Goal: Task Accomplishment & Management: Complete application form

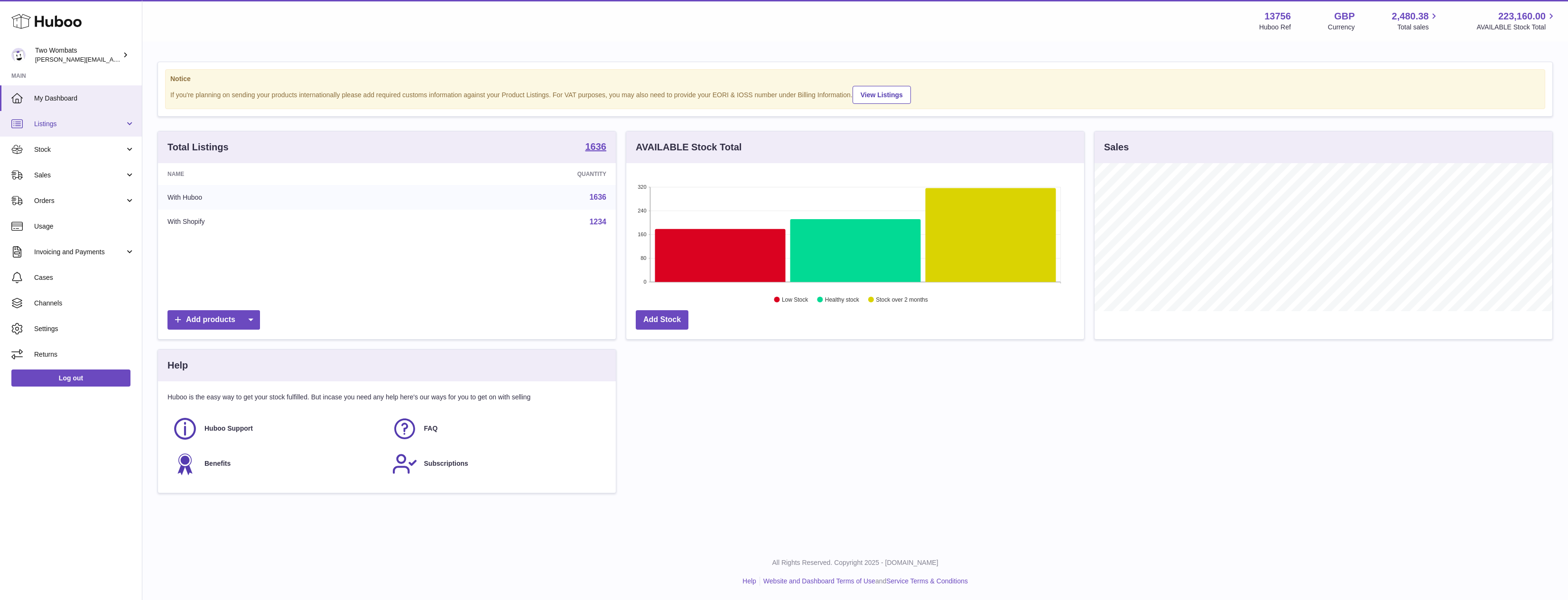
scroll to position [148, 458]
click at [101, 123] on span "Listings" at bounding box center [79, 124] width 91 height 9
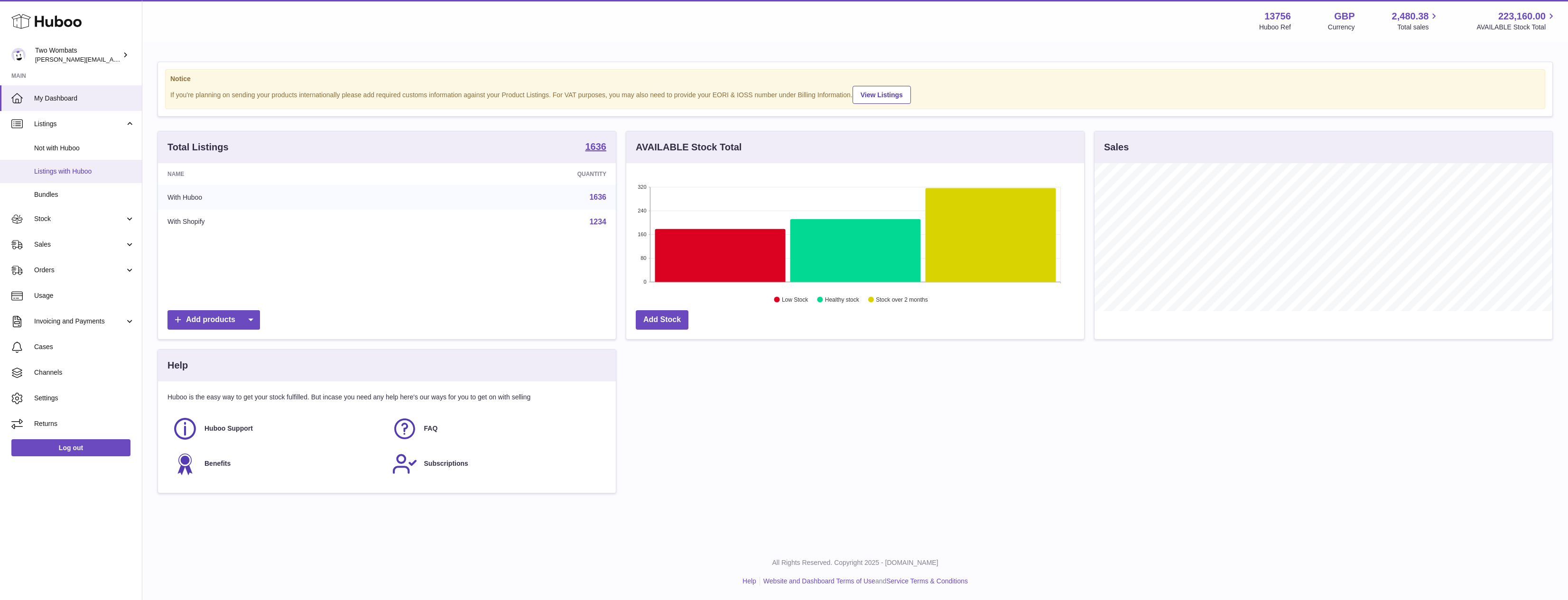
click at [81, 169] on span "Listings with Huboo" at bounding box center [84, 171] width 100 height 9
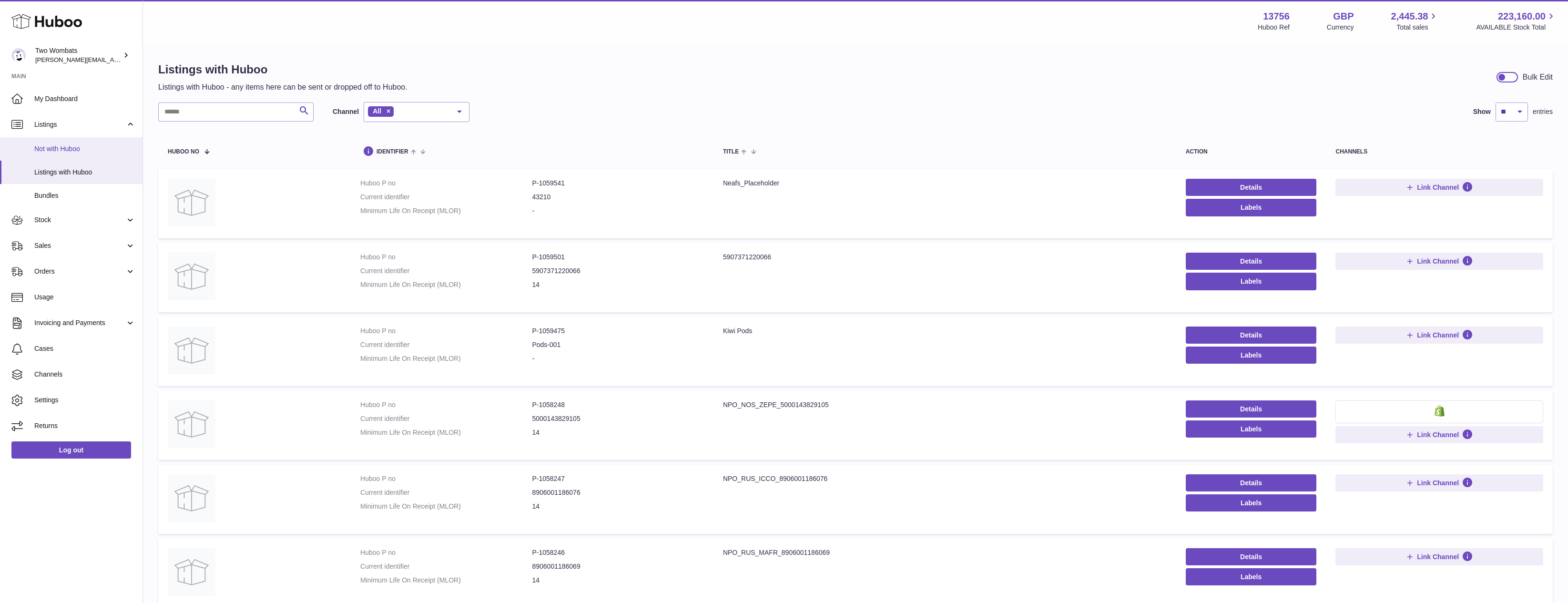
click at [72, 146] on span "Not with Huboo" at bounding box center [84, 149] width 101 height 9
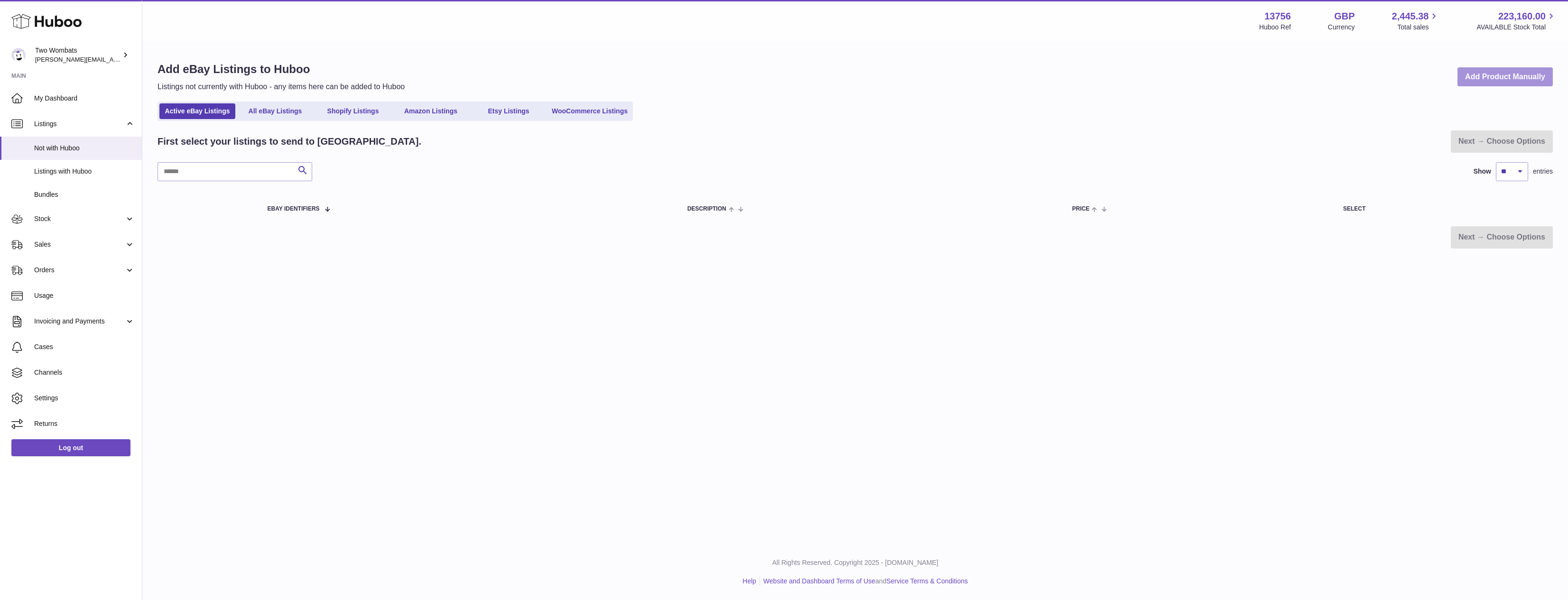
click at [1494, 74] on link "Add Product Manually" at bounding box center [1505, 77] width 96 height 19
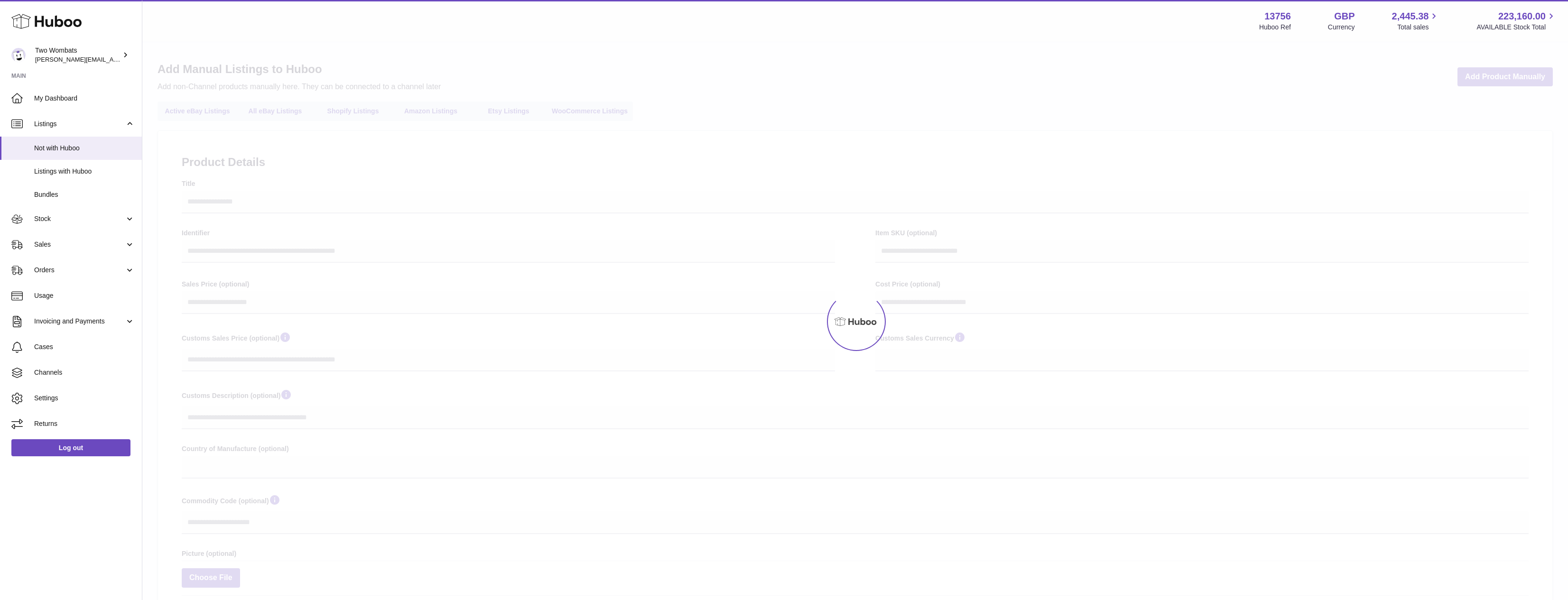
select select
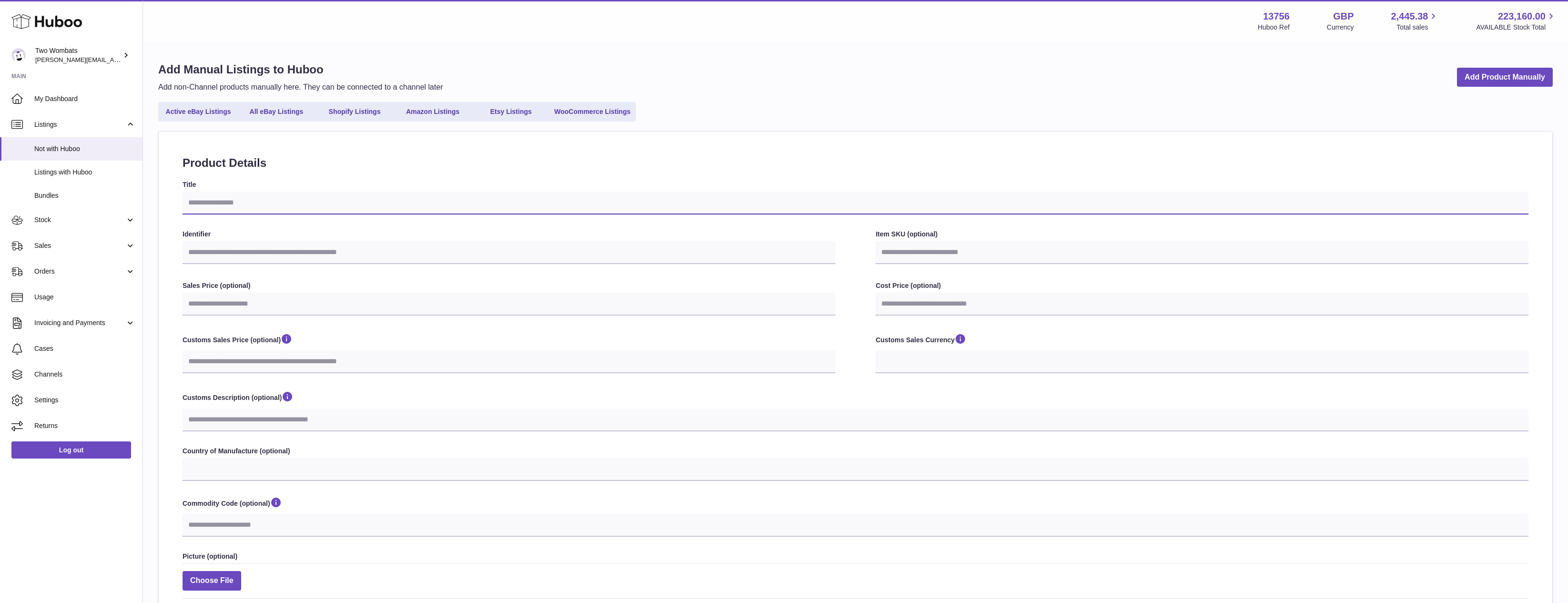
click at [283, 206] on input "Title" at bounding box center [856, 202] width 1346 height 23
paste input "**********"
type input "**********"
select select
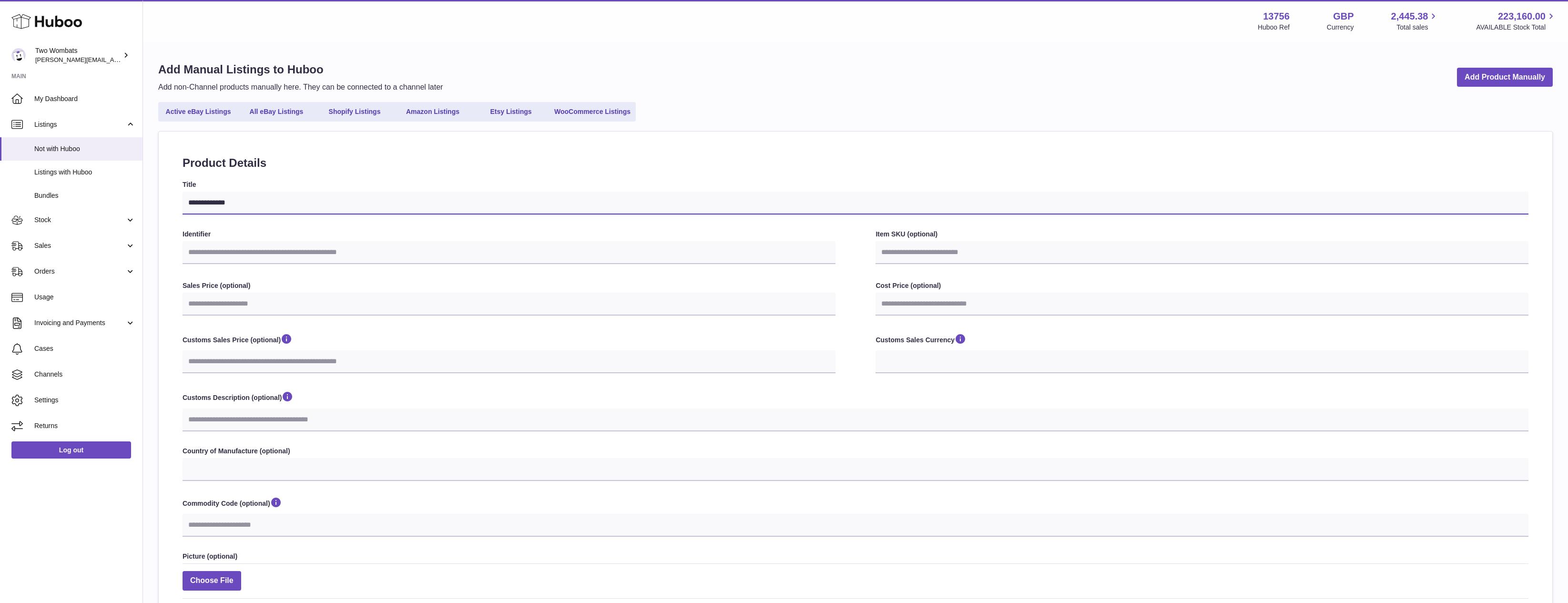
type input "**********"
click at [272, 250] on input "Identifier" at bounding box center [509, 252] width 653 height 23
paste input "**********"
type input "**********"
select select
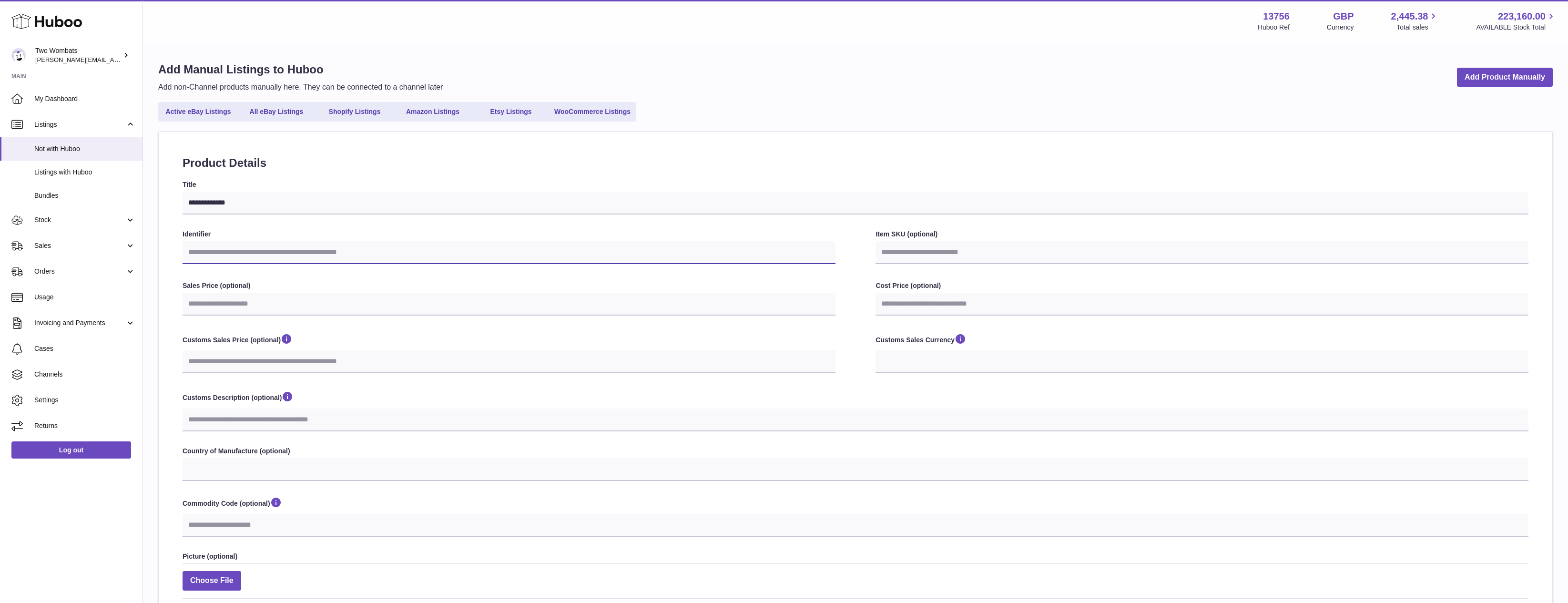
select select
type input "**********"
click at [953, 254] on input "Item SKU (optional)" at bounding box center [1202, 252] width 653 height 23
paste input "**********"
type input "**********"
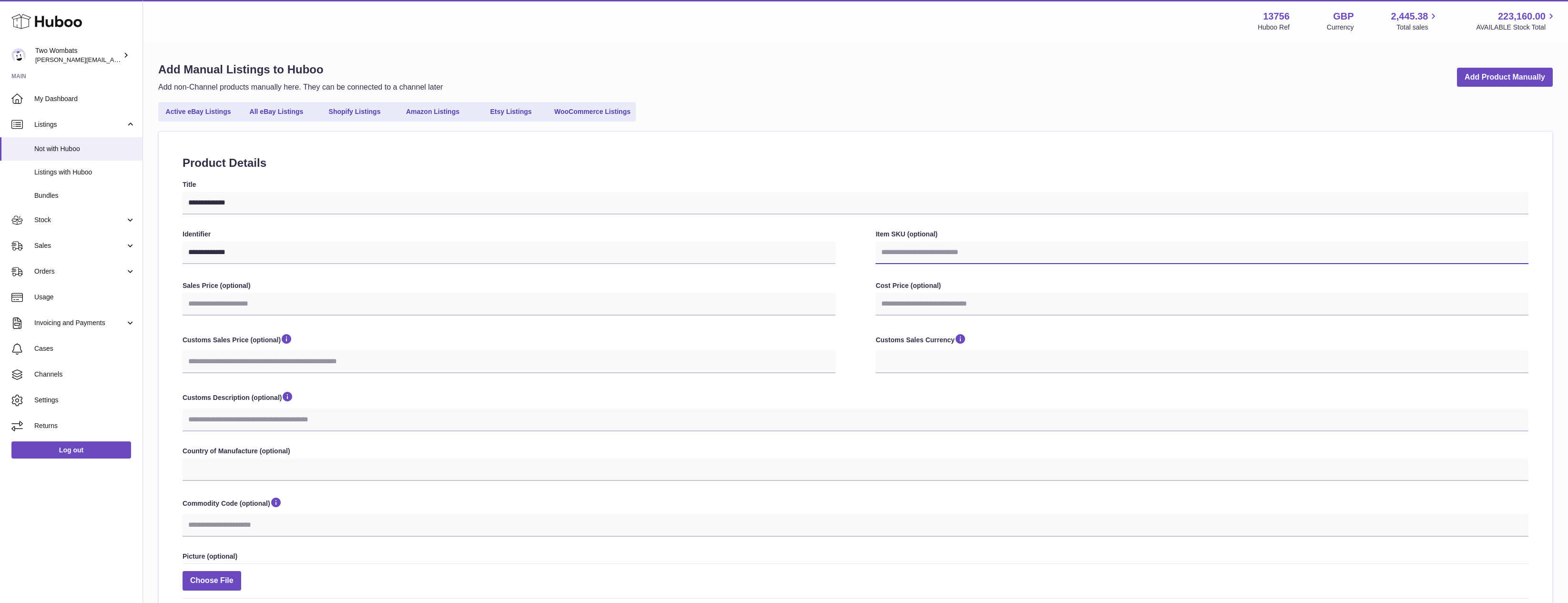
select select
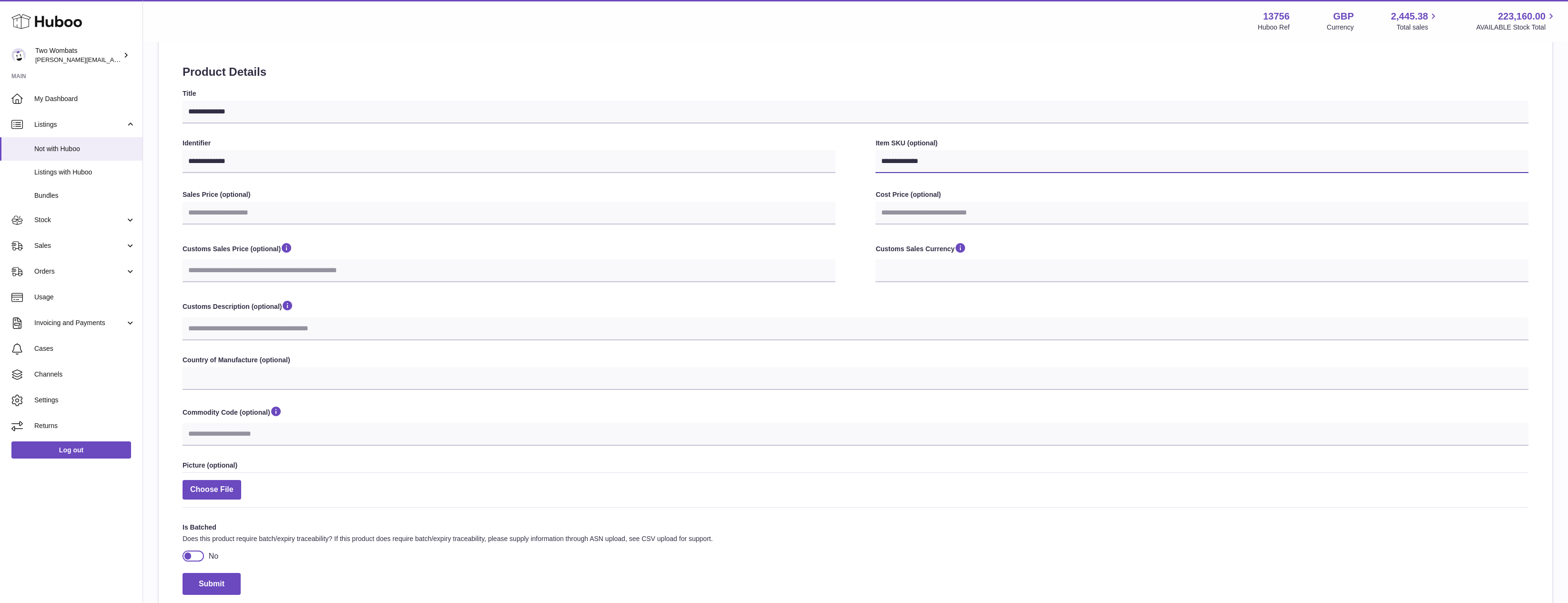
scroll to position [143, 0]
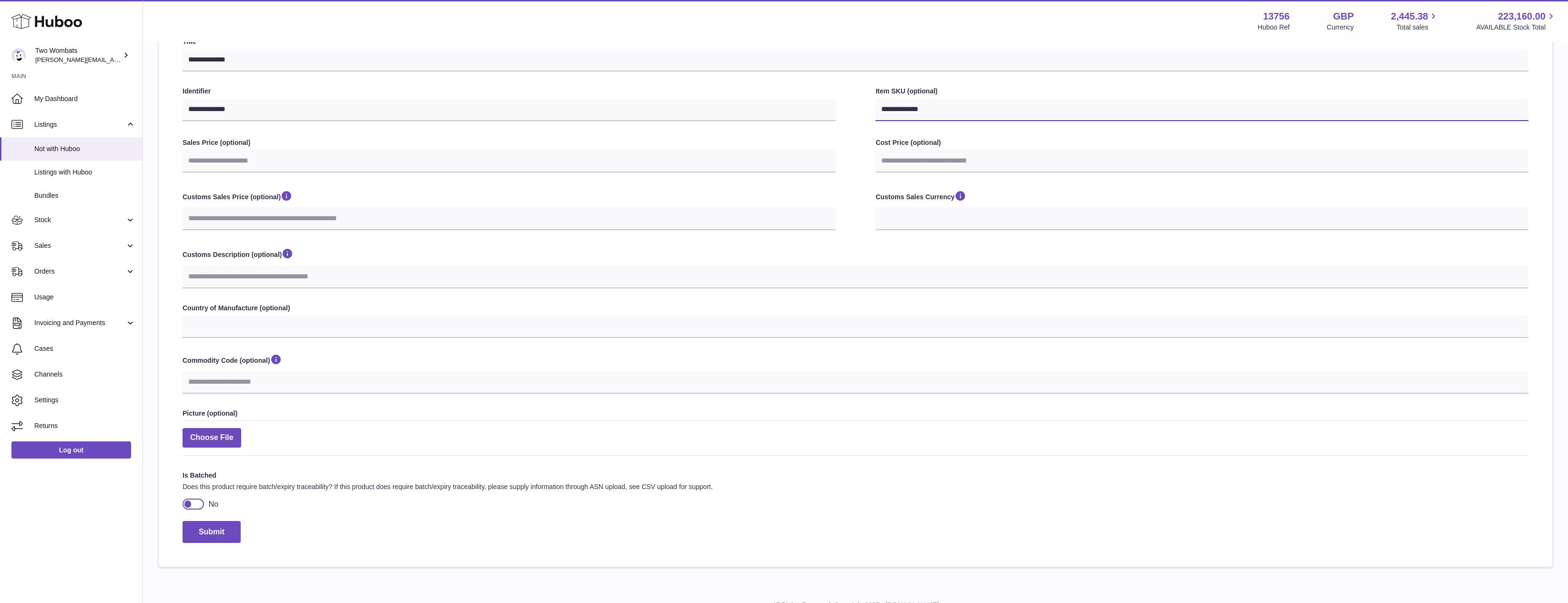
type input "**********"
click at [192, 503] on div at bounding box center [188, 504] width 9 height 9
select select
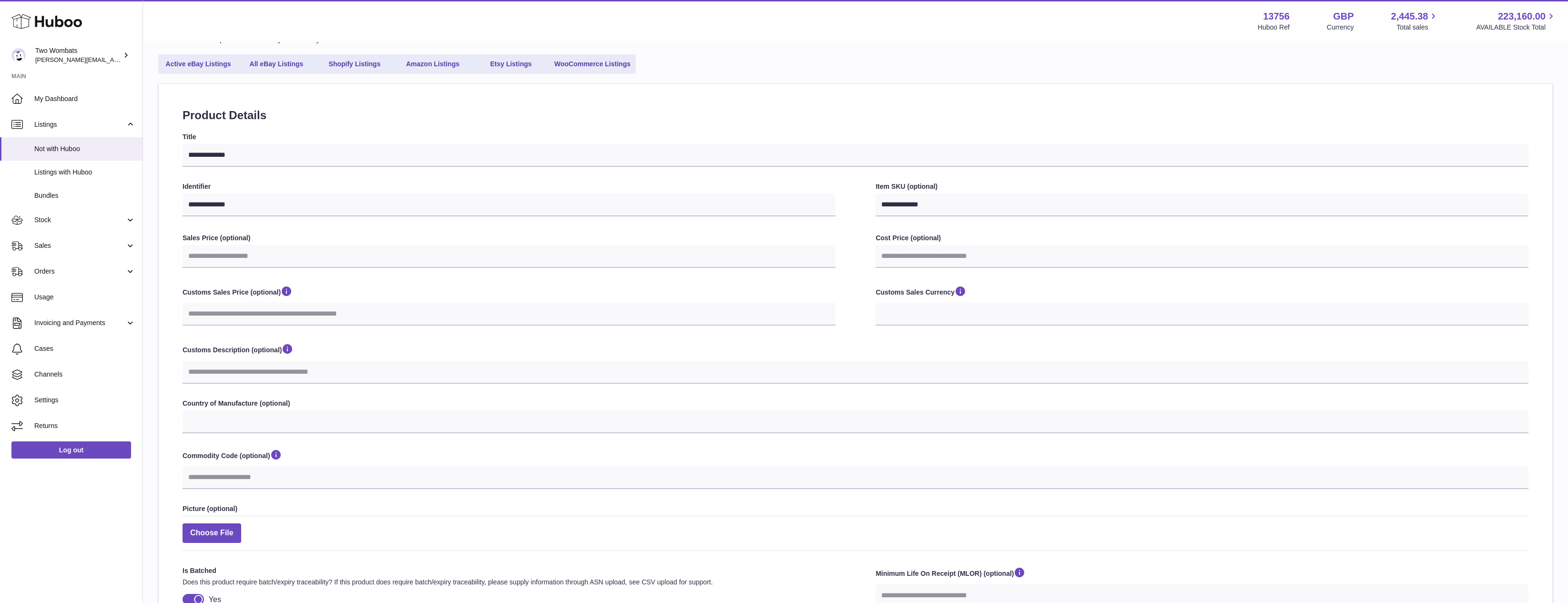
scroll to position [183, 0]
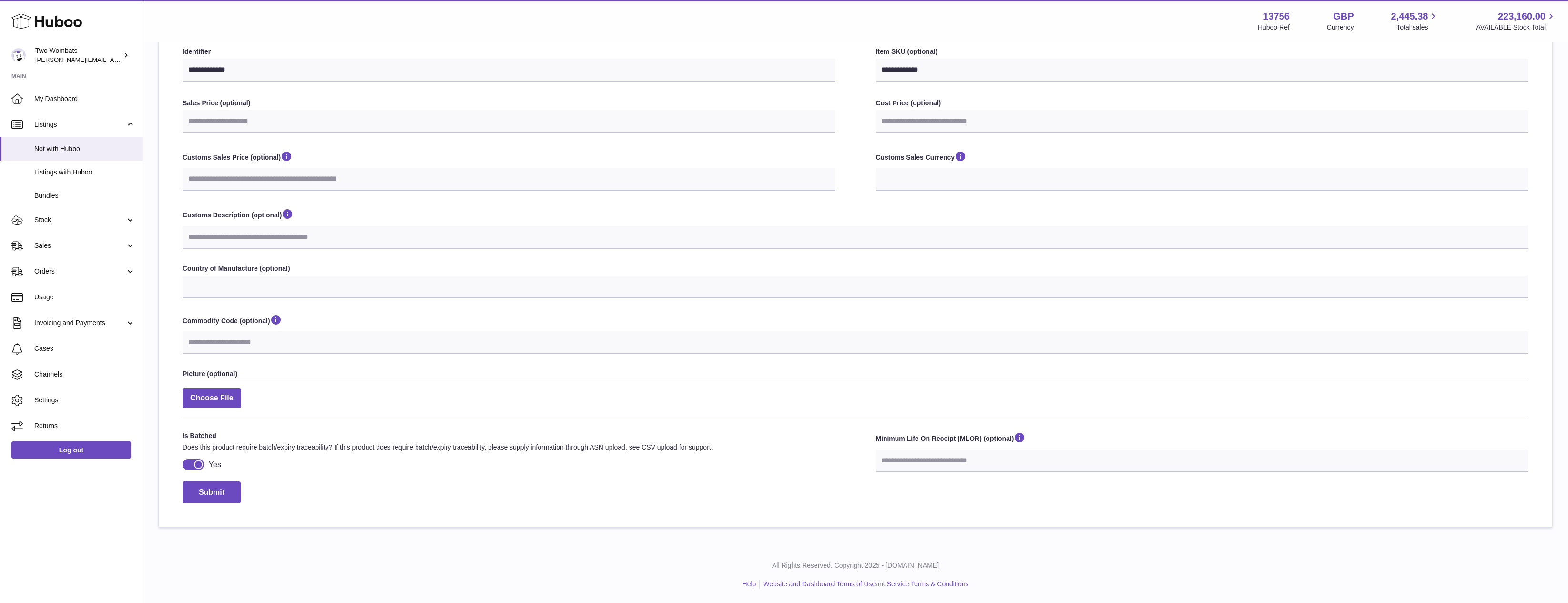
drag, startPoint x: 963, startPoint y: 479, endPoint x: 962, endPoint y: 456, distance: 23.0
click at [963, 478] on div "Minimum Life On Receipt (MLOR) (optional)" at bounding box center [1202, 456] width 653 height 50
click at [961, 455] on input "number" at bounding box center [1202, 461] width 653 height 23
select select
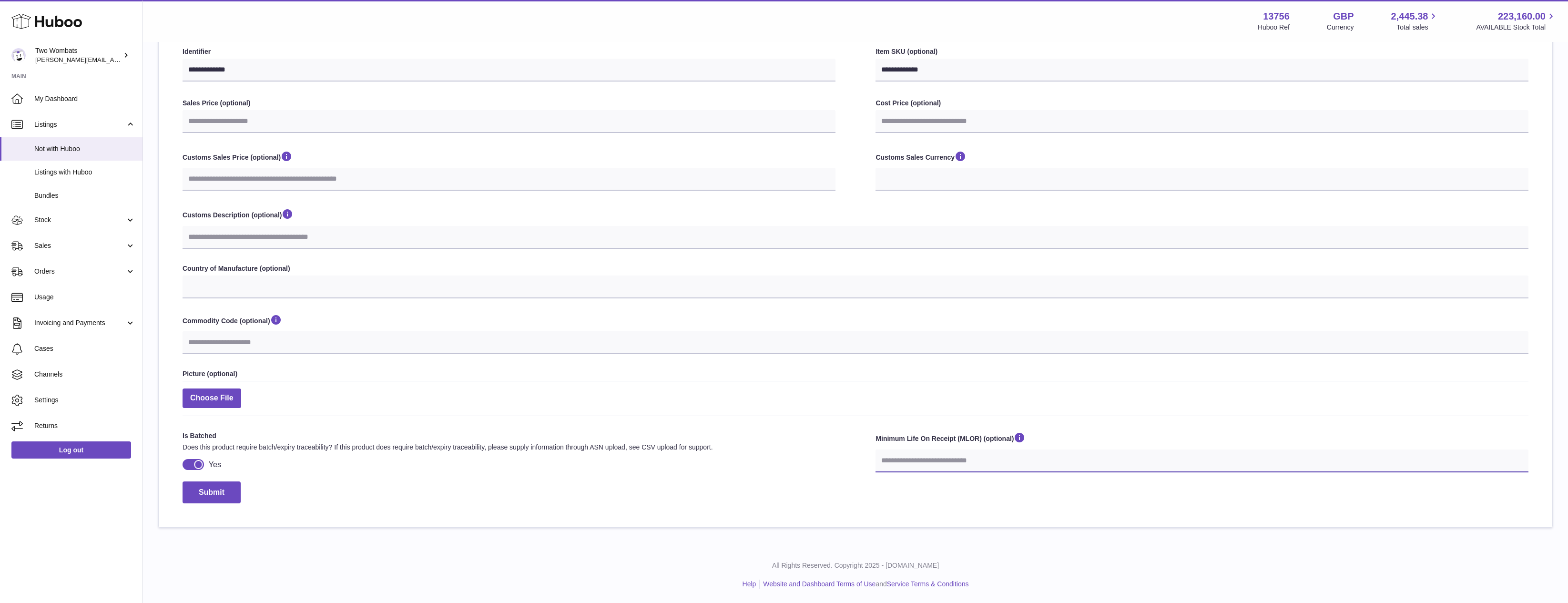
type input "*"
select select
type input "**"
click at [662, 497] on div "Submit" at bounding box center [856, 492] width 1346 height 23
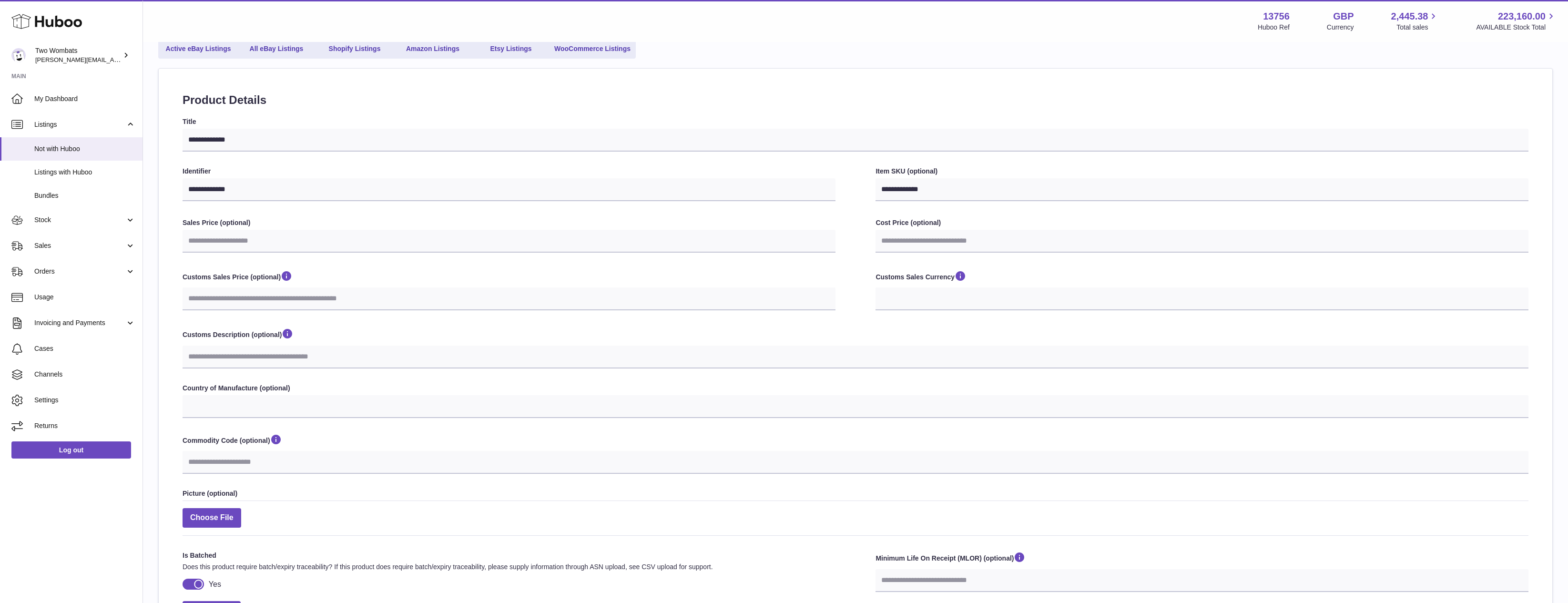
scroll to position [0, 0]
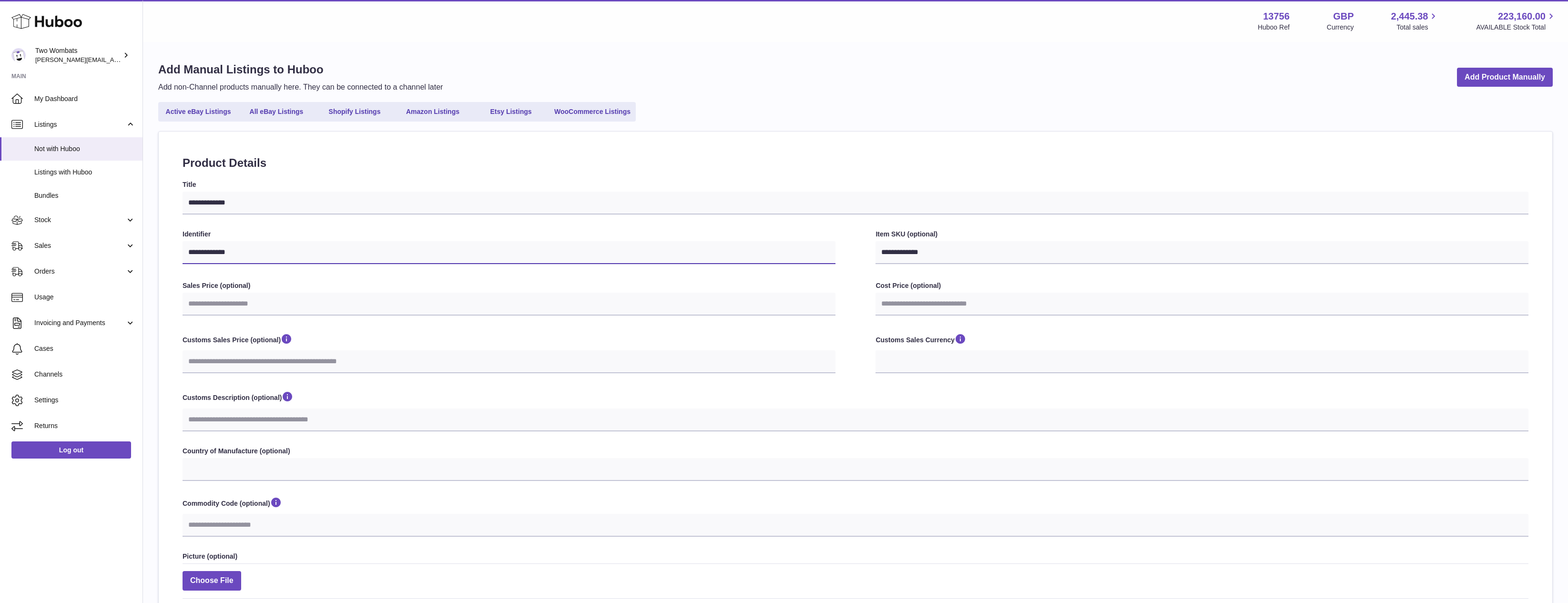
click at [310, 244] on input "**********" at bounding box center [509, 252] width 653 height 23
click at [304, 207] on input "**********" at bounding box center [856, 202] width 1346 height 23
drag, startPoint x: 239, startPoint y: 201, endPoint x: 202, endPoint y: 194, distance: 37.7
click at [202, 194] on input "**********" at bounding box center [856, 202] width 1346 height 23
click at [213, 205] on input "**********" at bounding box center [856, 202] width 1346 height 23
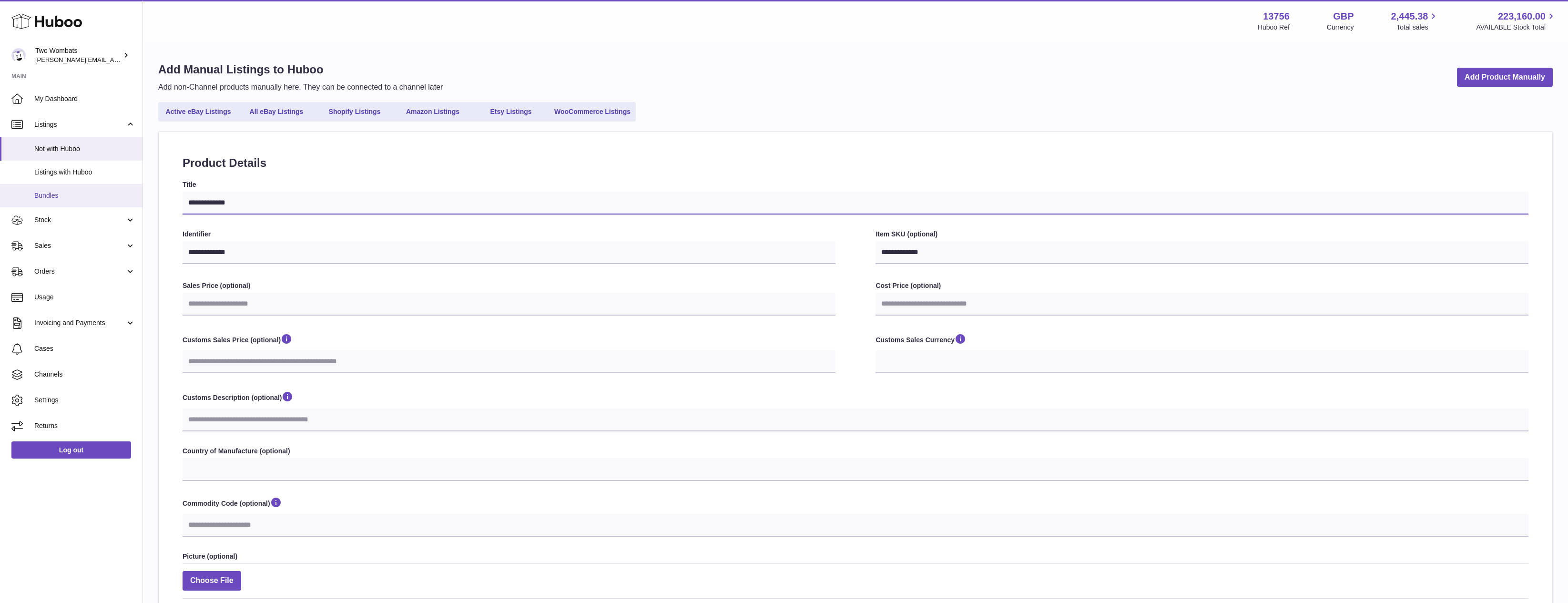
drag, startPoint x: 295, startPoint y: 205, endPoint x: 47, endPoint y: 193, distance: 248.3
click at [47, 193] on div "Huboo Two Wombats alan@twowombats.com Main My Dashboard Listings Not with Huboo…" at bounding box center [784, 393] width 1568 height 785
drag, startPoint x: 353, startPoint y: 252, endPoint x: 212, endPoint y: 250, distance: 141.0
click at [190, 253] on input "**********" at bounding box center [509, 252] width 653 height 23
click at [334, 208] on input "**********" at bounding box center [856, 202] width 1346 height 23
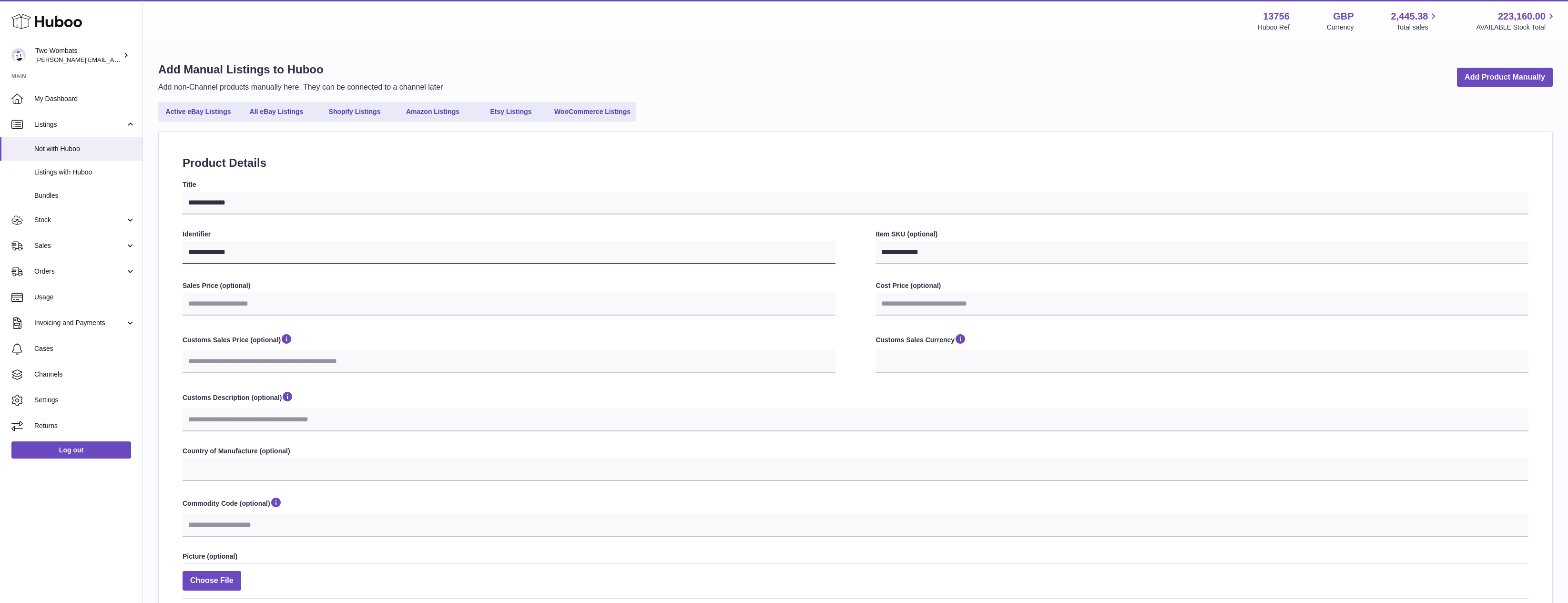
click at [312, 243] on input "**********" at bounding box center [509, 252] width 653 height 23
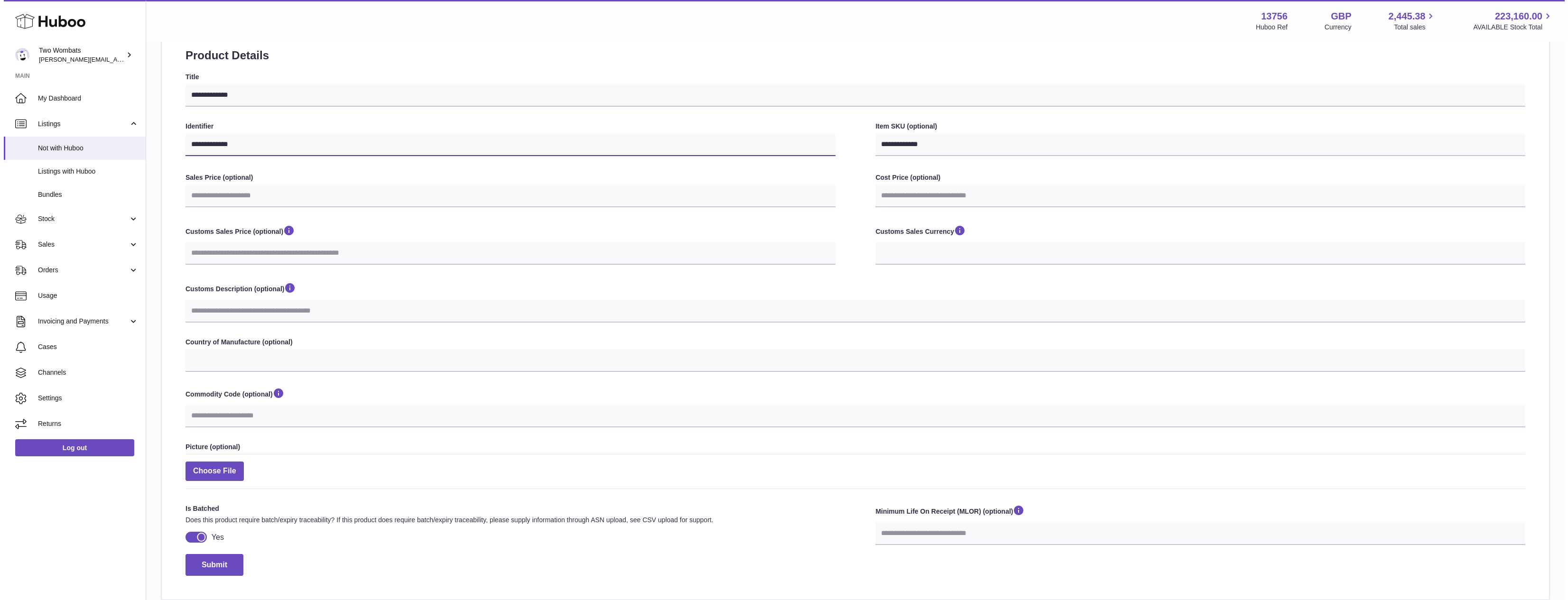
scroll to position [182, 0]
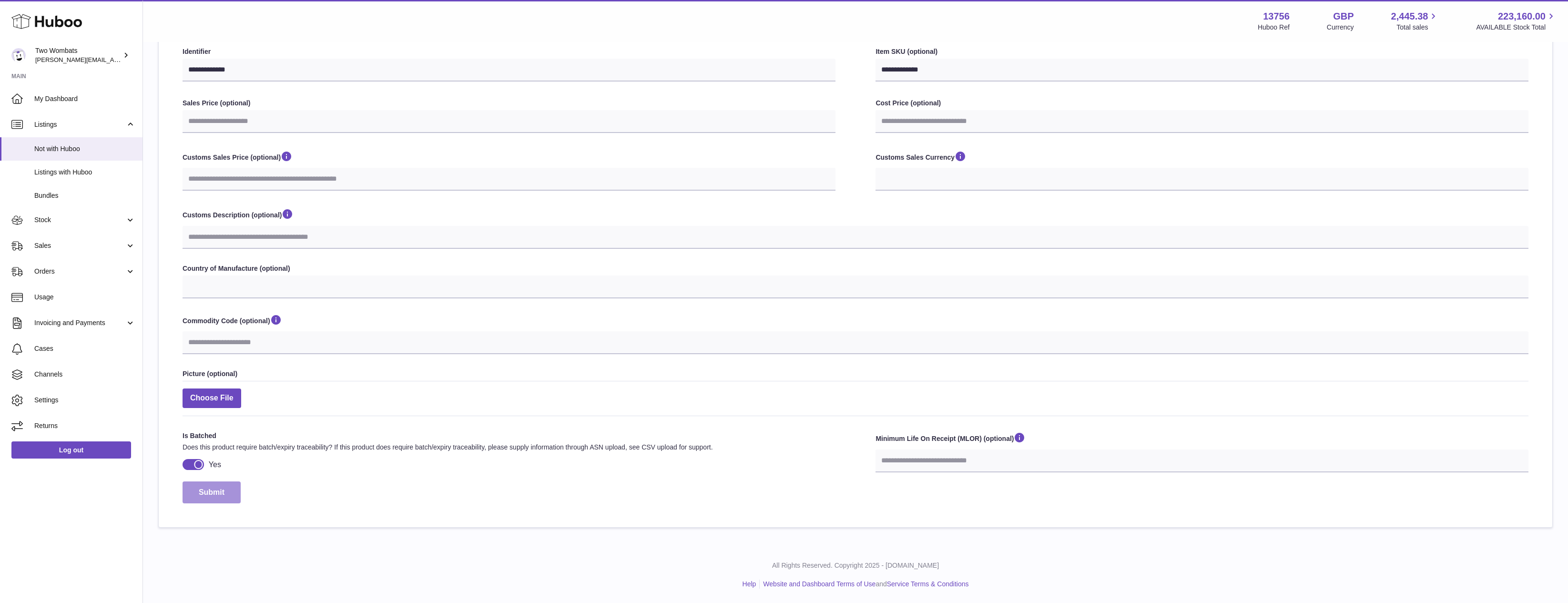
click at [213, 487] on button "Submit" at bounding box center [212, 492] width 58 height 23
select select
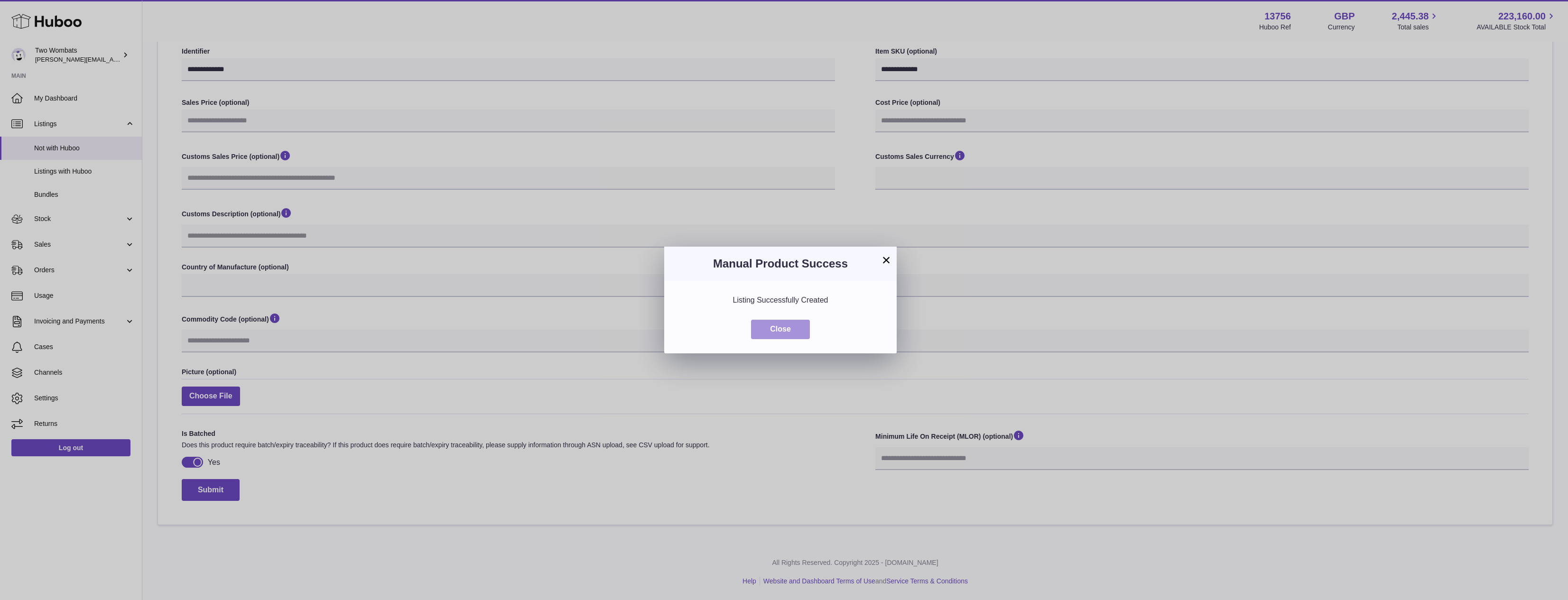
click at [771, 327] on button "Close" at bounding box center [780, 329] width 59 height 19
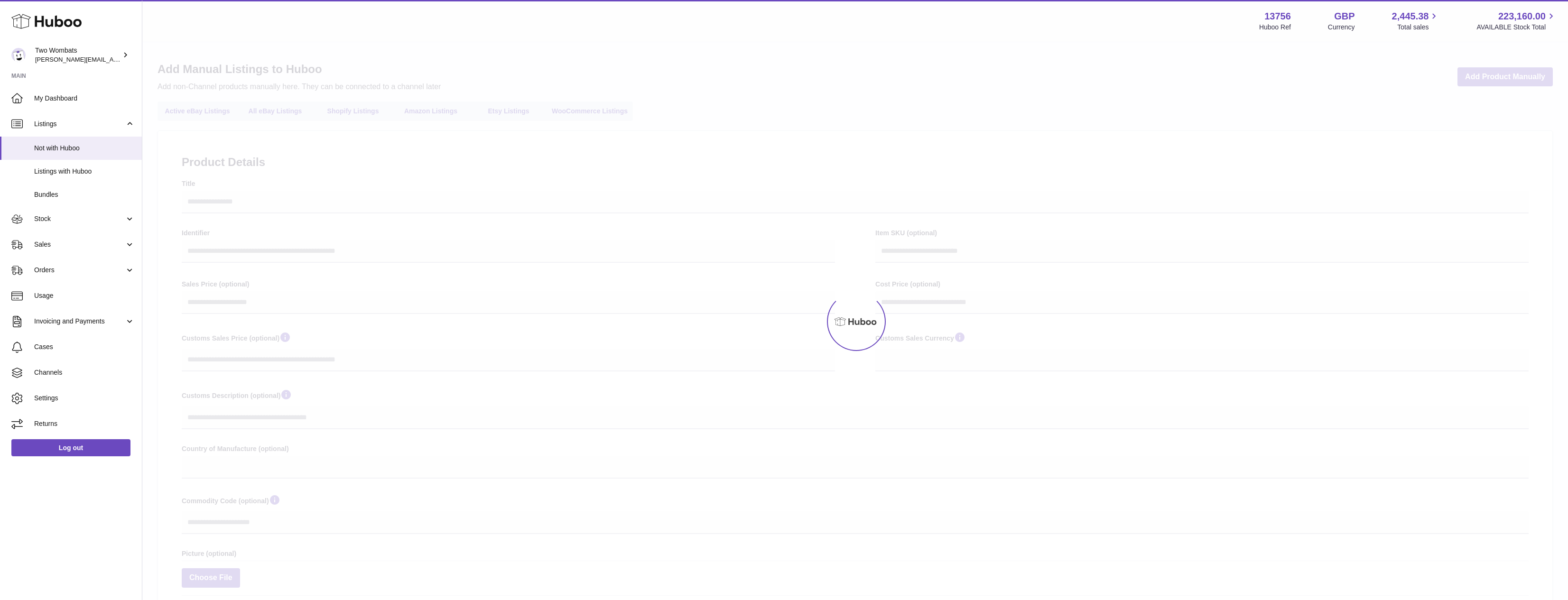
select select
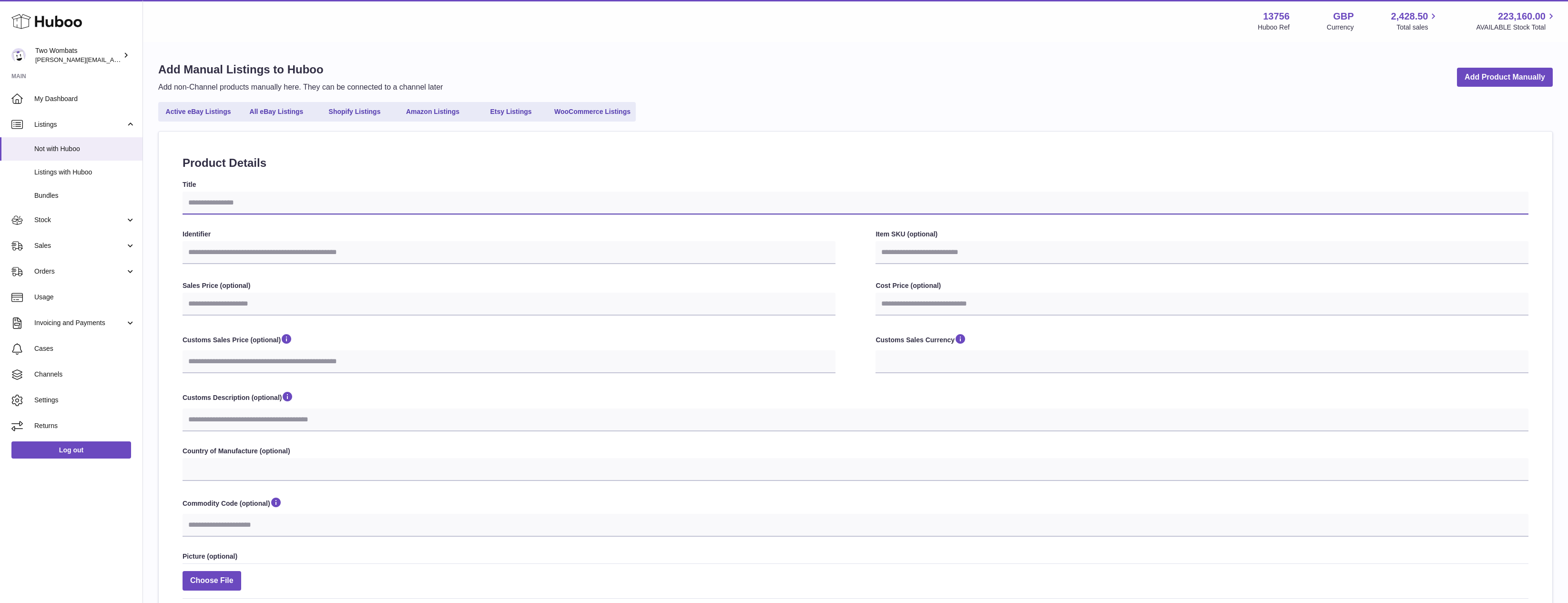
click at [273, 194] on input "Title" at bounding box center [856, 202] width 1346 height 23
click at [270, 202] on input "Title" at bounding box center [856, 202] width 1346 height 23
paste input "**********"
type input "**********"
select select
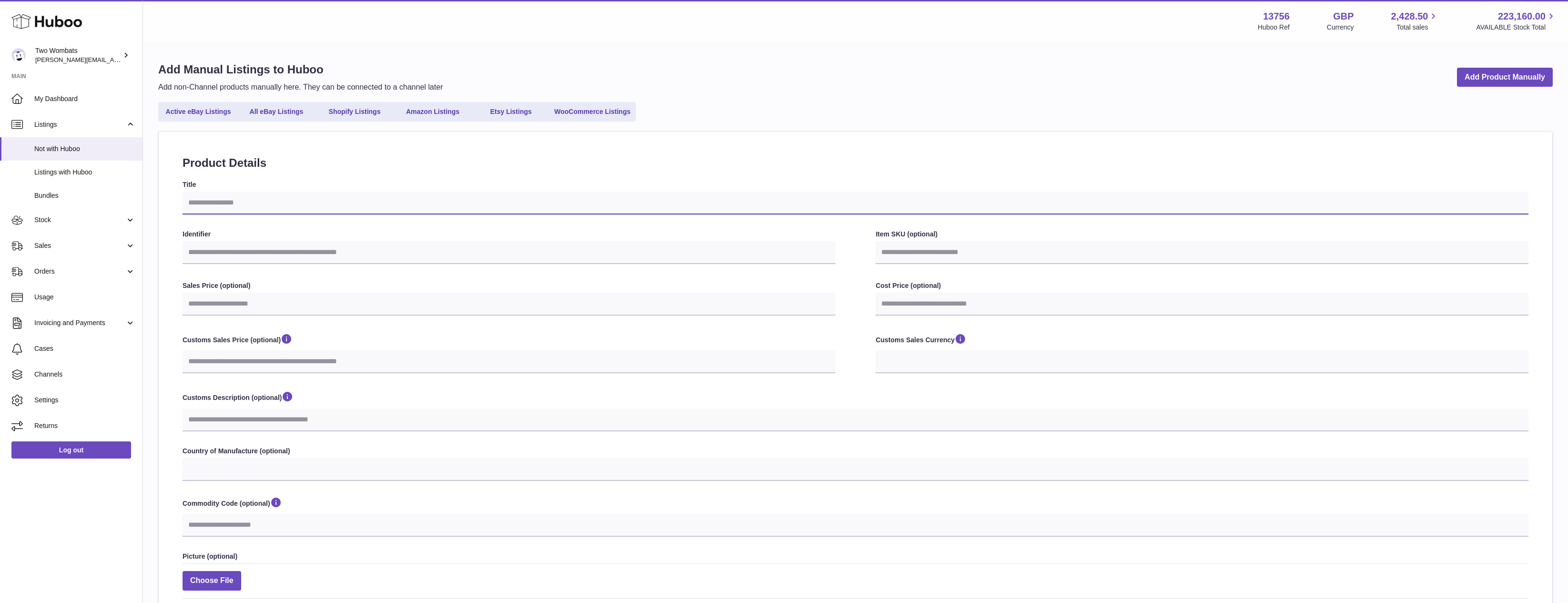
select select
type input "**********"
click at [271, 235] on label "Identifier" at bounding box center [509, 234] width 653 height 9
click at [271, 241] on input "Identifier" at bounding box center [509, 252] width 653 height 23
click at [270, 249] on input "Identifier" at bounding box center [509, 252] width 653 height 23
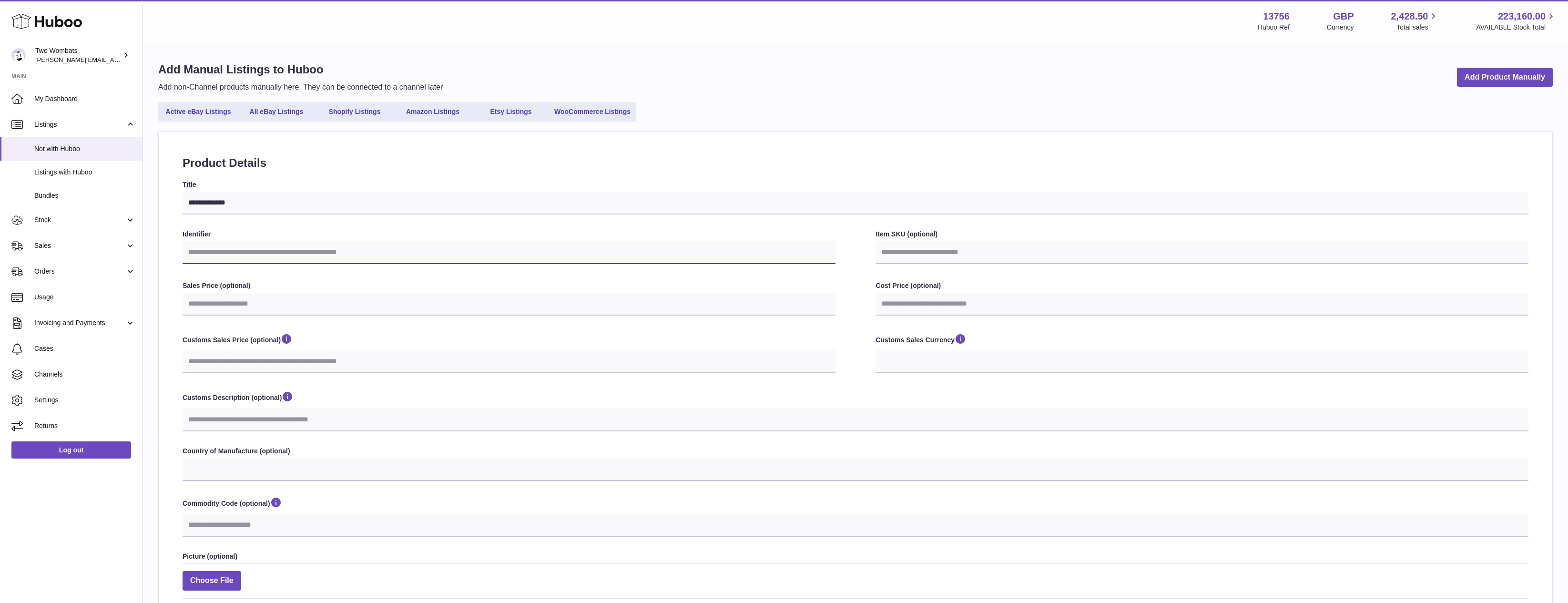
paste input "**********"
type input "**********"
select select
type input "**********"
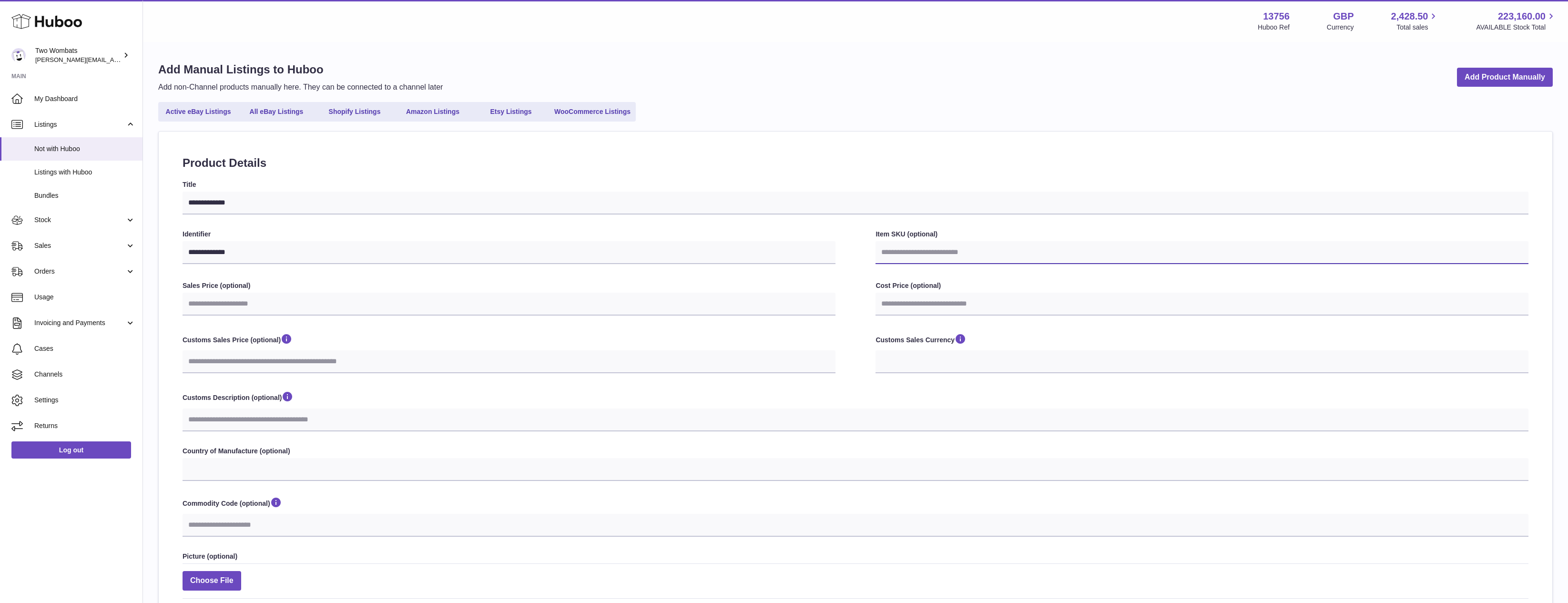
click at [910, 249] on input "Item SKU (optional)" at bounding box center [1202, 252] width 653 height 23
paste input "**********"
type input "**********"
select select
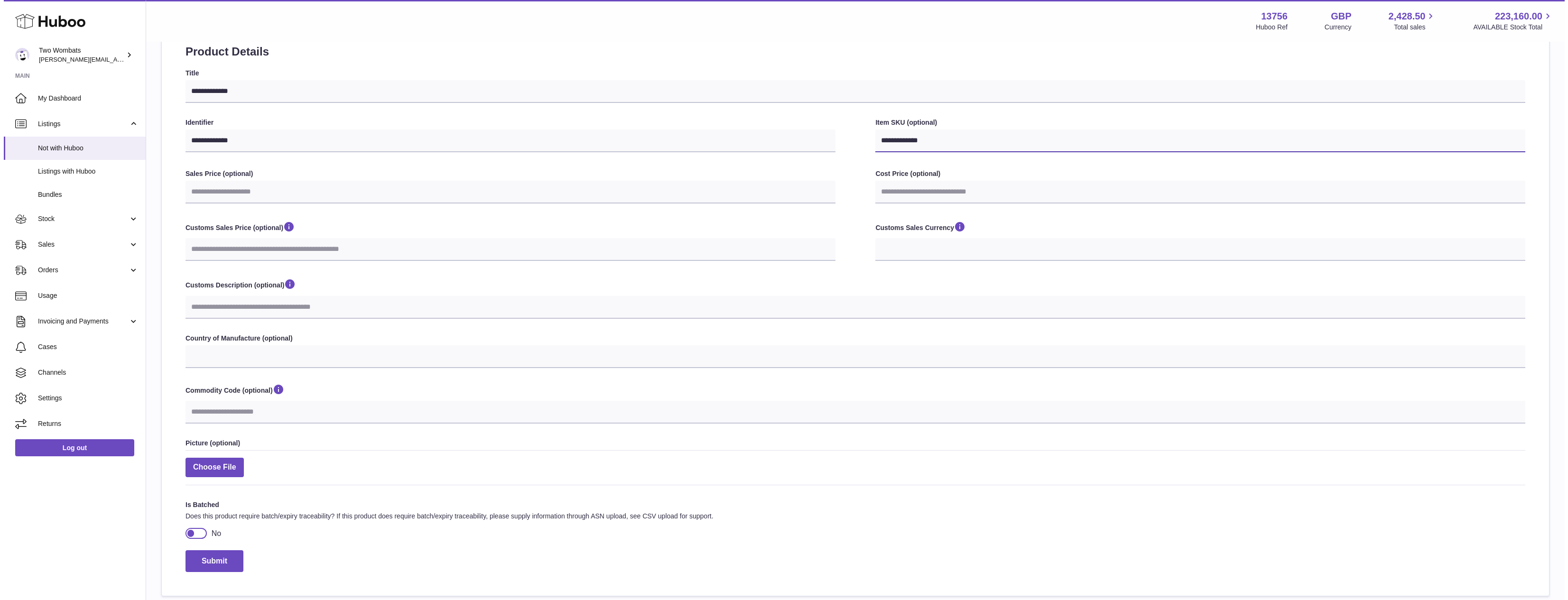
scroll to position [182, 0]
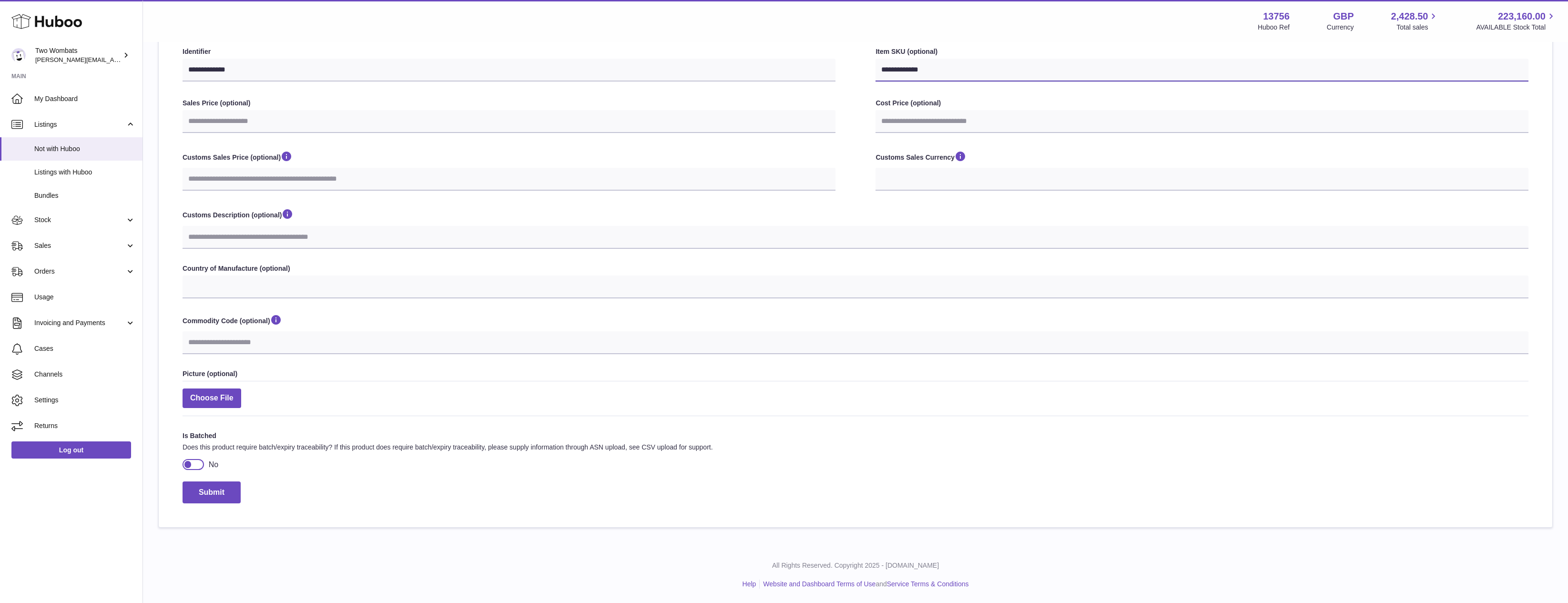
type input "**********"
click at [193, 464] on div at bounding box center [193, 464] width 21 height 10
select select
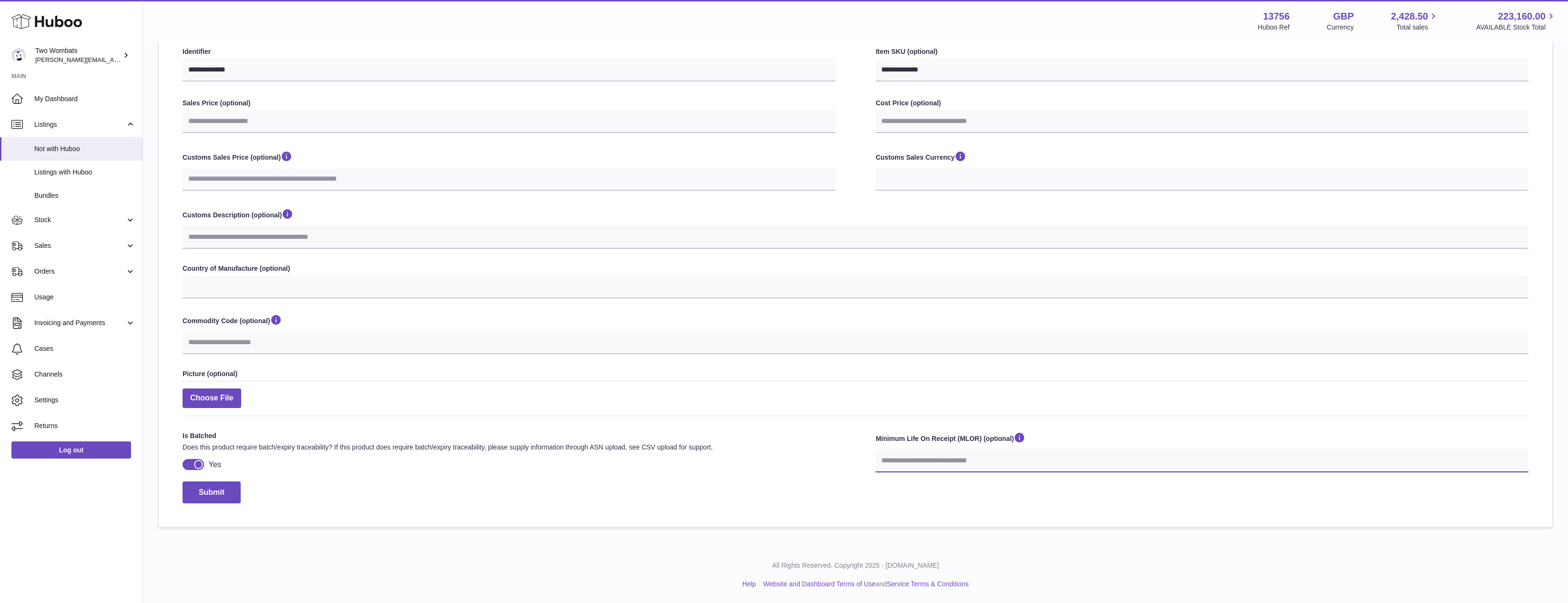
click at [971, 465] on input "number" at bounding box center [1202, 461] width 653 height 23
select select
type input "*"
select select
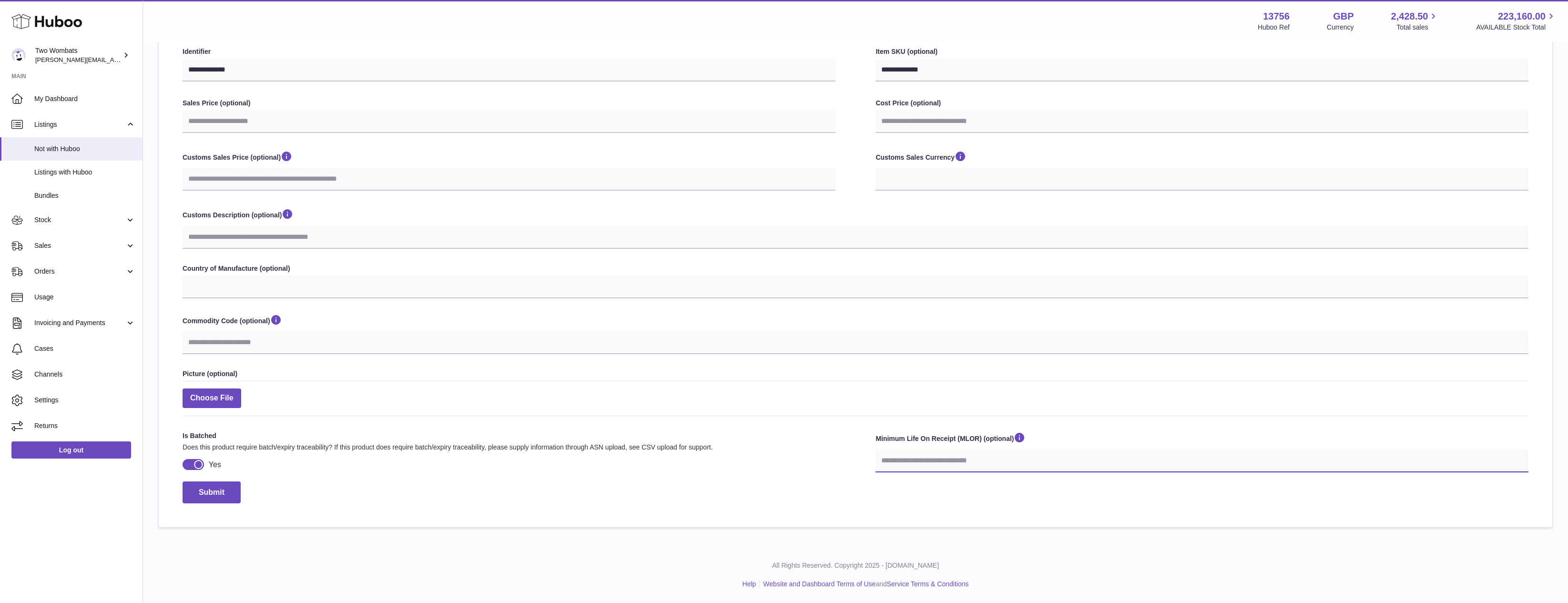
select select
type input "**"
drag, startPoint x: 828, startPoint y: 539, endPoint x: 517, endPoint y: 525, distance: 311.3
click at [796, 544] on div "**********" at bounding box center [856, 204] width 1425 height 686
click at [210, 487] on button "Submit" at bounding box center [212, 492] width 58 height 23
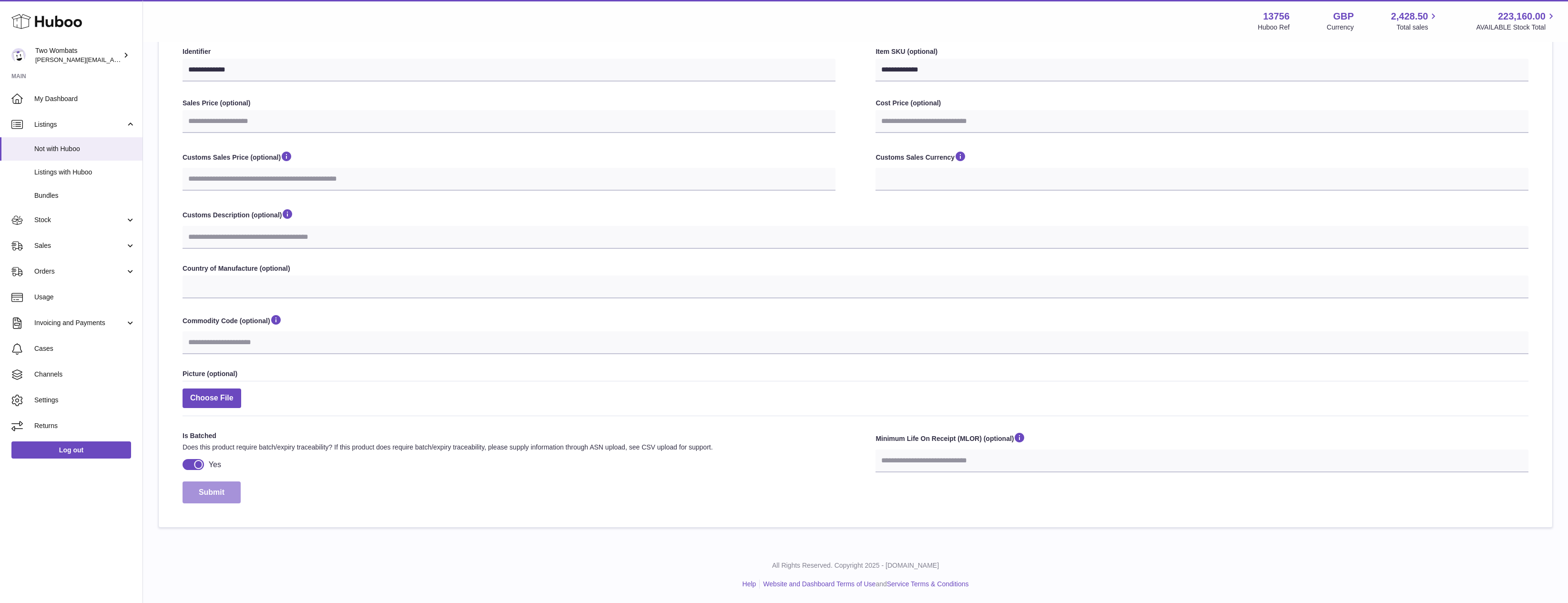
select select
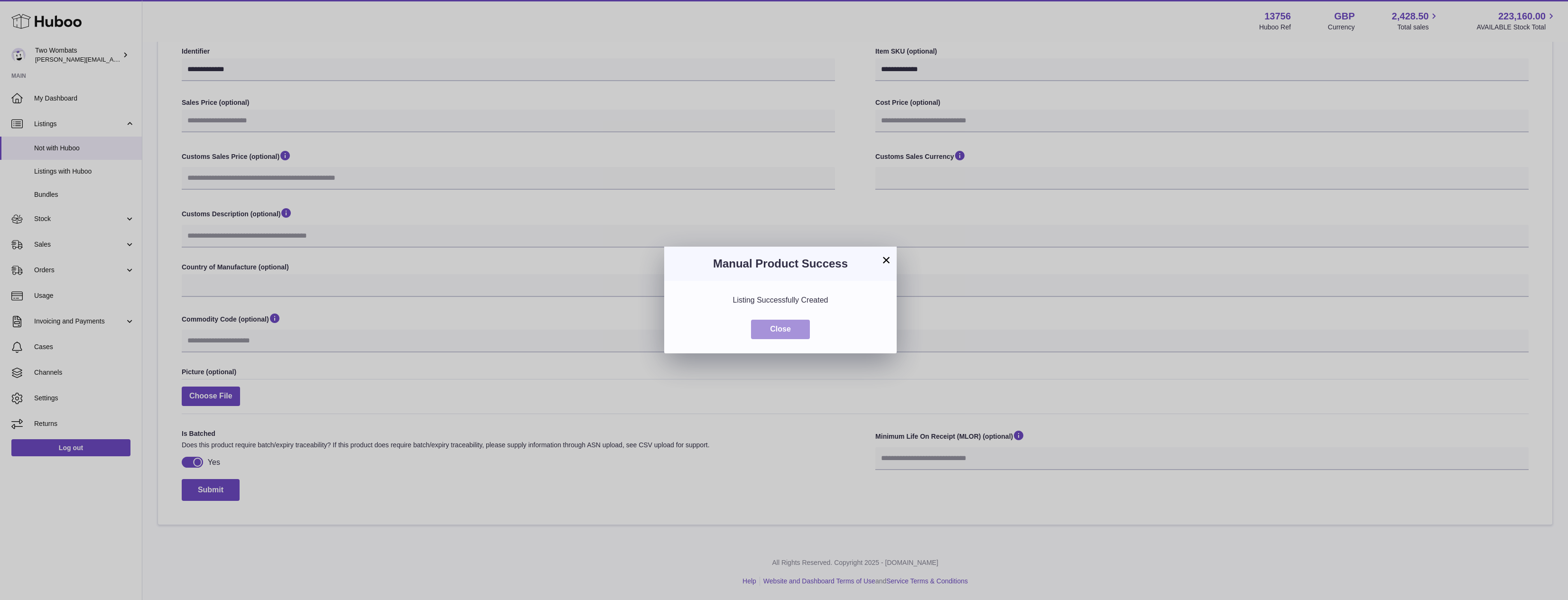
click at [786, 328] on button "Close" at bounding box center [780, 329] width 59 height 19
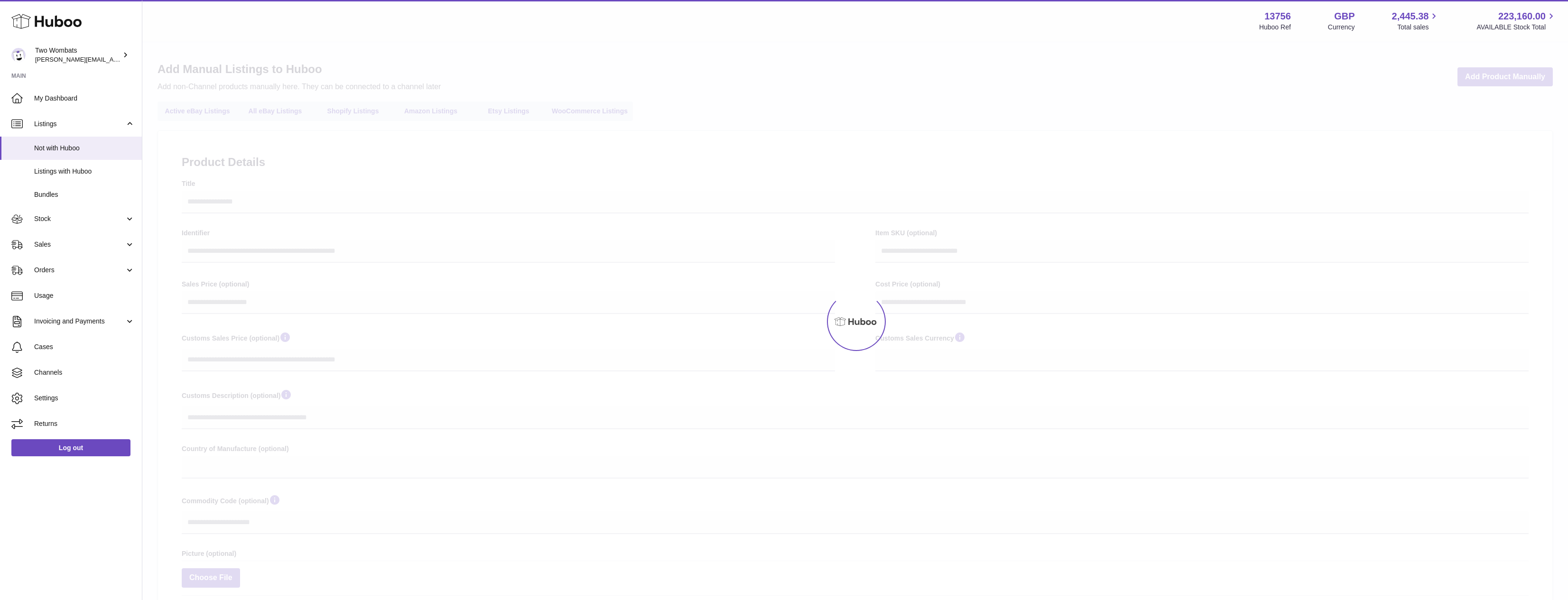
select select
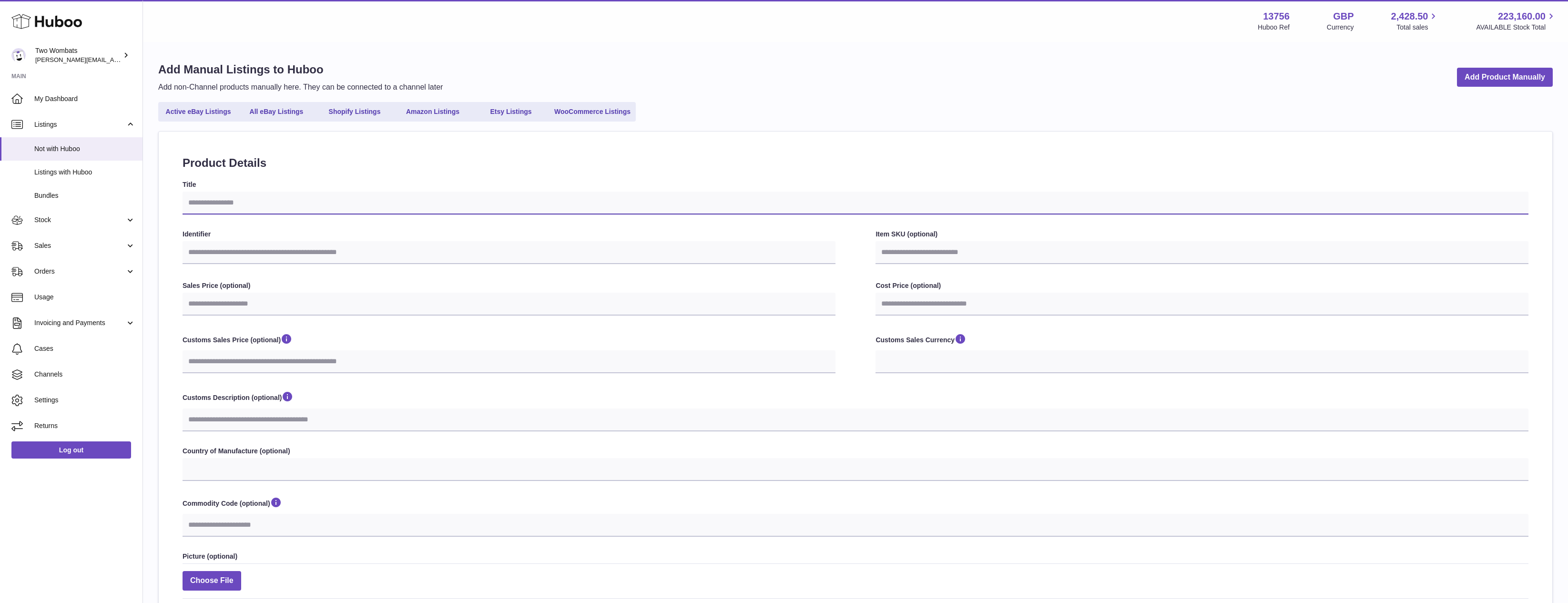
click at [348, 206] on input "Title" at bounding box center [856, 202] width 1346 height 23
paste input "**********"
type input "**********"
select select
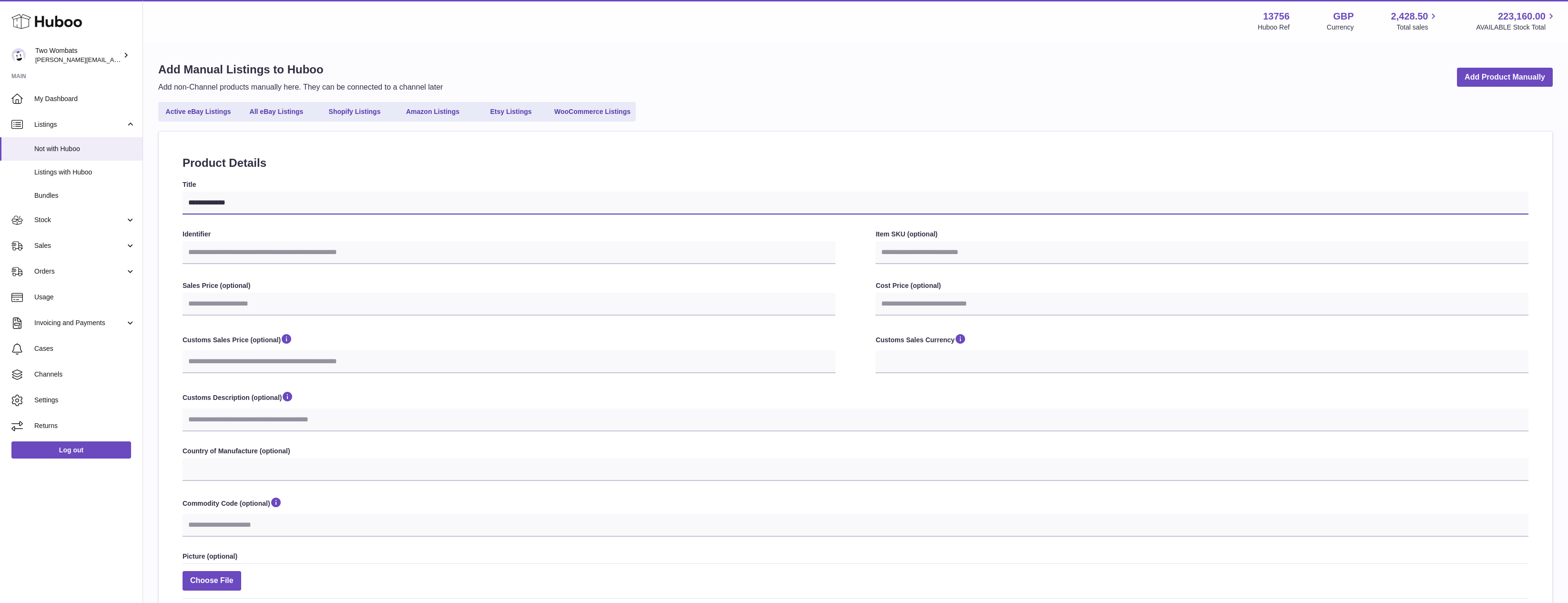
type input "**********"
click at [366, 254] on input "Identifier" at bounding box center [509, 252] width 653 height 23
paste input "**********"
type input "**********"
select select
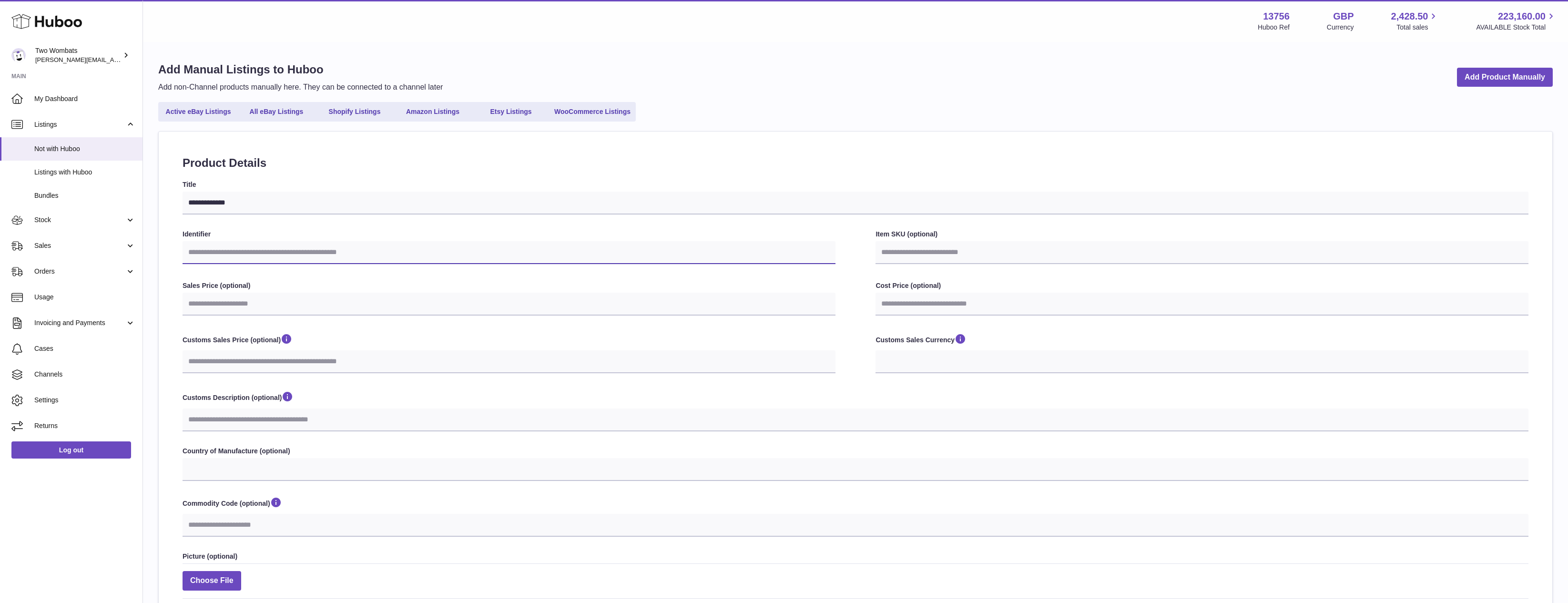
select select
type input "**********"
click at [990, 246] on input "Item SKU (optional)" at bounding box center [1202, 252] width 653 height 23
paste input "**********"
type input "**********"
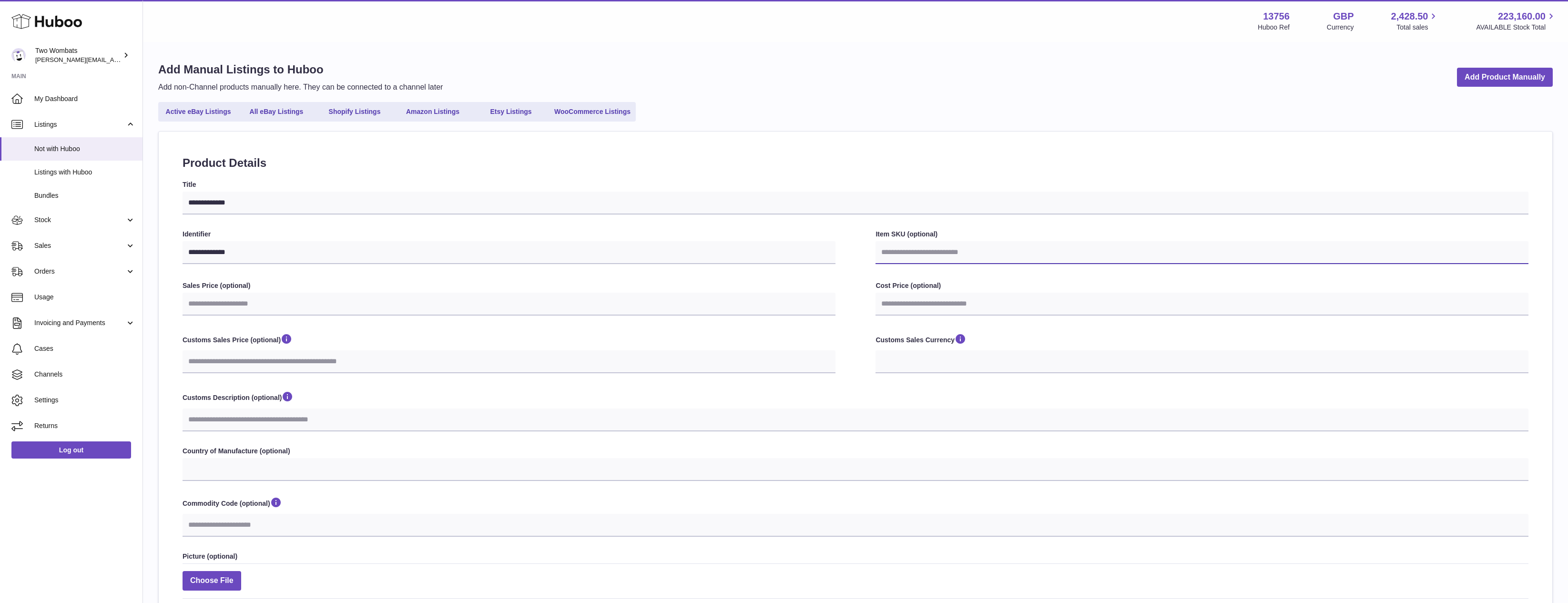
select select
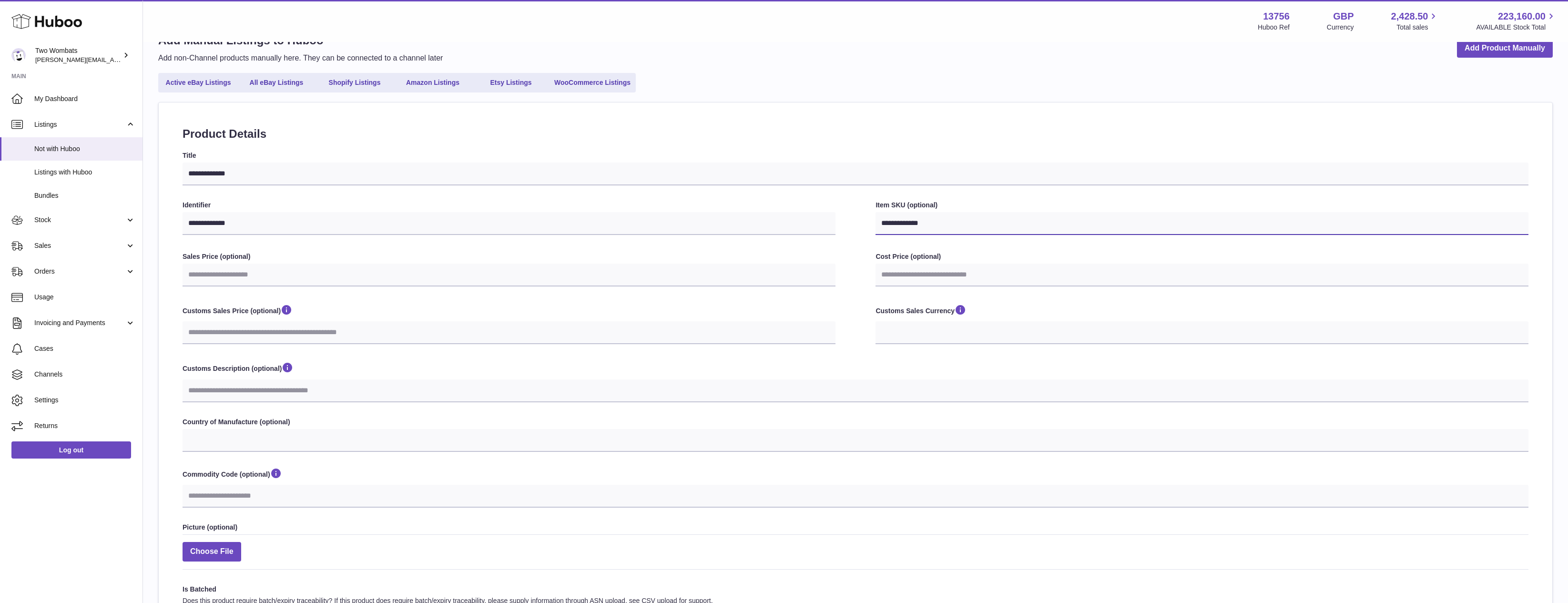
scroll to position [95, 0]
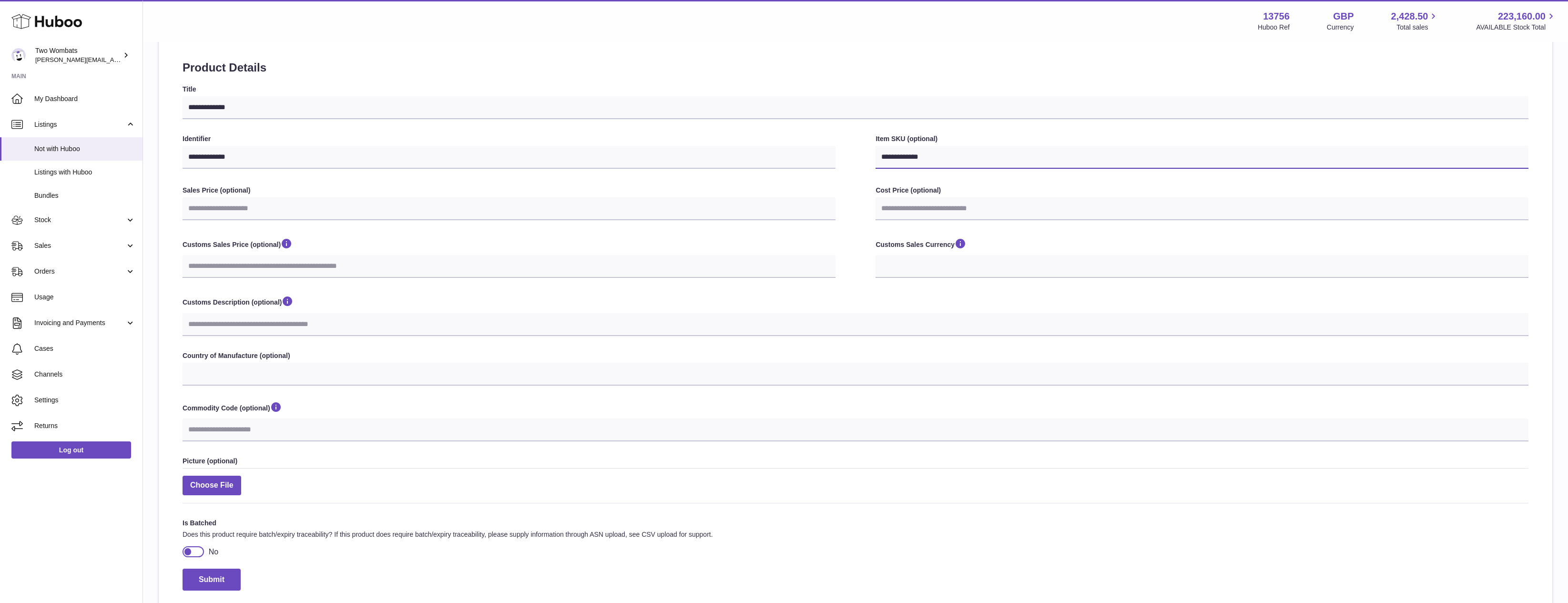
type input "**********"
click at [193, 554] on div at bounding box center [193, 551] width 21 height 10
select select
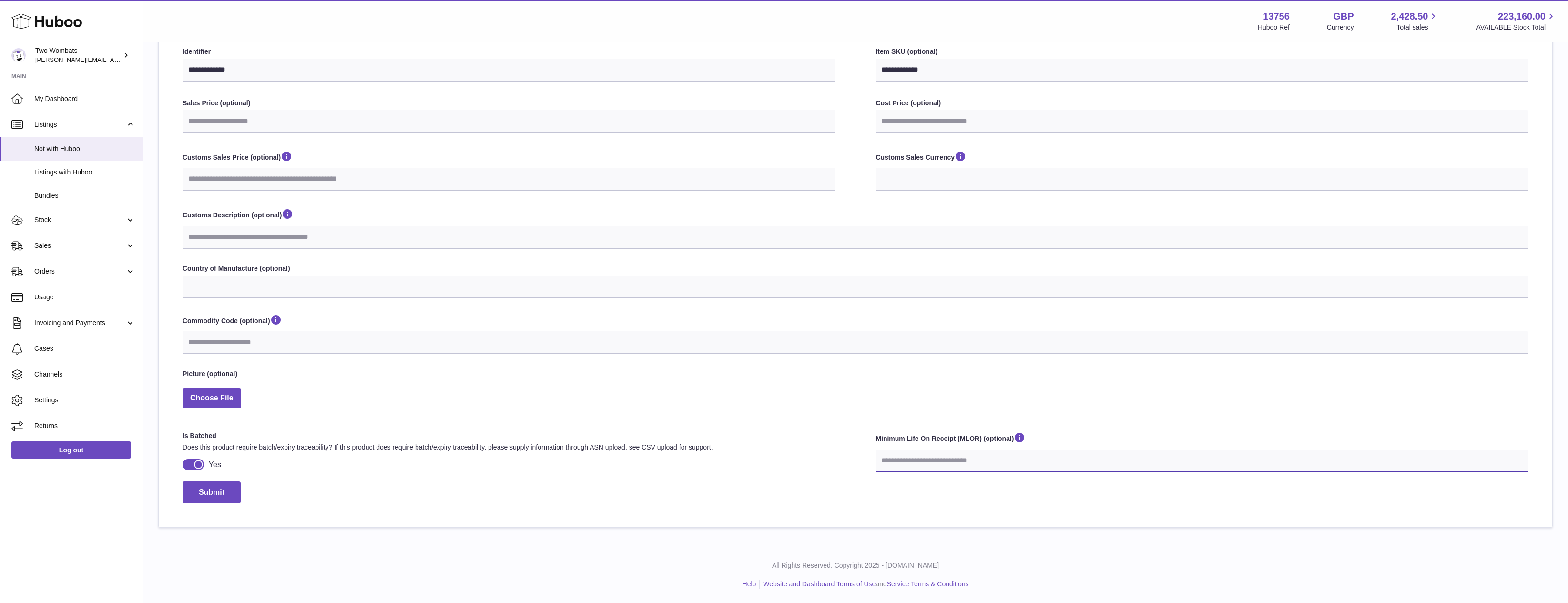
click at [944, 468] on input "number" at bounding box center [1202, 461] width 653 height 23
select select
type input "*"
select select
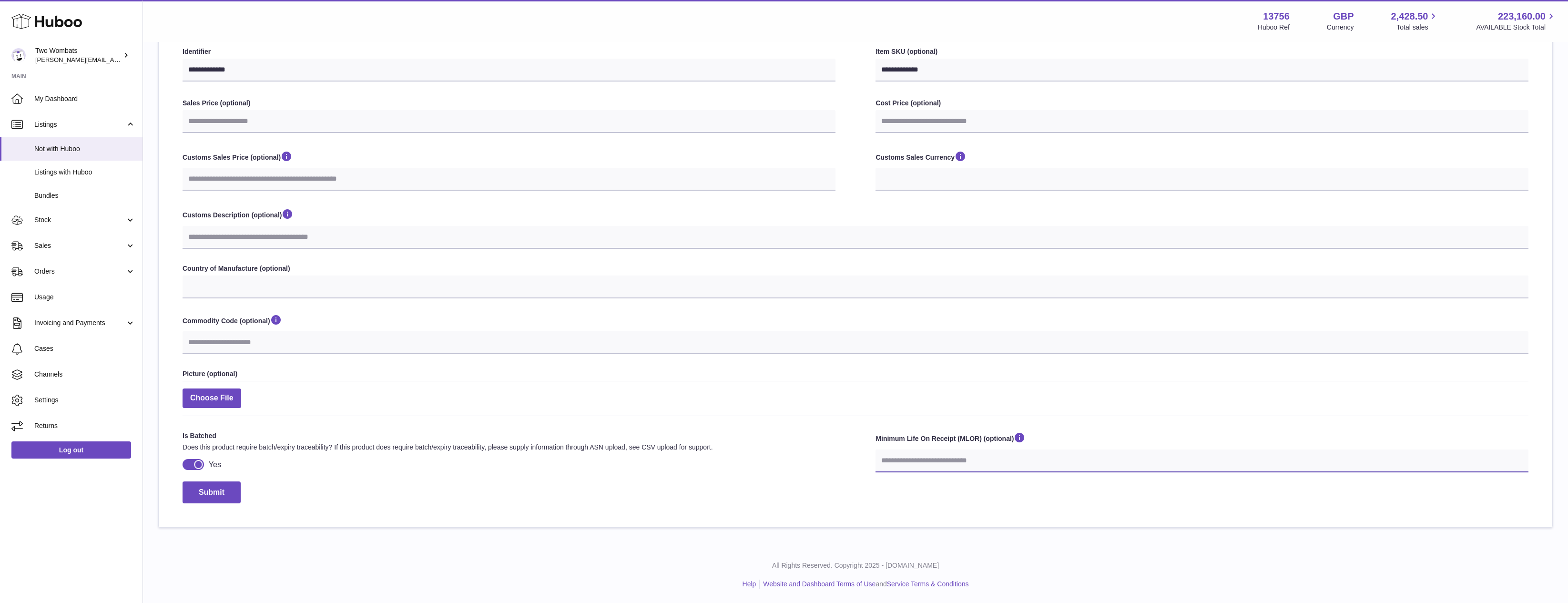
select select
type input "**"
click at [166, 491] on div "**********" at bounding box center [856, 239] width 1394 height 579
click at [215, 491] on button "Submit" at bounding box center [212, 492] width 58 height 23
select select
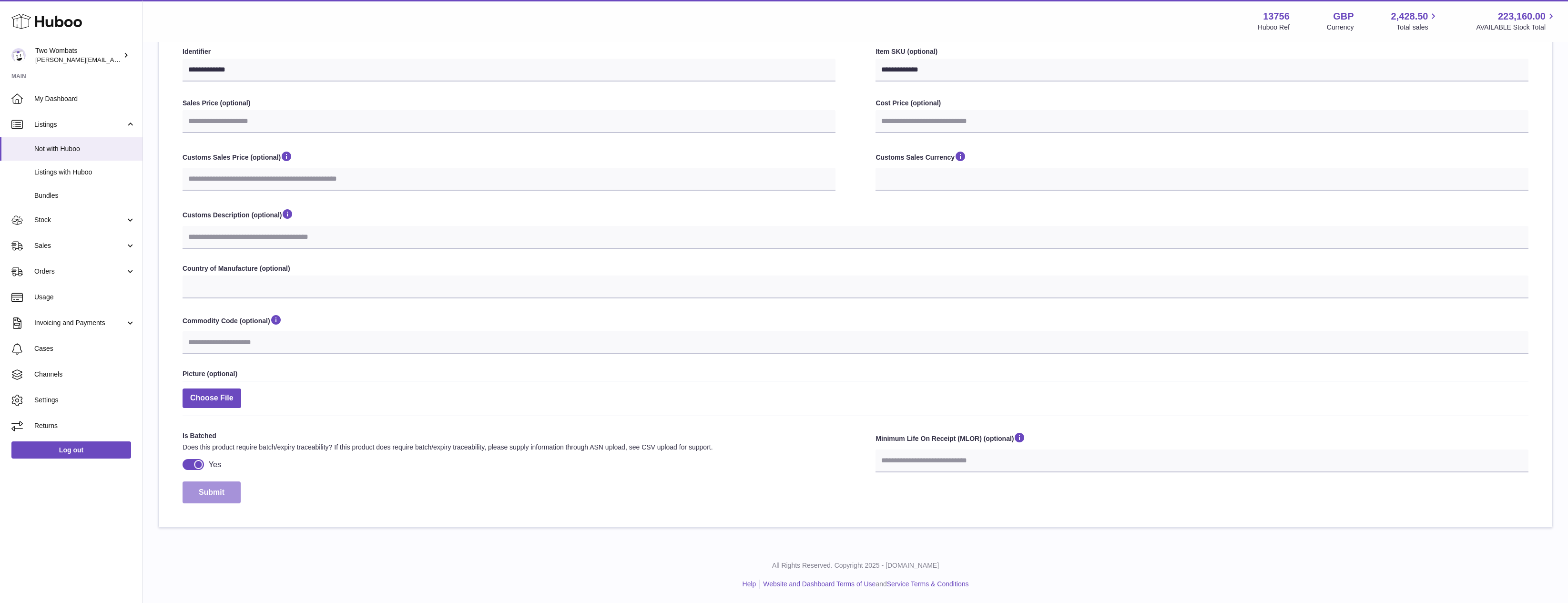
select select
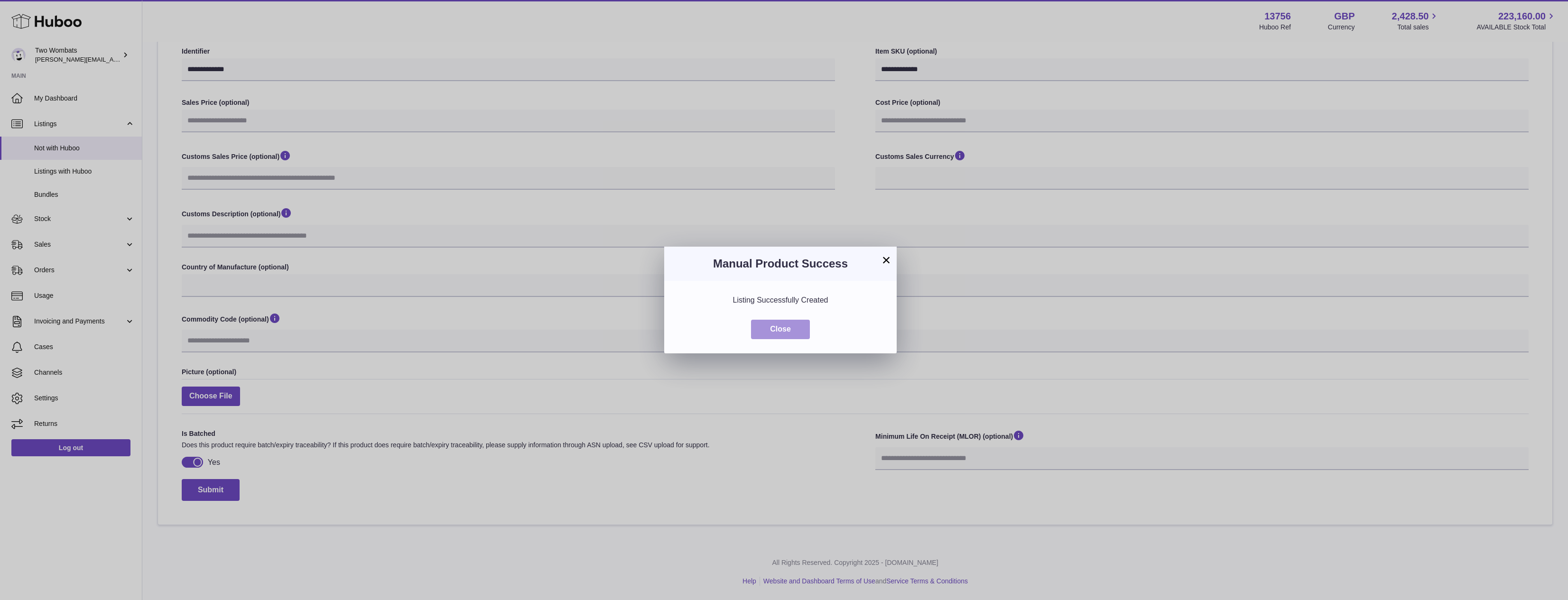
click at [779, 327] on button "Close" at bounding box center [780, 329] width 59 height 19
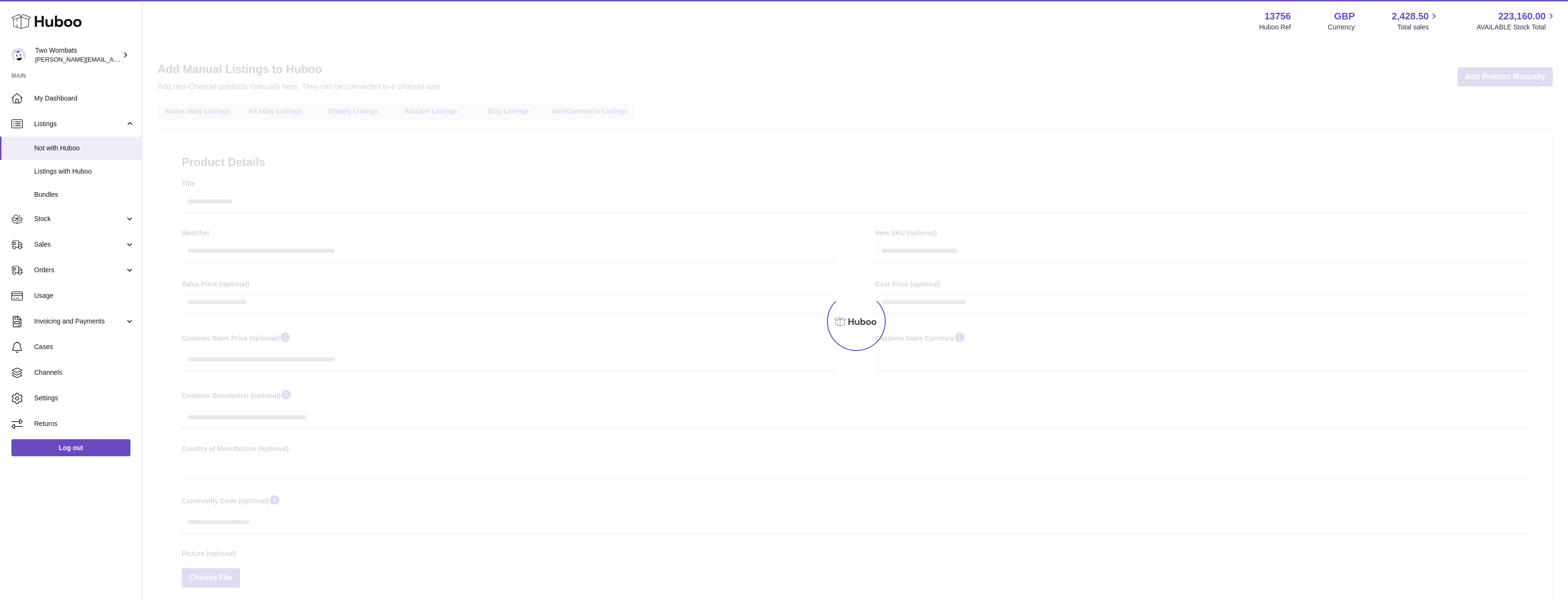
select select
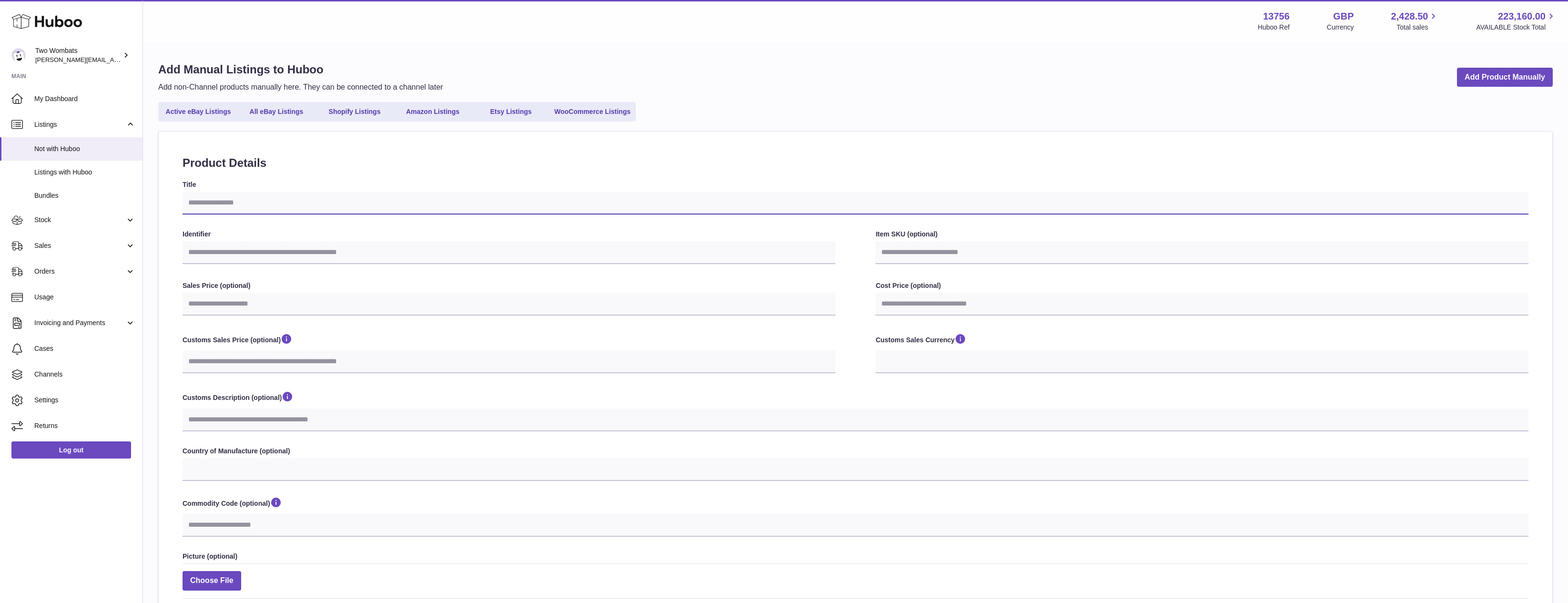
click at [265, 194] on input "Title" at bounding box center [856, 202] width 1346 height 23
paste input "**********"
type input "**********"
select select
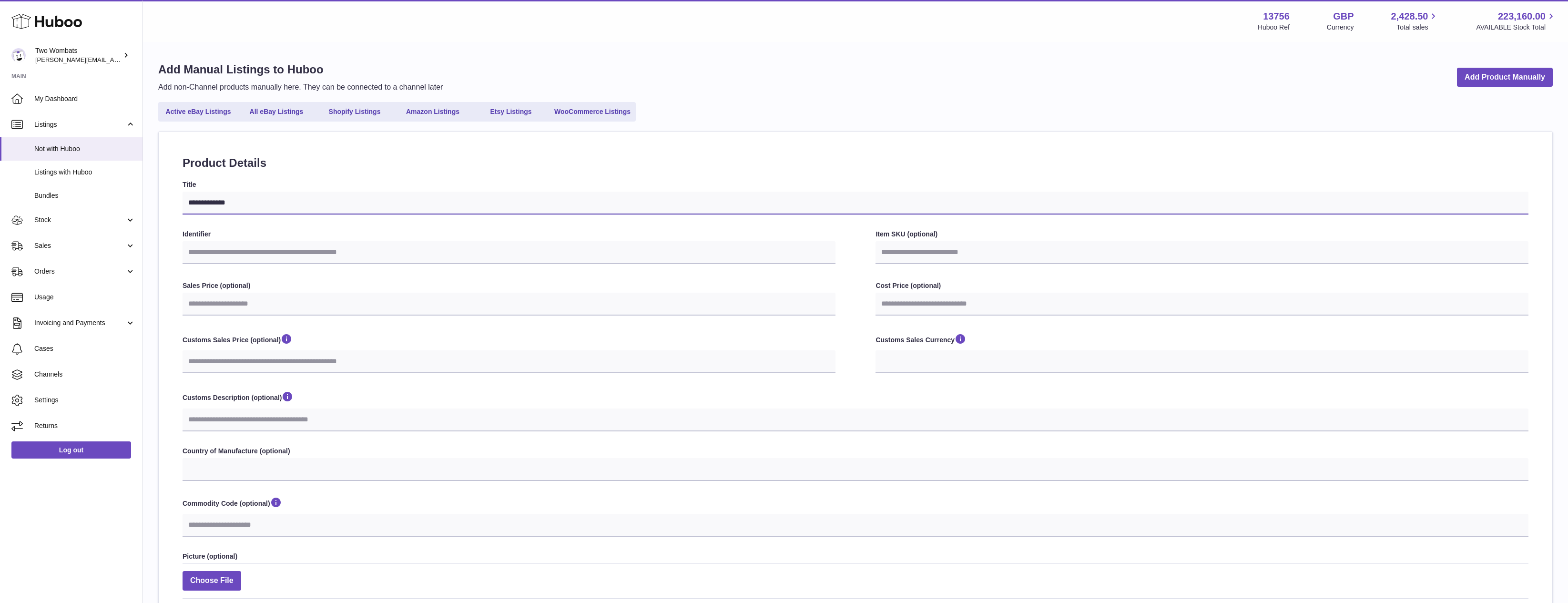
type input "**********"
drag, startPoint x: 253, startPoint y: 252, endPoint x: 265, endPoint y: 251, distance: 12.0
click at [253, 252] on input "Identifier" at bounding box center [509, 252] width 653 height 23
paste input "**********"
type input "**********"
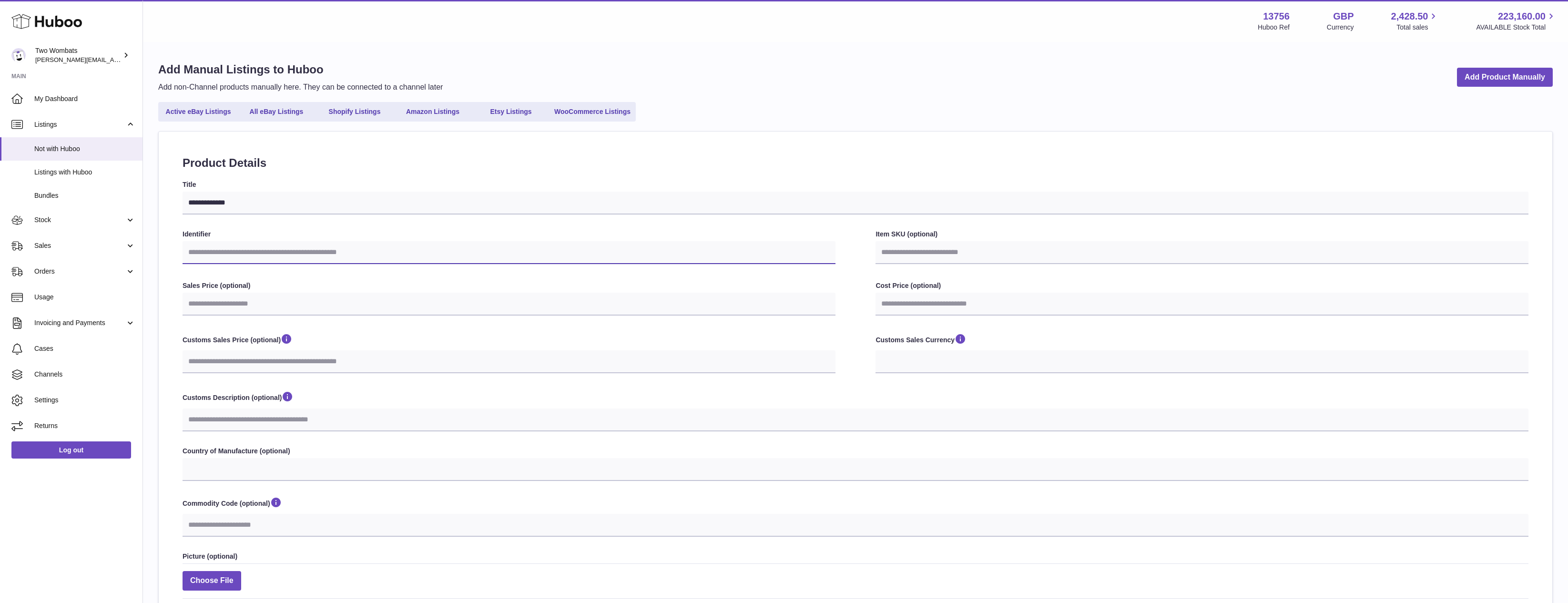
select select
type input "**********"
click at [953, 251] on input "Item SKU (optional)" at bounding box center [1202, 252] width 653 height 23
paste input "**********"
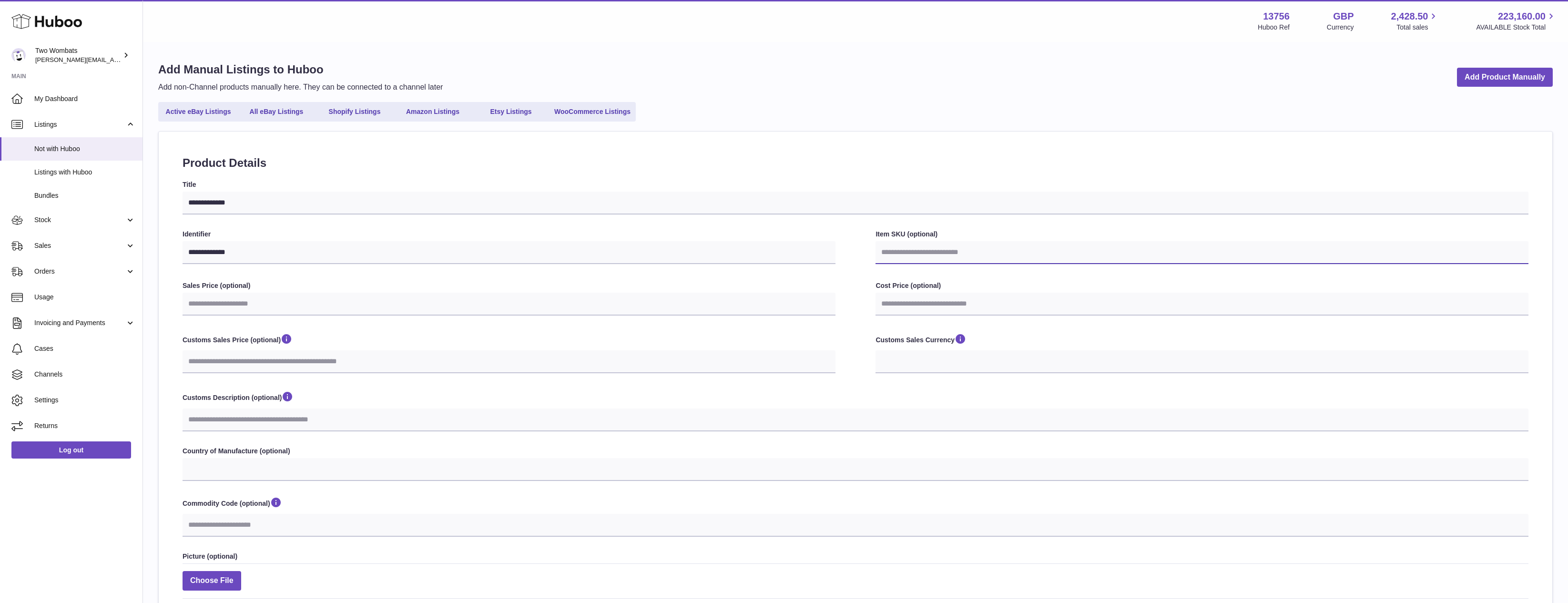
type input "**********"
select select
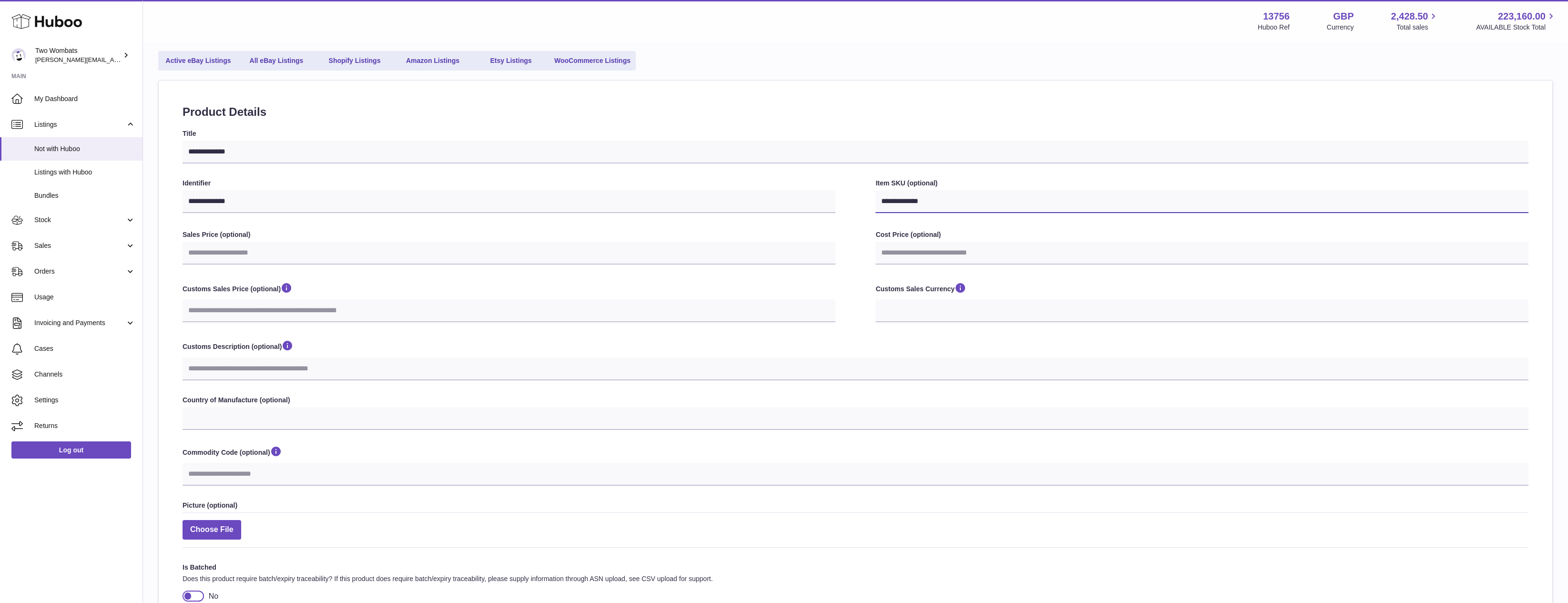
scroll to position [183, 0]
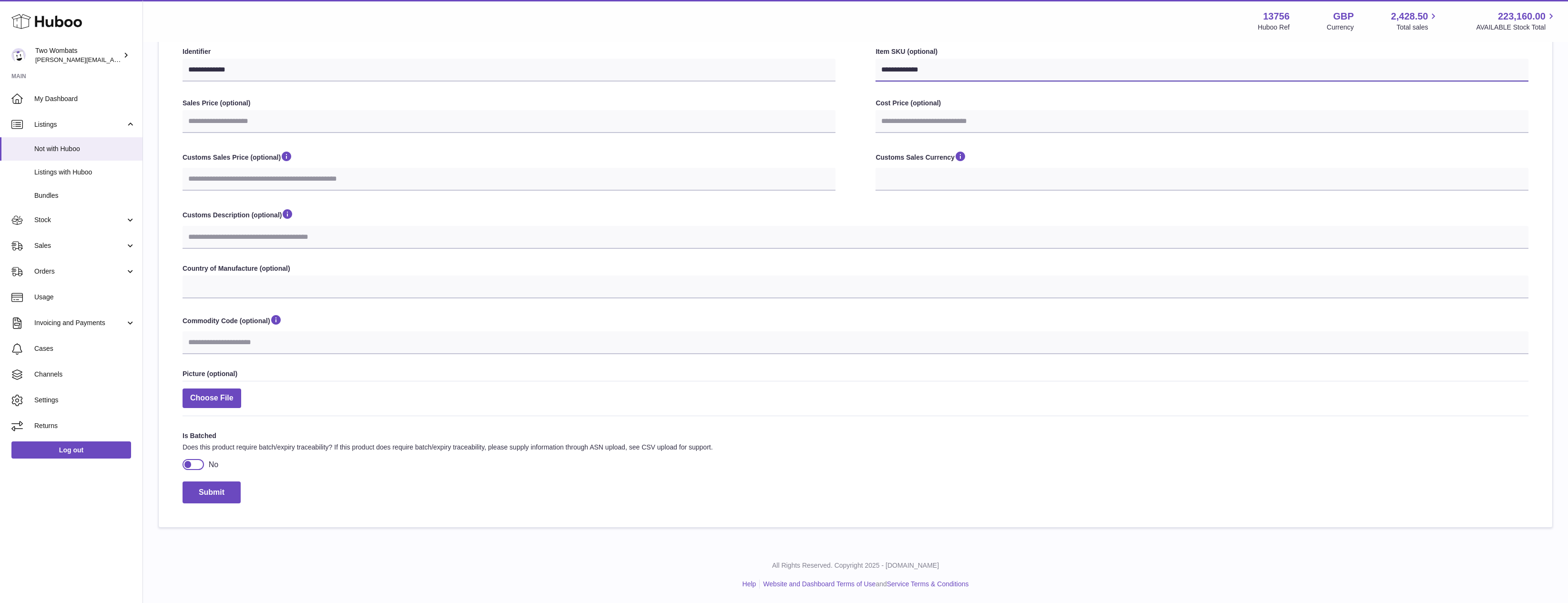
type input "**********"
click at [204, 465] on div at bounding box center [193, 464] width 21 height 10
select select
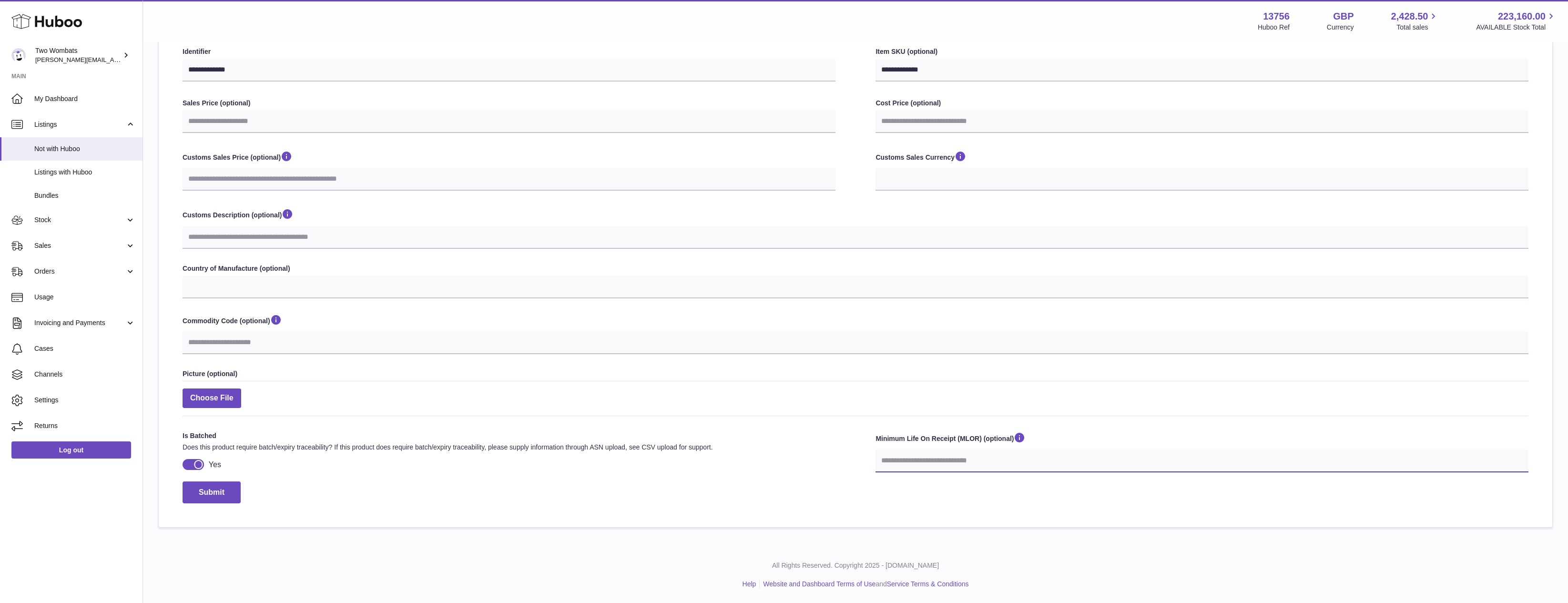
click at [1011, 464] on input "number" at bounding box center [1202, 461] width 653 height 23
select select
type input "*"
select select
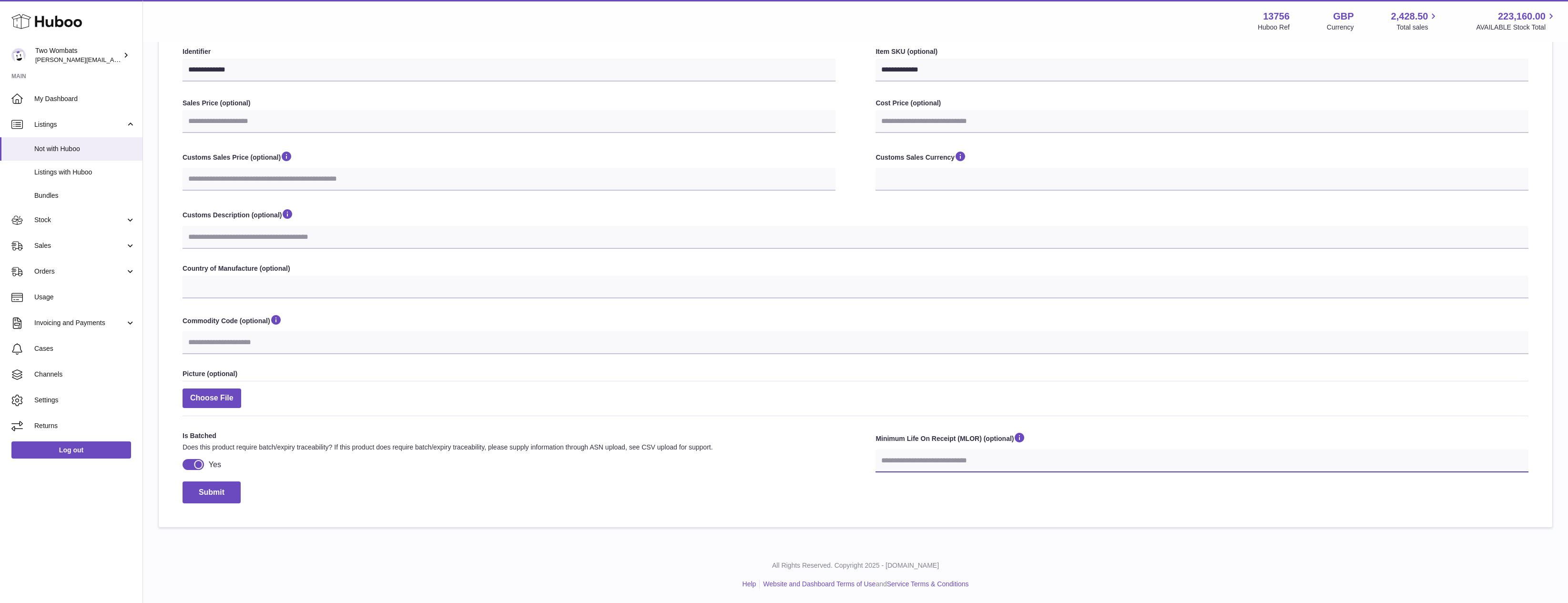
select select
type input "**"
click at [382, 511] on div "**********" at bounding box center [856, 239] width 1394 height 579
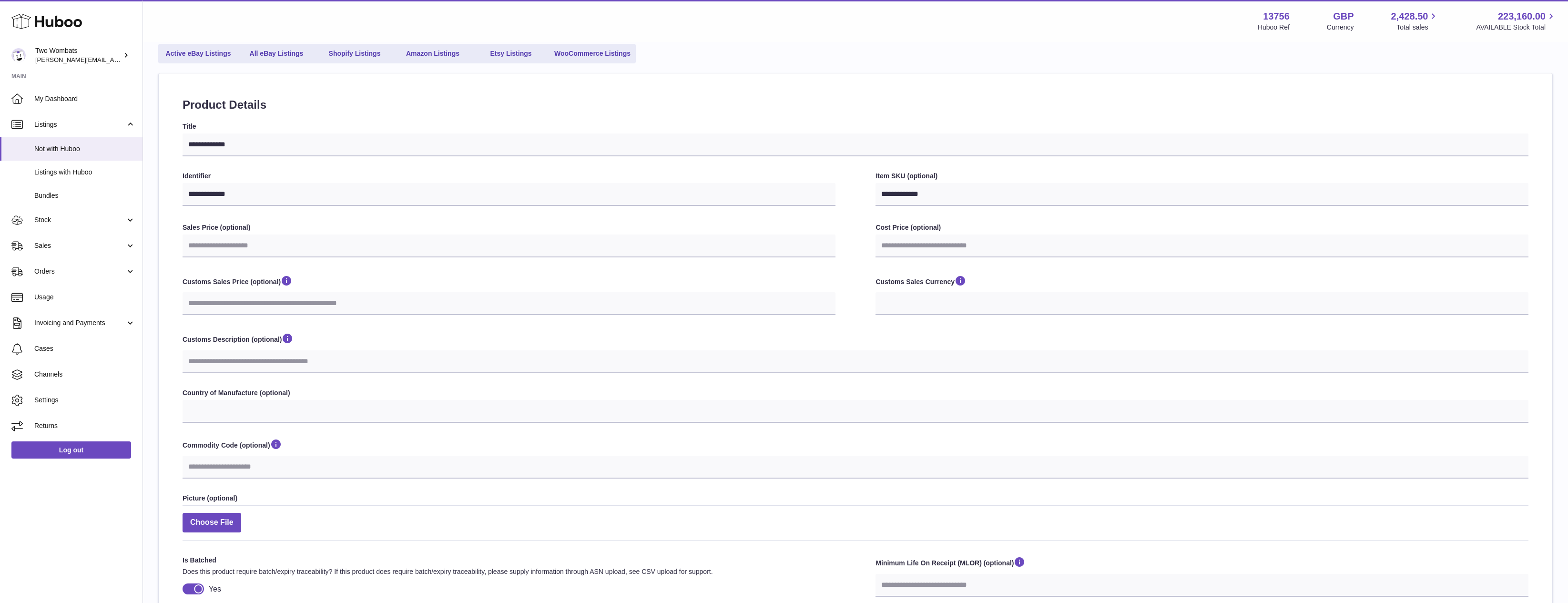
scroll to position [0, 0]
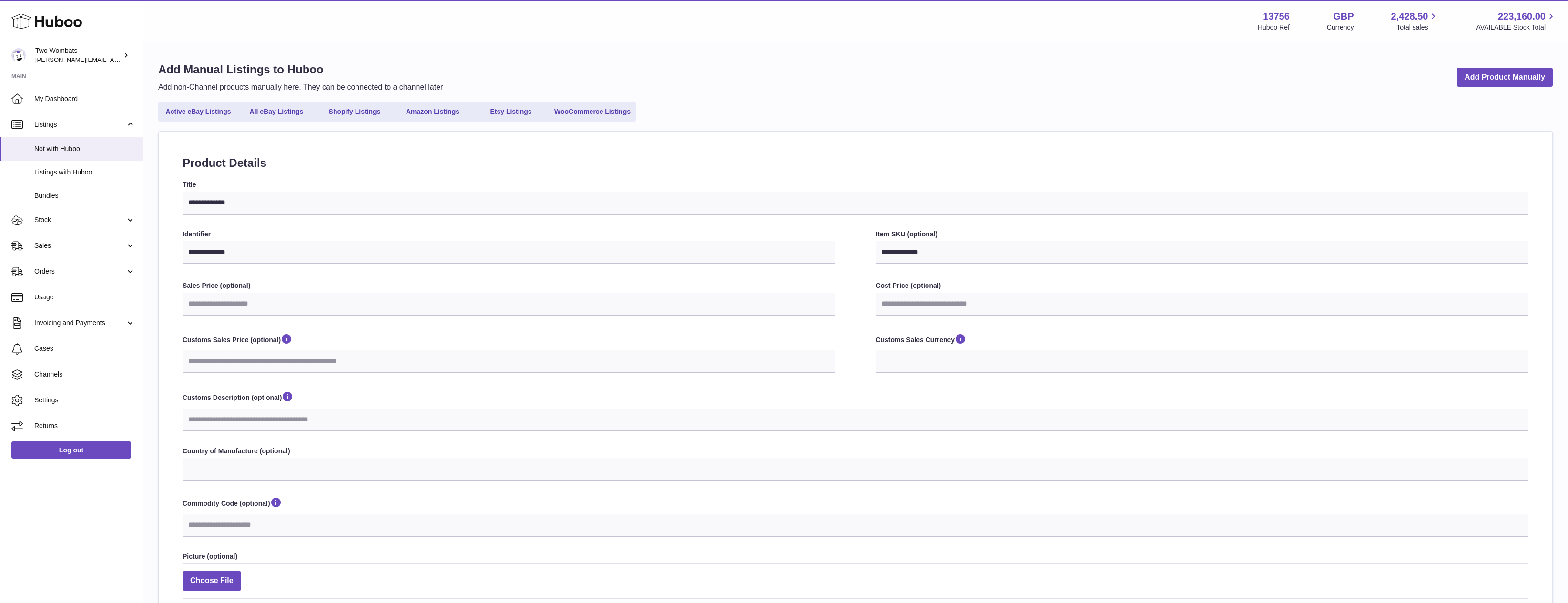
drag, startPoint x: 229, startPoint y: 236, endPoint x: 181, endPoint y: 231, distance: 48.3
click at [181, 231] on div "**********" at bounding box center [856, 421] width 1394 height 579
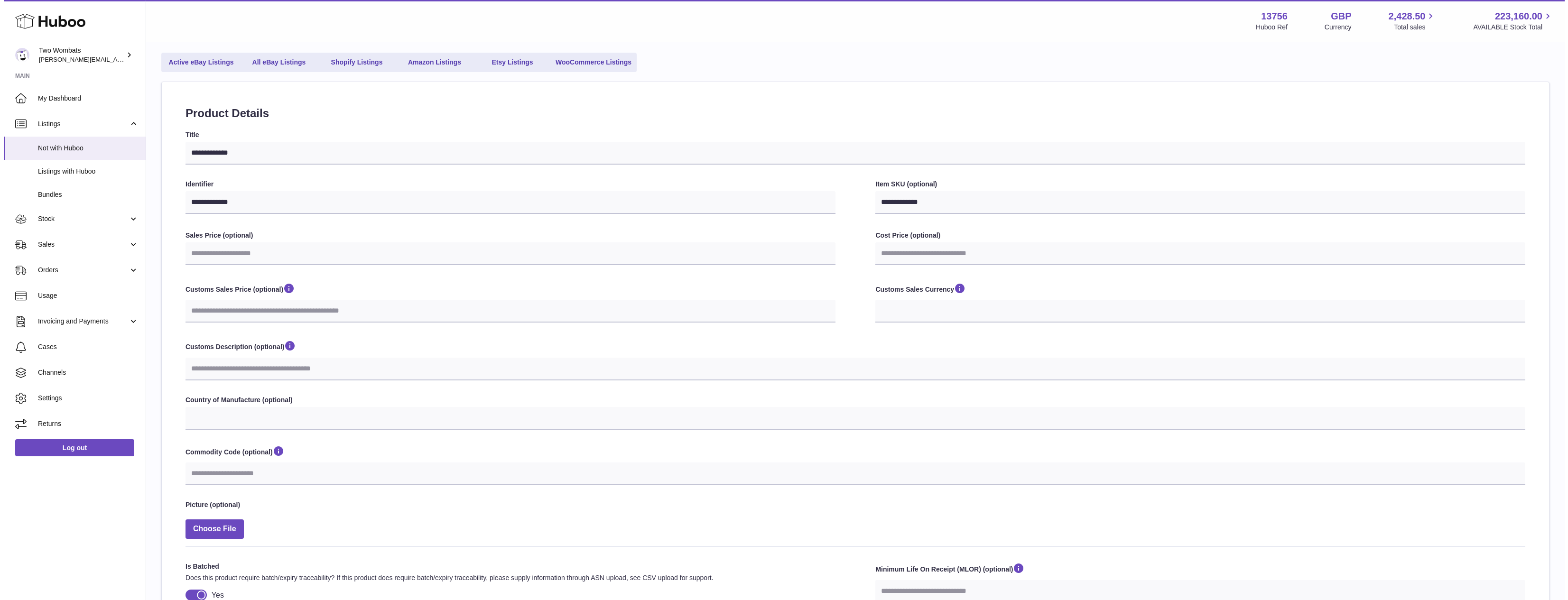
scroll to position [182, 0]
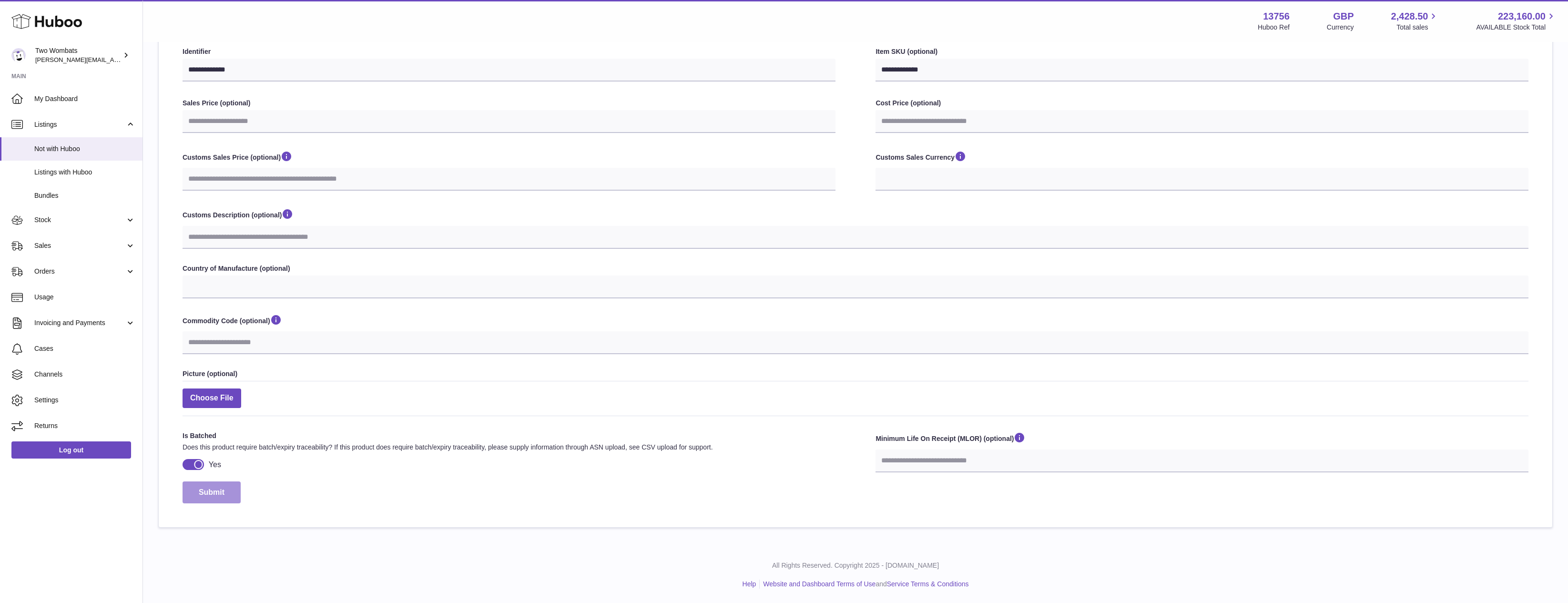
click at [234, 495] on button "Submit" at bounding box center [212, 492] width 58 height 23
select select
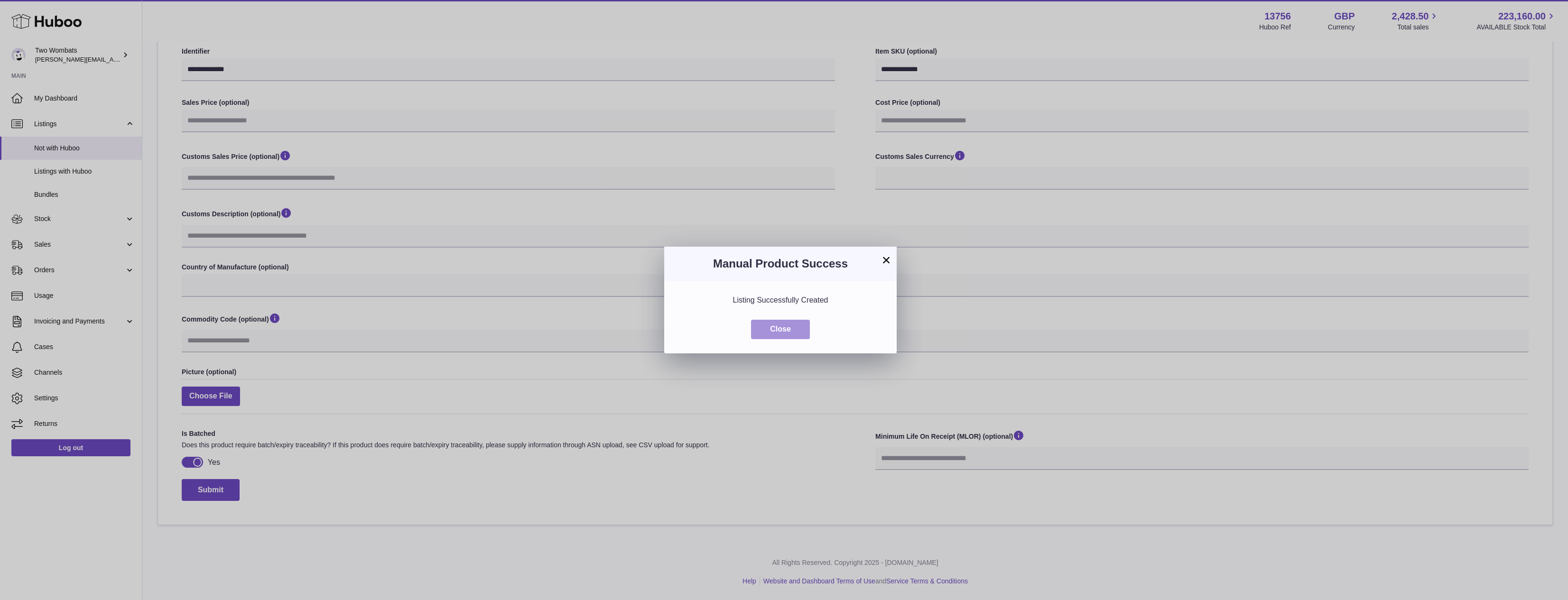
click at [796, 328] on button "Close" at bounding box center [780, 329] width 59 height 19
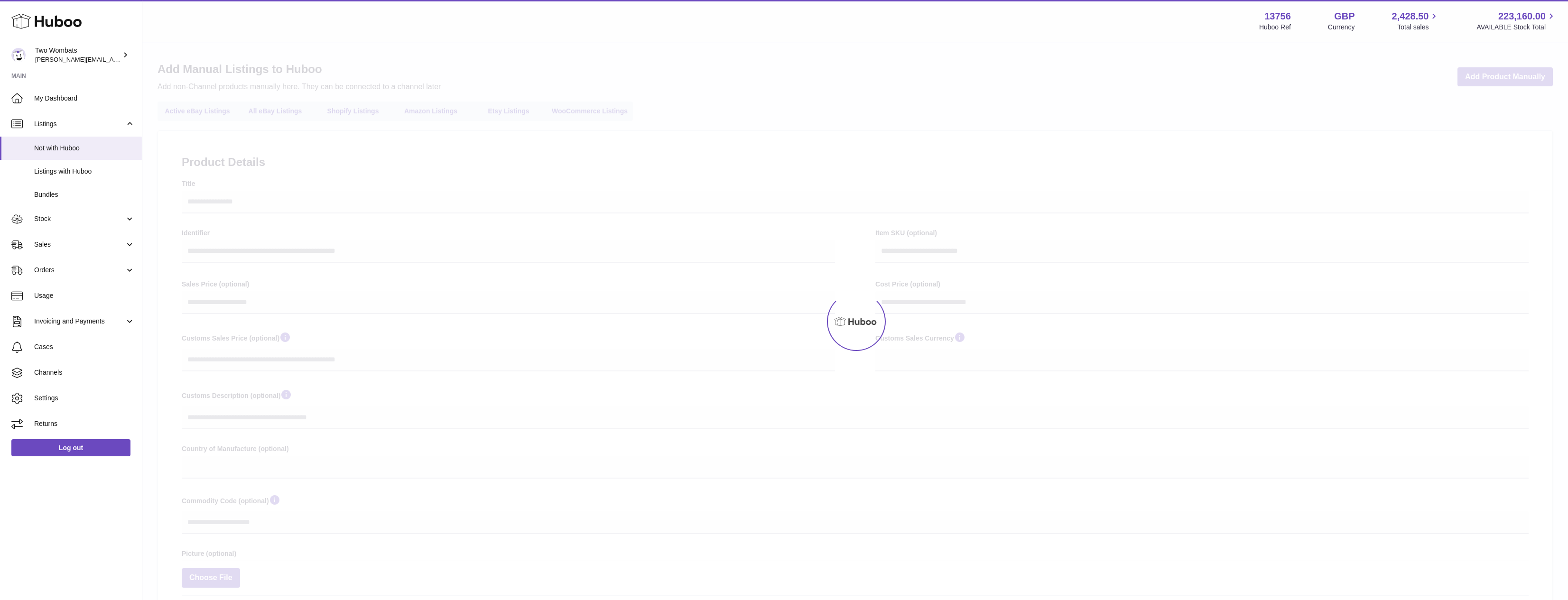
select select
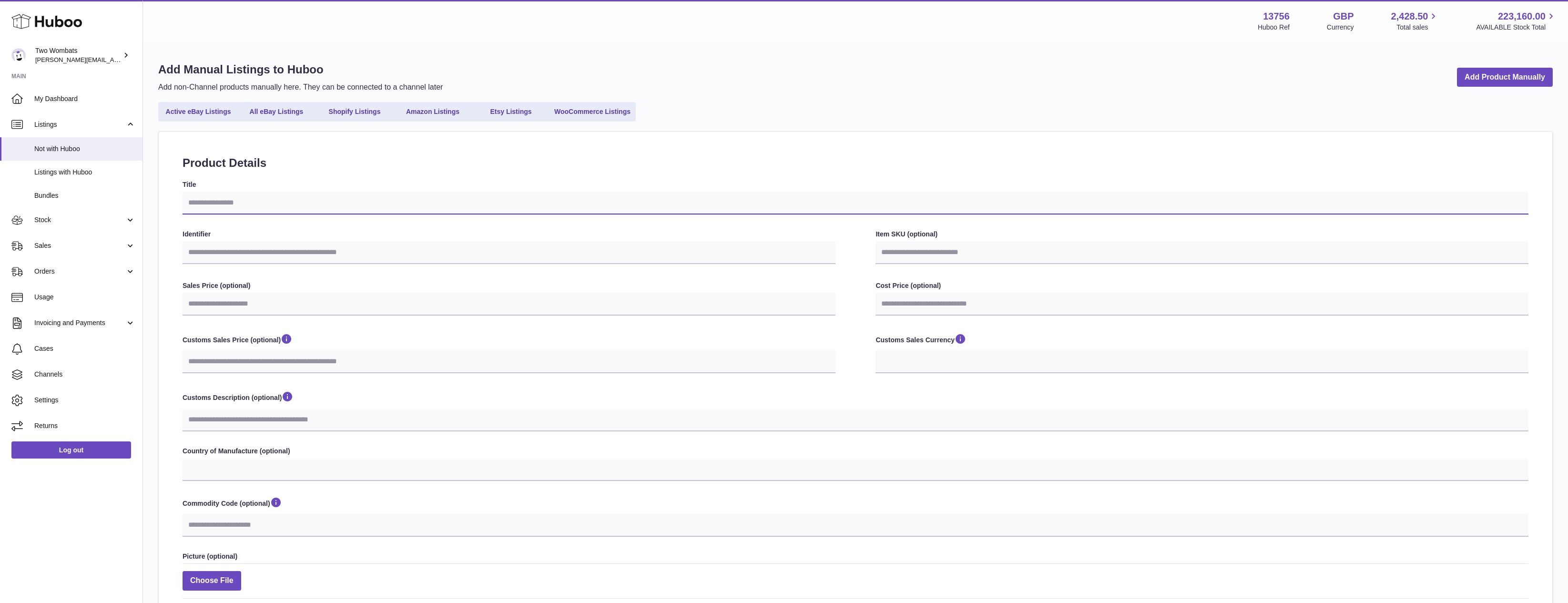
click at [311, 207] on input "Title" at bounding box center [856, 202] width 1346 height 23
paste input "**********"
type input "**********"
select select
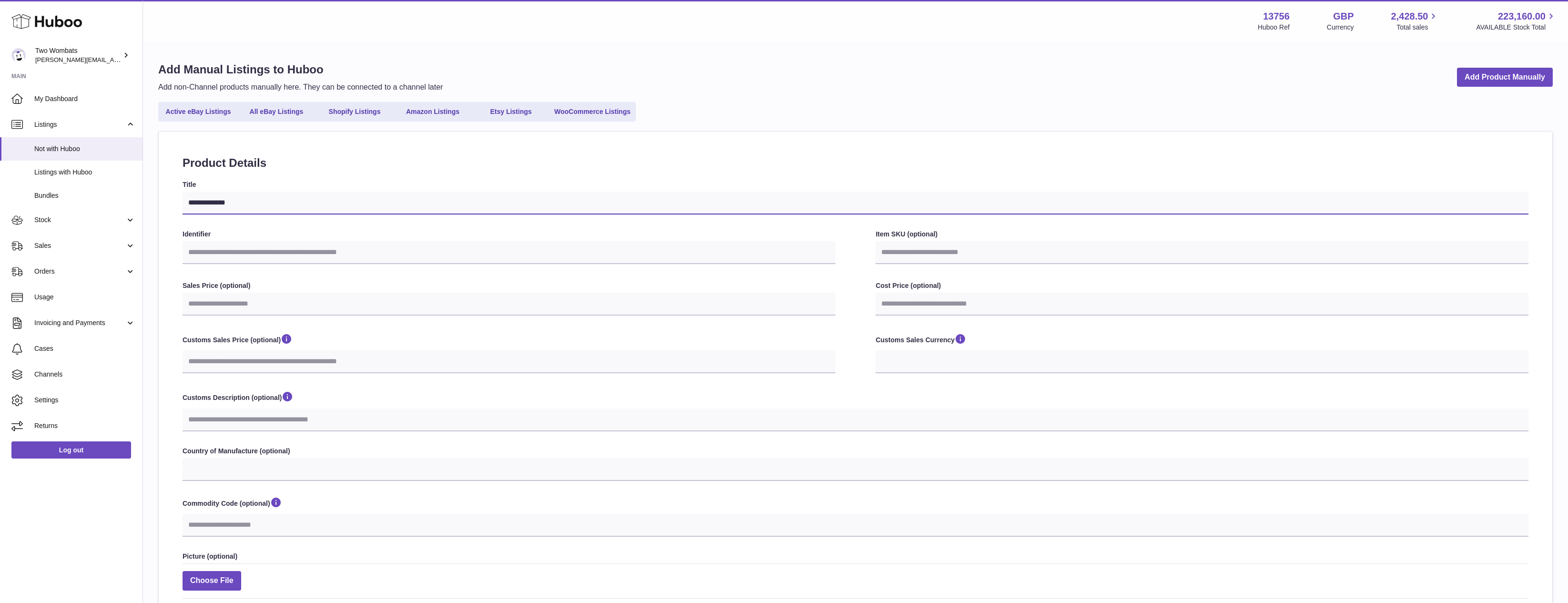
type input "**********"
click at [320, 248] on input "Identifier" at bounding box center [509, 252] width 653 height 23
paste input "**********"
type input "**********"
select select
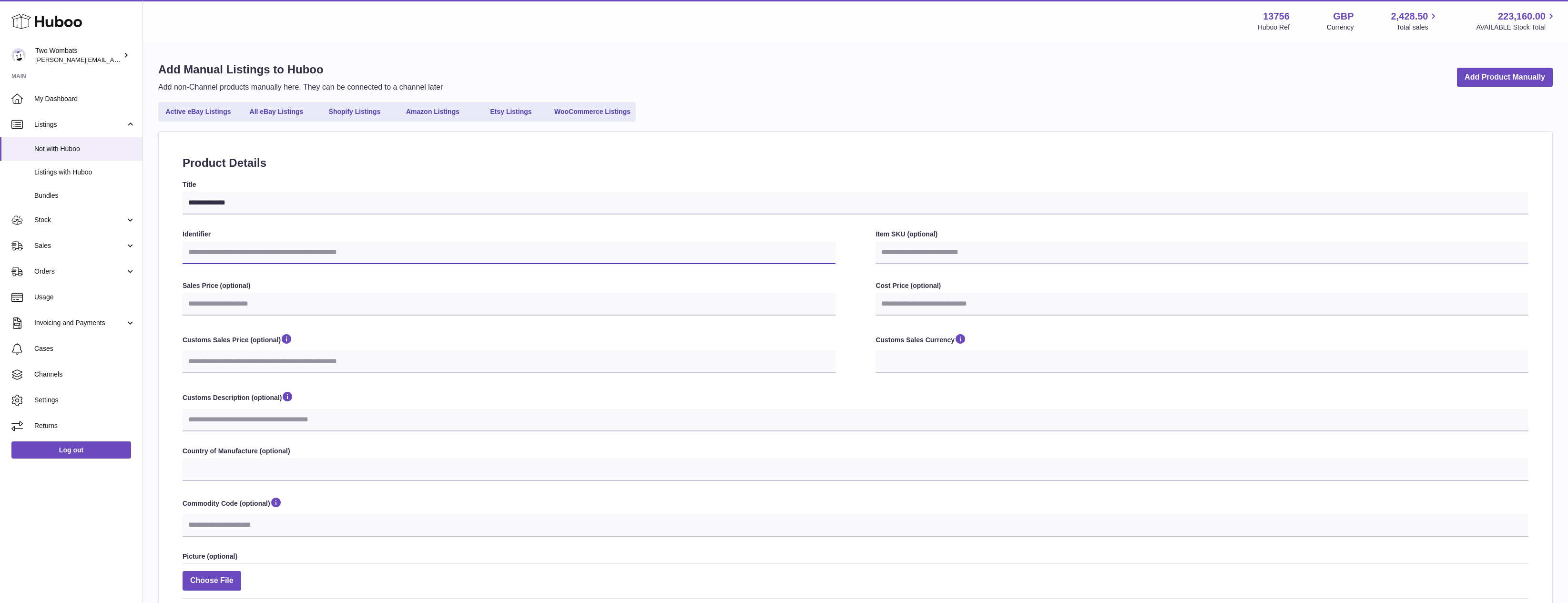
select select
type input "**********"
click at [1009, 259] on input "Item SKU (optional)" at bounding box center [1202, 252] width 653 height 23
paste input "**********"
type input "**********"
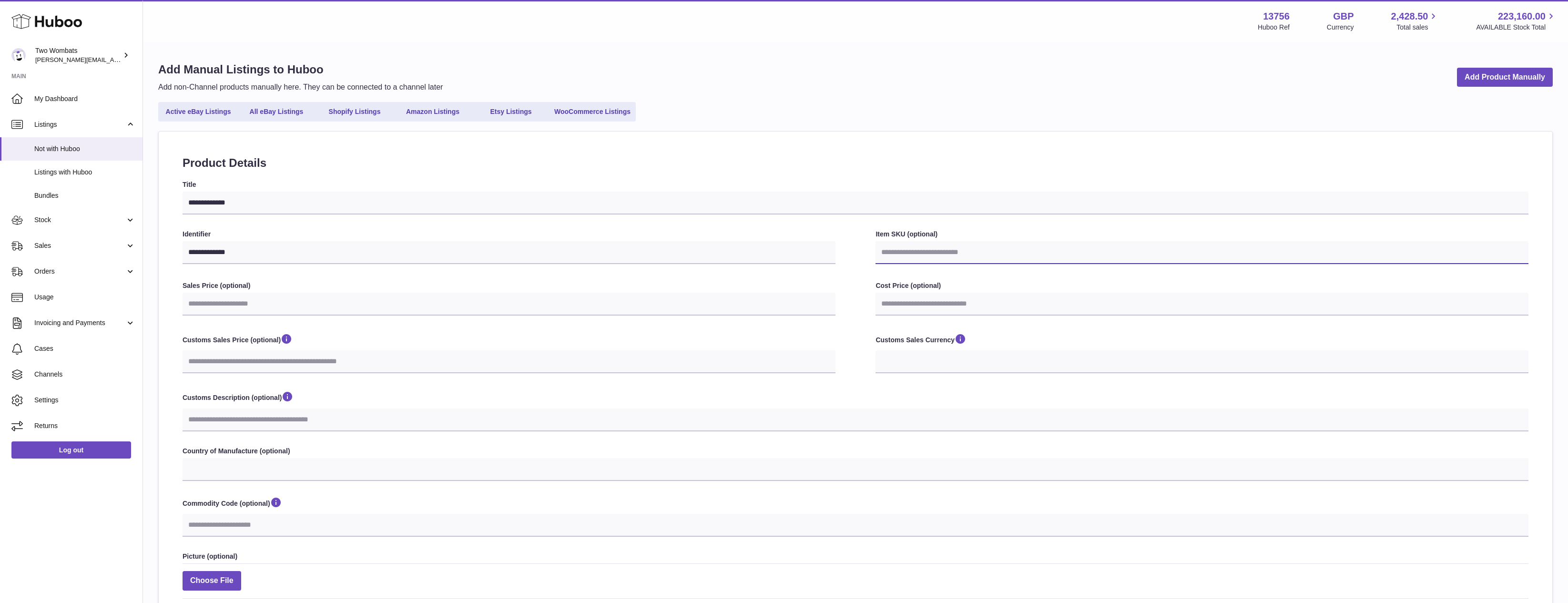
select select
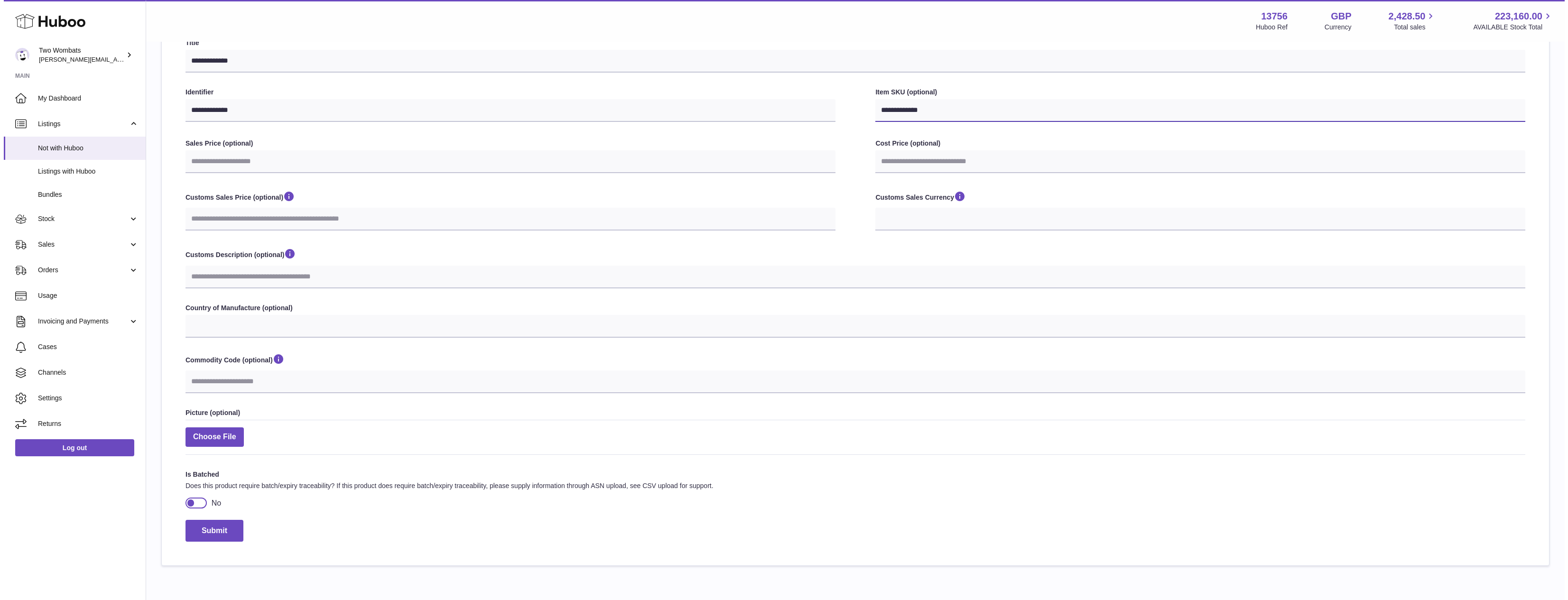
scroll to position [182, 0]
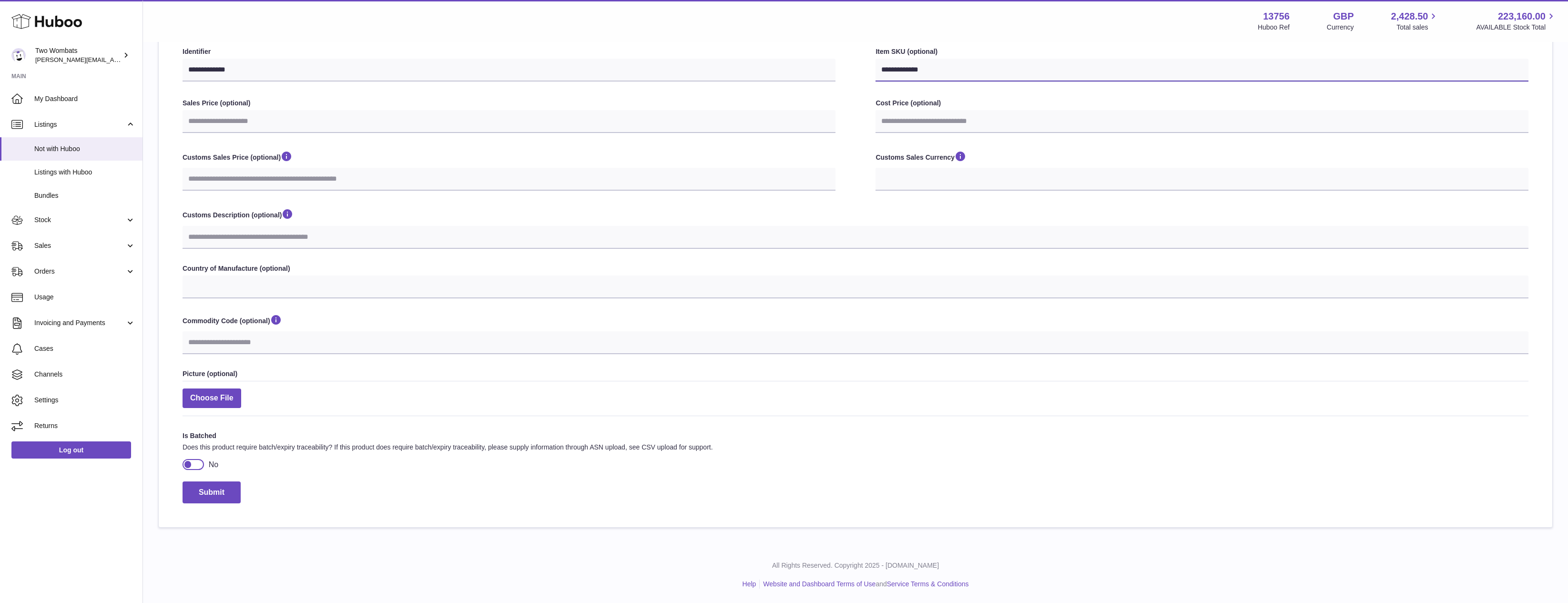
type input "**********"
click at [193, 462] on div at bounding box center [193, 464] width 21 height 10
select select
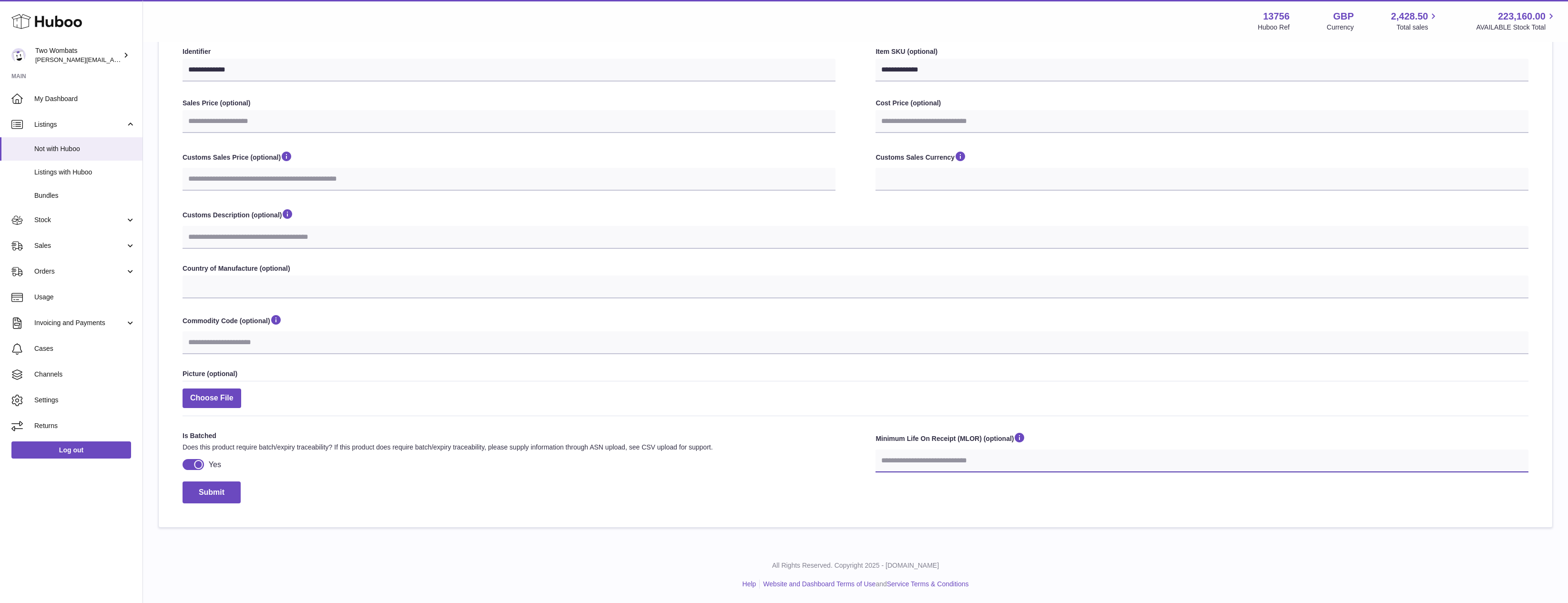
click at [961, 461] on input "number" at bounding box center [1202, 461] width 653 height 23
select select
type input "*"
select select
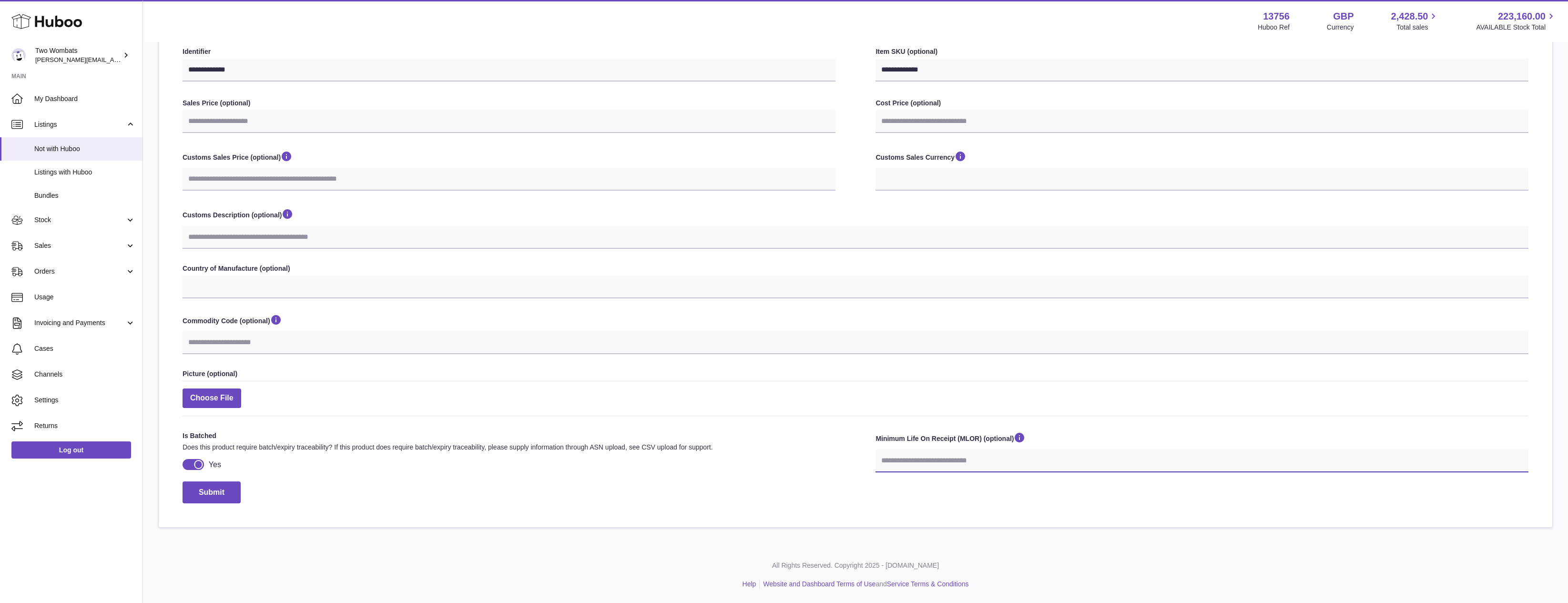
select select
type input "**"
click at [802, 486] on div "Submit" at bounding box center [856, 492] width 1346 height 23
click at [234, 485] on button "Submit" at bounding box center [212, 492] width 58 height 23
select select
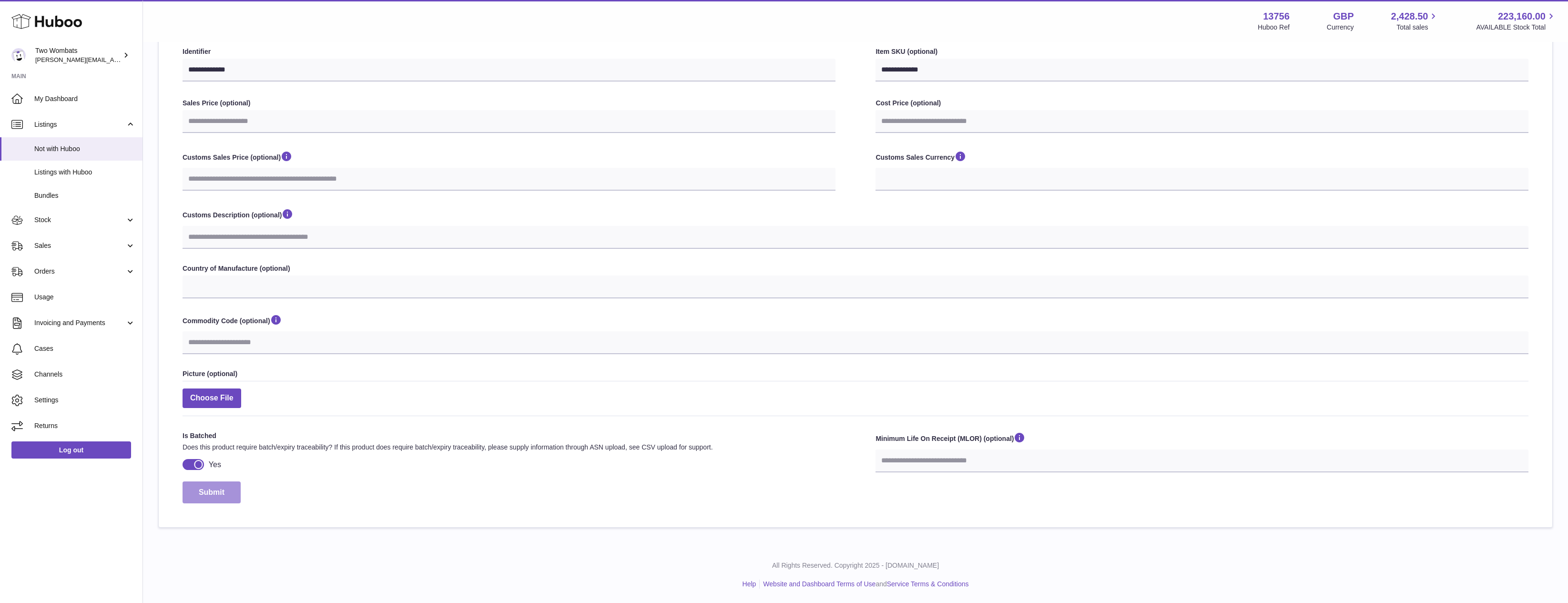
select select
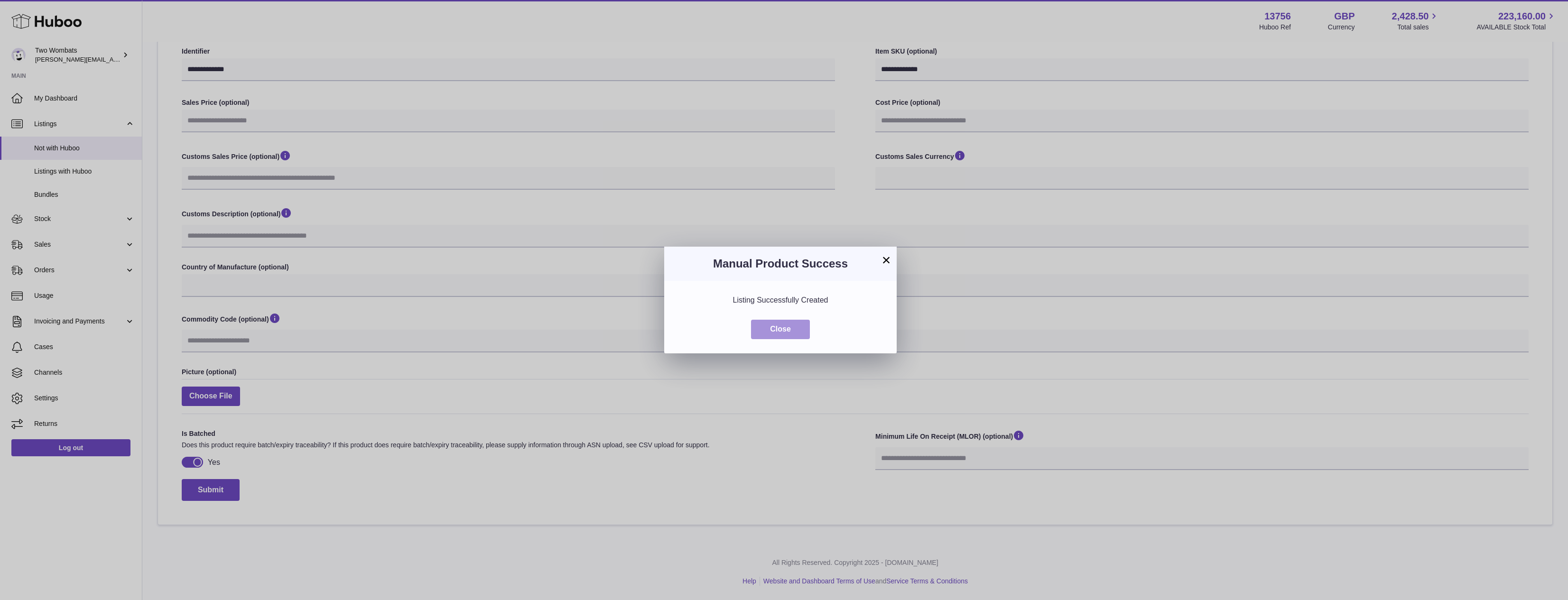
click at [780, 337] on button "Close" at bounding box center [780, 329] width 59 height 19
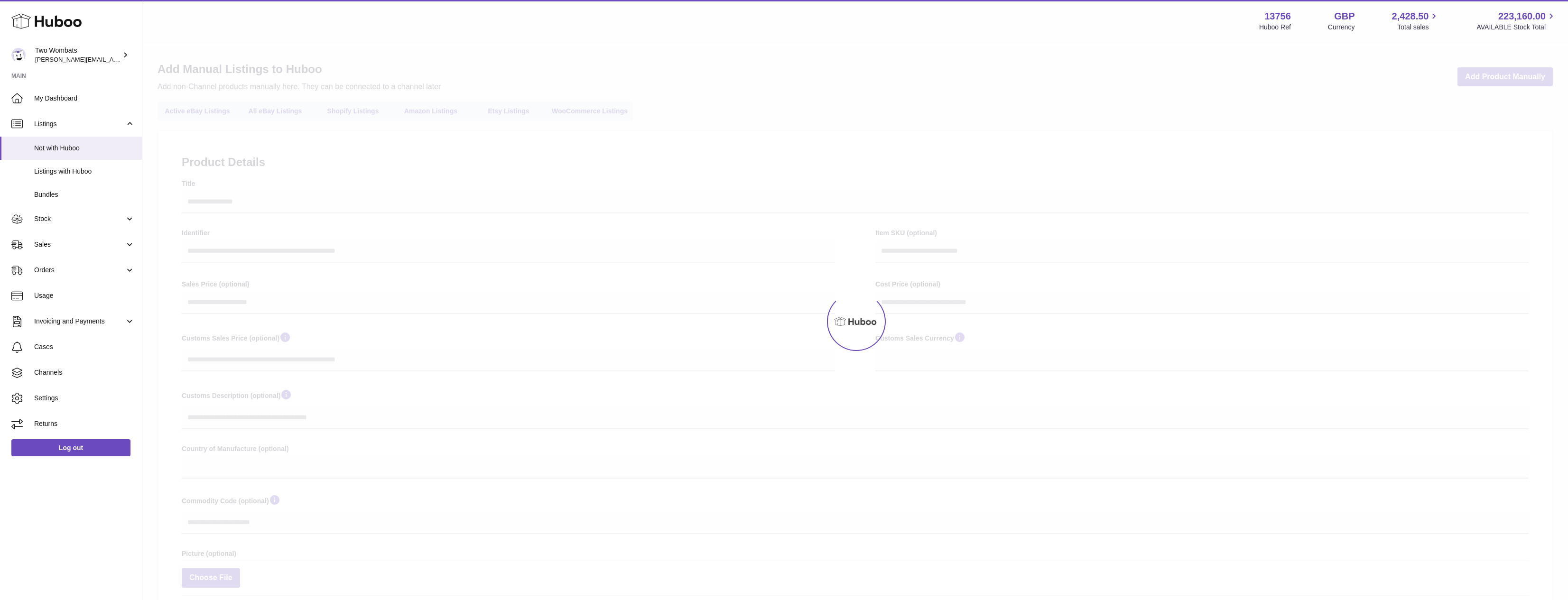
select select
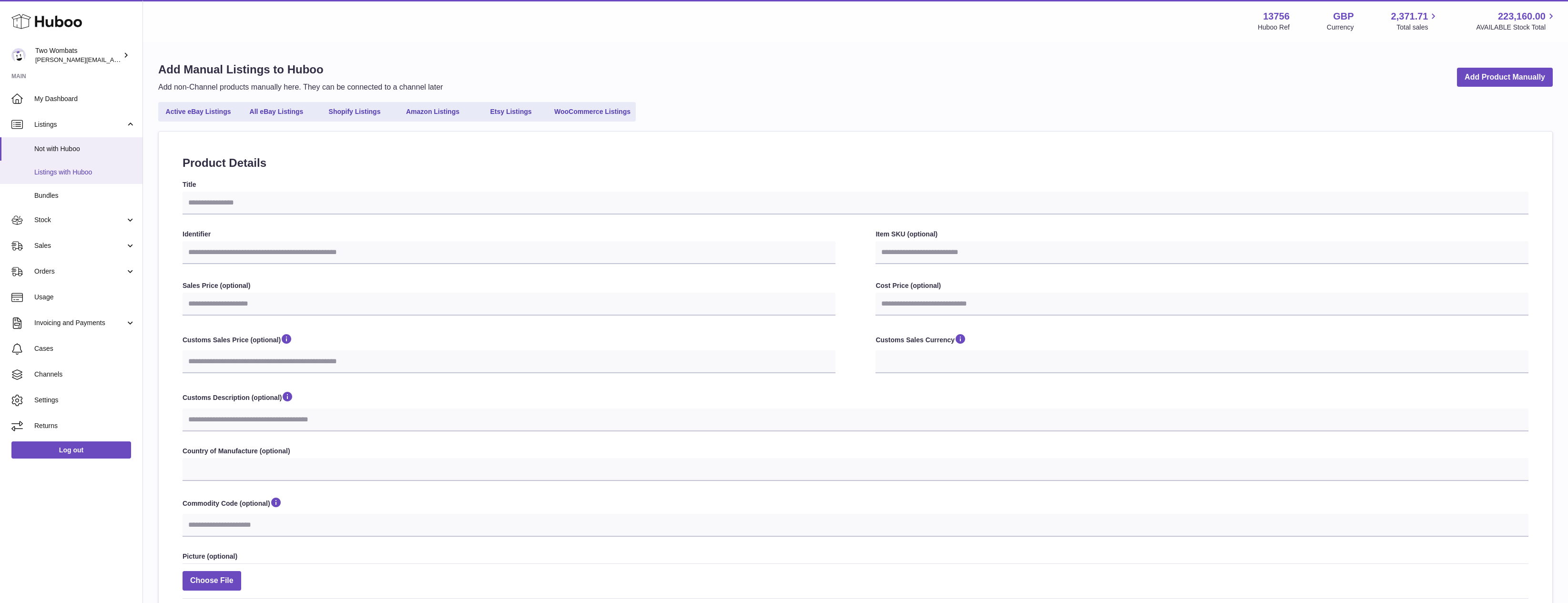
click at [83, 169] on span "Listings with Huboo" at bounding box center [84, 172] width 101 height 9
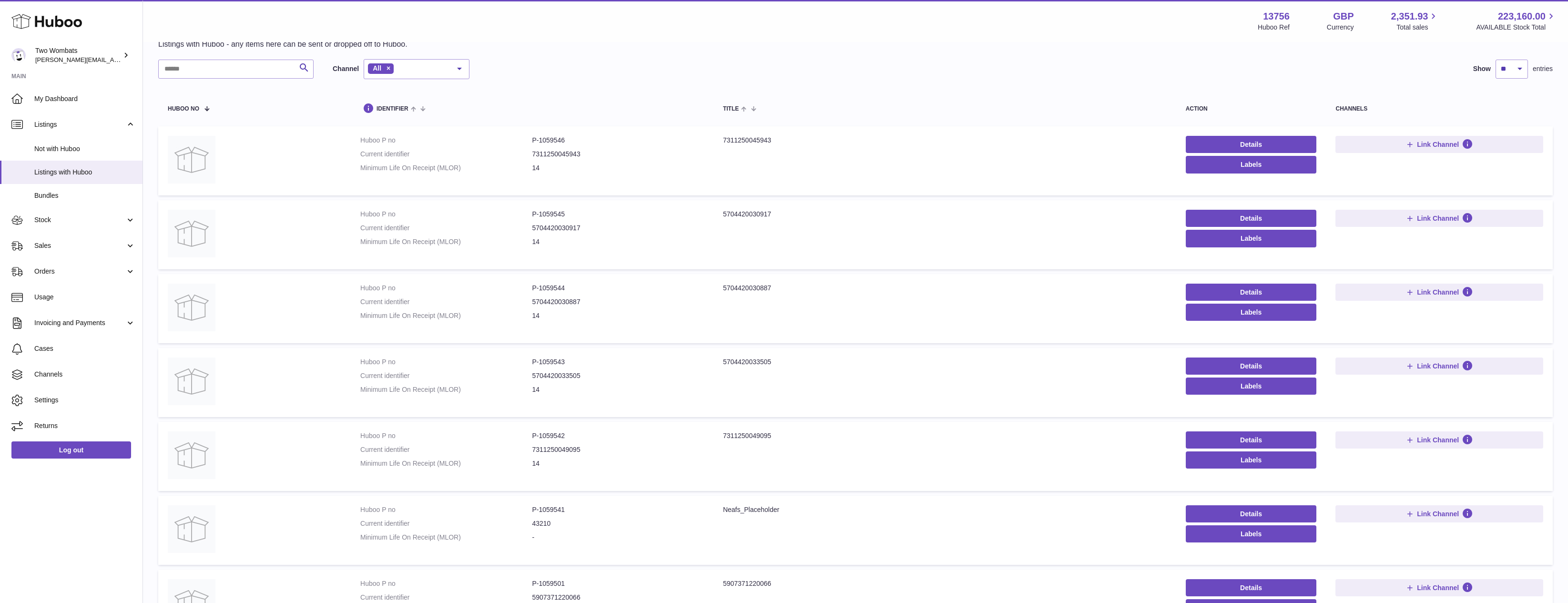
scroll to position [143, 0]
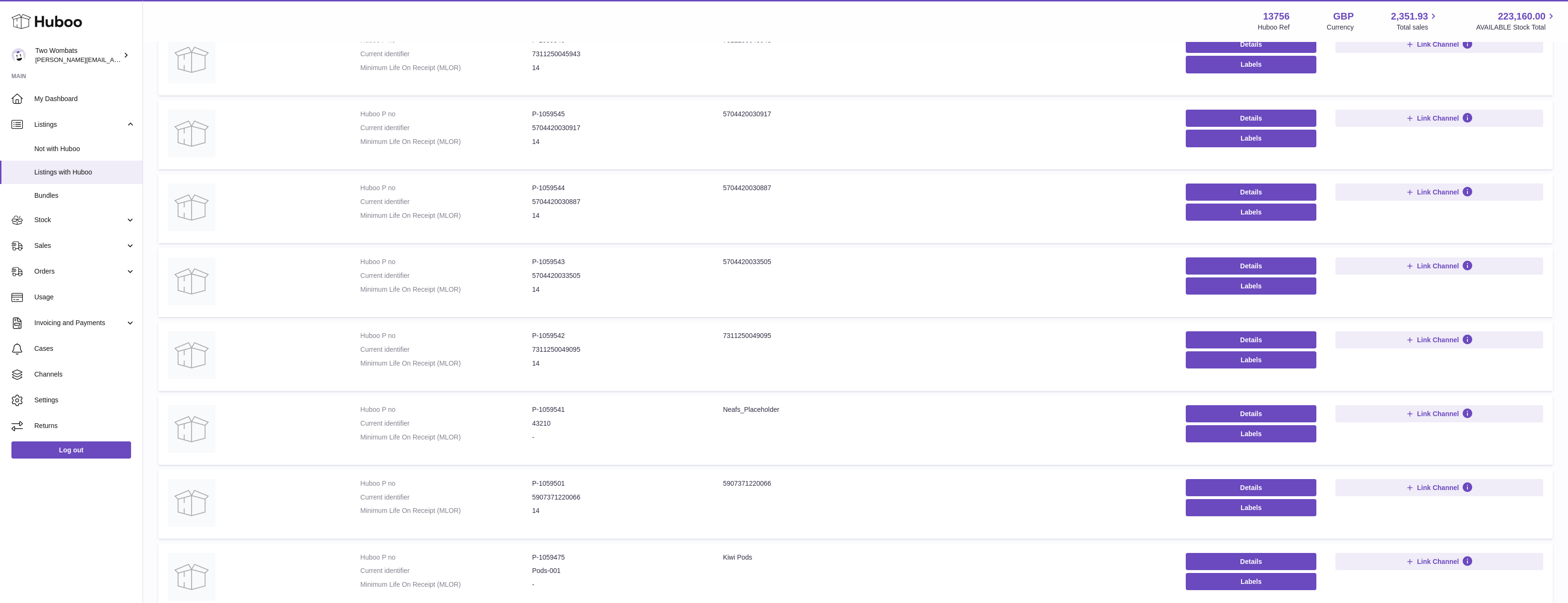
drag, startPoint x: 657, startPoint y: 336, endPoint x: 640, endPoint y: 335, distance: 17.0
click at [641, 335] on dl "Huboo P no P-1059542 Current identifier 7311250049095 Minimum Life On Receipt (…" at bounding box center [532, 352] width 344 height 42
click at [677, 219] on dd "14" at bounding box center [618, 215] width 172 height 9
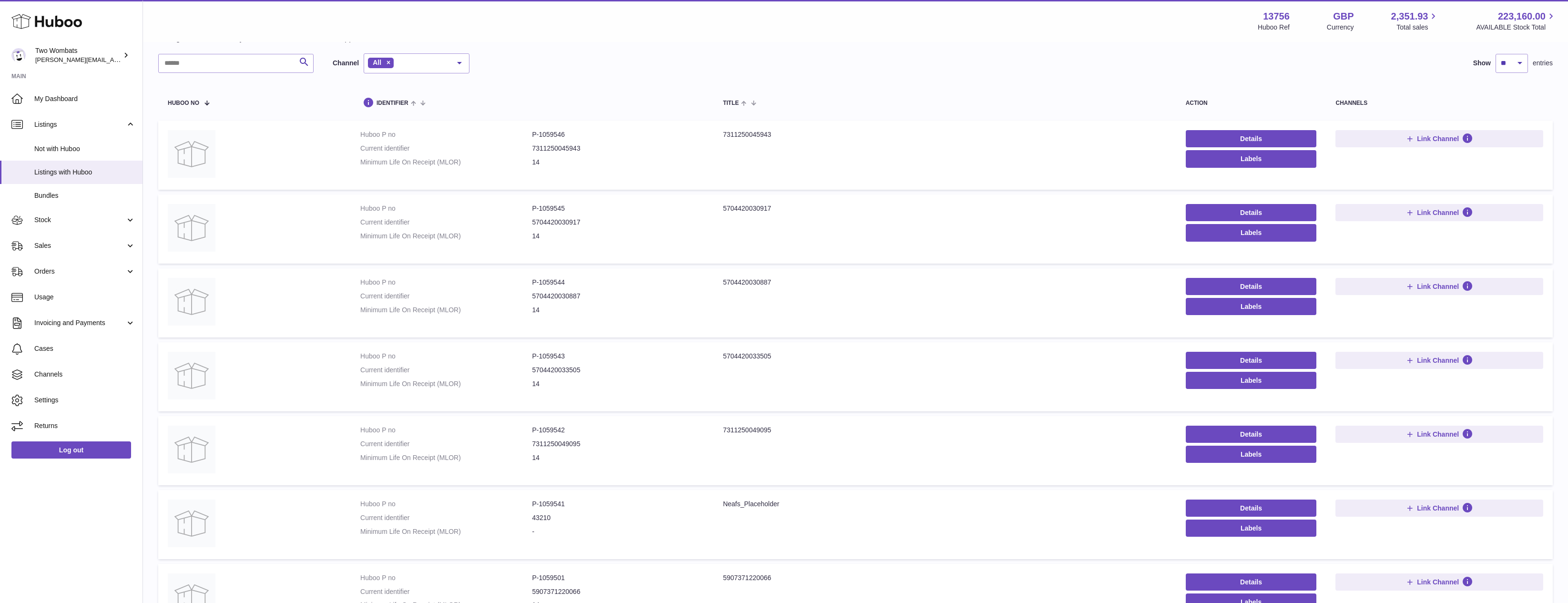
scroll to position [48, 0]
click at [111, 169] on span "Listings with Huboo" at bounding box center [84, 172] width 101 height 9
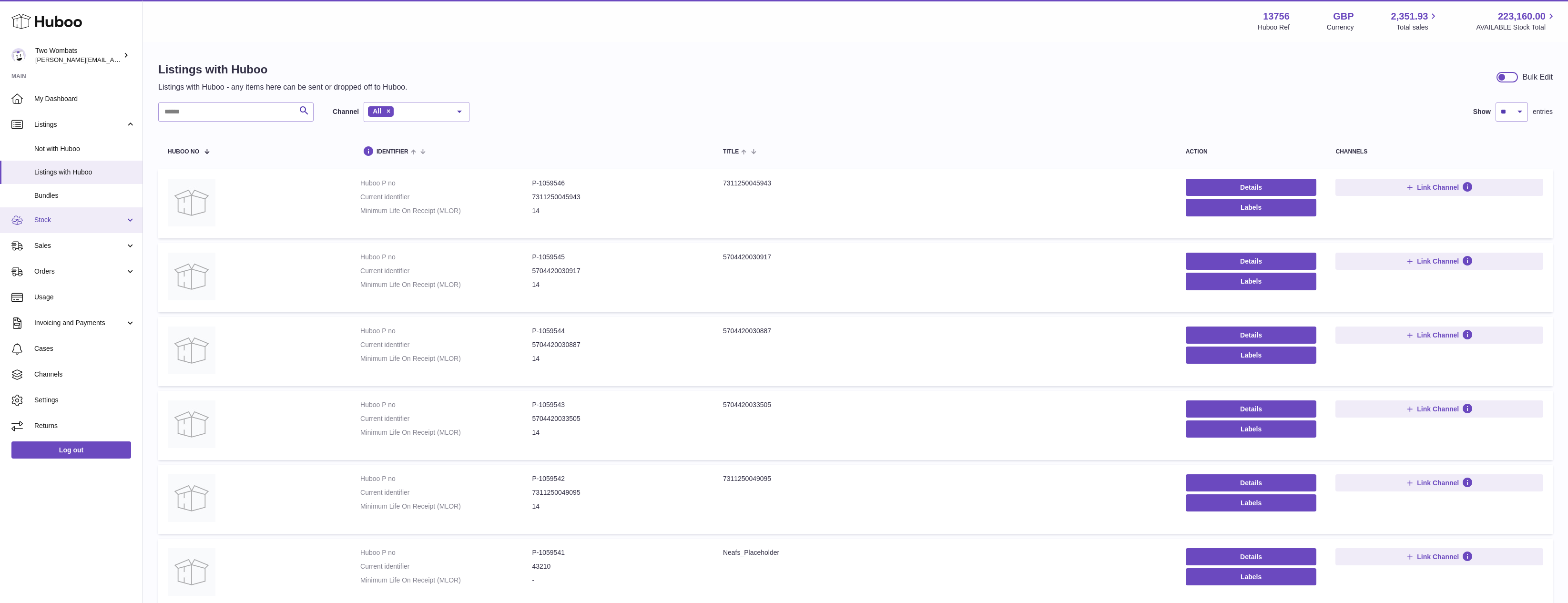
click at [69, 216] on span "Stock" at bounding box center [80, 220] width 91 height 9
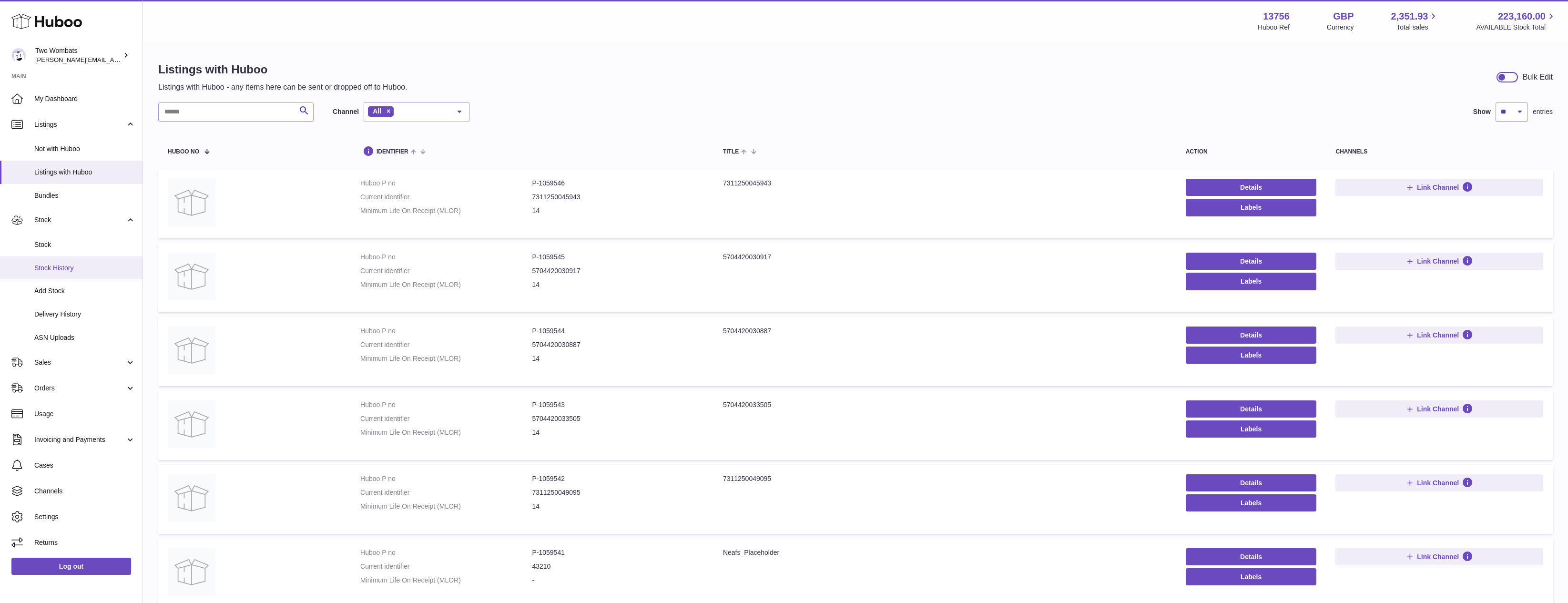
click at [66, 273] on link "Stock History" at bounding box center [71, 268] width 142 height 23
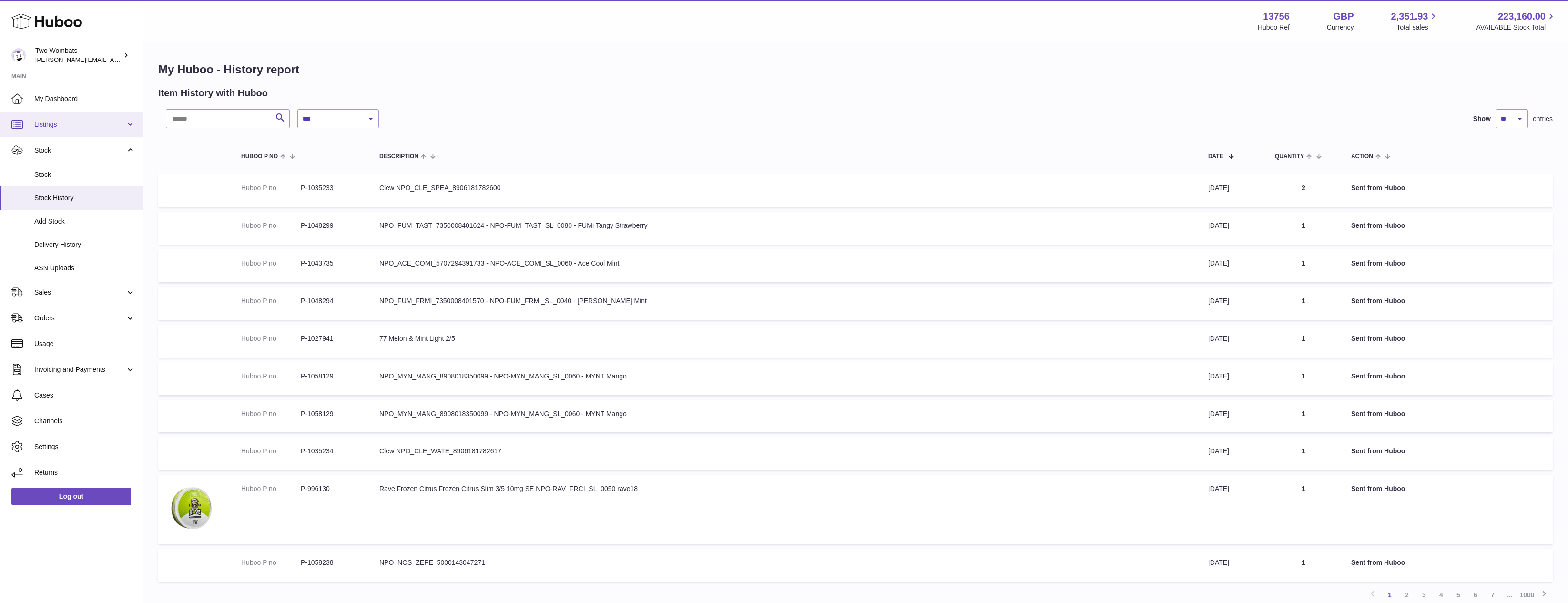
click at [91, 128] on span "Listings" at bounding box center [80, 124] width 91 height 9
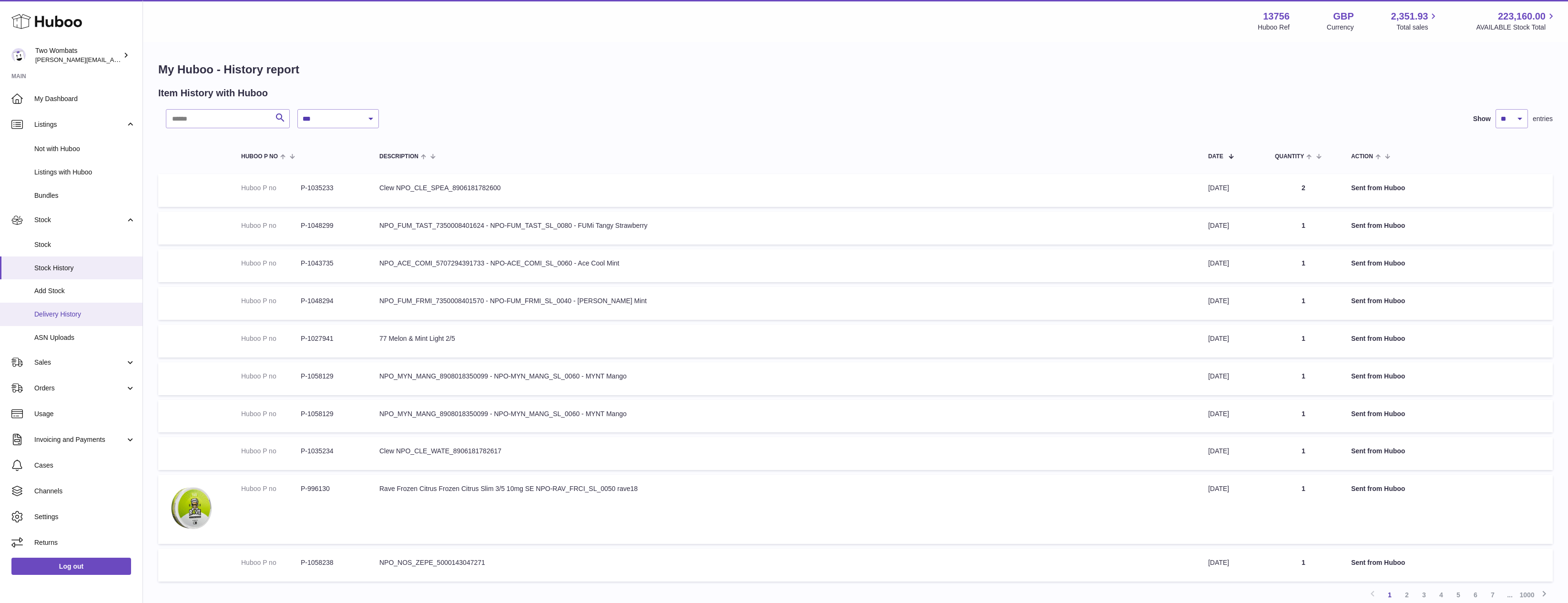
click at [79, 318] on span "Delivery History" at bounding box center [84, 314] width 101 height 9
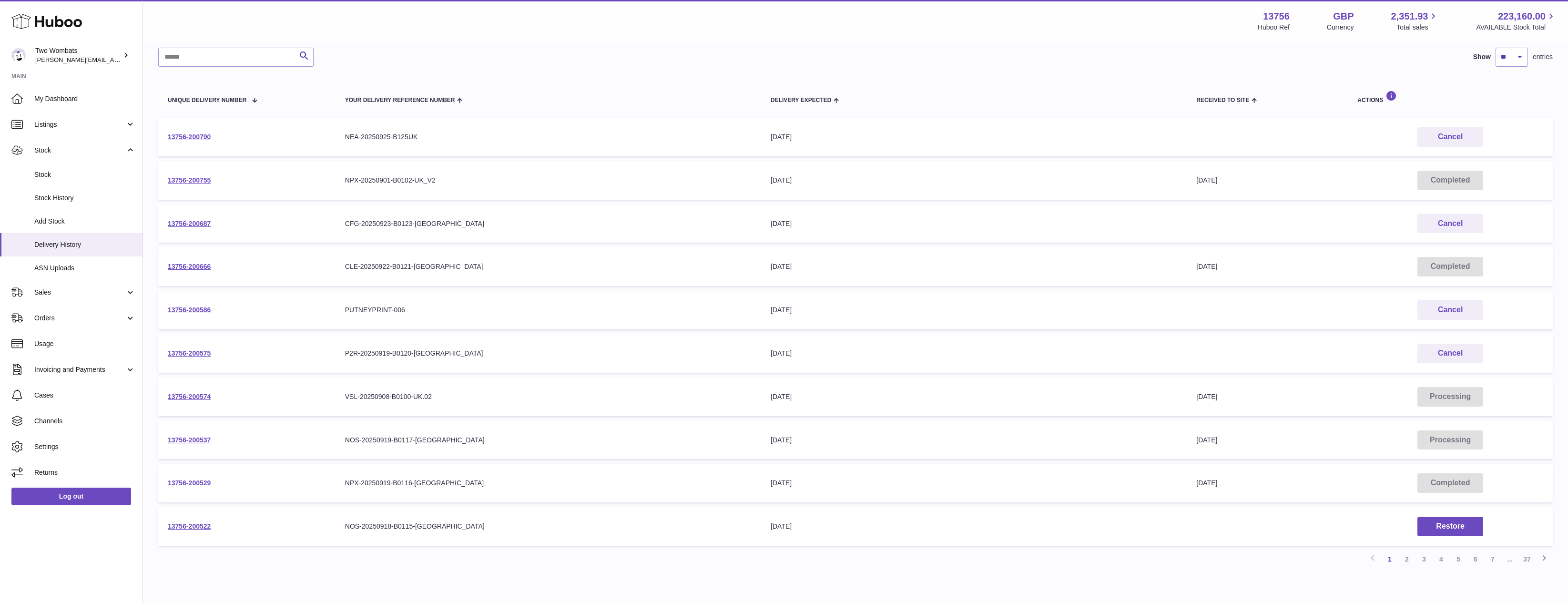
scroll to position [118, 0]
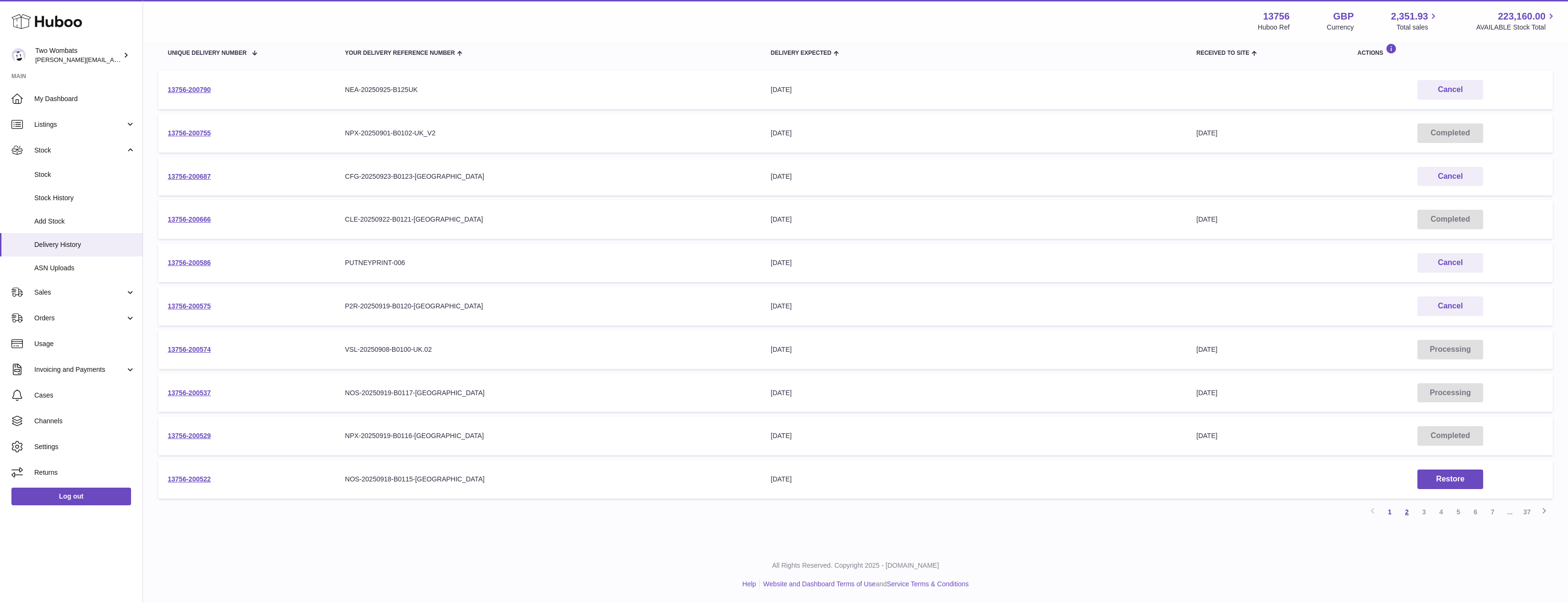
click at [1407, 514] on link "2" at bounding box center [1407, 512] width 17 height 17
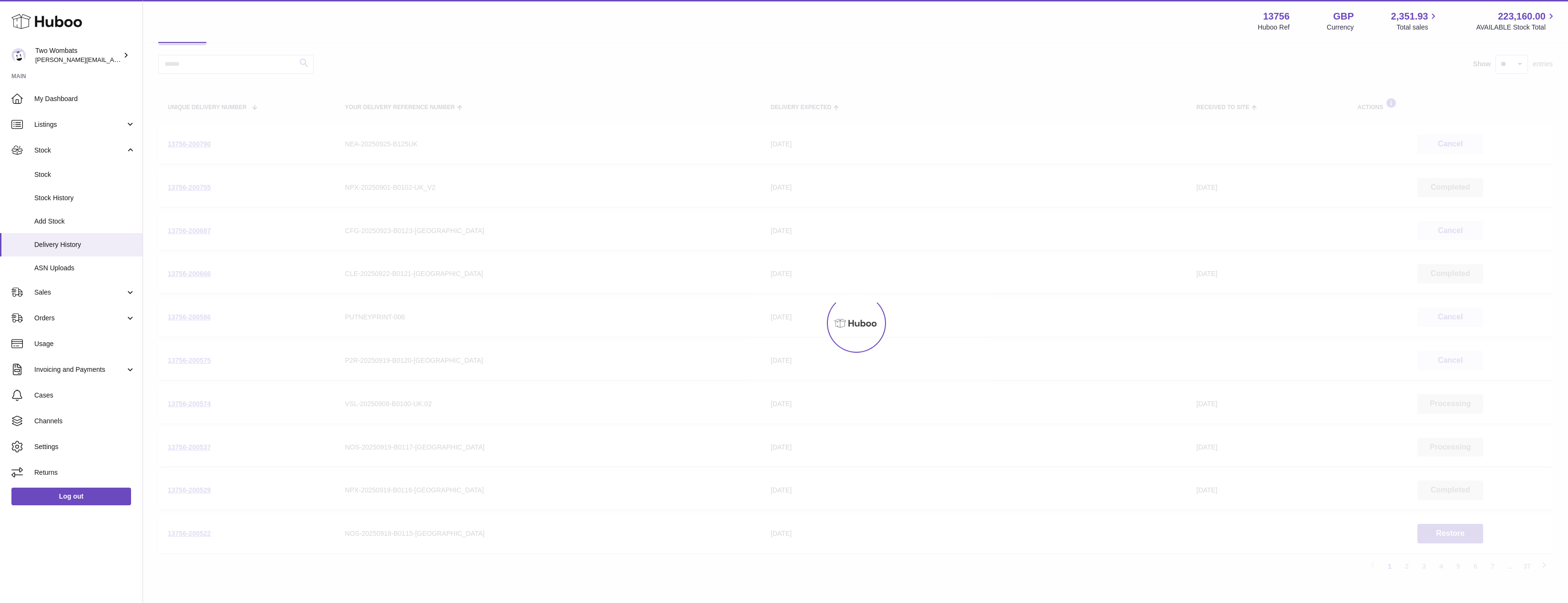
scroll to position [43, 0]
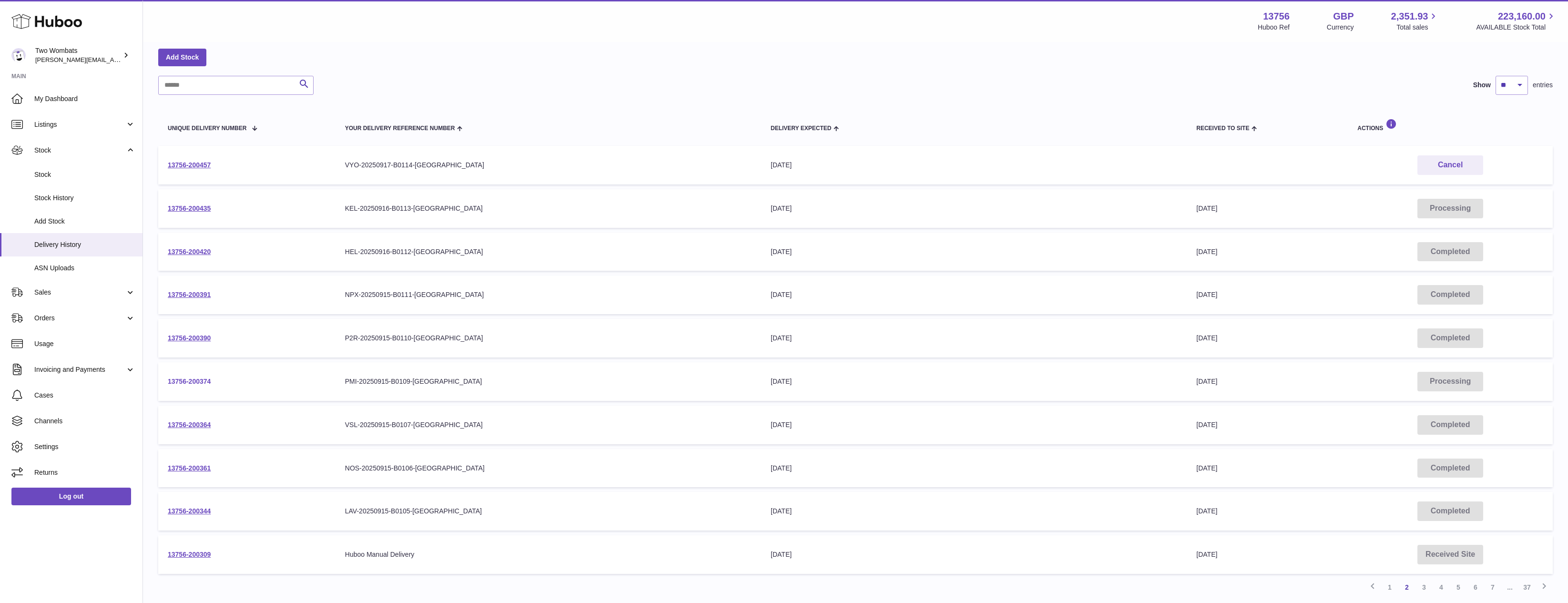
click at [190, 379] on link "13756-200374" at bounding box center [189, 381] width 43 height 7
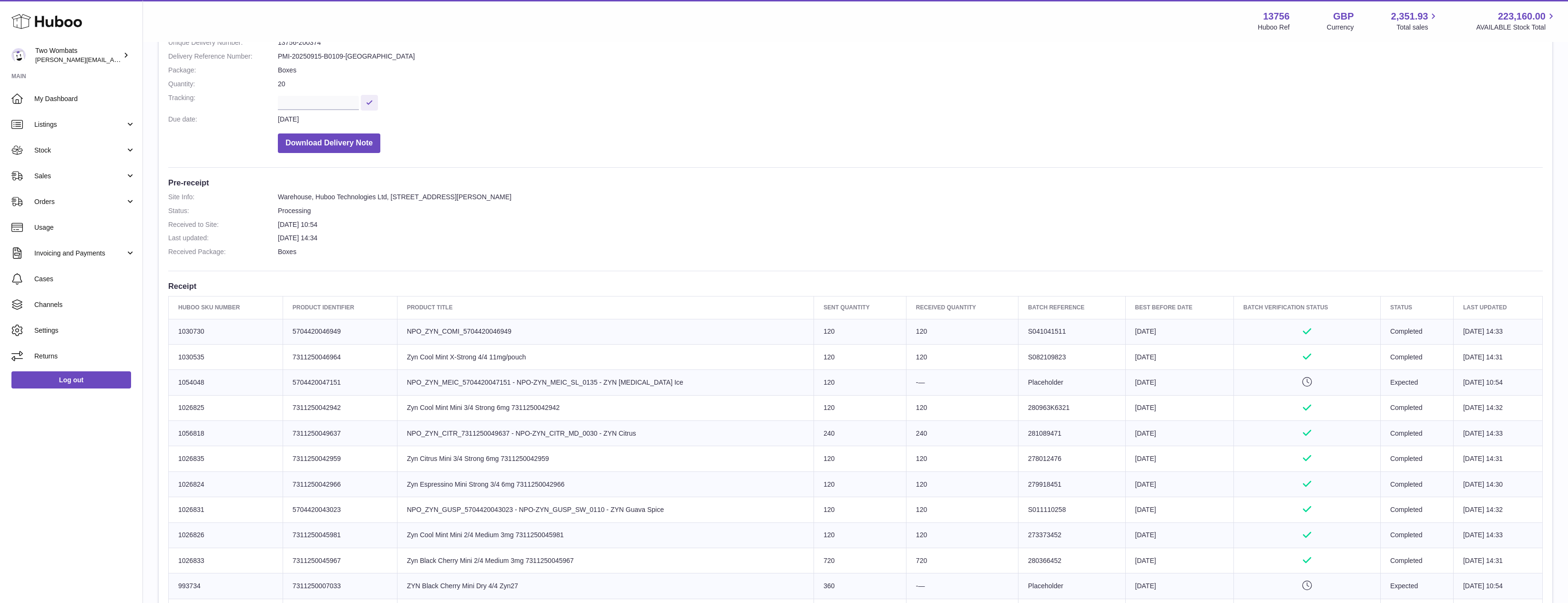
scroll to position [286, 0]
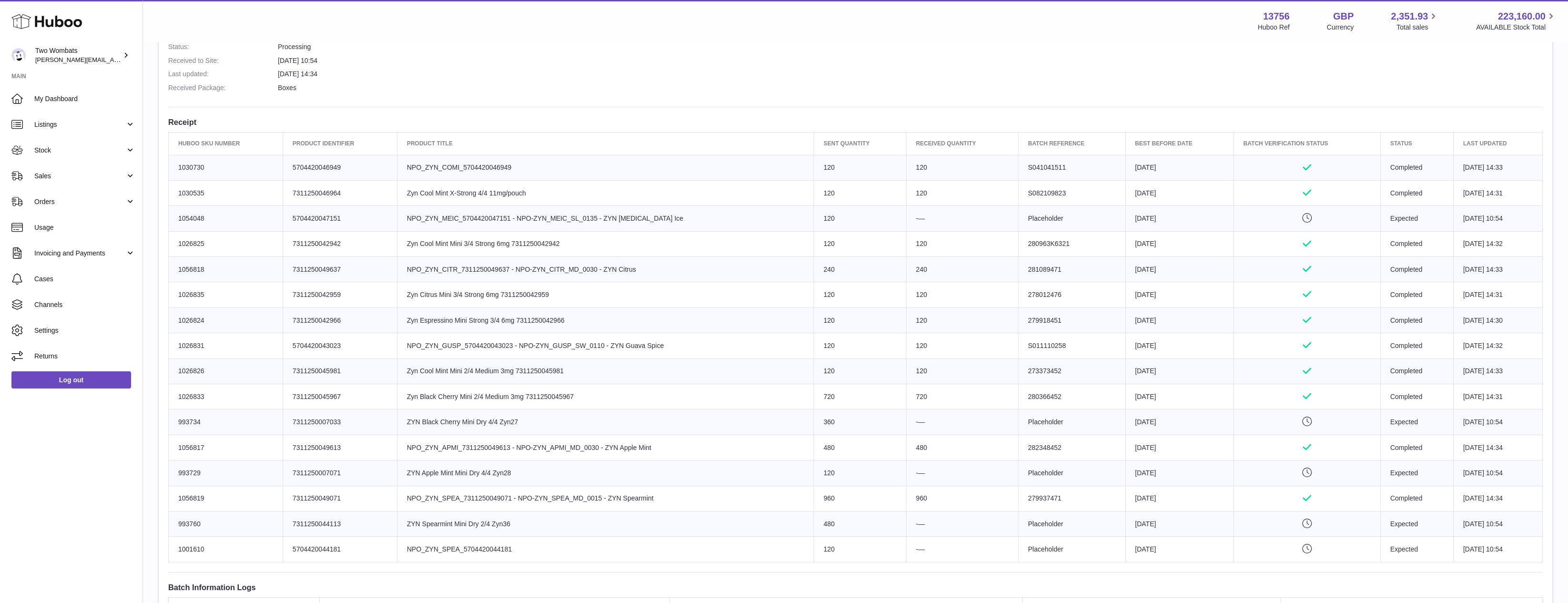
drag, startPoint x: 831, startPoint y: 453, endPoint x: 195, endPoint y: 446, distance: 636.0
click at [195, 446] on tr "Huboo SKU Number 1056817 Client Identifier 7311250049613 Product title NPO_ZYN_…" at bounding box center [856, 447] width 1374 height 25
click at [195, 446] on td "Huboo SKU Number 1056817" at bounding box center [226, 447] width 114 height 25
click at [66, 133] on link "Listings" at bounding box center [71, 124] width 142 height 26
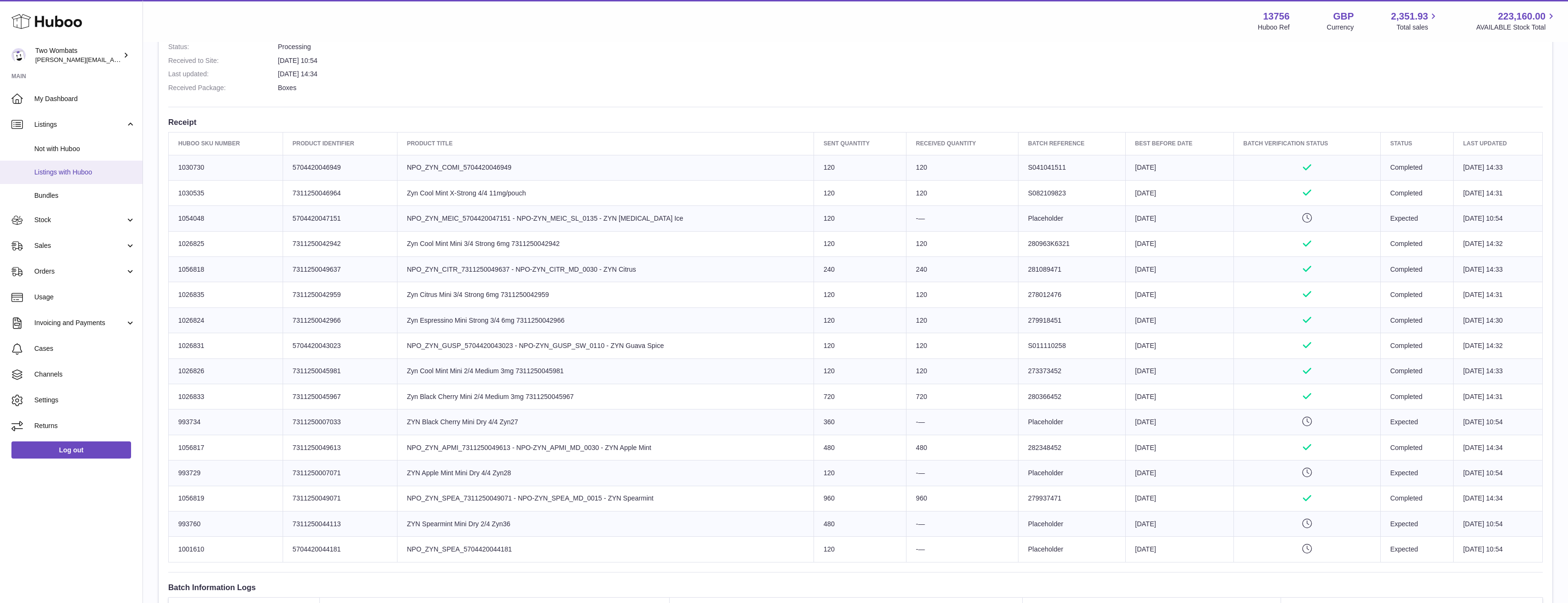
click at [57, 166] on link "Listings with Huboo" at bounding box center [71, 172] width 142 height 23
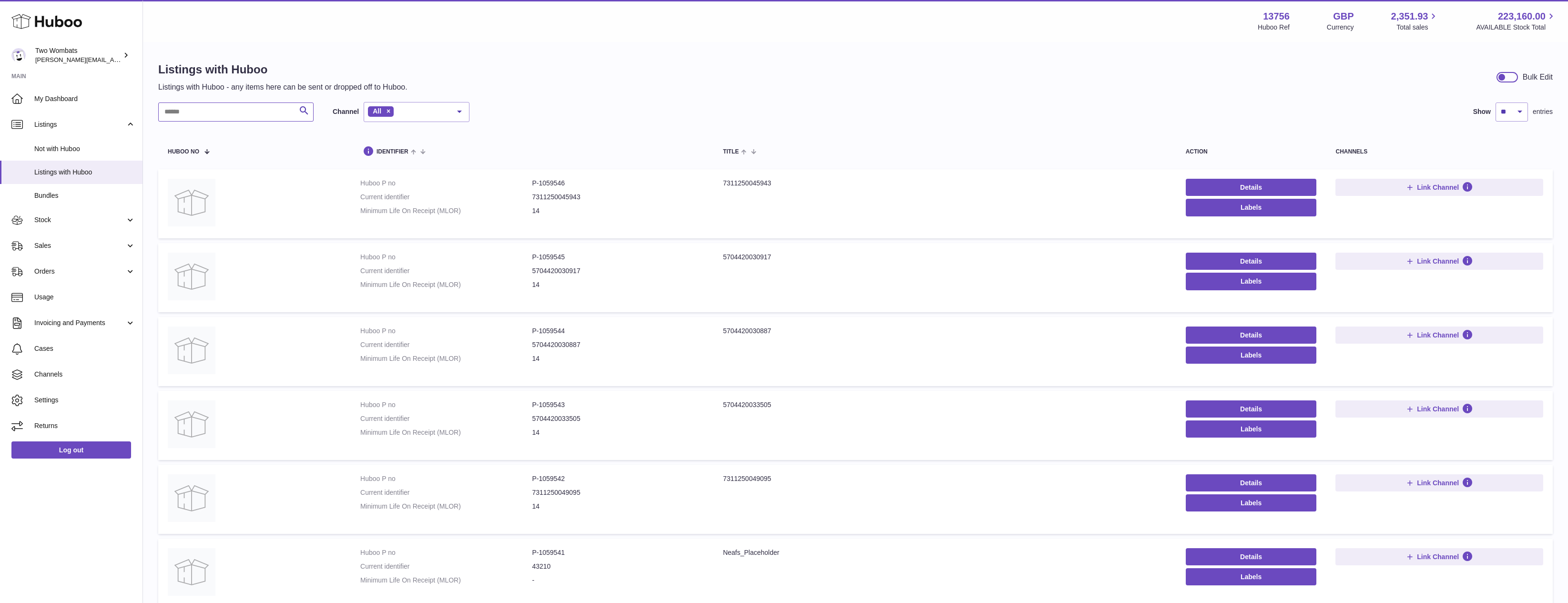
drag, startPoint x: 217, startPoint y: 109, endPoint x: 217, endPoint y: 116, distance: 7.0
click at [217, 116] on input "text" at bounding box center [236, 112] width 155 height 19
paste input "*******"
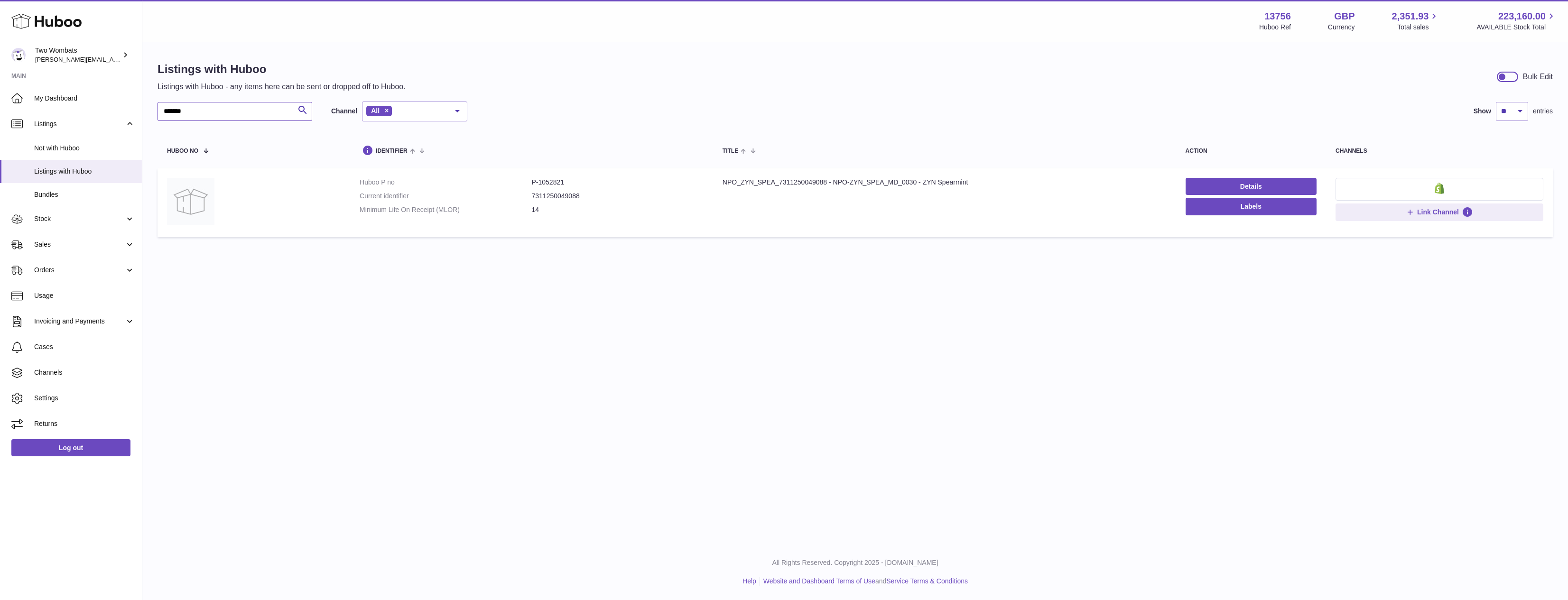
type input "*******"
drag, startPoint x: 713, startPoint y: 185, endPoint x: 1021, endPoint y: 181, distance: 308.0
click at [1021, 181] on td "Title NPO_ZYN_SPEA_7311250049088 - NPO-ZYN_SPEA_MD_0030 - ZYN Spearmint" at bounding box center [944, 203] width 463 height 69
click at [1021, 181] on div "NPO_ZYN_SPEA_7311250049088 - NPO-ZYN_SPEA_MD_0030 - ZYN Spearmint" at bounding box center [945, 182] width 444 height 9
drag, startPoint x: 1021, startPoint y: 181, endPoint x: 670, endPoint y: 176, distance: 351.0
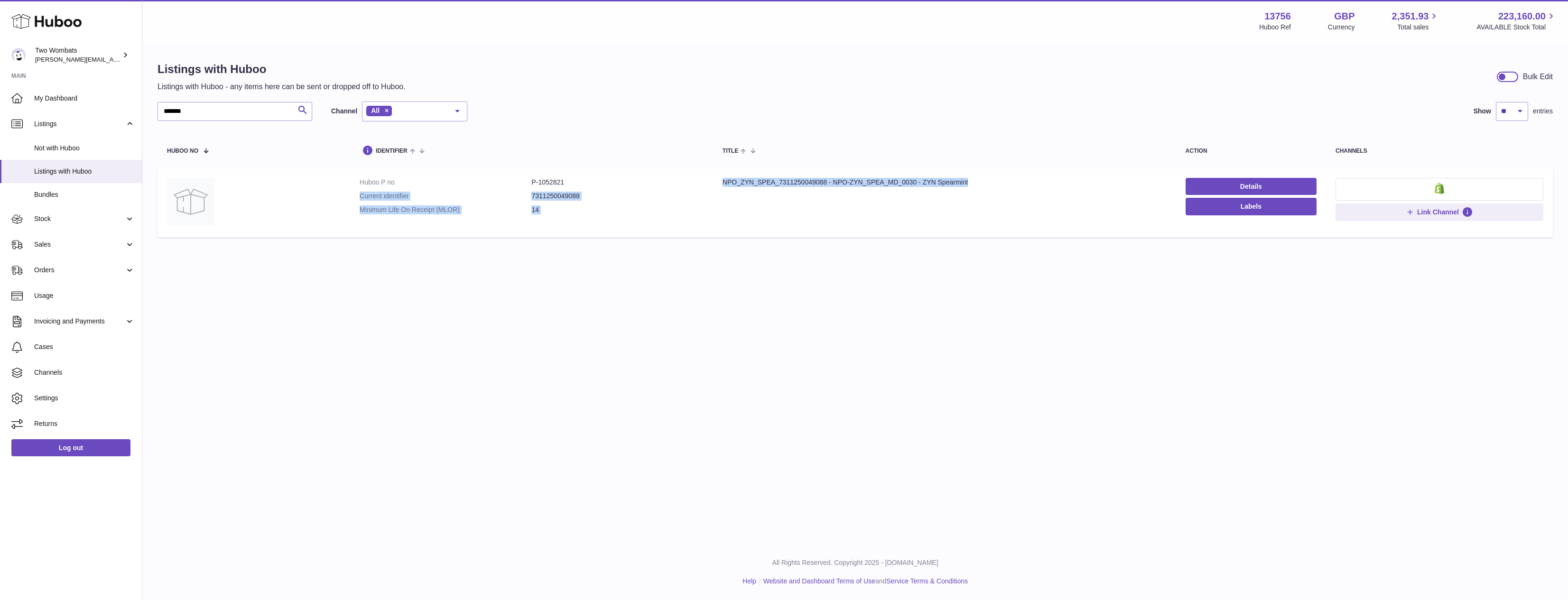
click at [670, 176] on tr "Huboo P no P-1052821 Current identifier 7311250049088 Minimum Life On Receipt (…" at bounding box center [855, 203] width 1395 height 69
click at [670, 176] on td "Huboo P no P-1052821 Current identifier 7311250049088 Minimum Life On Receipt (…" at bounding box center [531, 203] width 363 height 69
drag, startPoint x: 555, startPoint y: 176, endPoint x: 527, endPoint y: 173, distance: 28.2
click at [527, 173] on td "Huboo P no P-1052821 Current identifier 7311250049088 Minimum Life On Receipt (…" at bounding box center [531, 203] width 363 height 69
click at [43, 172] on span "Listings with Huboo" at bounding box center [84, 171] width 100 height 9
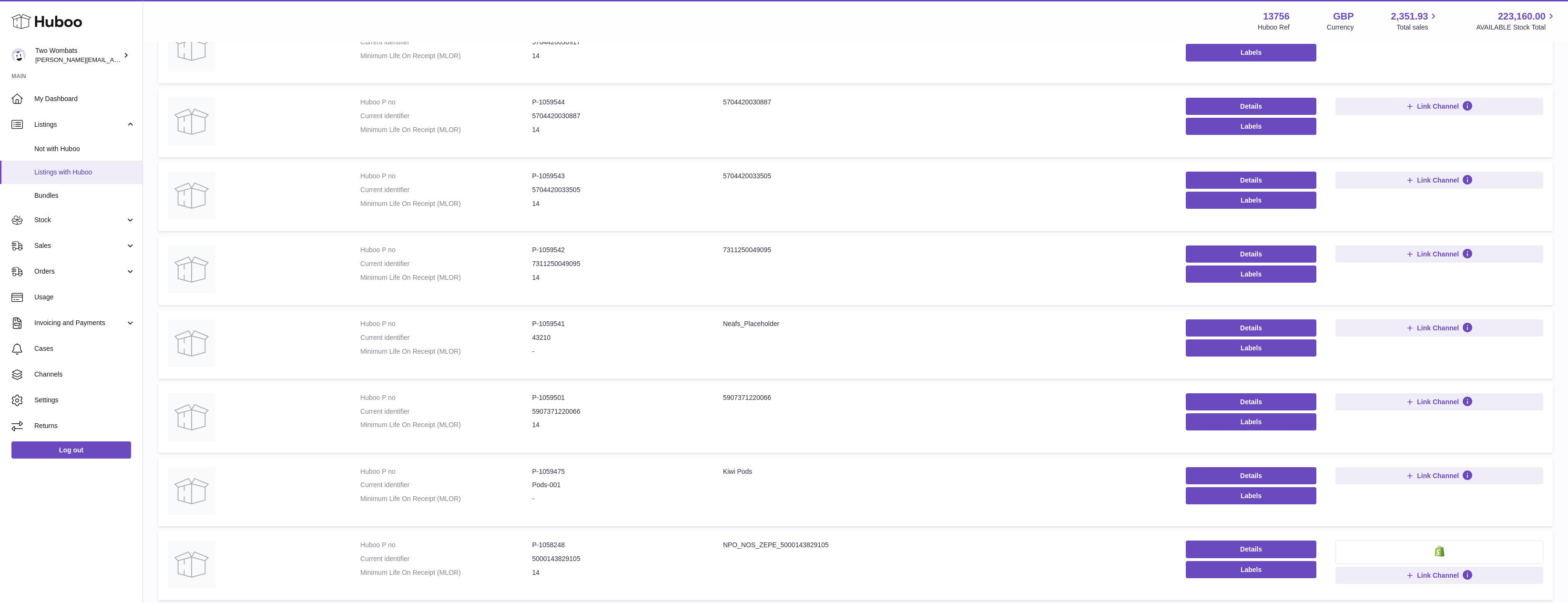
scroll to position [213, 0]
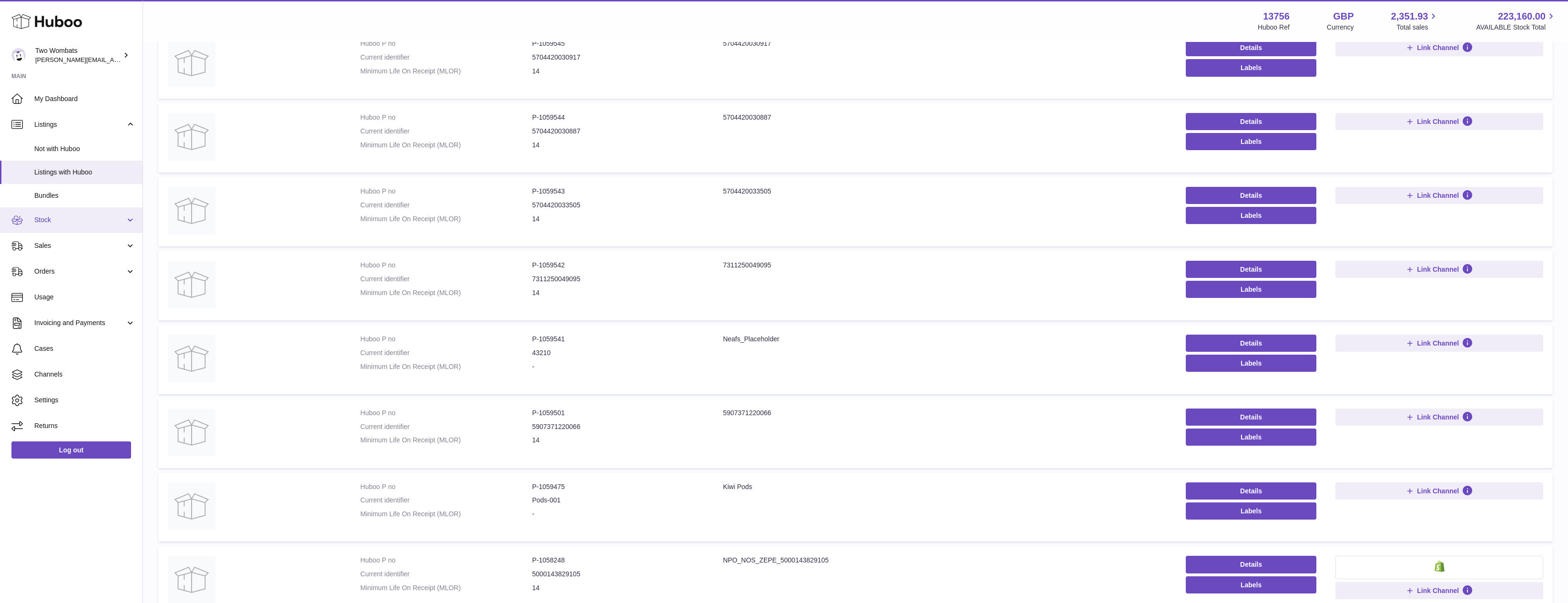
click at [75, 224] on link "Stock" at bounding box center [71, 220] width 142 height 26
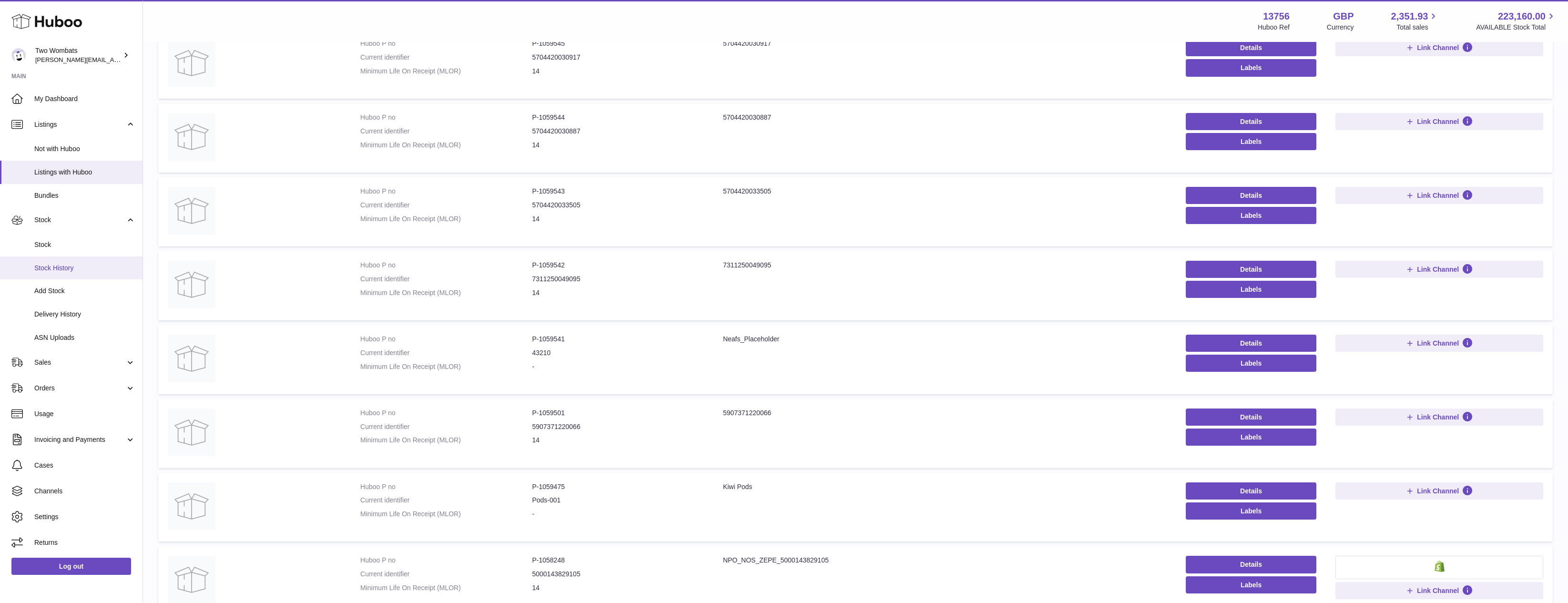
click at [82, 271] on span "Stock History" at bounding box center [84, 268] width 101 height 9
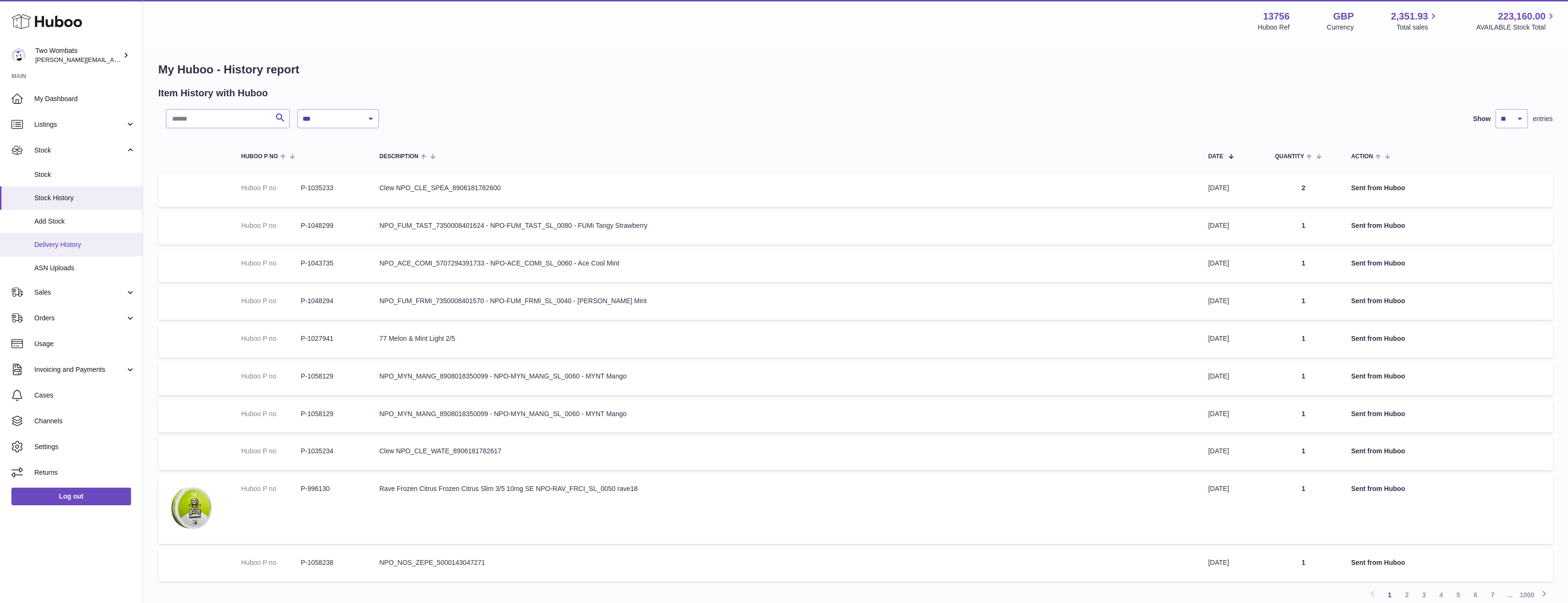
click at [83, 244] on span "Delivery History" at bounding box center [84, 245] width 101 height 9
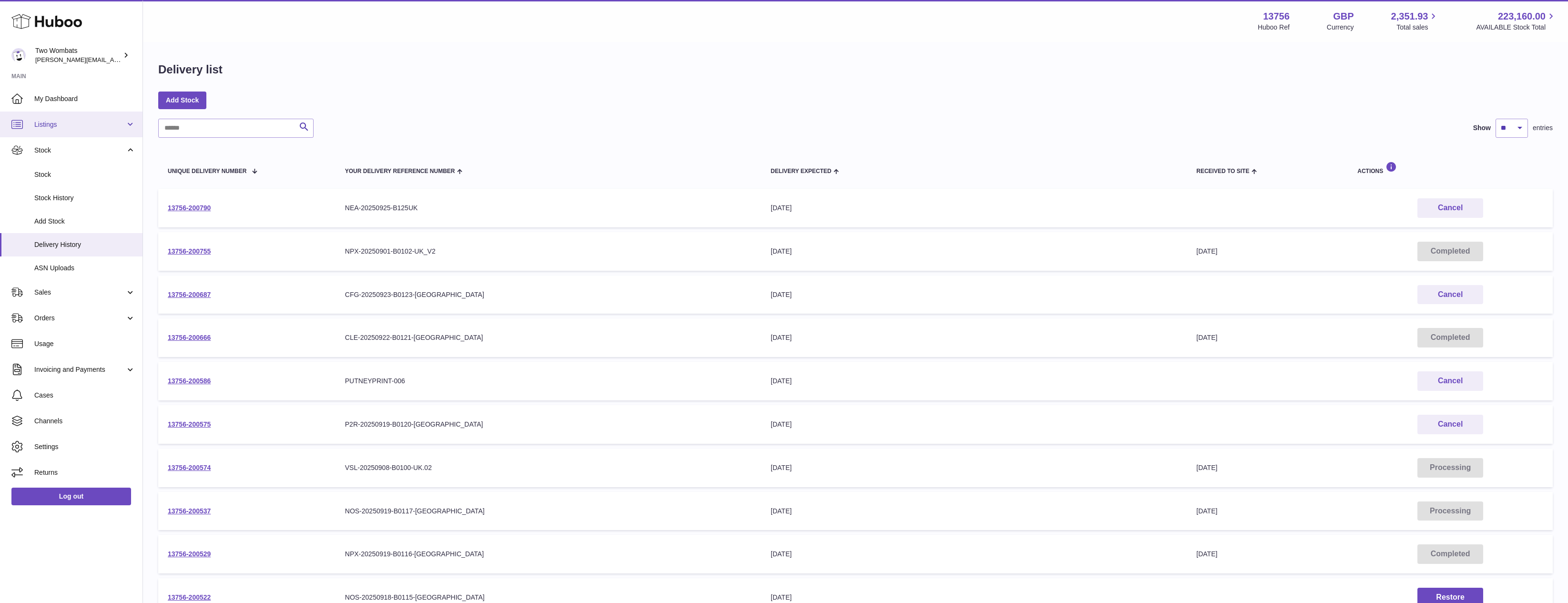
click at [97, 123] on span "Listings" at bounding box center [80, 124] width 91 height 9
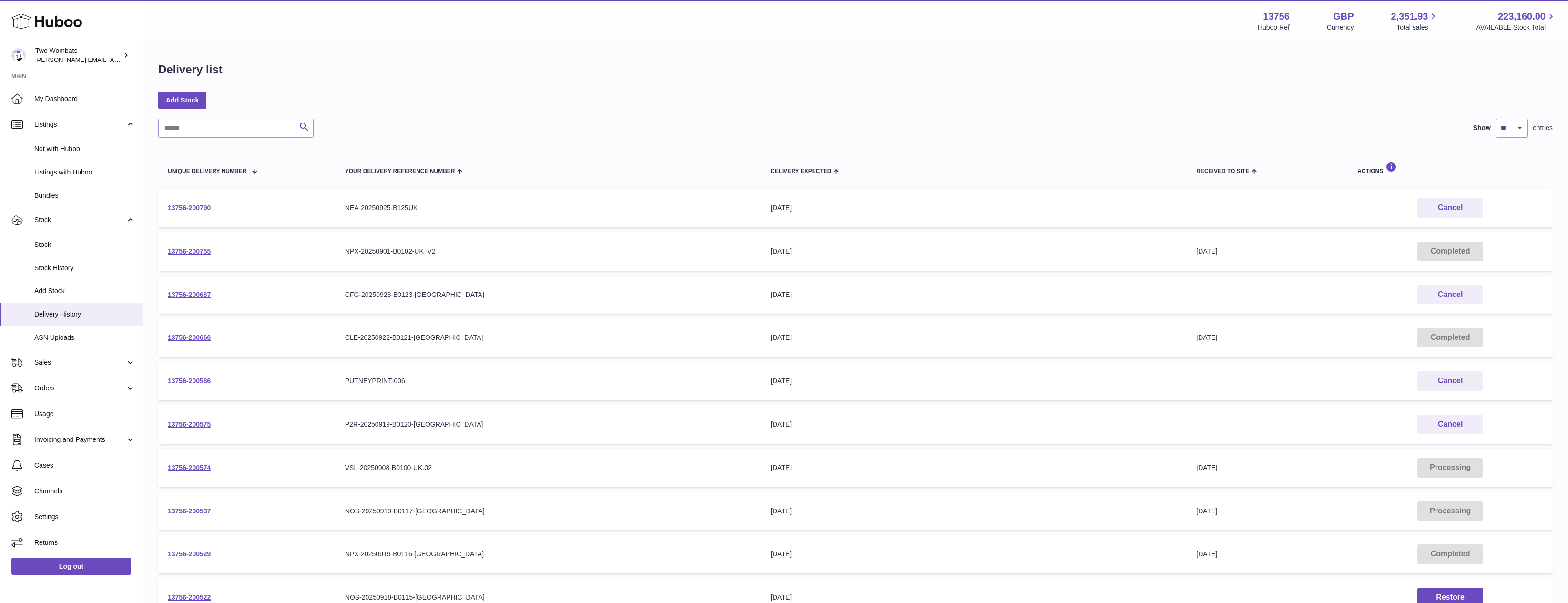
scroll to position [118, 0]
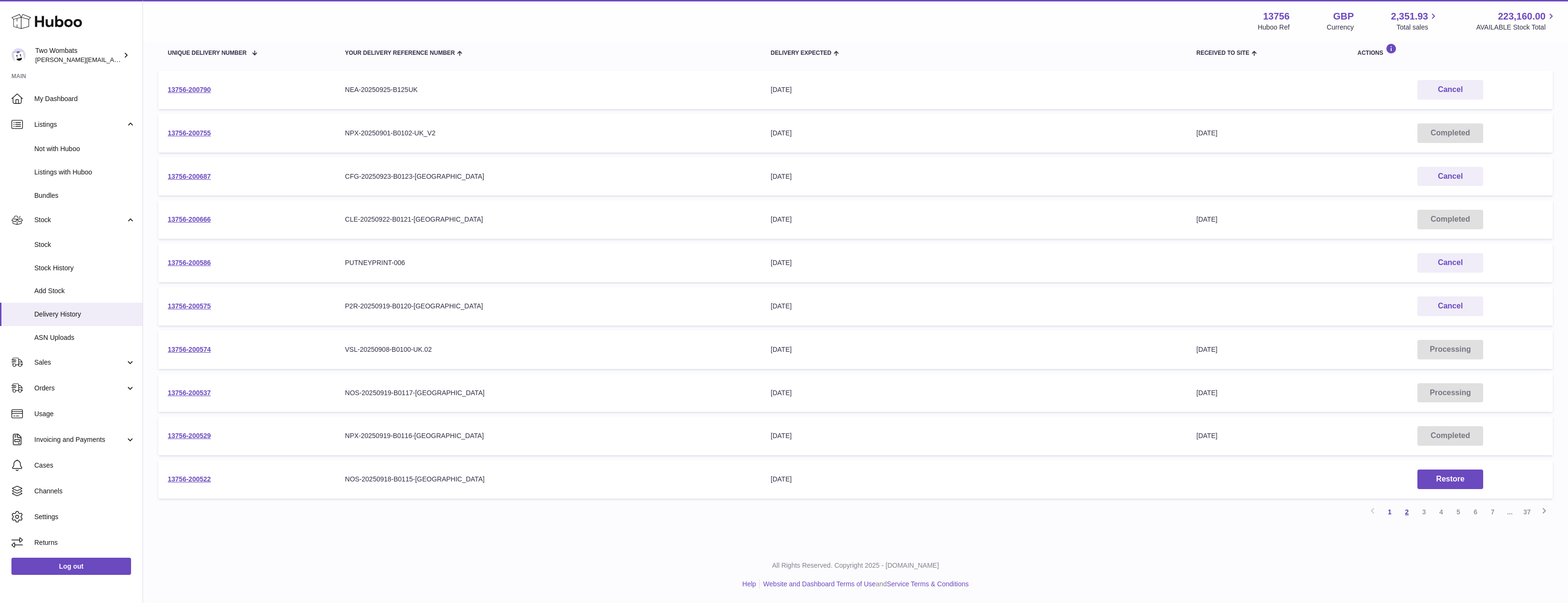
click at [1411, 514] on link "2" at bounding box center [1407, 512] width 17 height 17
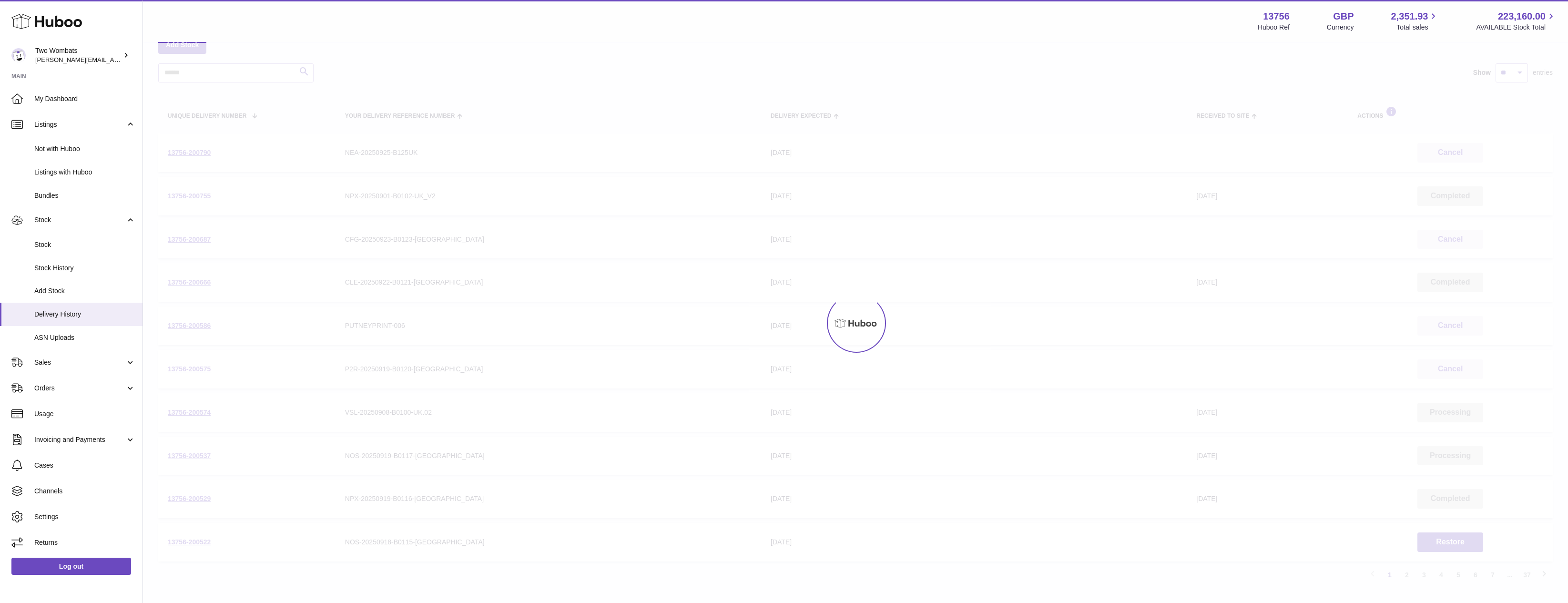
scroll to position [43, 0]
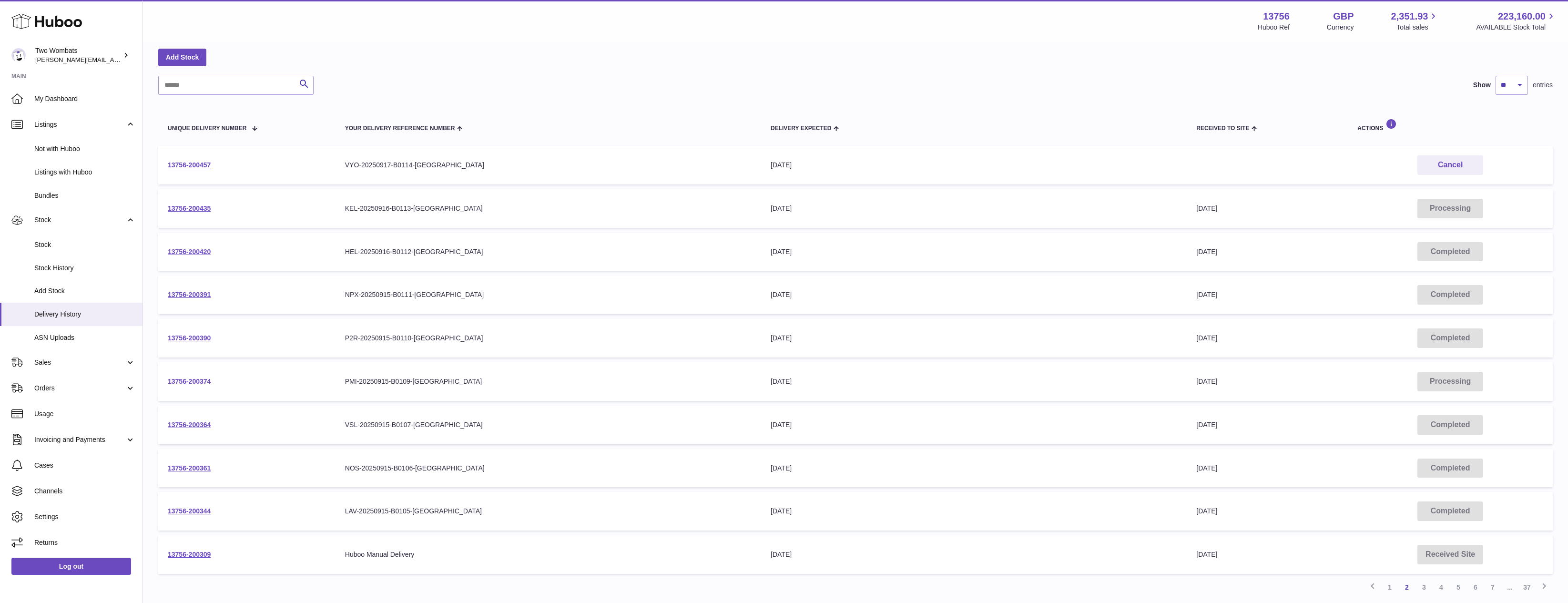
click at [209, 380] on link "13756-200374" at bounding box center [189, 381] width 43 height 7
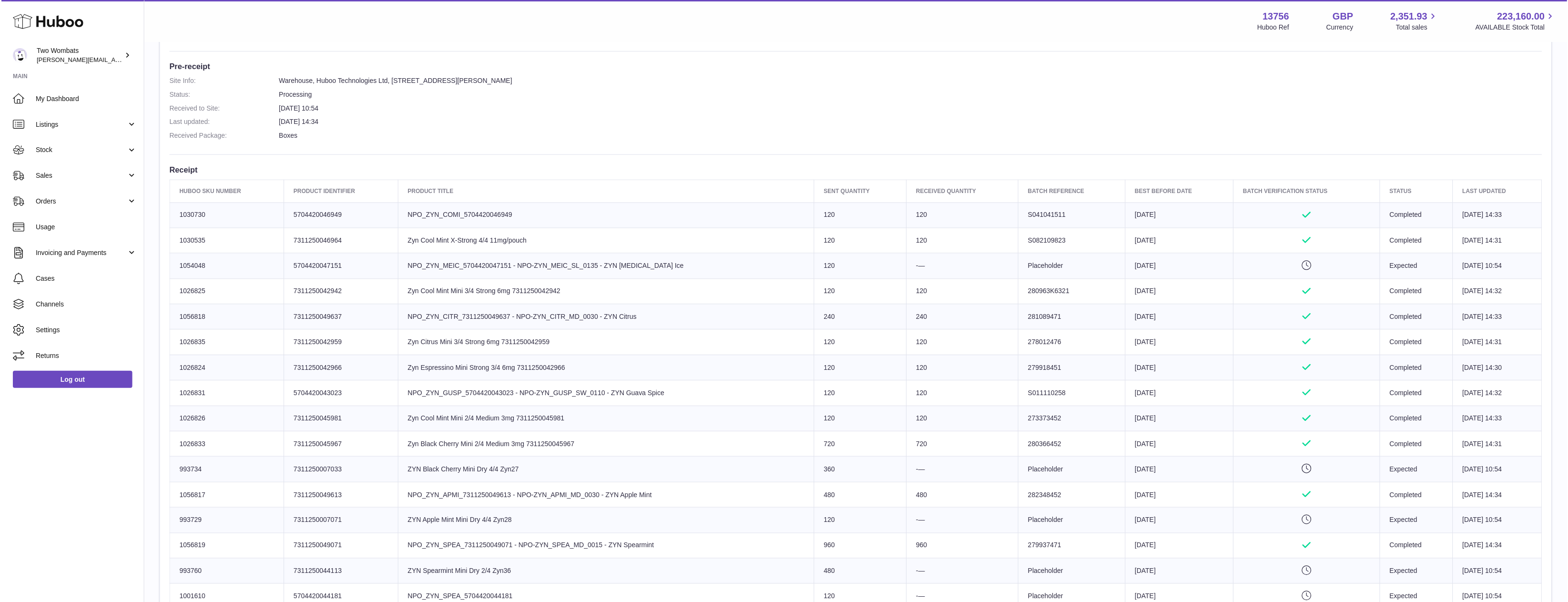
scroll to position [334, 0]
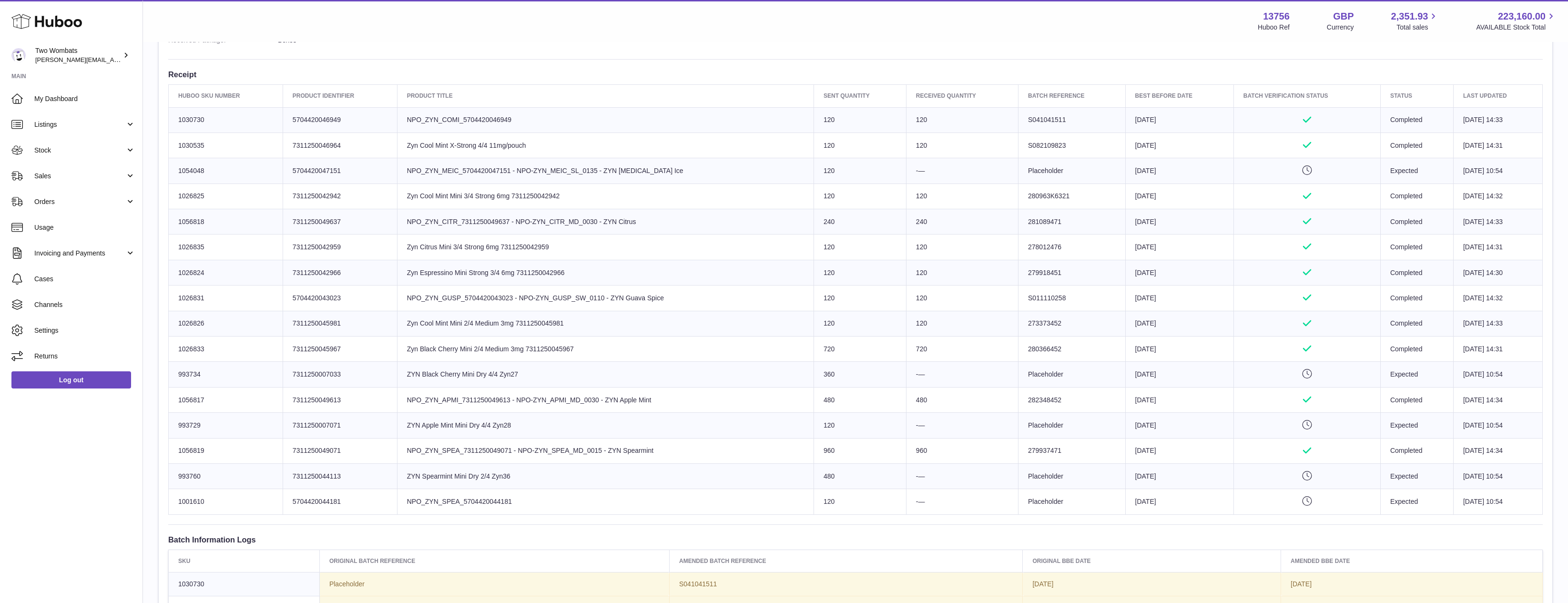
drag, startPoint x: 504, startPoint y: 472, endPoint x: 410, endPoint y: 469, distance: 94.0
click at [410, 469] on td "Product title ZYN Spearmint Mini Dry 2/4 Zyn36" at bounding box center [605, 476] width 416 height 25
drag, startPoint x: 410, startPoint y: 469, endPoint x: 557, endPoint y: 476, distance: 147.2
click at [557, 475] on td "Product title ZYN Spearmint Mini Dry 2/4 Zyn36" at bounding box center [605, 476] width 416 height 25
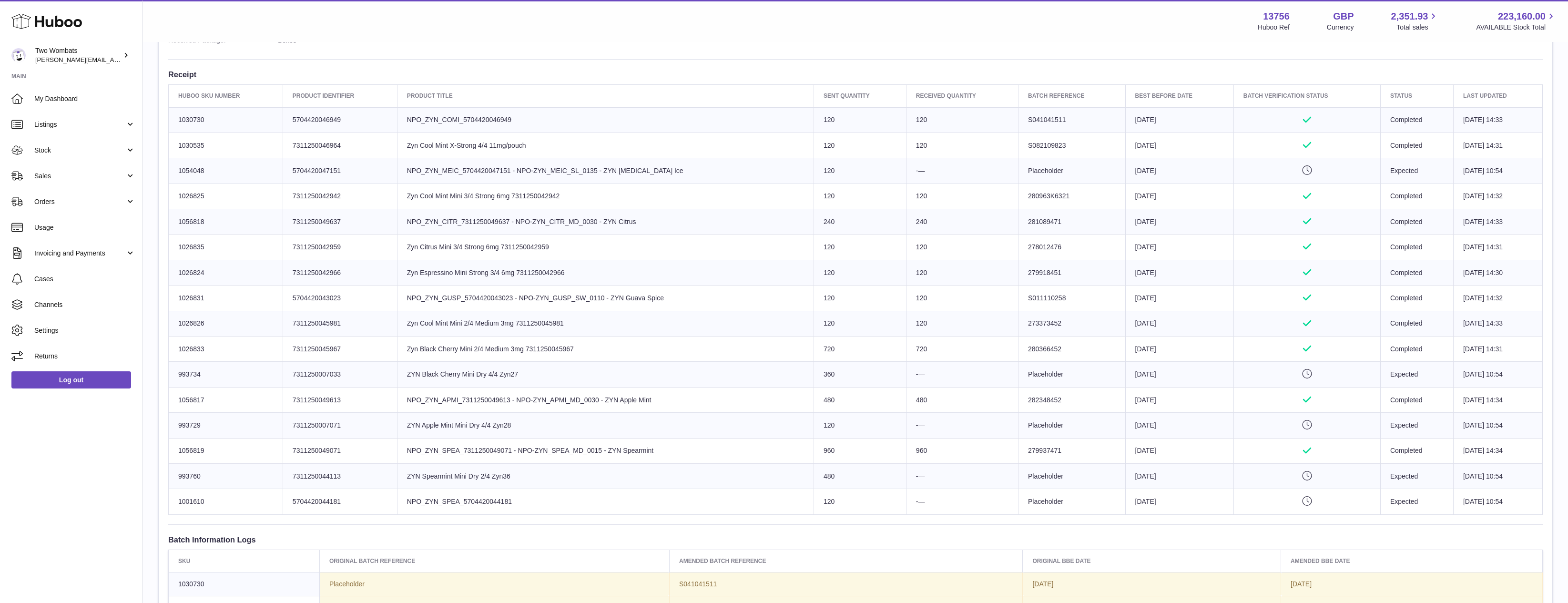
click at [557, 476] on td "Product title ZYN Spearmint Mini Dry 2/4 Zyn36" at bounding box center [605, 476] width 416 height 25
drag, startPoint x: 557, startPoint y: 478, endPoint x: 423, endPoint y: 478, distance: 134.0
click at [423, 478] on td "Product title ZYN Spearmint Mini Dry 2/4 Zyn36" at bounding box center [605, 476] width 416 height 25
drag, startPoint x: 423, startPoint y: 478, endPoint x: 574, endPoint y: 486, distance: 151.2
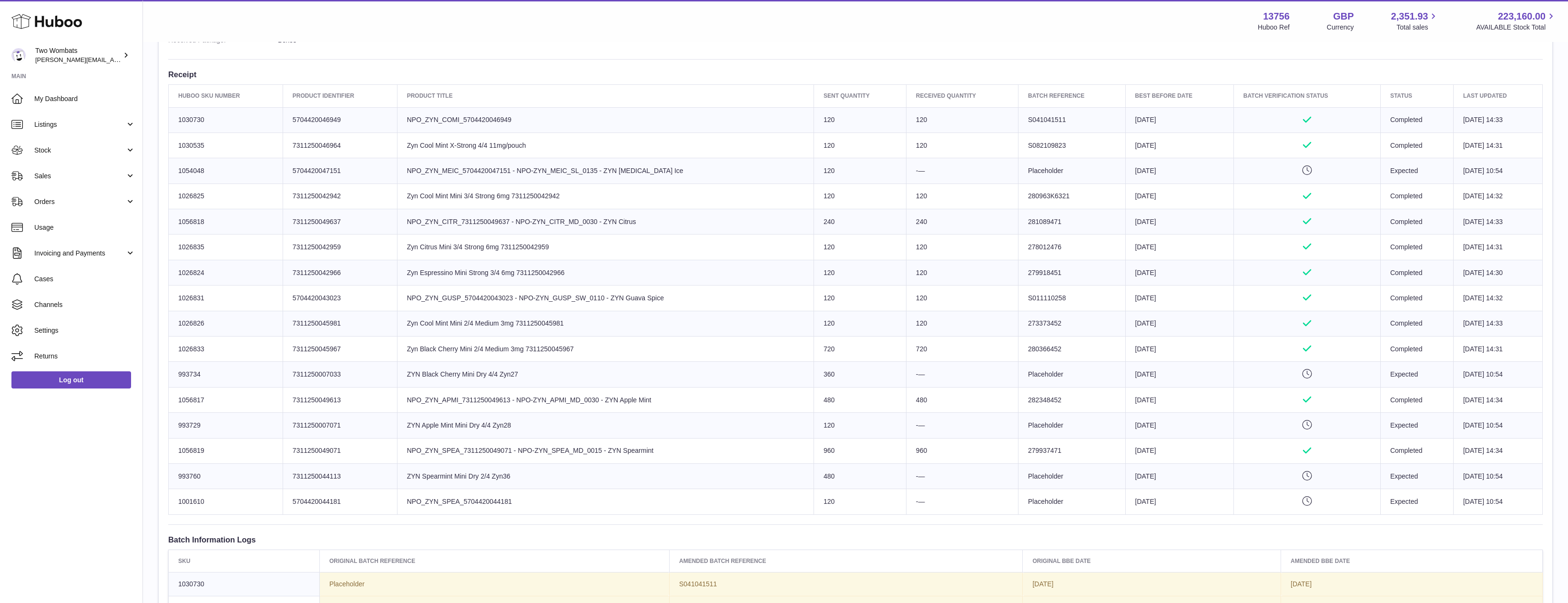
click at [574, 486] on td "Product title ZYN Spearmint Mini Dry 2/4 Zyn36" at bounding box center [605, 476] width 416 height 25
click at [567, 481] on td "Product title ZYN Spearmint Mini Dry 2/4 Zyn36" at bounding box center [605, 476] width 416 height 25
drag, startPoint x: 508, startPoint y: 476, endPoint x: 382, endPoint y: 476, distance: 126.0
click at [382, 476] on tr "Huboo SKU Number 993760 Client Identifier 7311250044113 Product title ZYN Spear…" at bounding box center [856, 476] width 1374 height 25
click at [399, 475] on td "Product title ZYN Spearmint Mini Dry 2/4 Zyn36" at bounding box center [605, 476] width 416 height 25
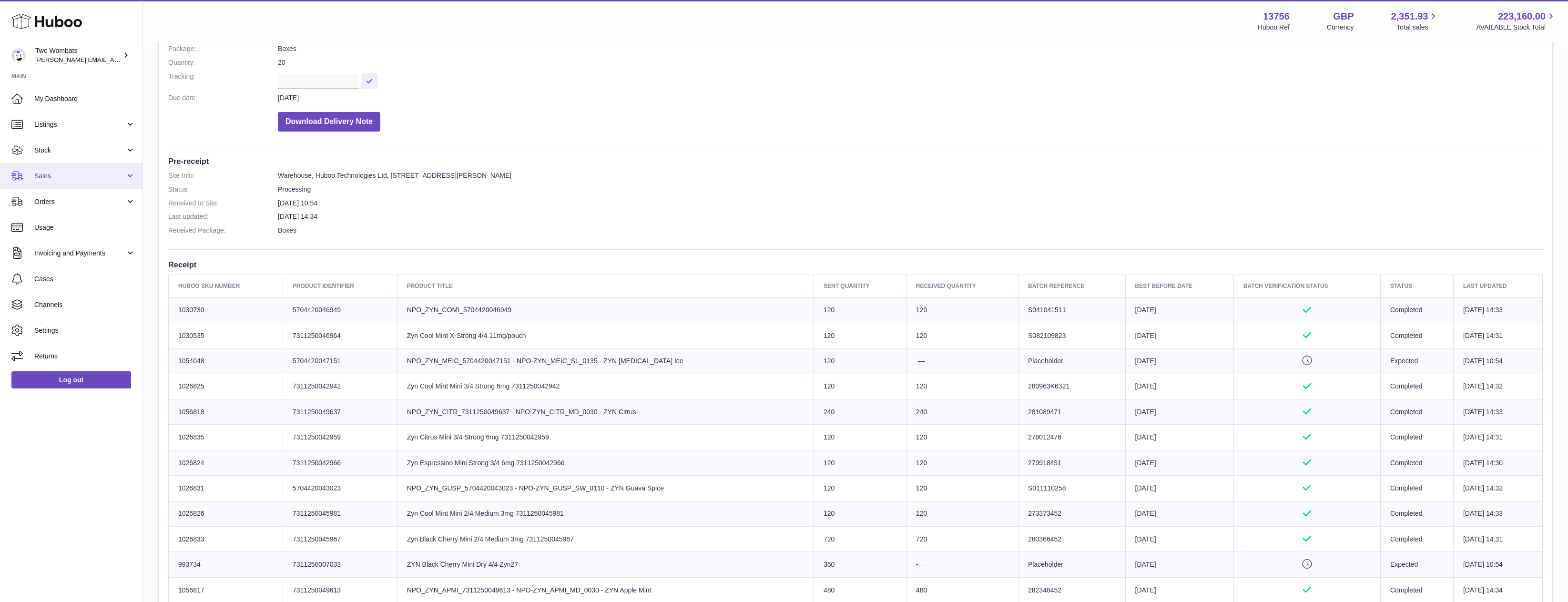
scroll to position [143, 0]
click at [87, 127] on span "Listings" at bounding box center [80, 124] width 91 height 9
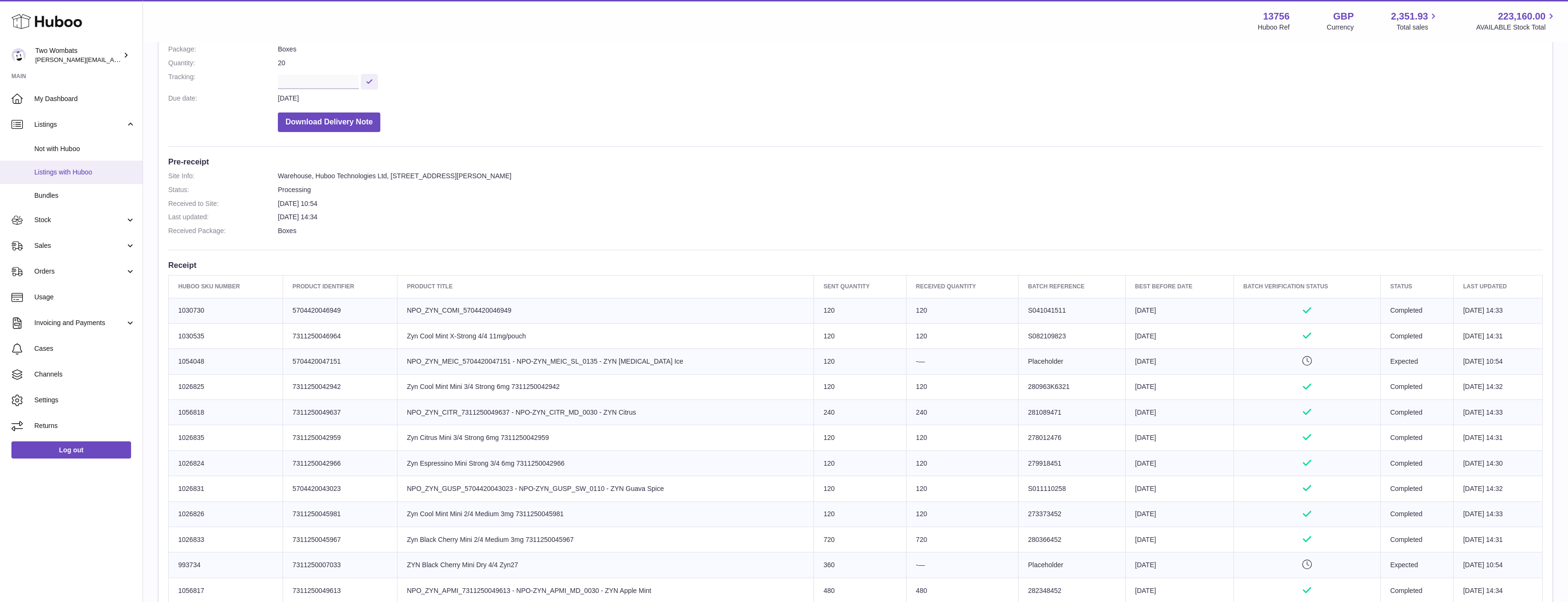
click at [92, 175] on span "Listings with Huboo" at bounding box center [84, 172] width 101 height 9
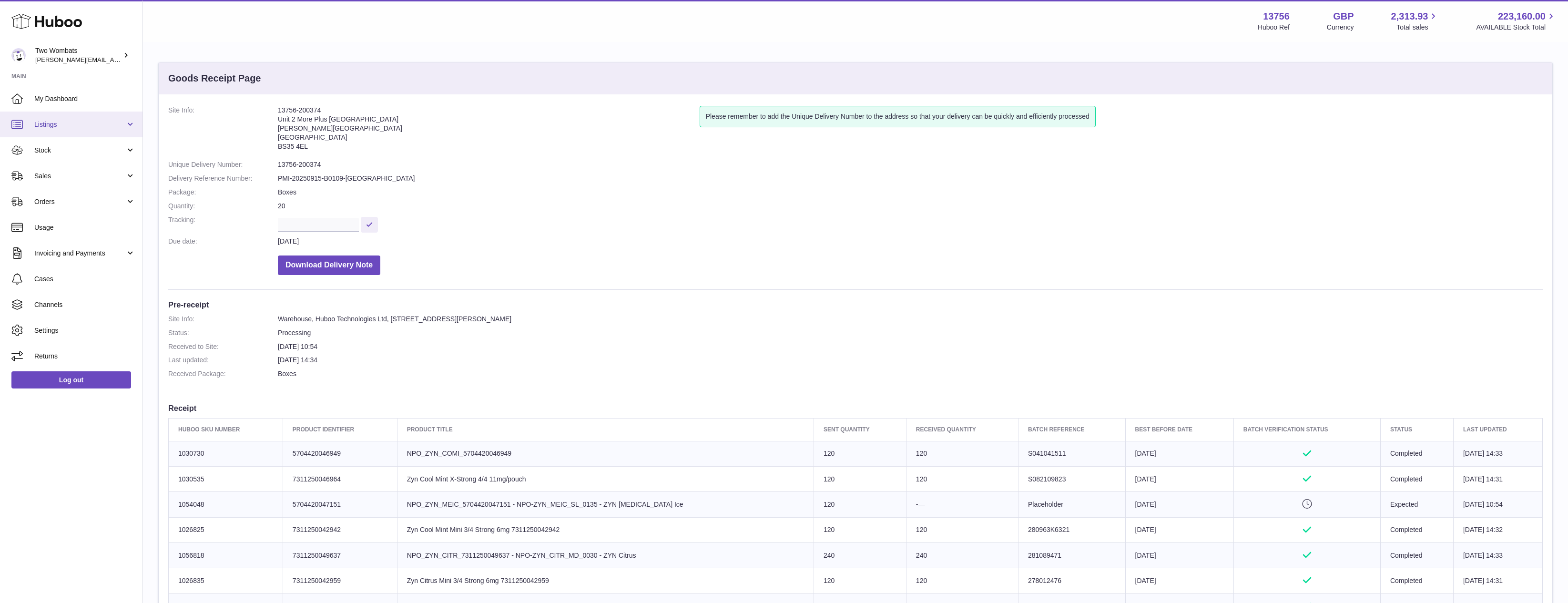
click at [105, 135] on link "Listings" at bounding box center [71, 124] width 142 height 26
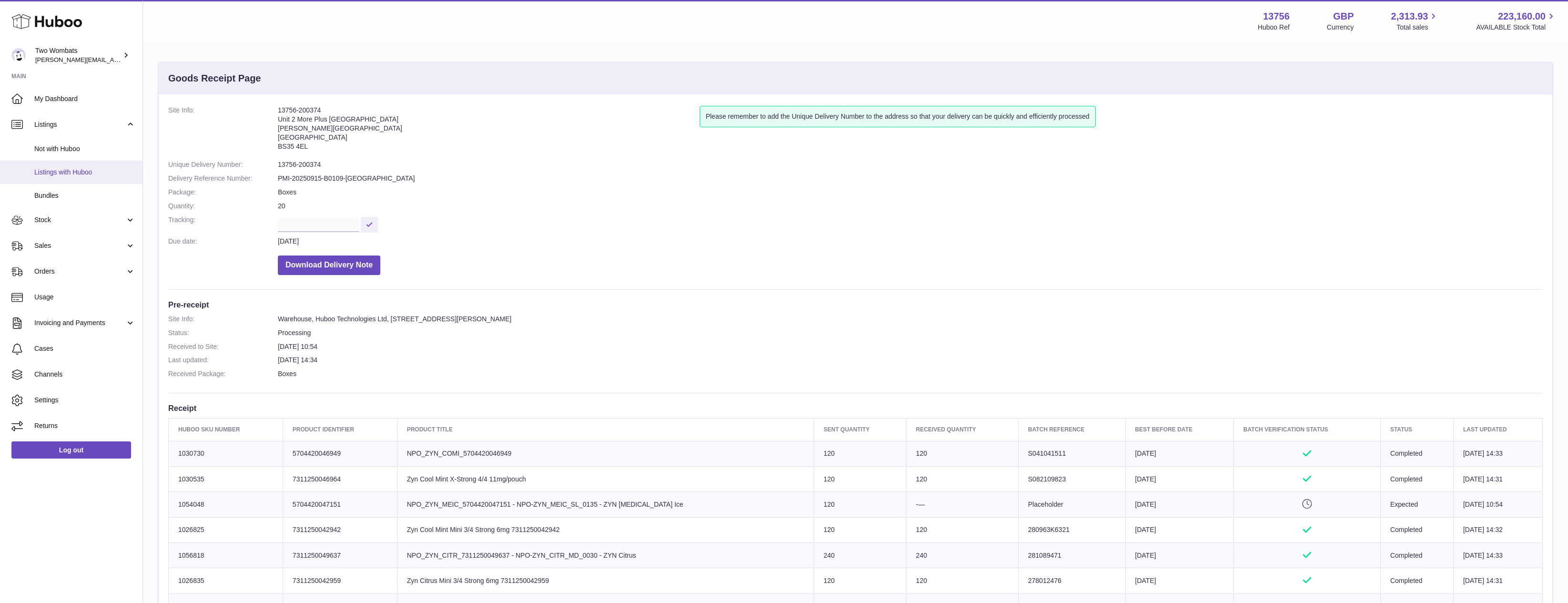
click at [82, 180] on link "Listings with Huboo" at bounding box center [71, 172] width 142 height 23
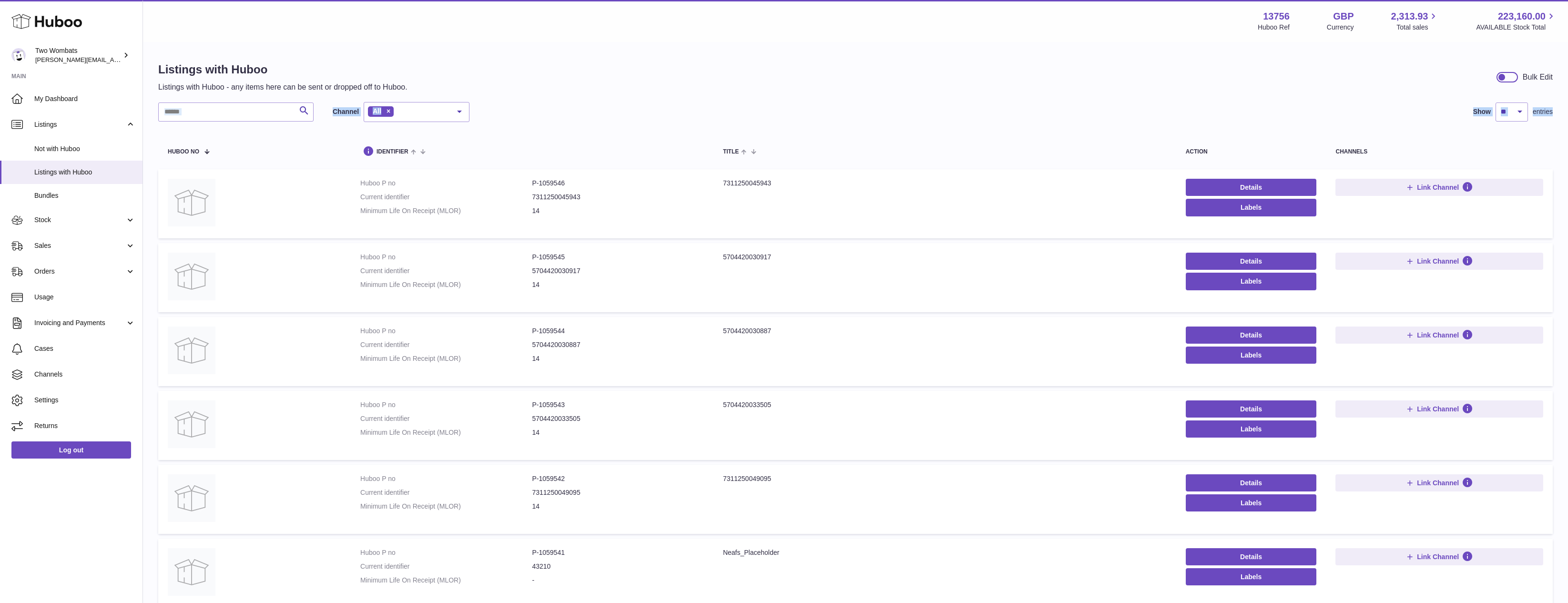
click at [202, 120] on div "Search Channel All All eBay Amazon Shopify Woocommerce Etsy No elements found. …" at bounding box center [856, 513] width 1395 height 823
click at [206, 114] on input "text" at bounding box center [236, 112] width 155 height 19
paste input "*******"
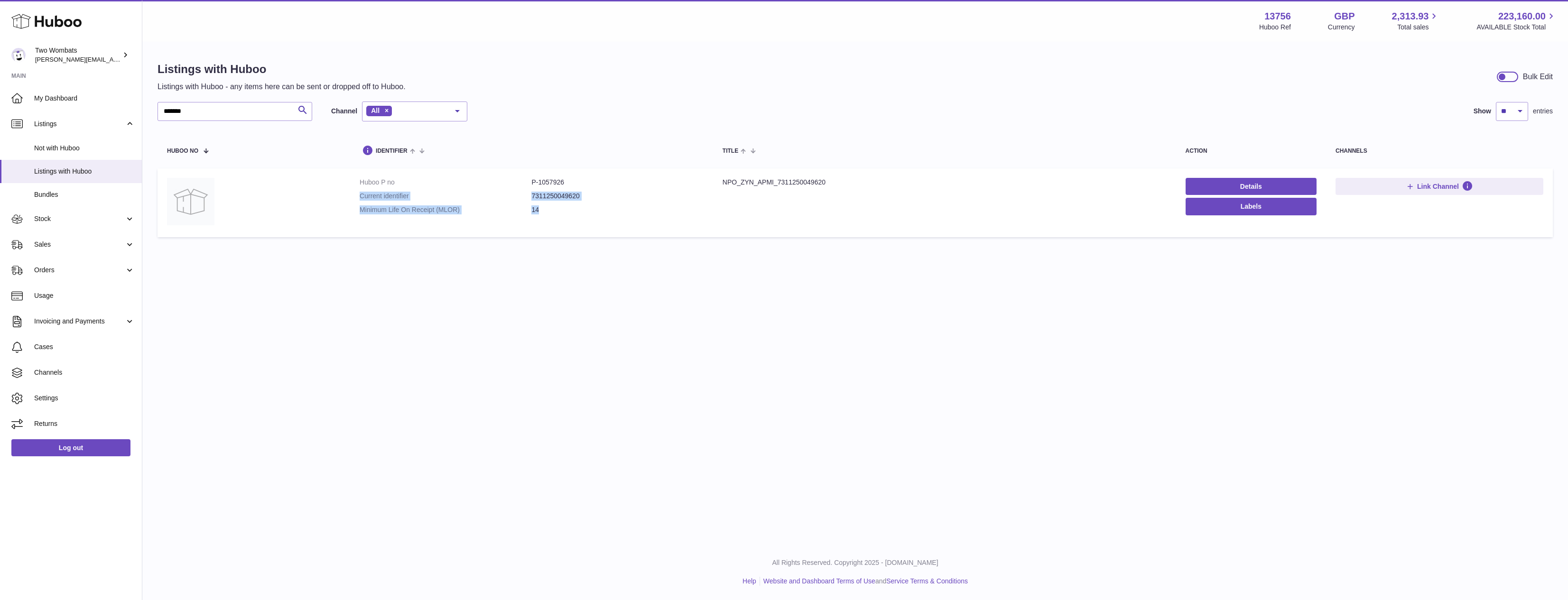
drag, startPoint x: 616, startPoint y: 209, endPoint x: 561, endPoint y: 178, distance: 63.1
click at [561, 176] on td "Huboo P no P-1057926 Current identifier 7311250049620 Minimum Life On Receipt (…" at bounding box center [531, 203] width 363 height 69
click at [559, 181] on dd "P-1057926" at bounding box center [617, 182] width 172 height 9
drag, startPoint x: 534, startPoint y: 184, endPoint x: 634, endPoint y: 204, distance: 102.0
click at [631, 204] on dl "Huboo P no P-1057926 Current identifier 7311250049620 Minimum Life On Receipt (…" at bounding box center [531, 198] width 344 height 41
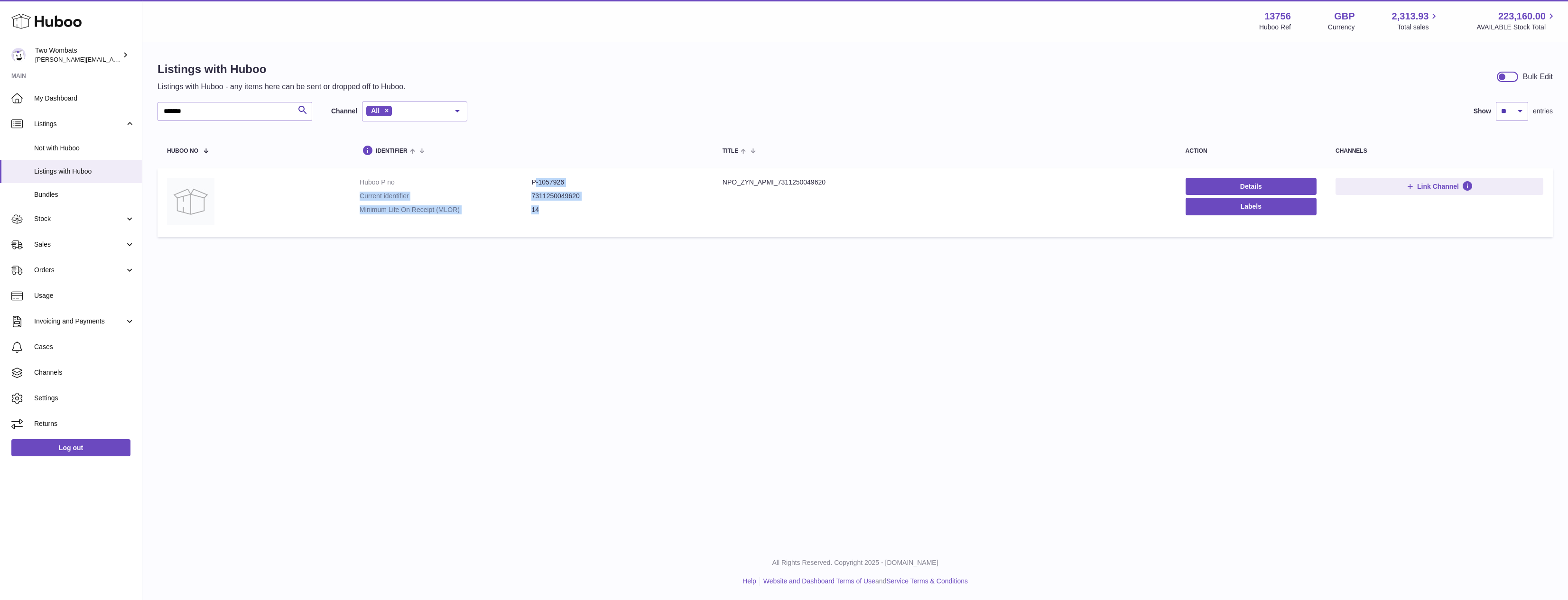
click at [638, 205] on dd "14" at bounding box center [617, 209] width 172 height 9
drag, startPoint x: 547, startPoint y: 216, endPoint x: 537, endPoint y: 181, distance: 36.4
click at [539, 178] on dl "Huboo P no P-1057926 Current identifier 7311250049620 Minimum Life On Receipt (…" at bounding box center [531, 198] width 344 height 41
click at [537, 181] on dd "P-1057926" at bounding box center [617, 182] width 172 height 9
drag, startPoint x: 537, startPoint y: 181, endPoint x: 557, endPoint y: 212, distance: 36.9
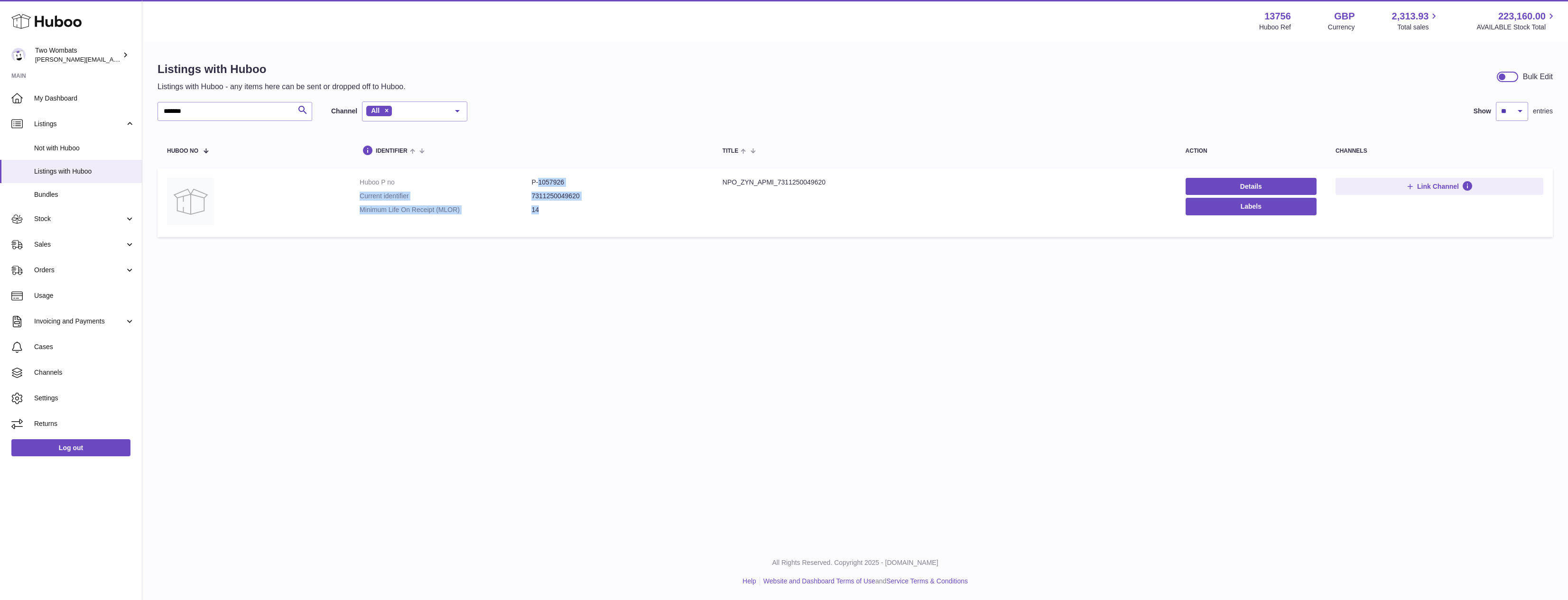
click at [557, 212] on dl "Huboo P no P-1057926 Current identifier 7311250049620 Minimum Life On Receipt (…" at bounding box center [531, 198] width 344 height 41
click at [557, 212] on dd "14" at bounding box center [617, 209] width 172 height 9
click at [210, 106] on input "*******" at bounding box center [235, 111] width 155 height 19
paste input "text"
type input "*******"
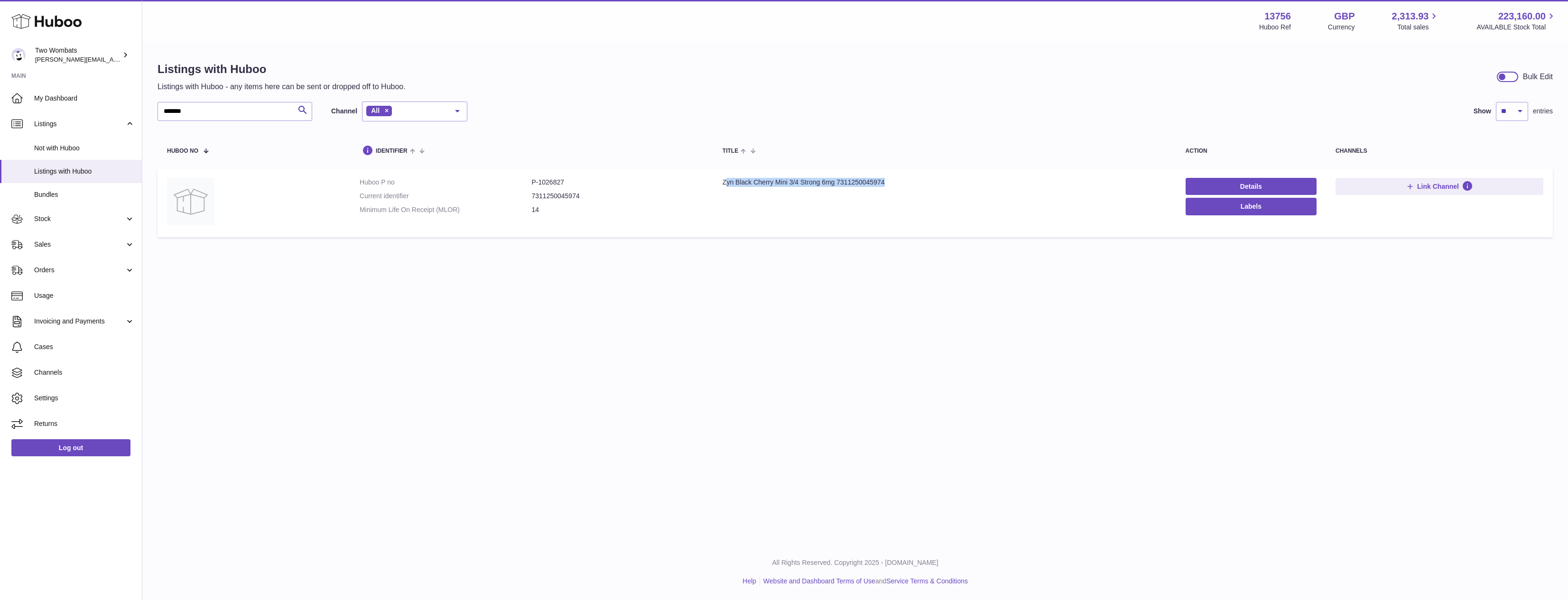
drag, startPoint x: 788, startPoint y: 190, endPoint x: 898, endPoint y: 190, distance: 110.0
click at [898, 190] on td "Title Zyn Black Cherry Mini 3/4 Strong 6mg 7311250045974" at bounding box center [944, 203] width 463 height 69
drag, startPoint x: 207, startPoint y: 113, endPoint x: 206, endPoint y: 120, distance: 7.1
click at [206, 120] on input "*******" at bounding box center [235, 111] width 155 height 19
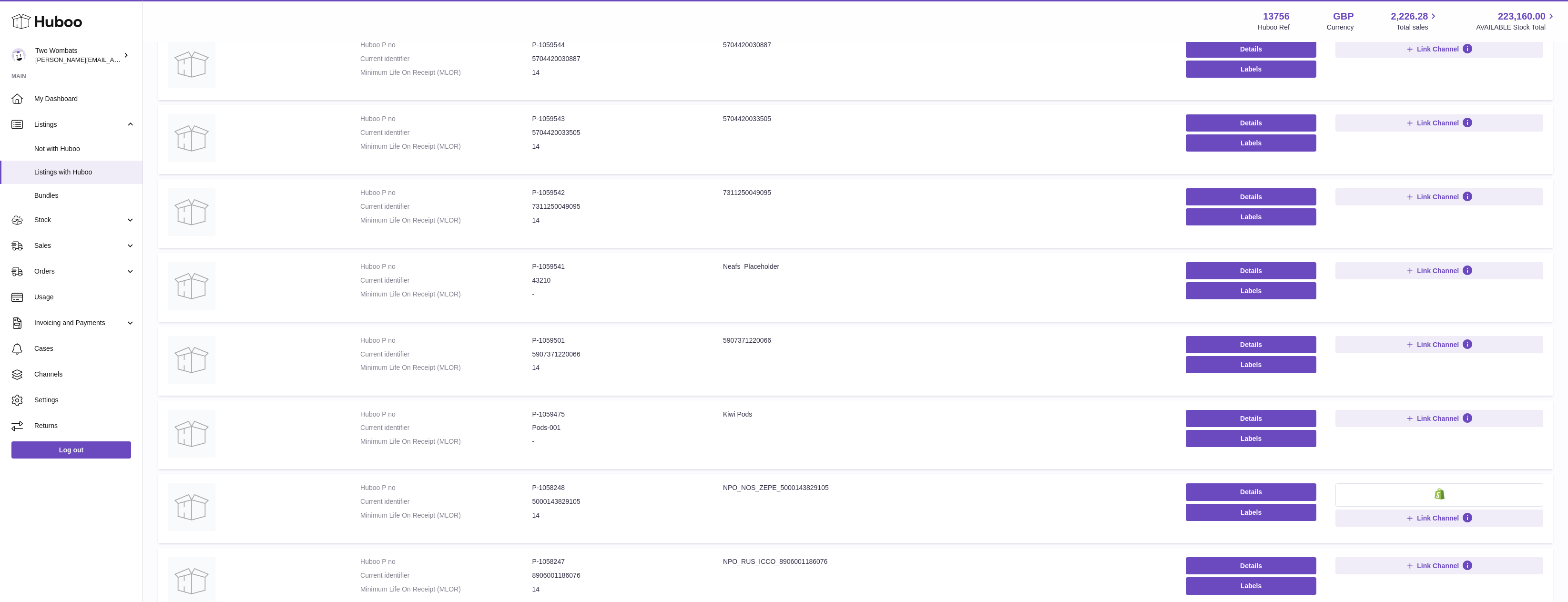
scroll to position [406, 0]
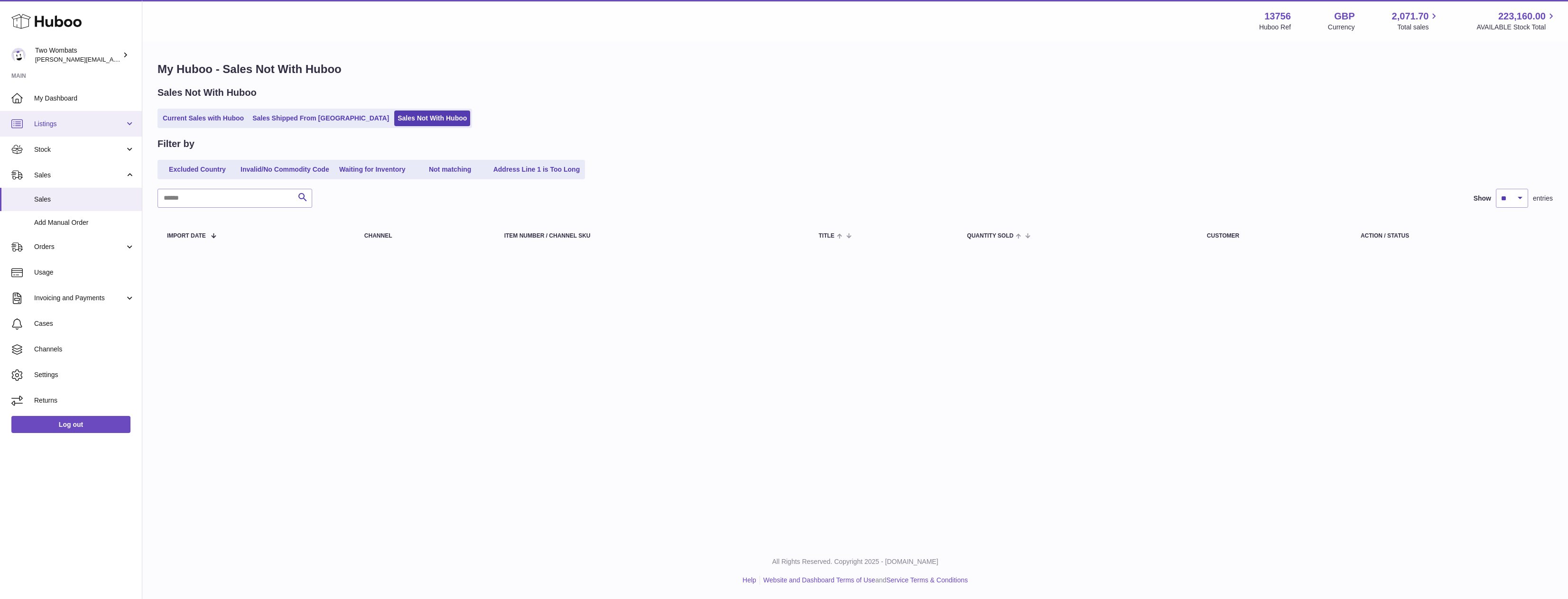
click at [90, 130] on link "Listings" at bounding box center [71, 124] width 142 height 26
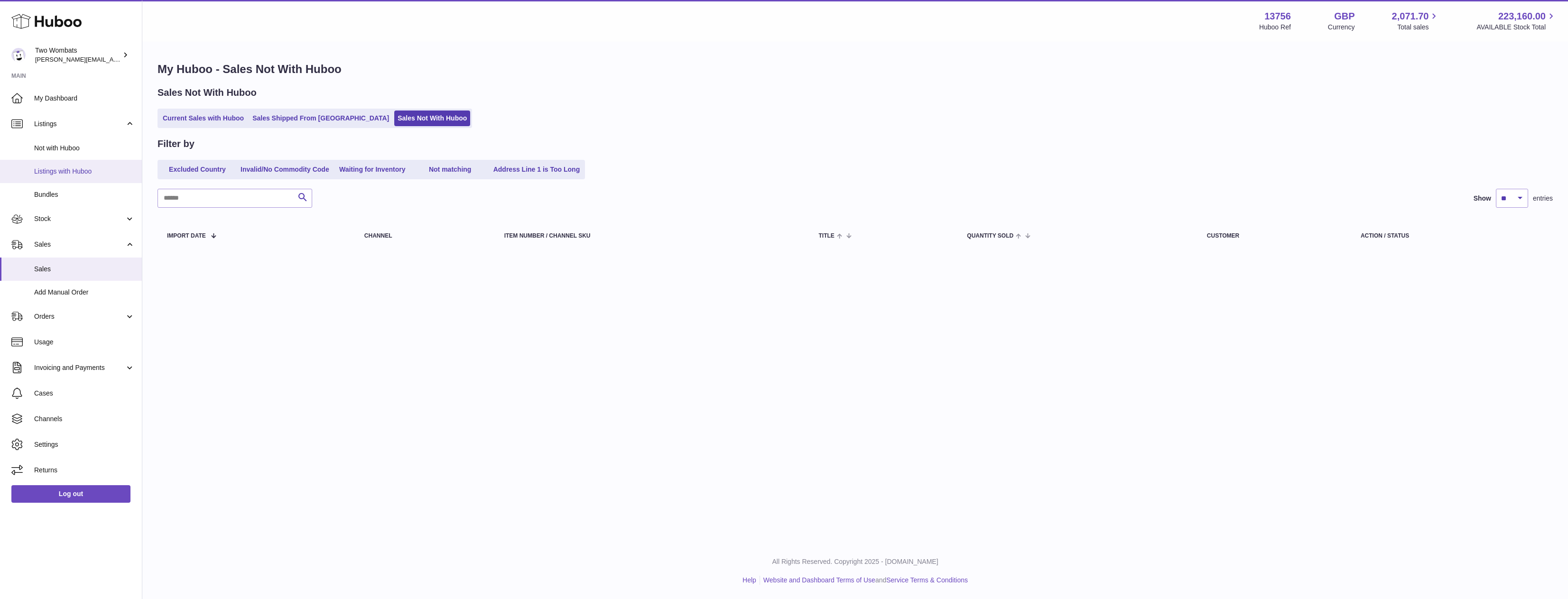
click at [108, 177] on link "Listings with Huboo" at bounding box center [71, 172] width 142 height 23
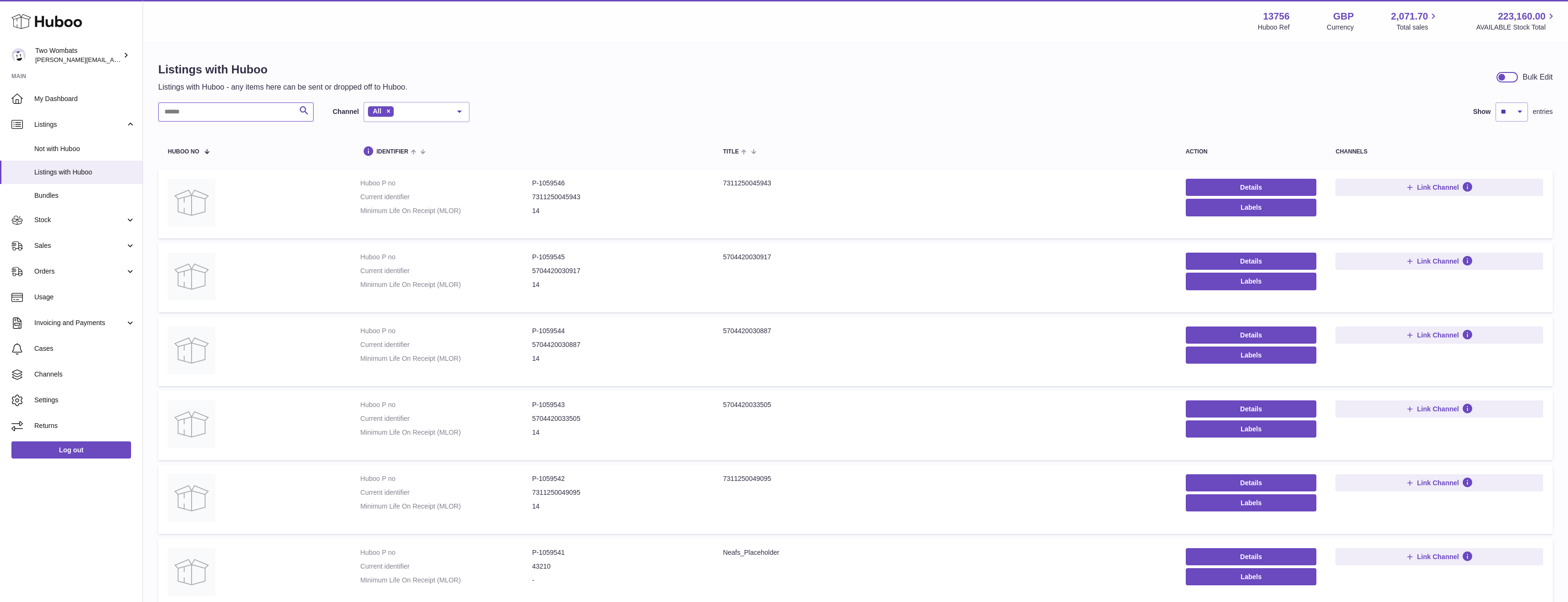
click at [186, 118] on input "text" at bounding box center [236, 112] width 155 height 19
click at [78, 217] on span "Stock" at bounding box center [80, 220] width 91 height 9
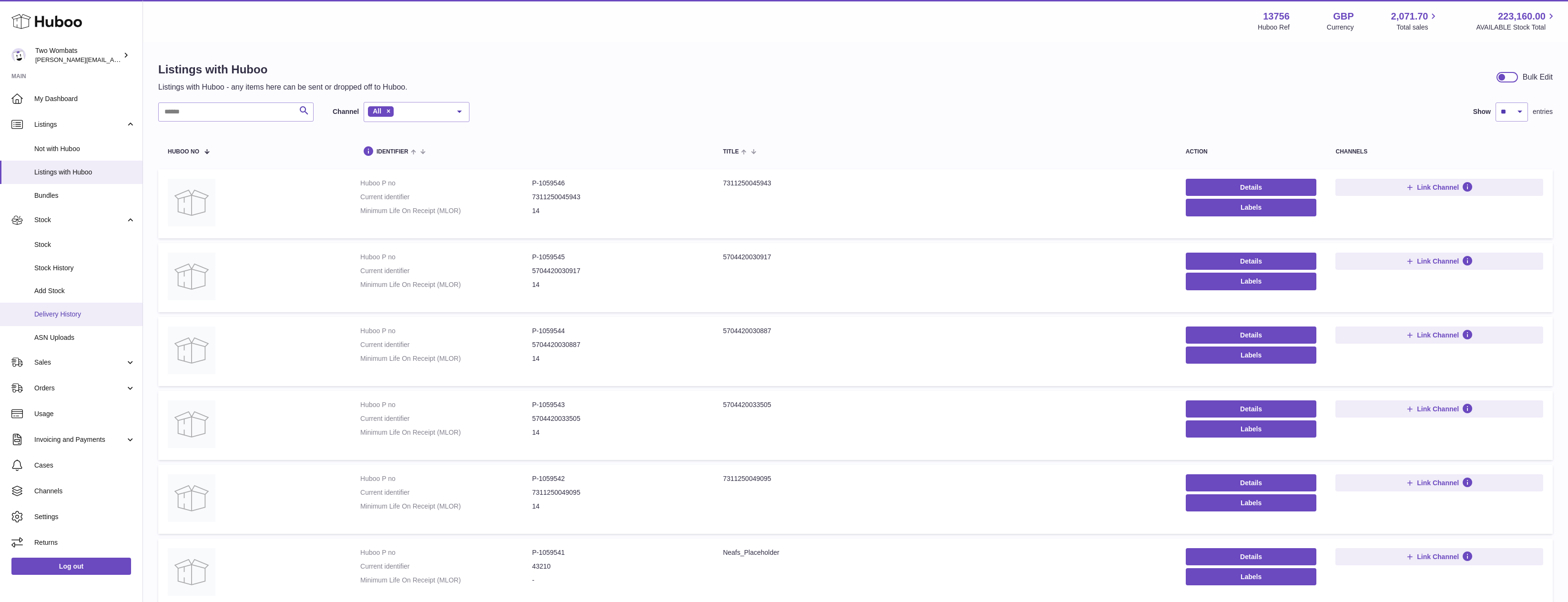
click at [83, 316] on span "Delivery History" at bounding box center [84, 314] width 101 height 9
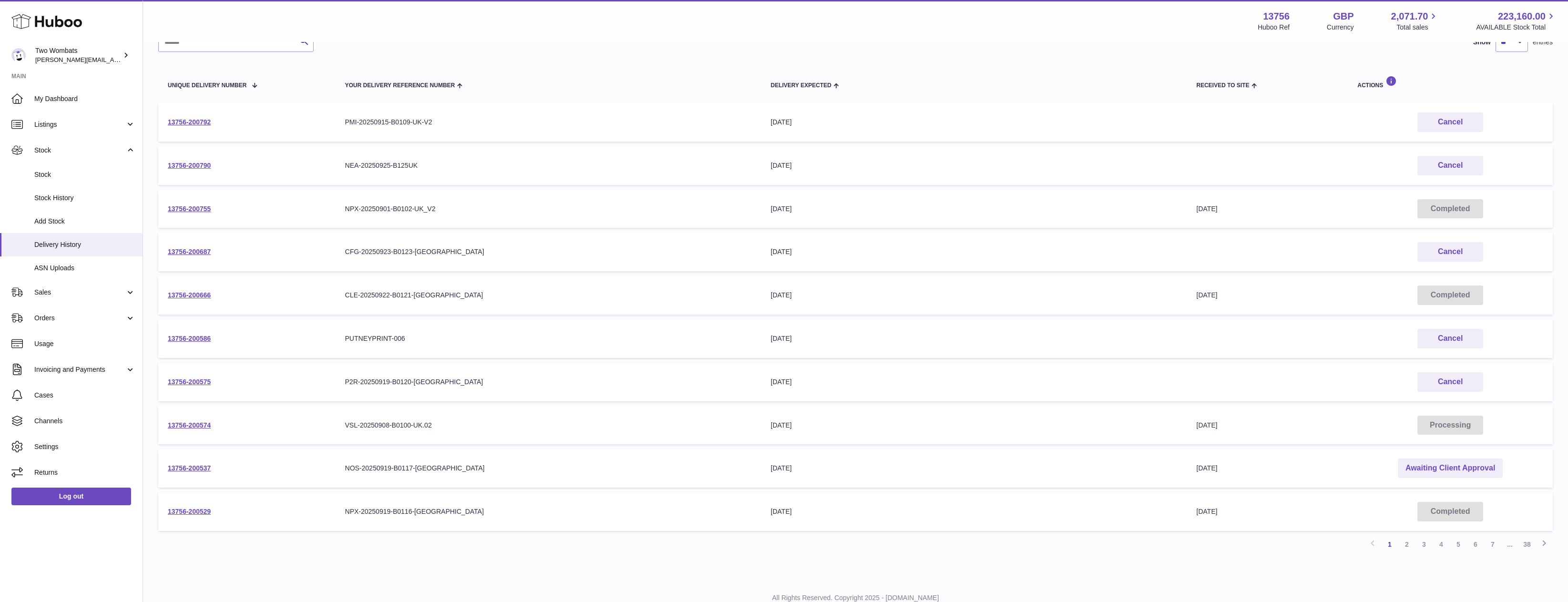
scroll to position [119, 0]
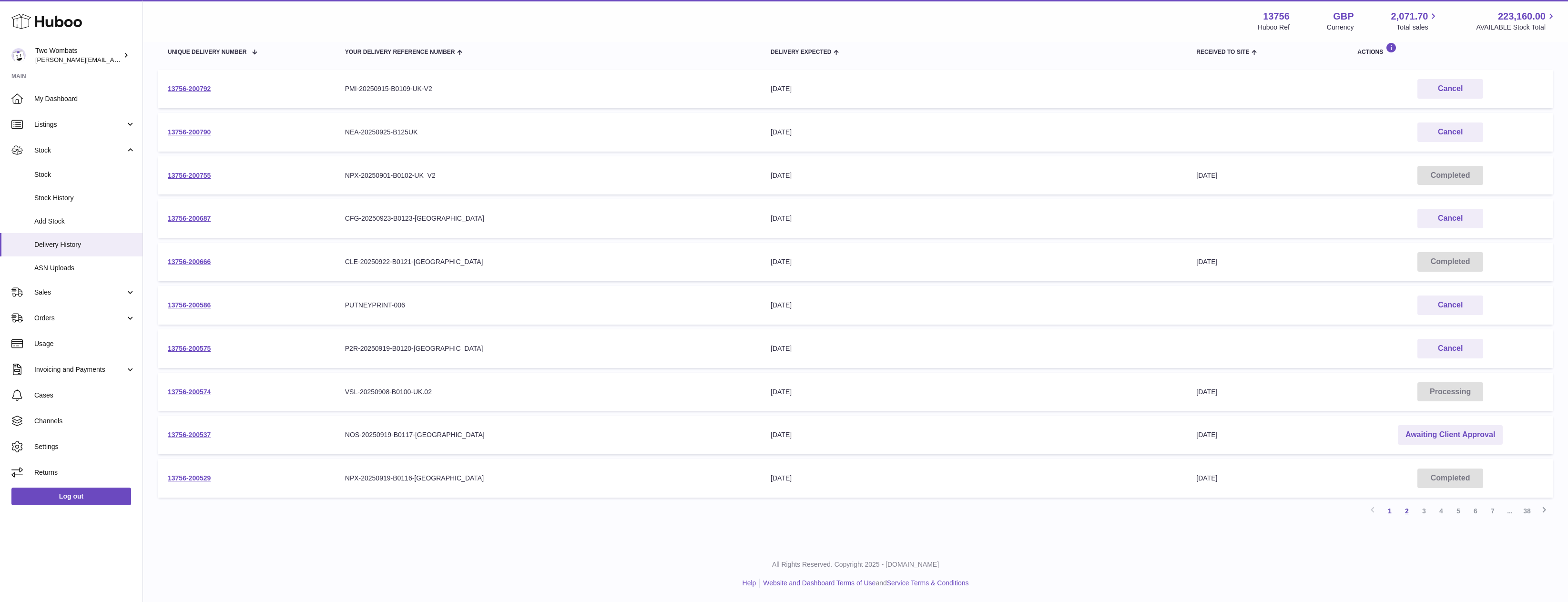
click at [1411, 510] on link "2" at bounding box center [1407, 511] width 17 height 17
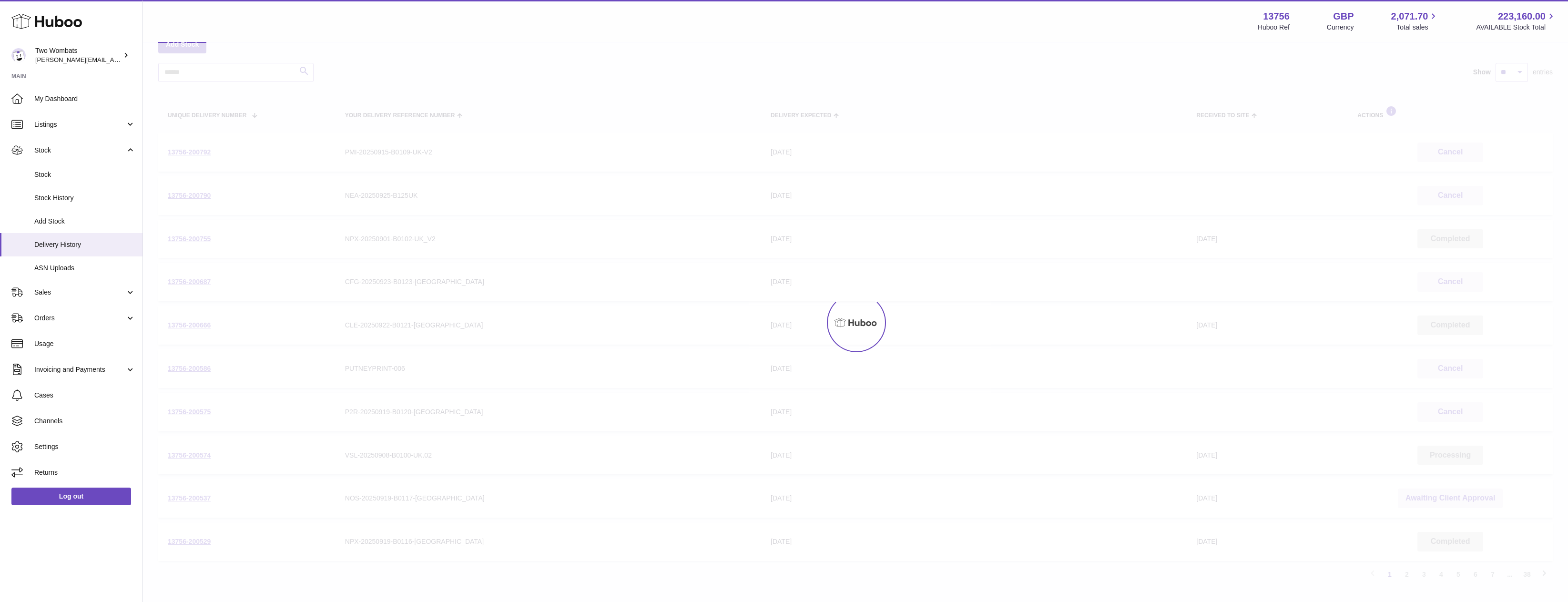
scroll to position [43, 0]
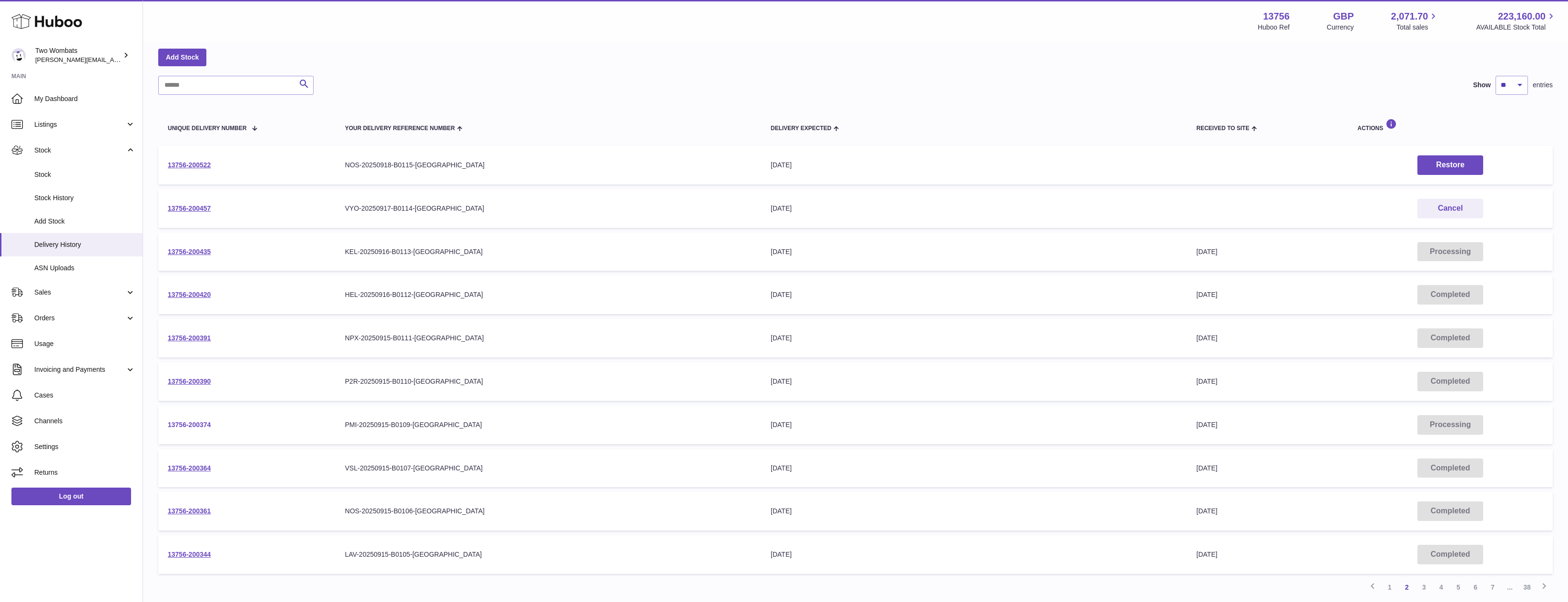
click at [187, 425] on link "13756-200374" at bounding box center [189, 425] width 43 height 7
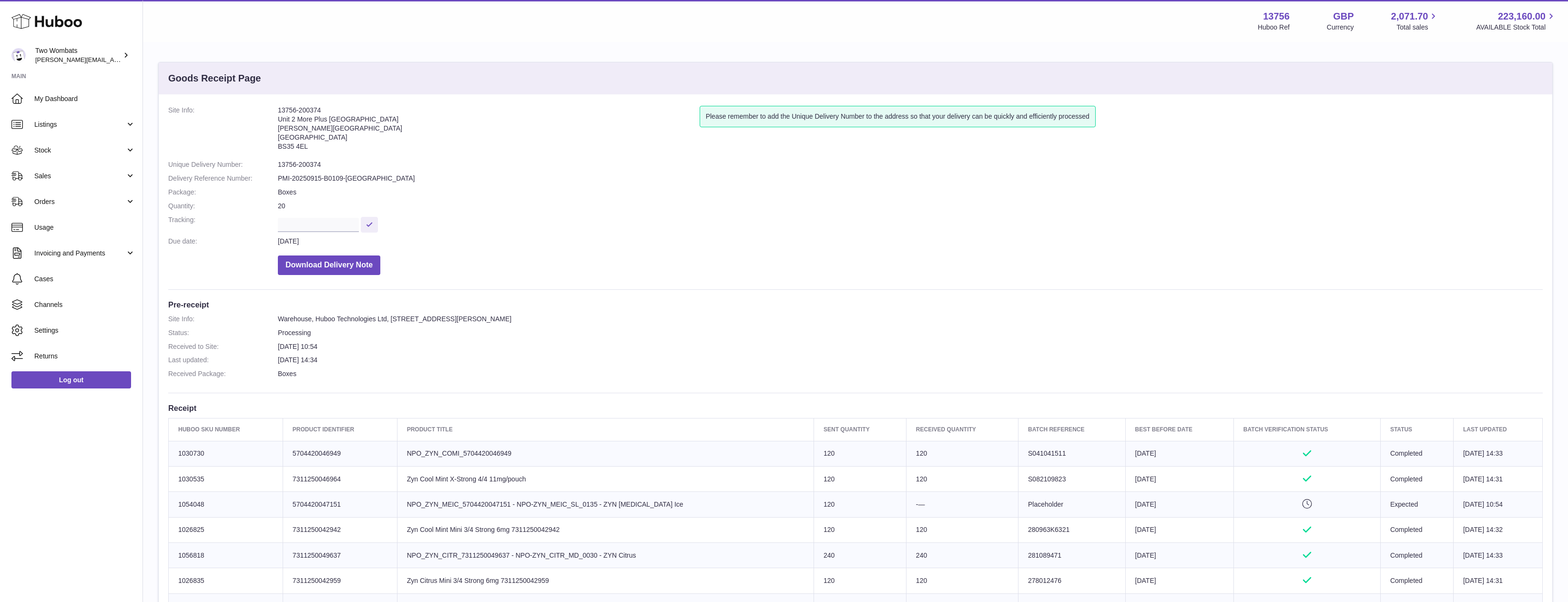
scroll to position [286, 0]
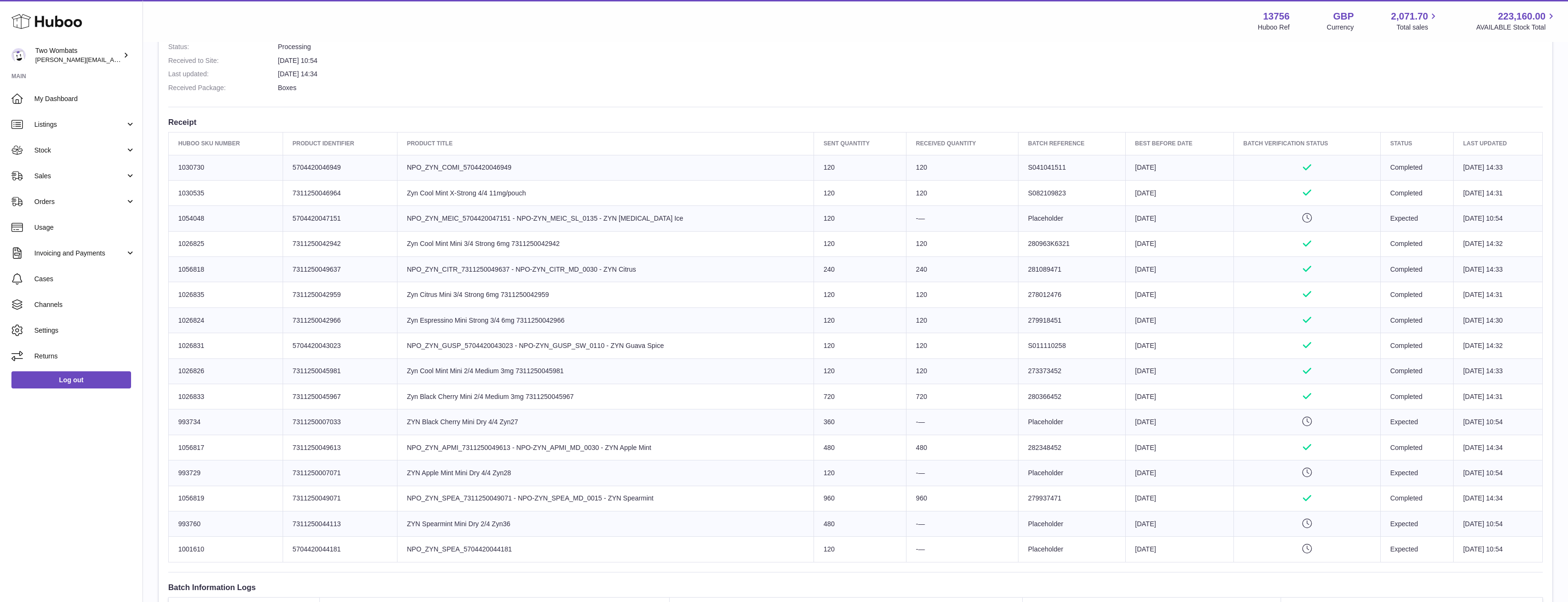
drag, startPoint x: 232, startPoint y: 326, endPoint x: 176, endPoint y: 319, distance: 56.4
click at [176, 319] on td "Huboo SKU Number 1026824" at bounding box center [226, 320] width 114 height 25
copy td "1026824"
click at [103, 147] on span "Stock" at bounding box center [80, 150] width 91 height 9
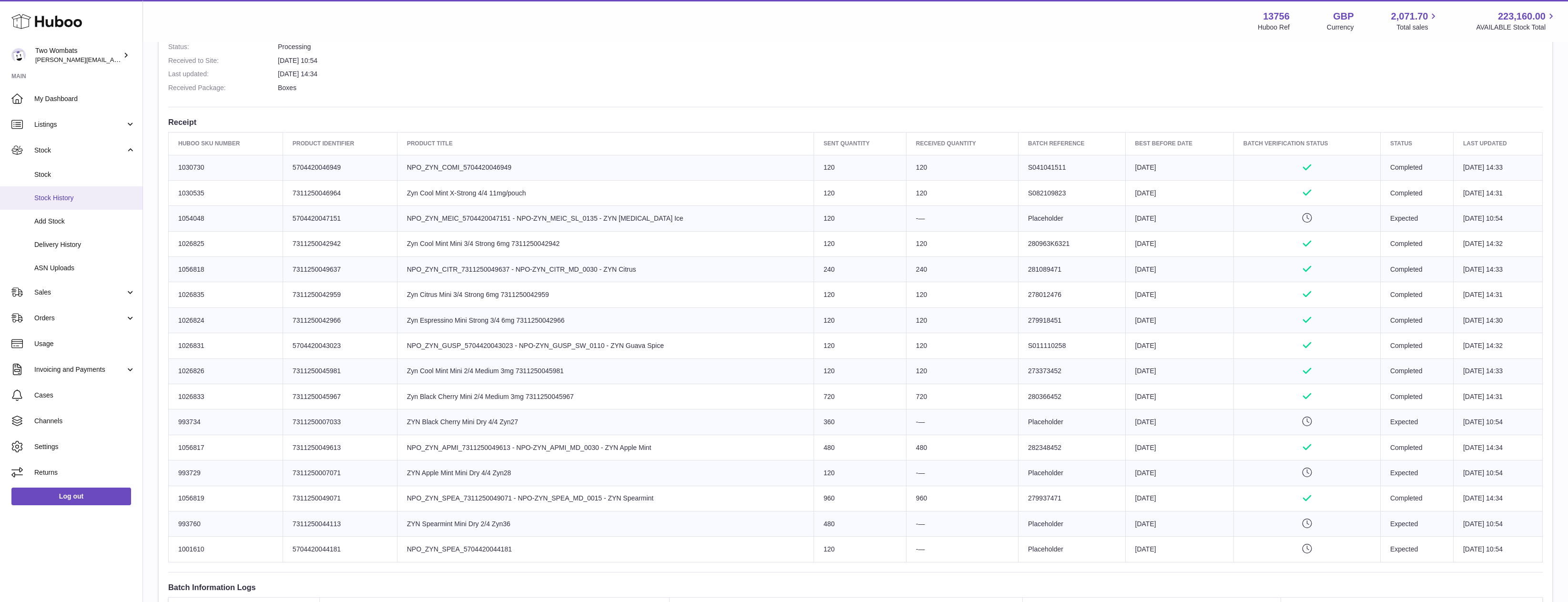
click at [78, 199] on span "Stock History" at bounding box center [84, 198] width 101 height 9
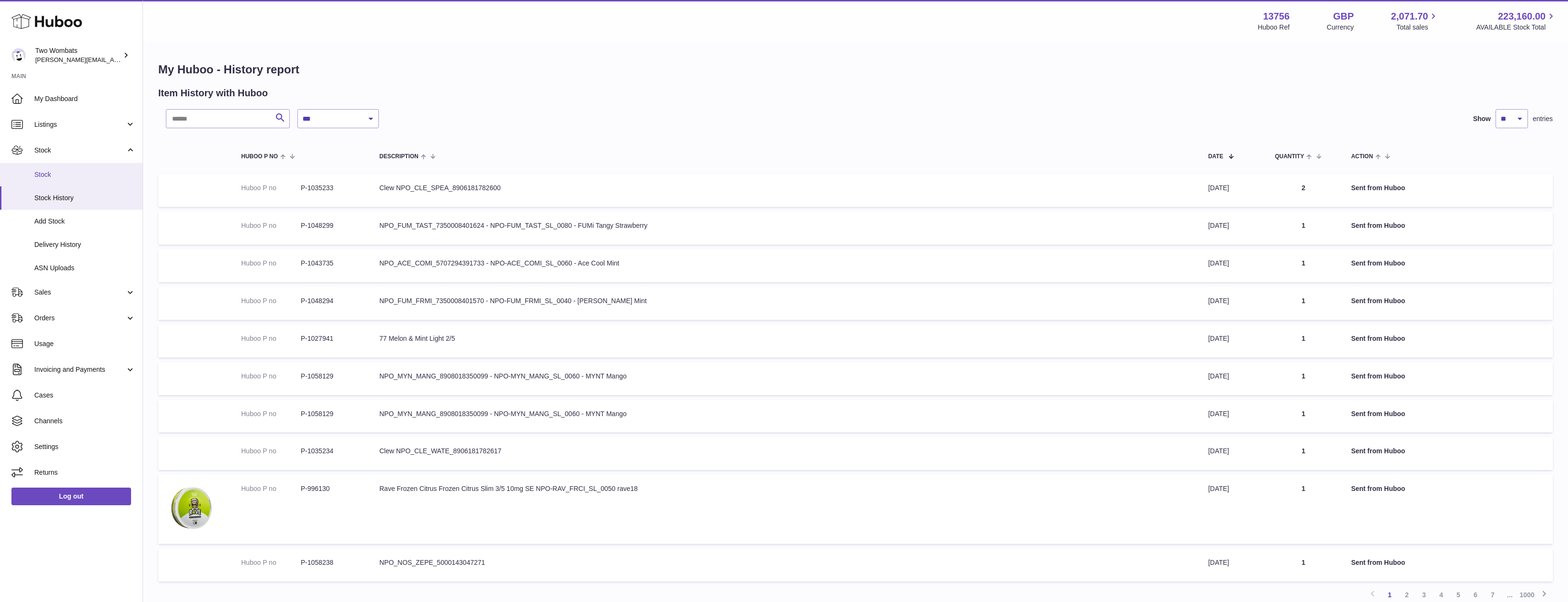
click at [100, 165] on link "Stock" at bounding box center [71, 175] width 142 height 23
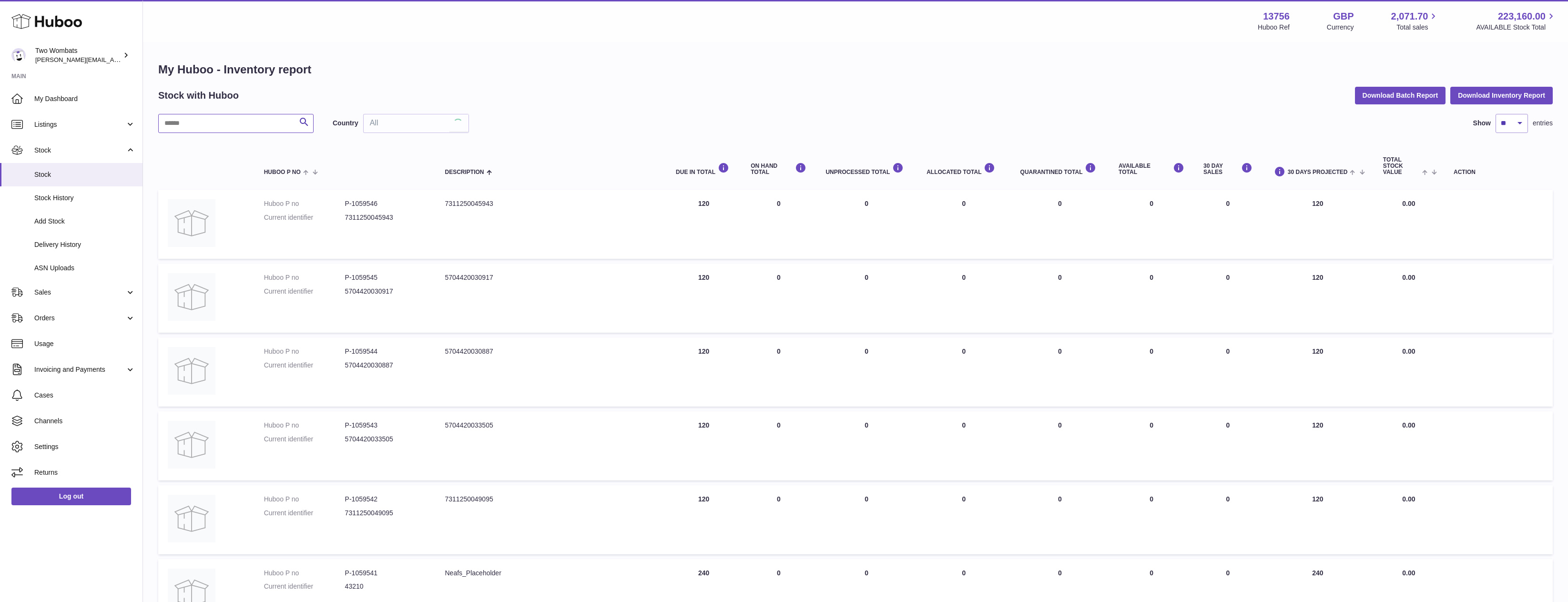
click at [210, 127] on input "text" at bounding box center [236, 123] width 155 height 19
paste input "*******"
type input "*******"
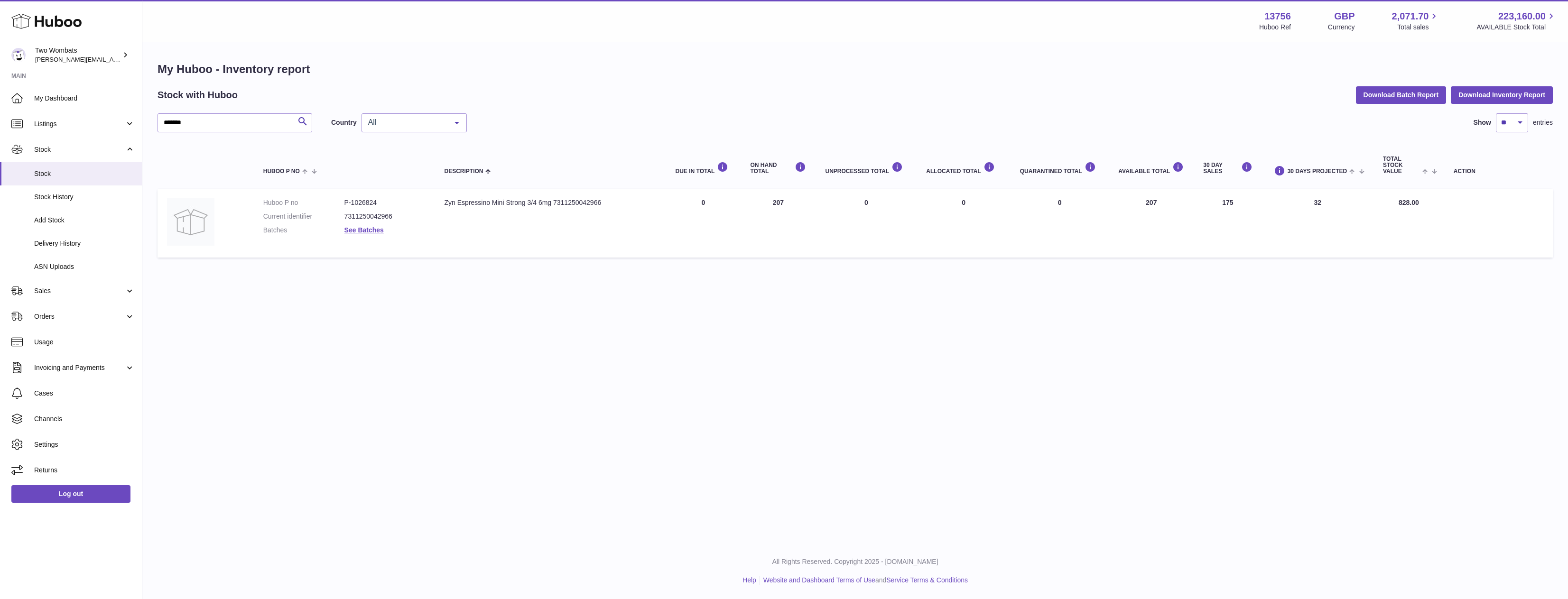
drag, startPoint x: 800, startPoint y: 198, endPoint x: 817, endPoint y: 203, distance: 17.7
click at [817, 203] on tr "Huboo P no P-1026824 Current identifier 7311250042966 Batches See Batches Descr…" at bounding box center [855, 223] width 1395 height 69
click at [808, 203] on td "ON HAND Total 207" at bounding box center [778, 223] width 75 height 69
drag, startPoint x: 799, startPoint y: 203, endPoint x: 764, endPoint y: 203, distance: 35.0
click at [764, 203] on td "ON HAND Total 207" at bounding box center [778, 223] width 75 height 69
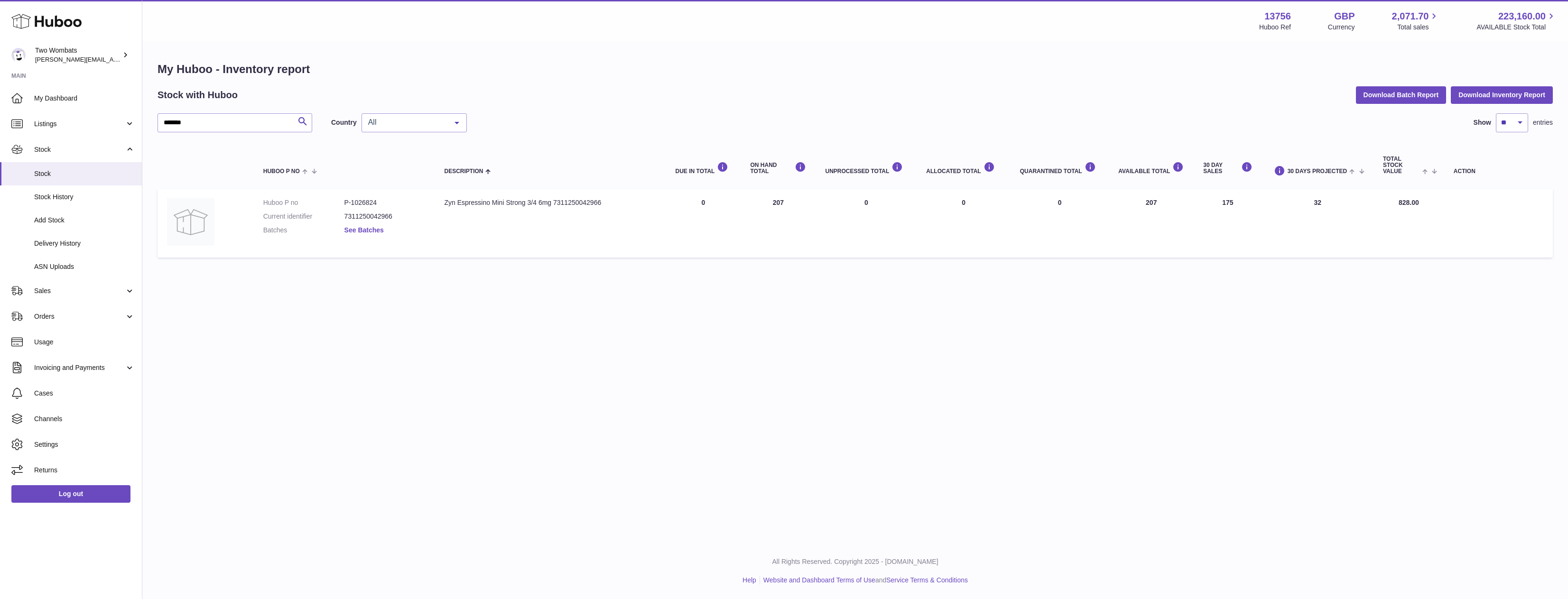
click at [368, 229] on link "See Batches" at bounding box center [364, 230] width 40 height 7
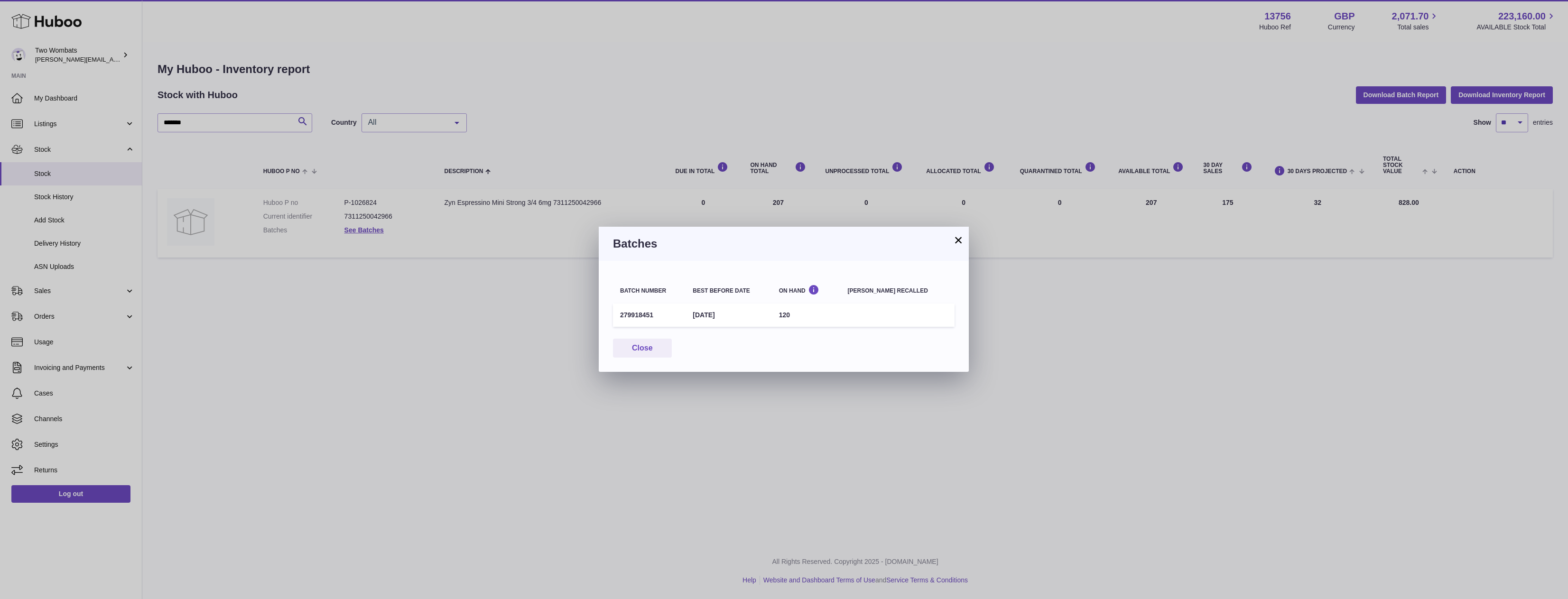
drag, startPoint x: 829, startPoint y: 311, endPoint x: 607, endPoint y: 314, distance: 222.0
click at [607, 314] on div "Batch number Best before date On Hand Batch recalled 279918451 23rd Jul 2026 12…" at bounding box center [784, 317] width 370 height 111
click at [614, 317] on td "279918451" at bounding box center [649, 315] width 72 height 23
drag, startPoint x: 640, startPoint y: 316, endPoint x: 915, endPoint y: 315, distance: 275.0
click at [914, 315] on tr "279918451 23rd Jul 2026 120" at bounding box center [783, 315] width 341 height 23
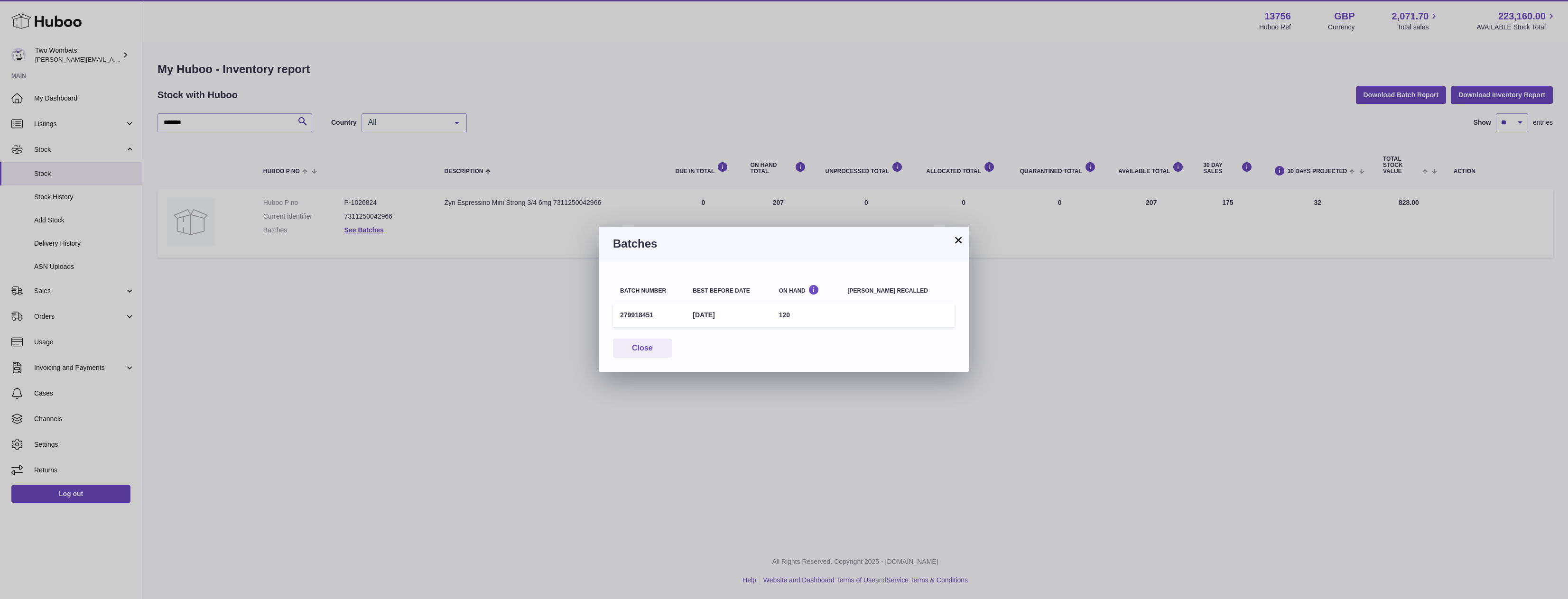
click at [915, 315] on td at bounding box center [897, 315] width 114 height 23
drag, startPoint x: 884, startPoint y: 317, endPoint x: 655, endPoint y: 305, distance: 229.3
click at [655, 305] on tr "279918451 23rd Jul 2026 120" at bounding box center [783, 315] width 341 height 23
click at [655, 305] on td "279918451" at bounding box center [649, 315] width 72 height 23
drag, startPoint x: 612, startPoint y: 309, endPoint x: 887, endPoint y: 325, distance: 275.5
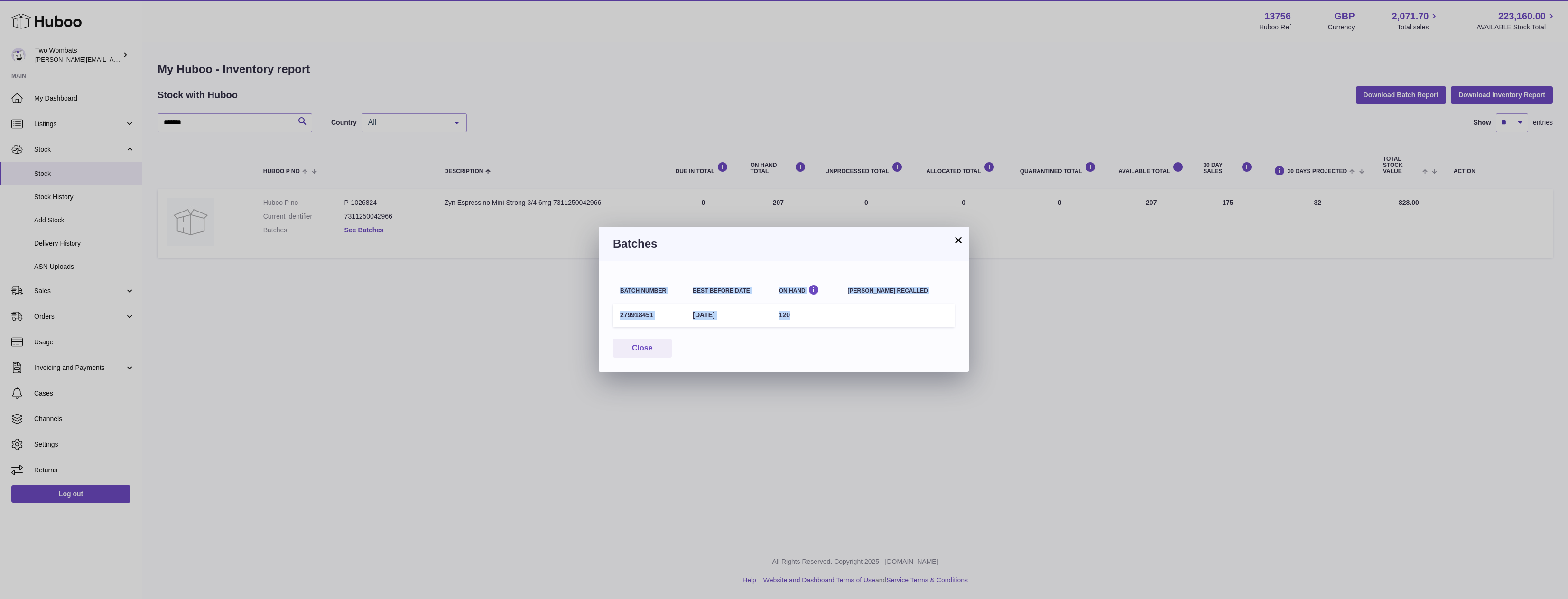
click at [887, 325] on div "Batch number Best before date On Hand Batch recalled 279918451 23rd Jul 2026 12…" at bounding box center [784, 317] width 370 height 111
click at [887, 325] on td at bounding box center [897, 315] width 114 height 23
click at [958, 240] on button "×" at bounding box center [958, 240] width 12 height 12
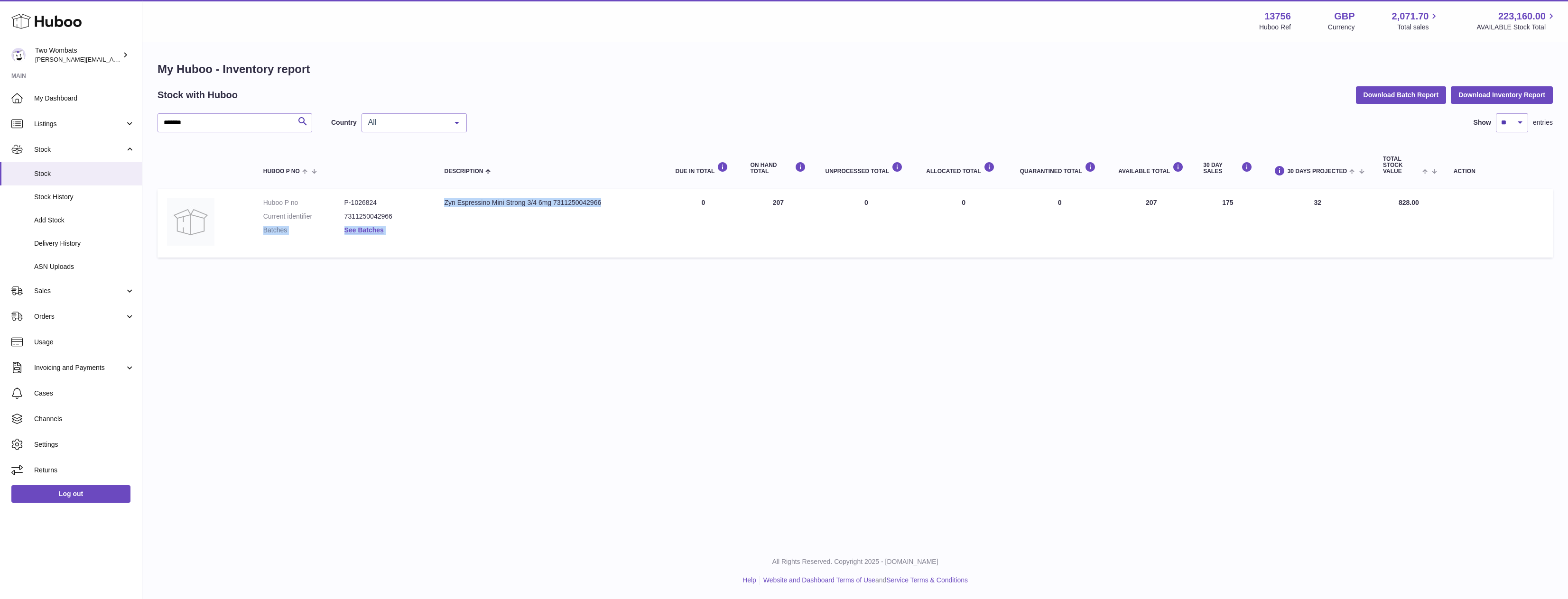
drag, startPoint x: 601, startPoint y: 206, endPoint x: 422, endPoint y: 211, distance: 179.1
click at [422, 211] on tr "Huboo P no P-1026824 Current identifier 7311250042966 Batches See Batches Descr…" at bounding box center [855, 223] width 1395 height 69
click at [442, 203] on td "Description Zyn Espressino Mini Strong 3/4 6mg 7311250042966" at bounding box center [550, 223] width 231 height 69
drag, startPoint x: 572, startPoint y: 200, endPoint x: 603, endPoint y: 202, distance: 31.1
click at [603, 202] on div "Zyn Espressino Mini Strong 3/4 6mg 7311250042966" at bounding box center [550, 203] width 212 height 9
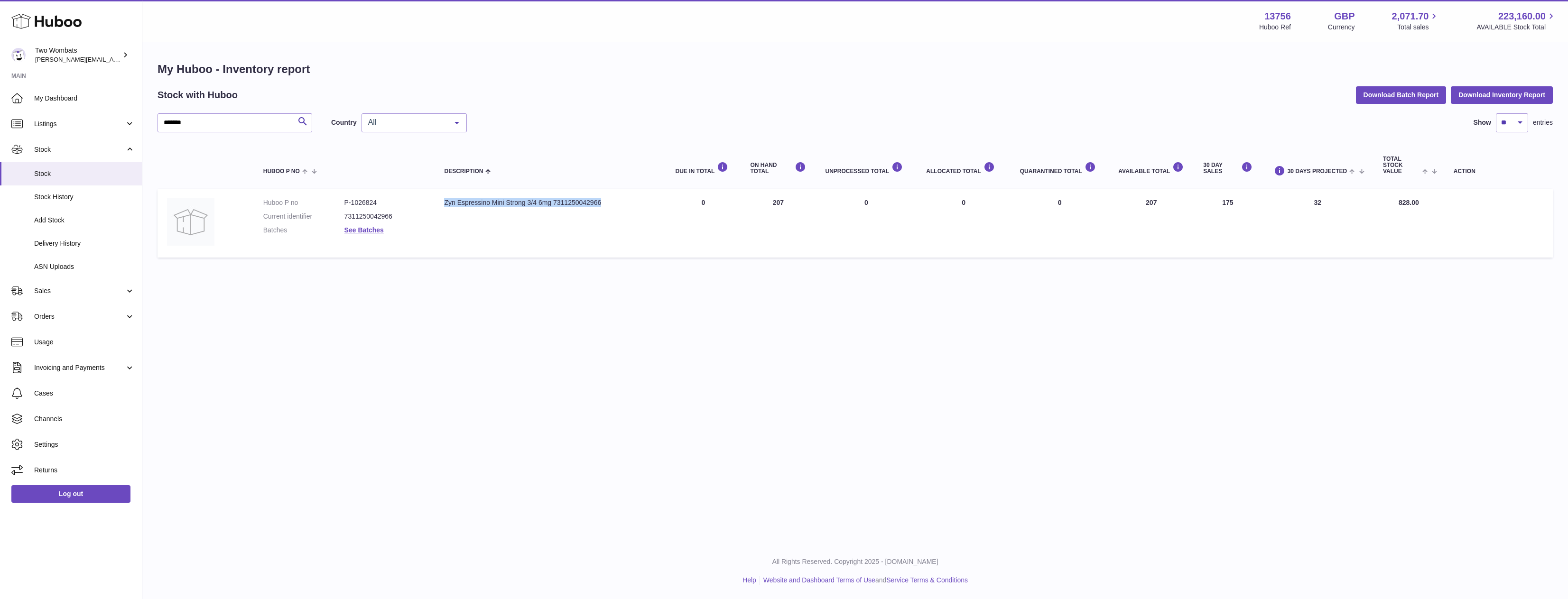
click at [603, 202] on div "Zyn Espressino Mini Strong 3/4 6mg 7311250042966" at bounding box center [550, 203] width 212 height 9
drag, startPoint x: 603, startPoint y: 202, endPoint x: 438, endPoint y: 203, distance: 165.0
click at [438, 203] on td "Description Zyn Espressino Mini Strong 3/4 6mg 7311250042966" at bounding box center [550, 223] width 231 height 69
drag, startPoint x: 221, startPoint y: 122, endPoint x: 125, endPoint y: 126, distance: 96.1
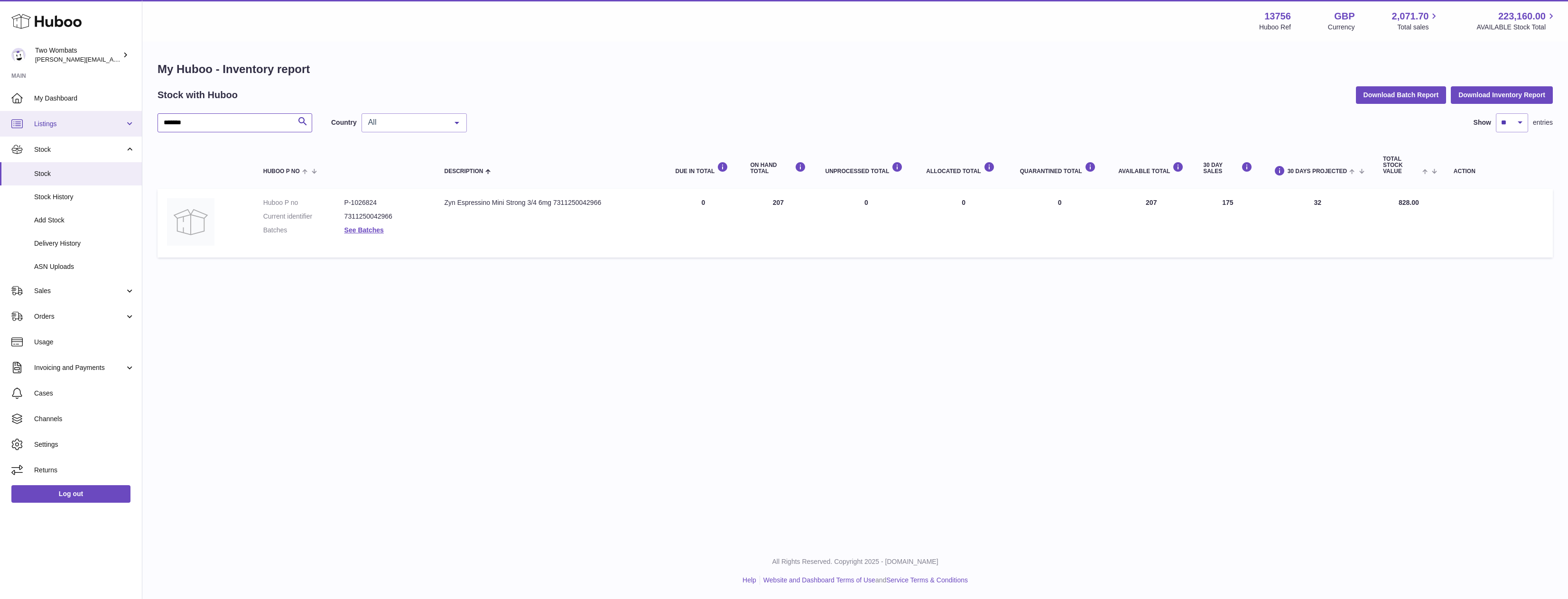
click at [125, 126] on div "Huboo Two Wombats alan@twowombats.com Main My Dashboard Listings Not with Huboo…" at bounding box center [784, 300] width 1568 height 599
click at [70, 239] on span "Delivery History" at bounding box center [84, 243] width 100 height 9
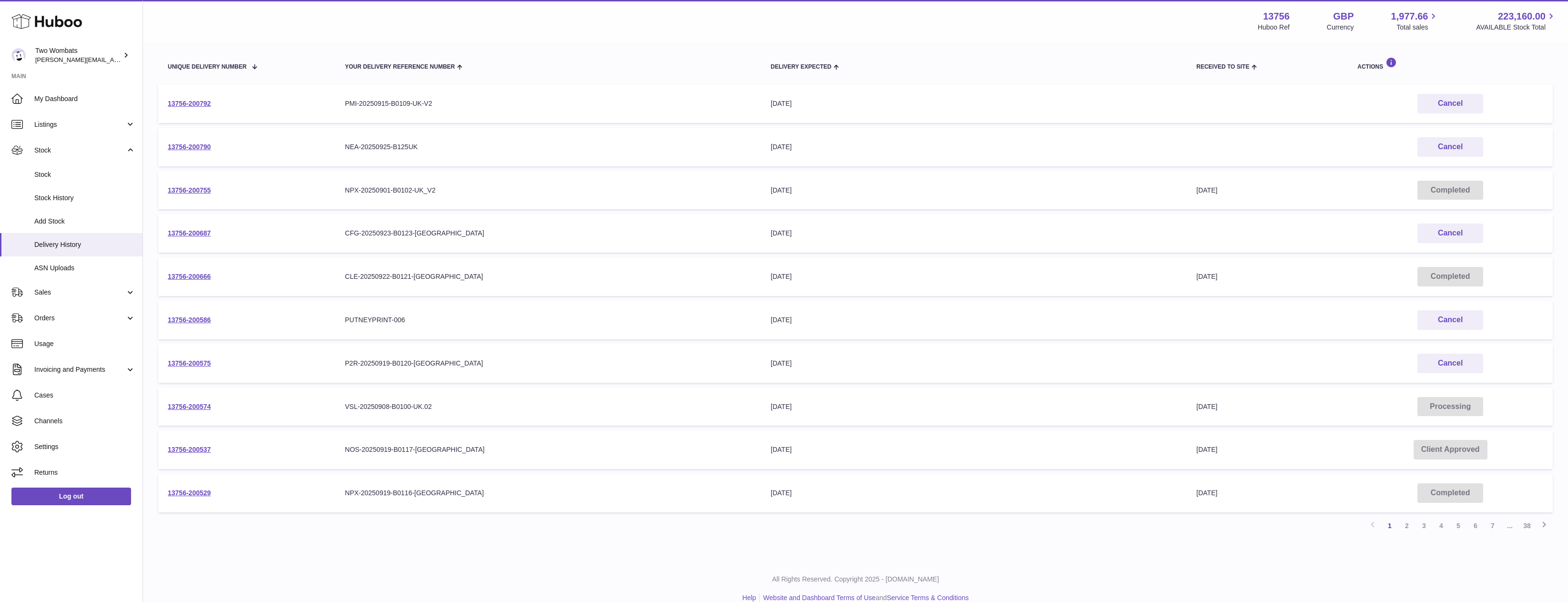
scroll to position [119, 0]
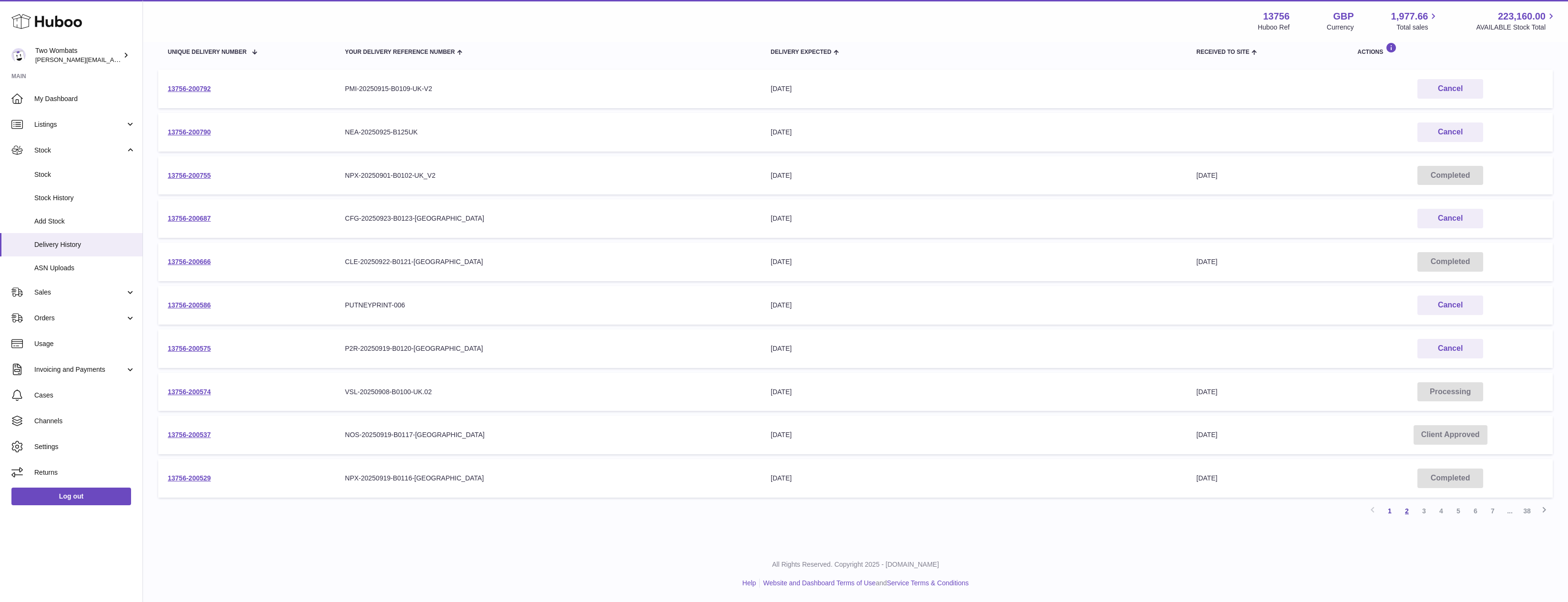
click at [1405, 513] on link "2" at bounding box center [1407, 511] width 17 height 17
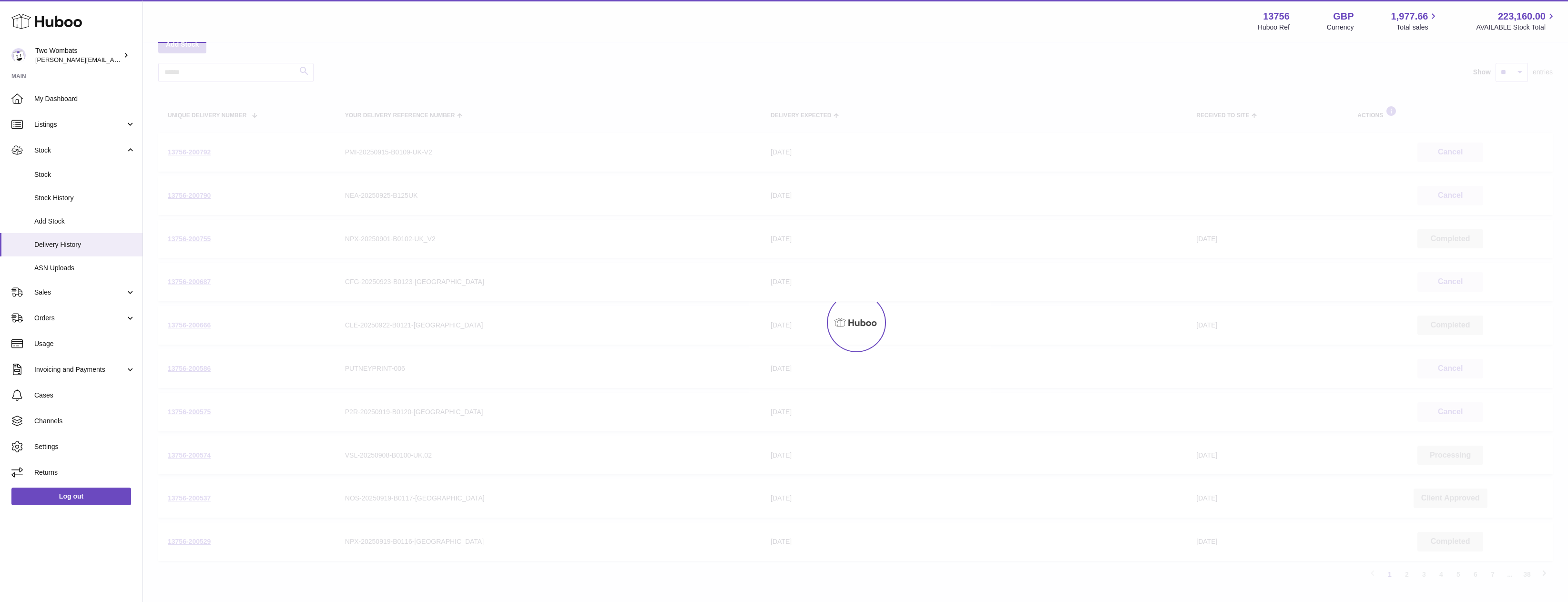
scroll to position [43, 0]
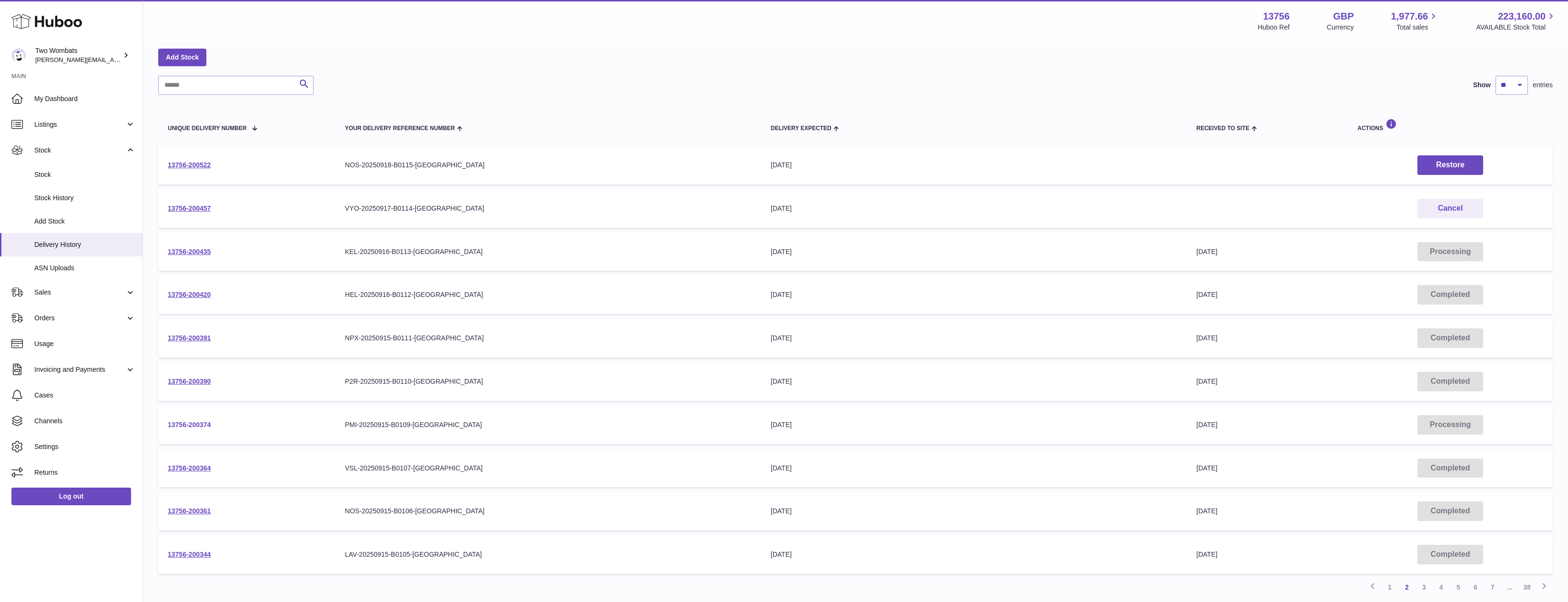
click at [187, 424] on link "13756-200374" at bounding box center [189, 425] width 43 height 7
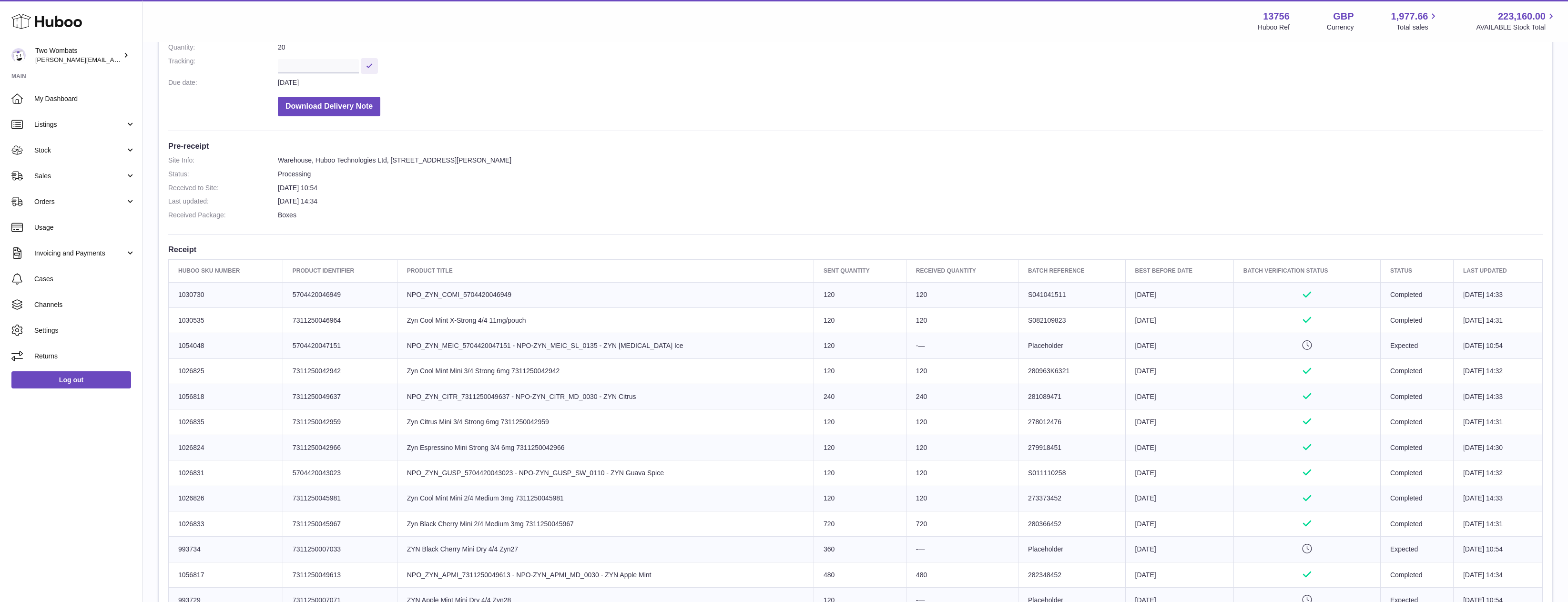
scroll to position [286, 0]
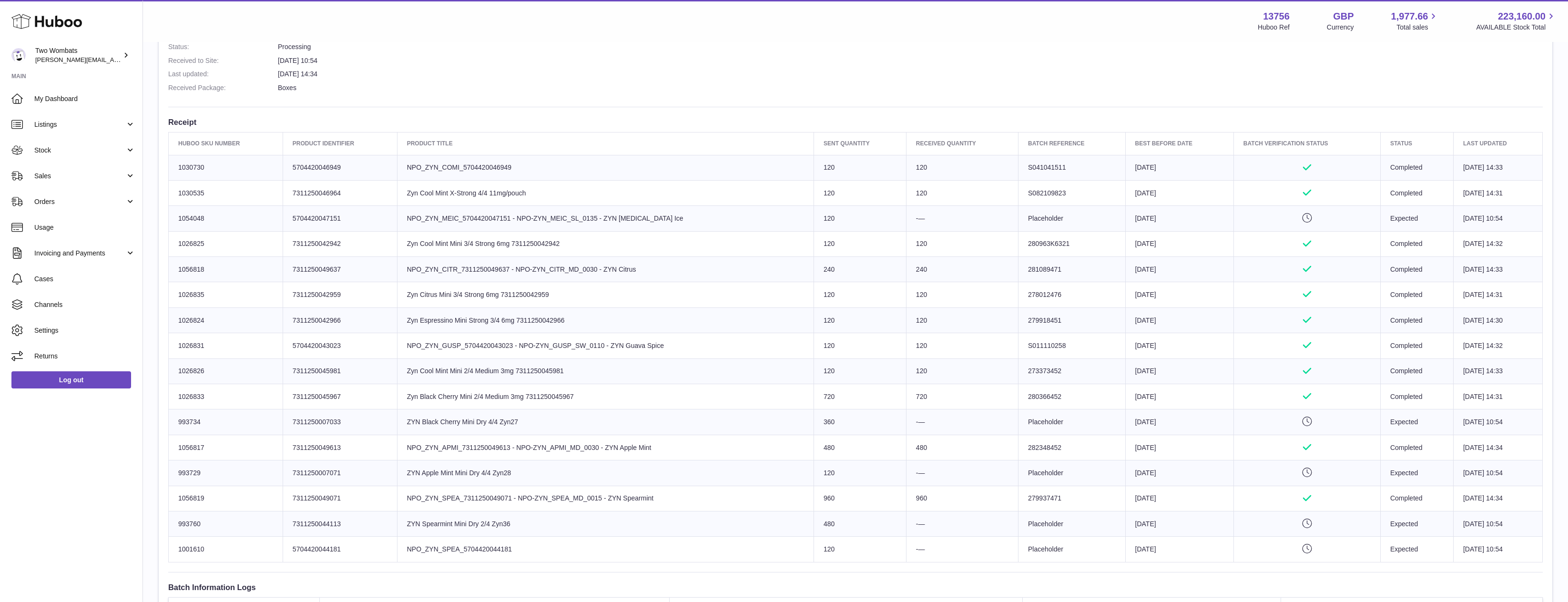
drag, startPoint x: 779, startPoint y: 392, endPoint x: 375, endPoint y: 395, distance: 404.0
click at [374, 395] on tr "Huboo SKU Number 1026833 Client Identifier 7311250045967 Product title Zyn Blac…" at bounding box center [856, 396] width 1374 height 25
click at [375, 395] on td "Client Identifier 7311250045967" at bounding box center [339, 396] width 114 height 25
drag, startPoint x: 394, startPoint y: 396, endPoint x: 838, endPoint y: 473, distance: 450.6
click at [849, 382] on tbody "Huboo SKU Number 1030730 Client Identifier 5704420046949 Product title NPO_ZYN_…" at bounding box center [856, 359] width 1374 height 407
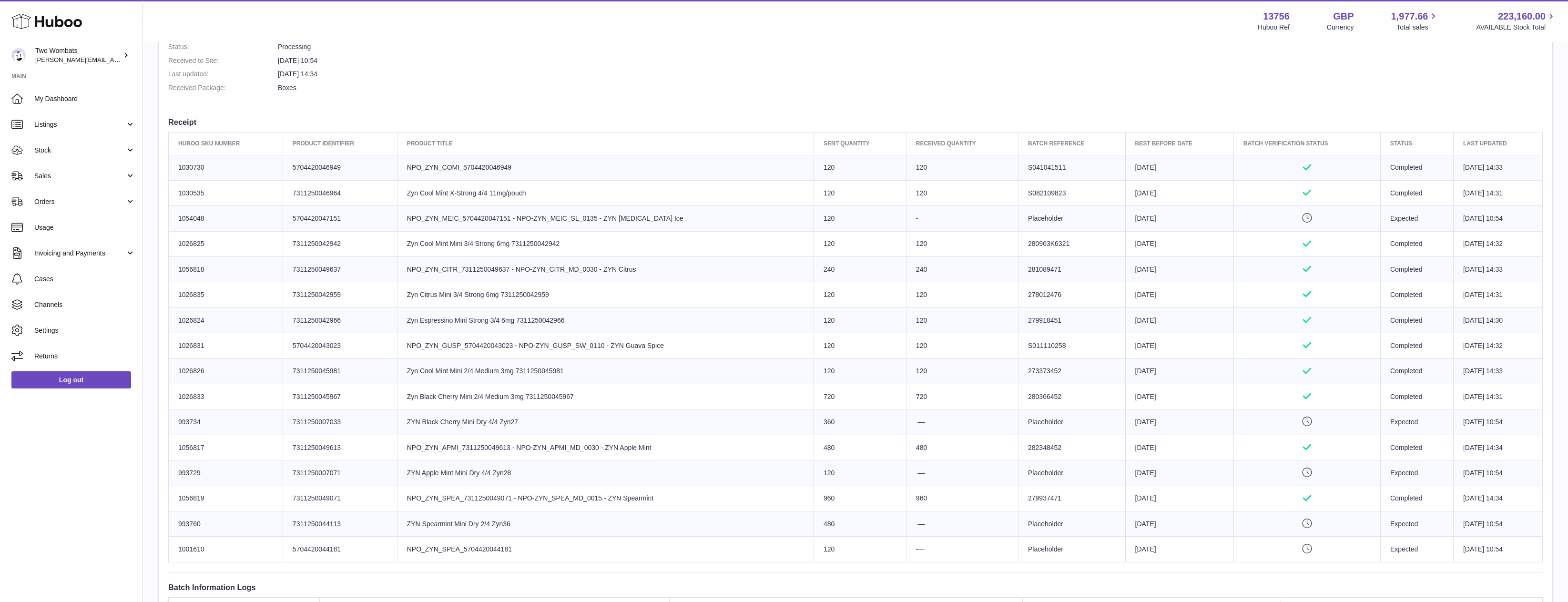
drag, startPoint x: 833, startPoint y: 502, endPoint x: 390, endPoint y: 492, distance: 443.1
click at [388, 489] on tr "Huboo SKU Number 1056819 Client Identifier 7311250049071 Product title NPO_ZYN_…" at bounding box center [856, 498] width 1374 height 25
click at [390, 494] on td "Client Identifier 7311250049071" at bounding box center [339, 498] width 114 height 25
drag, startPoint x: 803, startPoint y: 267, endPoint x: 827, endPoint y: 330, distance: 67.4
click at [827, 330] on tbody "Huboo SKU Number 1030730 Client Identifier 5704420046949 Product title NPO_ZYN_…" at bounding box center [856, 359] width 1374 height 407
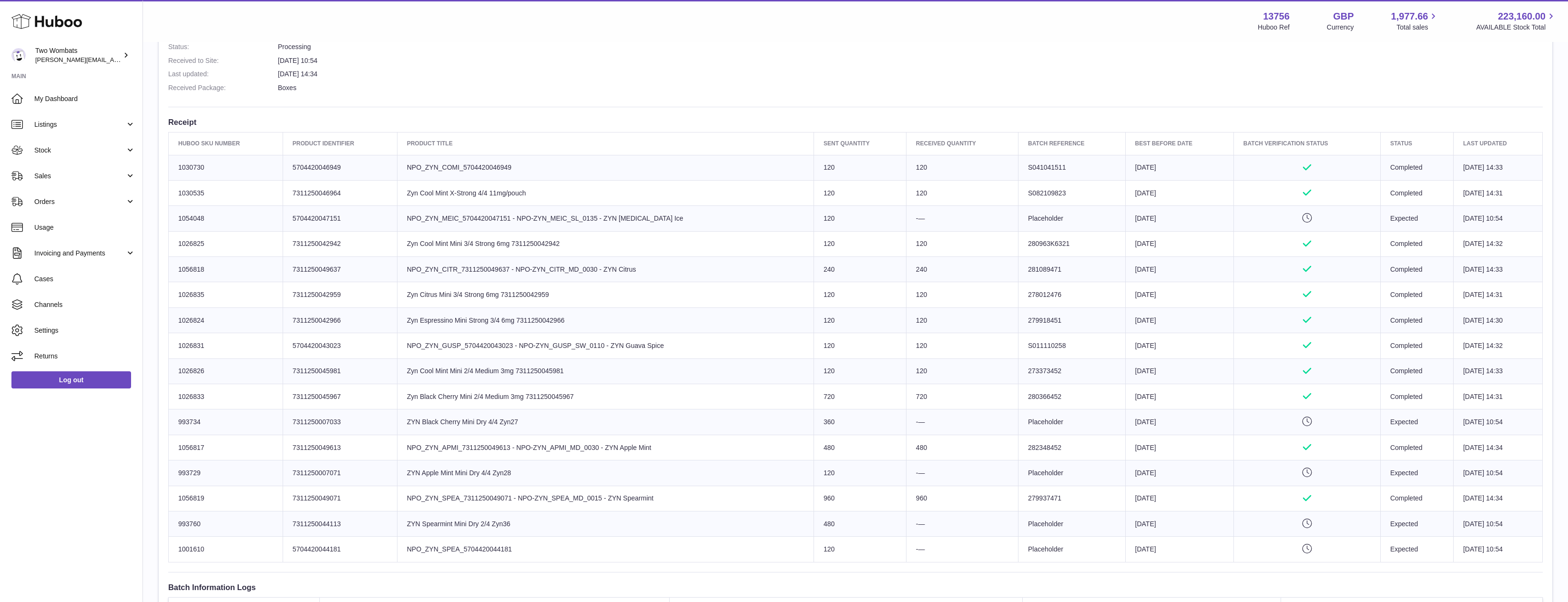
click at [827, 330] on td "Sent Quantity 120" at bounding box center [860, 320] width 92 height 25
drag, startPoint x: 583, startPoint y: 371, endPoint x: 406, endPoint y: 371, distance: 177.0
click at [406, 371] on td "Product title Zyn Cool Mint Mini 2/4 Medium 3mg 7311250045981" at bounding box center [605, 371] width 416 height 25
drag, startPoint x: 659, startPoint y: 415, endPoint x: 415, endPoint y: 399, distance: 244.5
click at [415, 399] on tbody "Huboo SKU Number 1030730 Client Identifier 5704420046949 Product title NPO_ZYN_…" at bounding box center [856, 359] width 1374 height 407
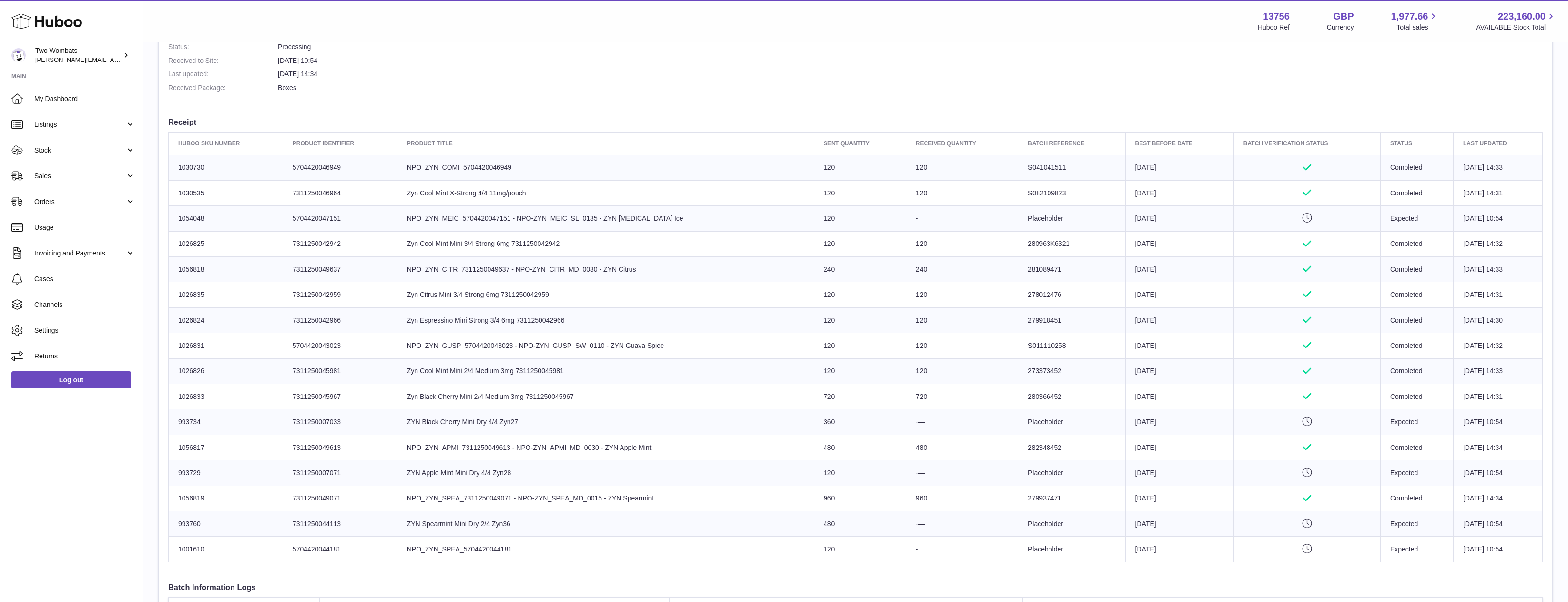
click at [415, 399] on td "Product title Zyn Black Cherry Mini 2/4 Medium 3mg 7311250045967" at bounding box center [605, 396] width 416 height 25
drag, startPoint x: 409, startPoint y: 471, endPoint x: 412, endPoint y: 483, distance: 12.4
click at [412, 482] on tbody "Huboo SKU Number 1030730 Client Identifier 5704420046949 Product title NPO_ZYN_…" at bounding box center [856, 359] width 1374 height 407
click at [410, 507] on td "Product title NPO_ZYN_SPEA_7311250049071 - NPO-ZYN_SPEA_MD_0015 - ZYN Spearmint" at bounding box center [605, 498] width 416 height 25
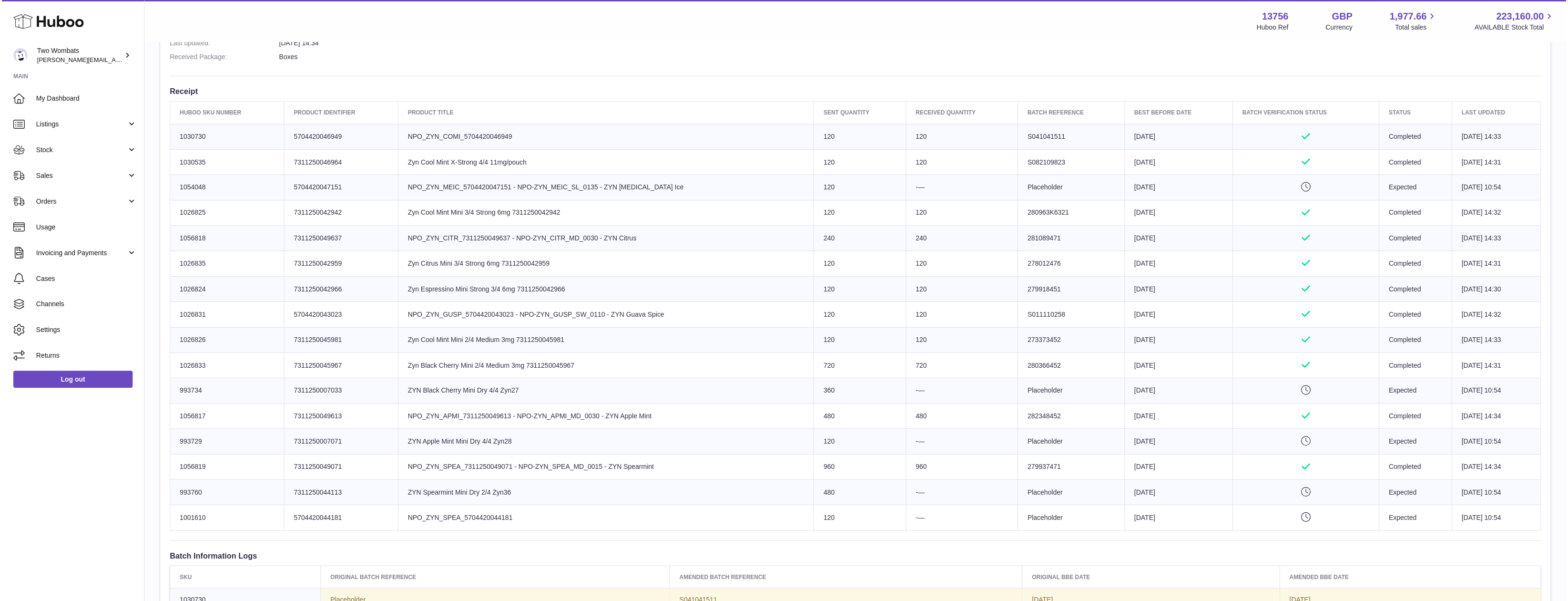
scroll to position [334, 0]
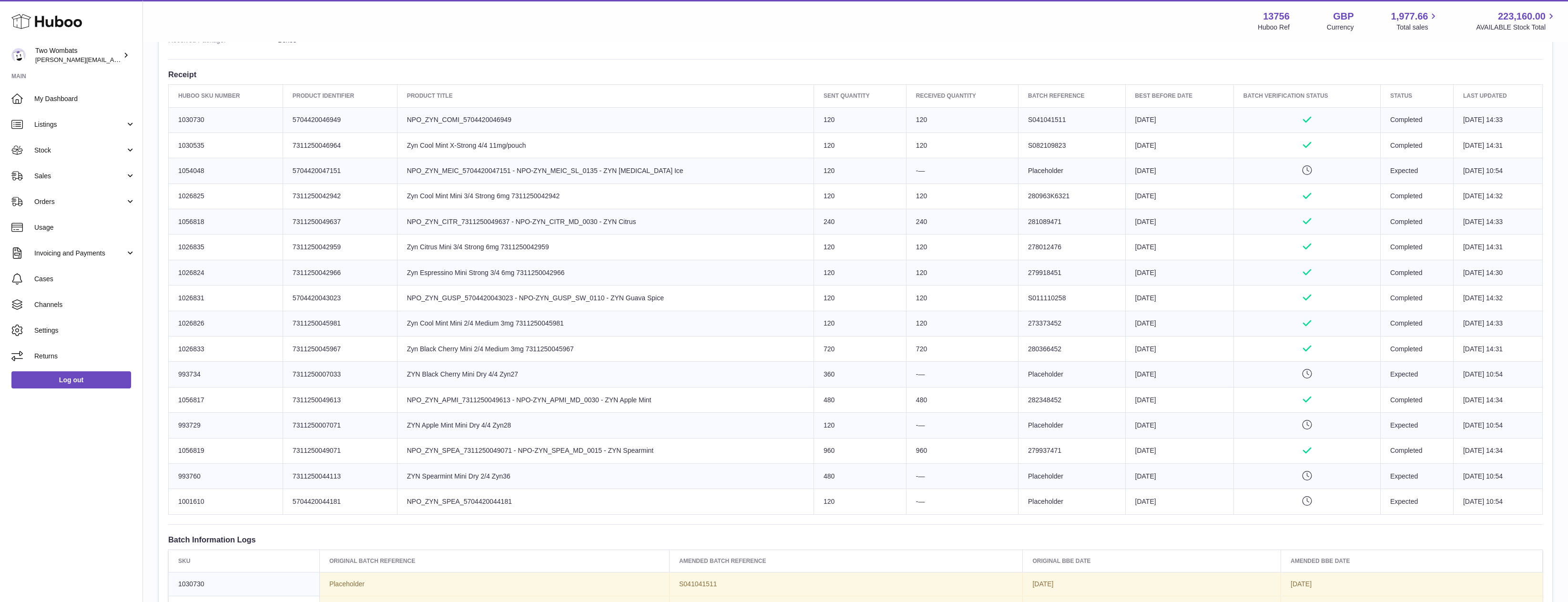
drag, startPoint x: 543, startPoint y: 491, endPoint x: 495, endPoint y: 319, distance: 178.6
click at [495, 316] on tbody "Huboo SKU Number 1030730 Client Identifier 5704420046949 Product title NPO_ZYN_…" at bounding box center [856, 311] width 1374 height 407
click at [496, 330] on td "Product title Zyn Cool Mint Mini 2/4 Medium 3mg 7311250045981" at bounding box center [605, 323] width 416 height 25
drag, startPoint x: 552, startPoint y: 321, endPoint x: 605, endPoint y: 321, distance: 53.0
click at [603, 321] on td "Product title Zyn Cool Mint Mini 2/4 Medium 3mg 7311250045981" at bounding box center [605, 323] width 416 height 25
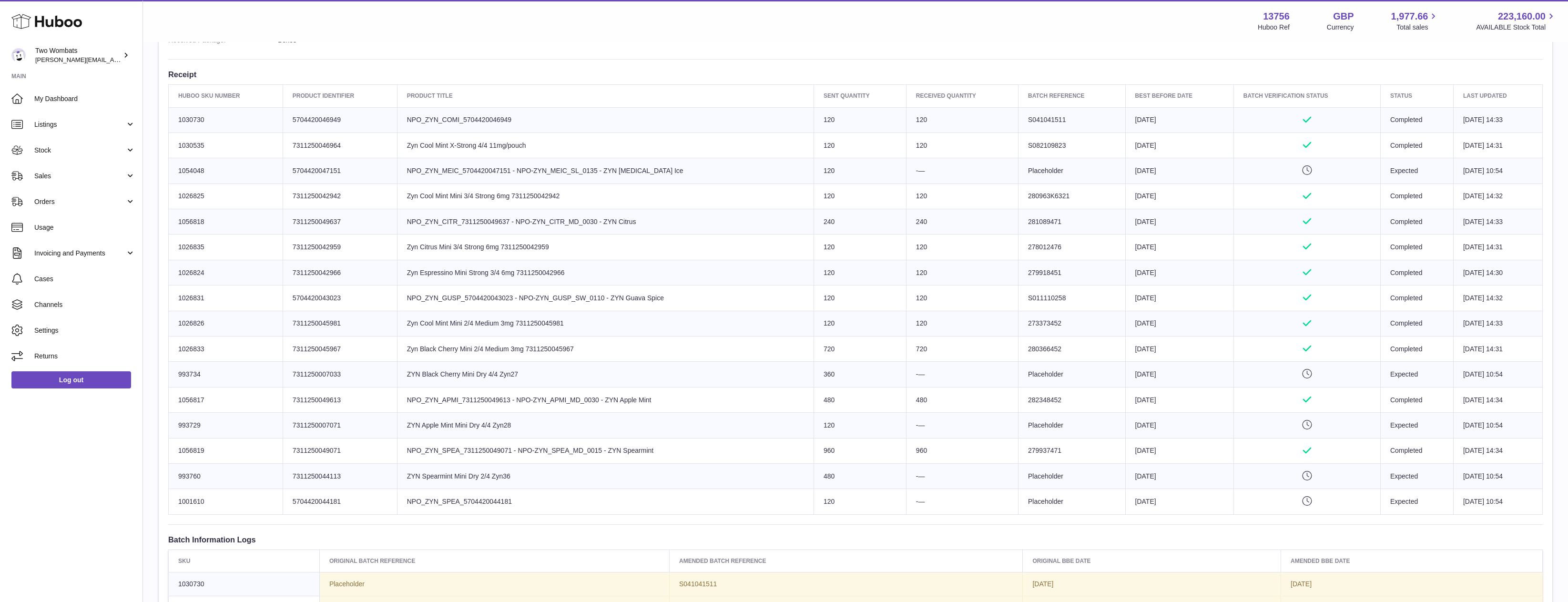
click at [605, 321] on td "Product title Zyn Cool Mint Mini 2/4 Medium 3mg 7311250045981" at bounding box center [605, 323] width 416 height 25
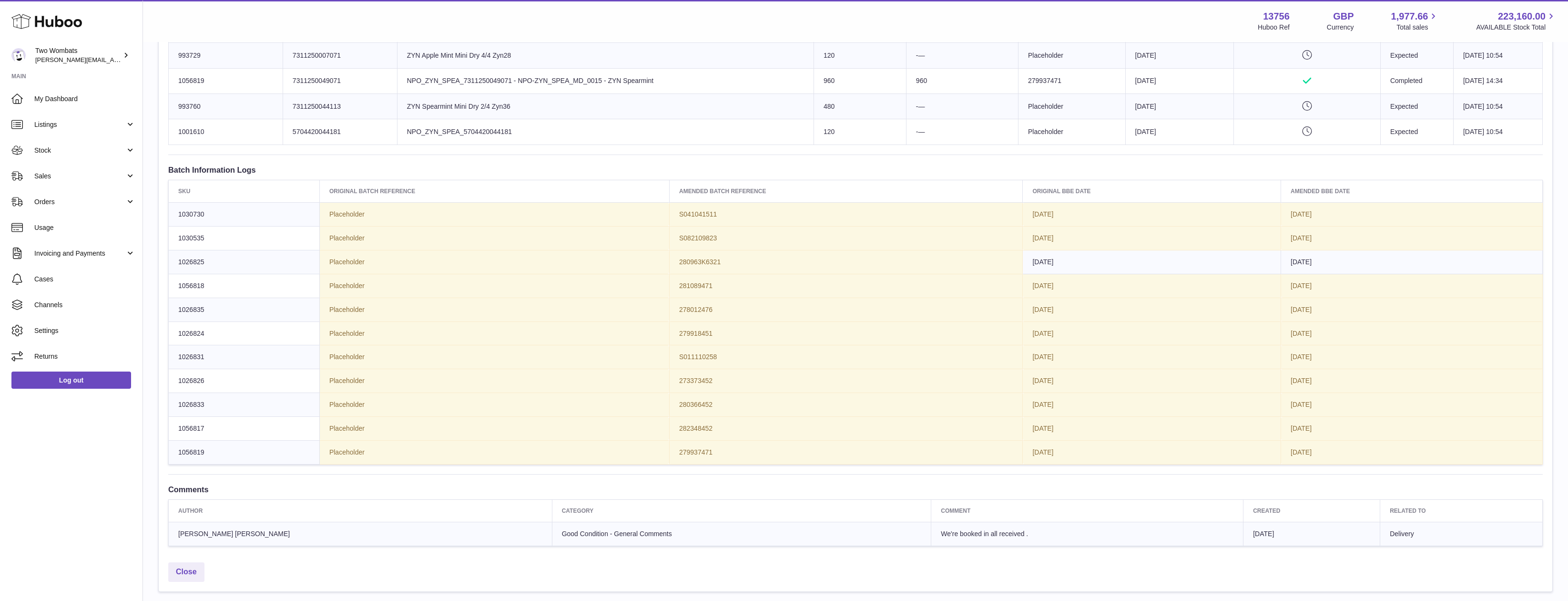
scroll to position [769, 0]
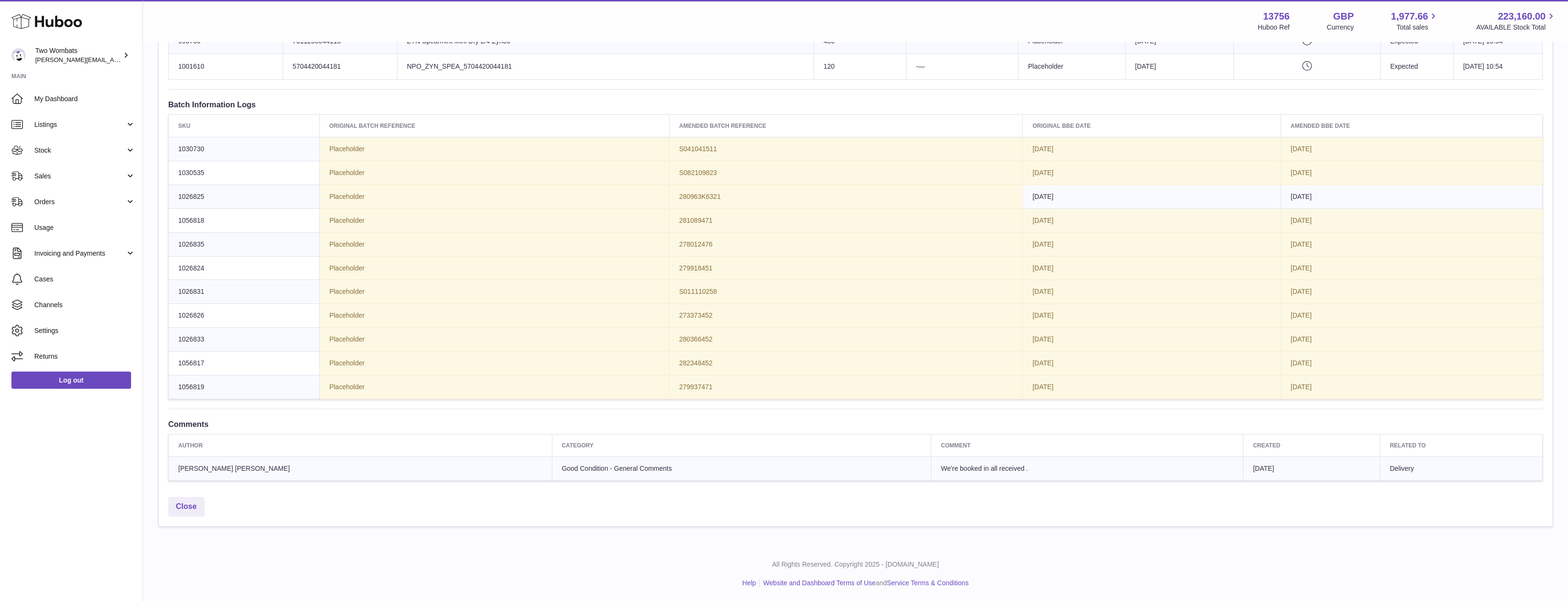
drag, startPoint x: 1164, startPoint y: 388, endPoint x: 514, endPoint y: 172, distance: 684.9
click at [519, 172] on tbody "1030730 Placeholder S041041511 [DATE] [DATE] 1030535 Placeholder S082109823 [DA…" at bounding box center [856, 268] width 1374 height 262
click at [514, 172] on td "Placeholder" at bounding box center [494, 173] width 350 height 24
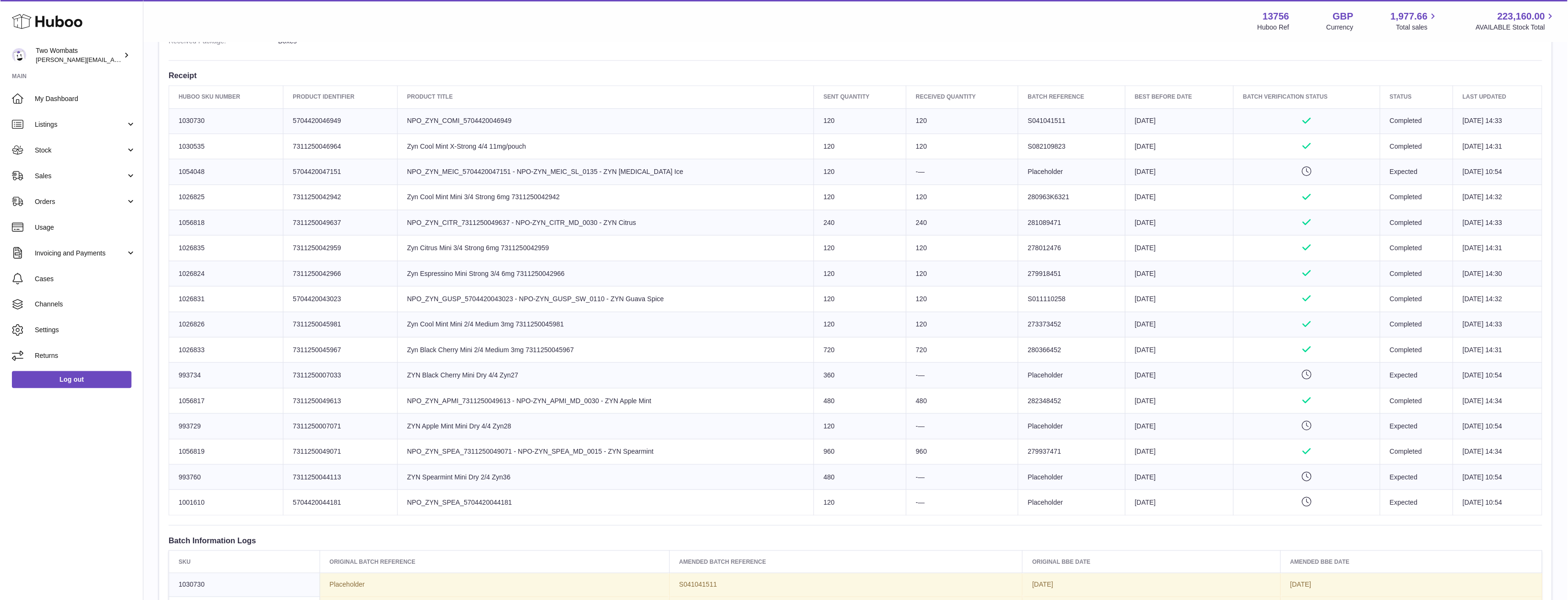
scroll to position [292, 0]
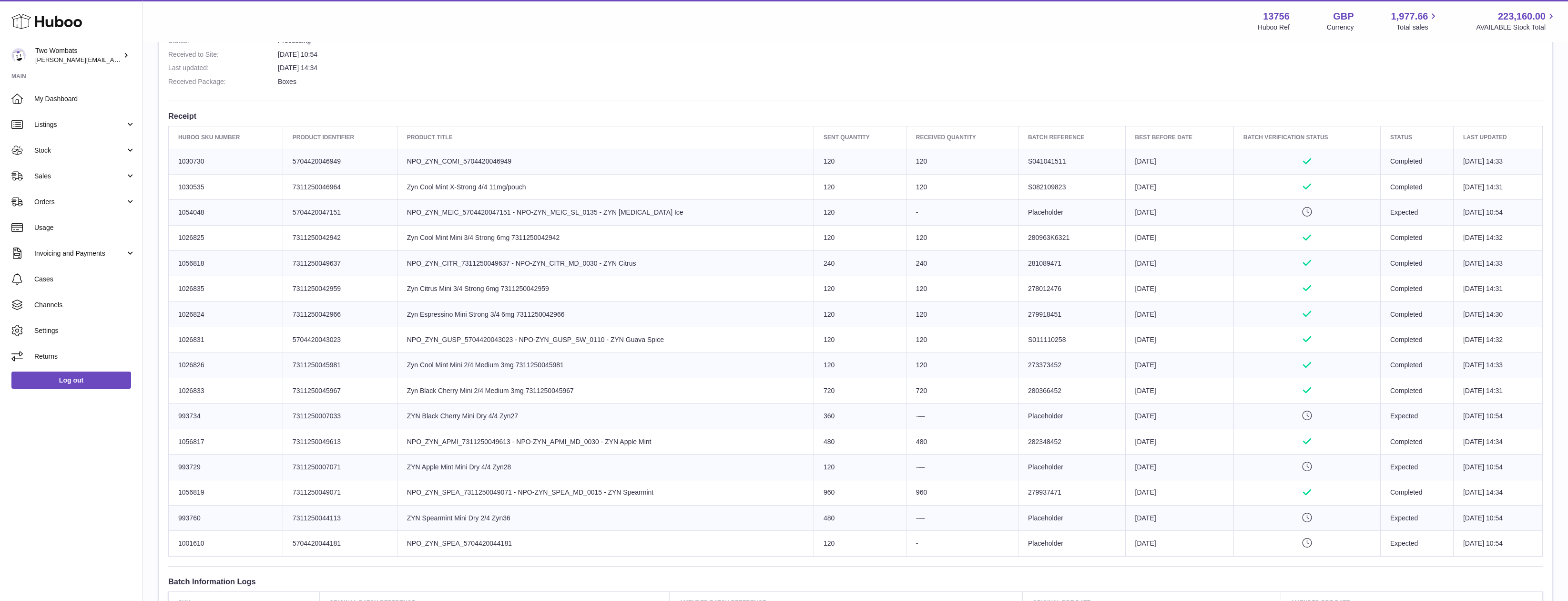
drag, startPoint x: 453, startPoint y: 157, endPoint x: 997, endPoint y: 512, distance: 649.6
click at [997, 512] on tbody "Huboo SKU Number 1030730 Client Identifier 5704420046949 Product title NPO_ZYN_…" at bounding box center [856, 353] width 1374 height 408
click at [1019, 512] on td "Batch Reference Placeholder" at bounding box center [1072, 518] width 107 height 25
drag, startPoint x: 918, startPoint y: 508, endPoint x: 781, endPoint y: 447, distance: 150.0
click at [781, 447] on tbody "Huboo SKU Number 1030730 Client Identifier 5704420046949 Product title NPO_ZYN_…" at bounding box center [856, 353] width 1374 height 408
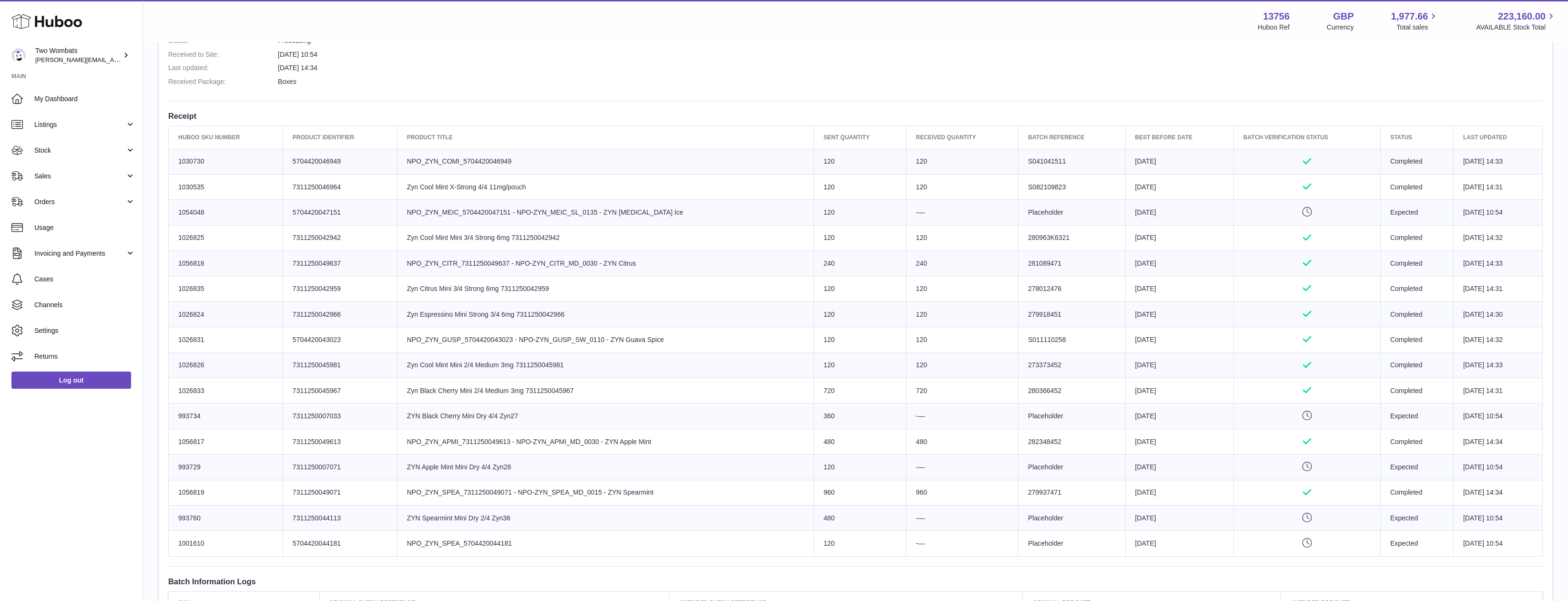
click at [771, 464] on td "Product title ZYN Apple Mint Mini Dry 4/4 Zyn28" at bounding box center [605, 467] width 416 height 25
click at [470, 498] on td "Product title NPO_ZYN_SPEA_7311250049071 - NPO-ZYN_SPEA_MD_0015 - ZYN Spearmint" at bounding box center [605, 492] width 416 height 25
drag, startPoint x: 421, startPoint y: 511, endPoint x: 656, endPoint y: 548, distance: 237.9
click at [653, 547] on tbody "Huboo SKU Number 1030730 Client Identifier 5704420046949 Product title NPO_ZYN_…" at bounding box center [856, 353] width 1374 height 408
click at [657, 548] on td "Product title NPO_ZYN_SPEA_5704420044181" at bounding box center [605, 543] width 416 height 25
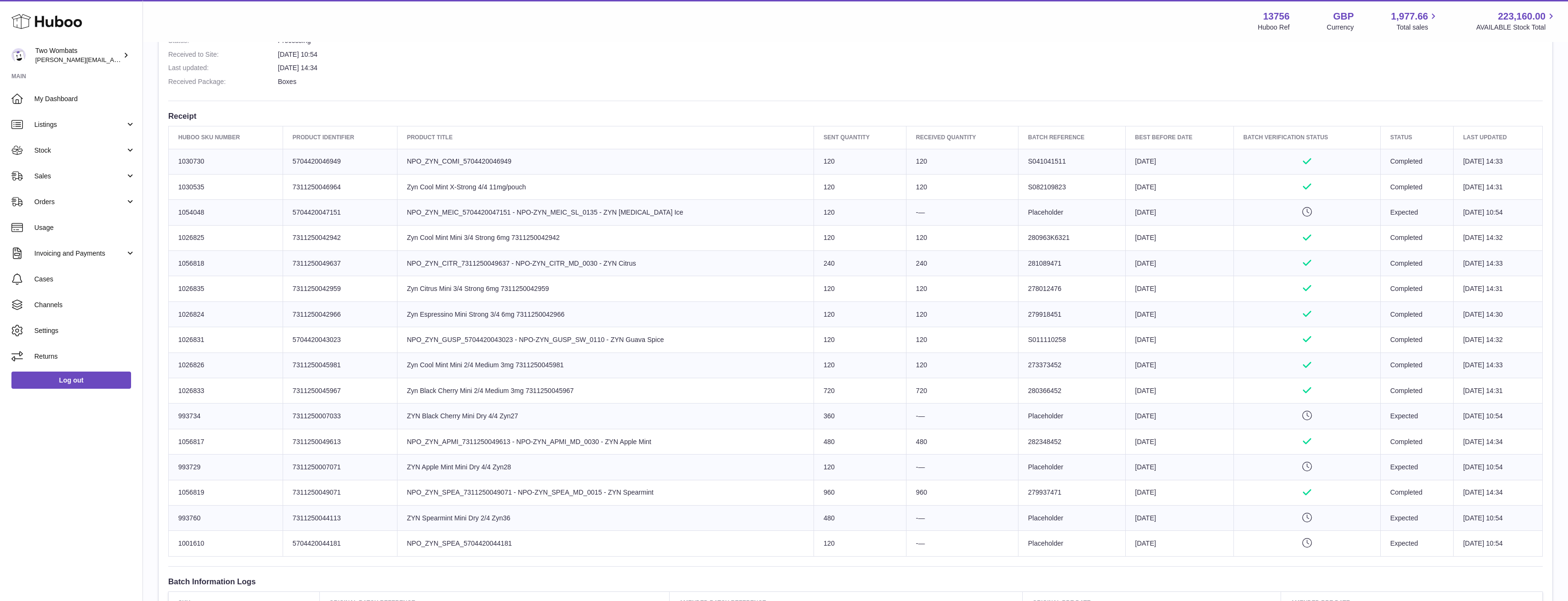
drag, startPoint x: 1319, startPoint y: 554, endPoint x: 791, endPoint y: 512, distance: 529.7
click at [801, 512] on tbody "Huboo SKU Number 1030730 Client Identifier 5704420046949 Product title NPO_ZYN_…" at bounding box center [856, 353] width 1374 height 408
drag, startPoint x: 779, startPoint y: 511, endPoint x: 762, endPoint y: 513, distance: 17.1
click at [777, 512] on td "Product title ZYN Spearmint Mini Dry 2/4 Zyn36" at bounding box center [605, 518] width 416 height 25
drag, startPoint x: 730, startPoint y: 490, endPoint x: 531, endPoint y: 401, distance: 218.0
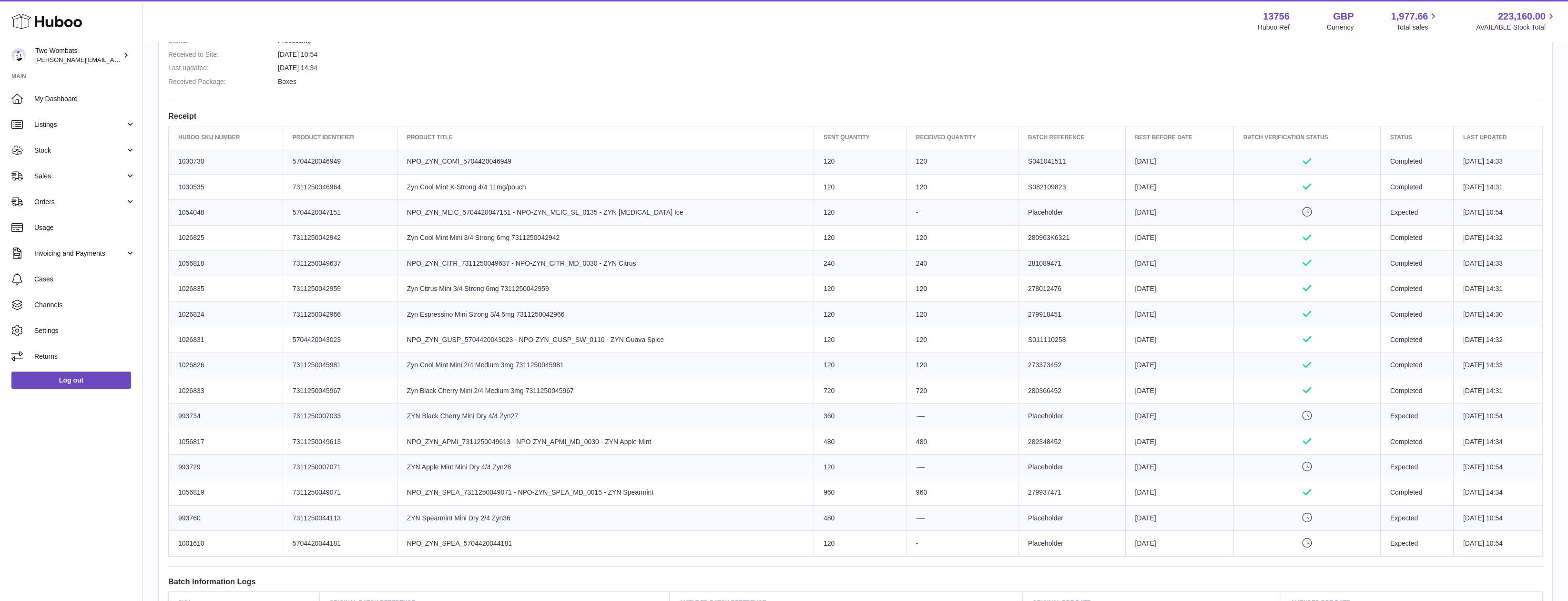
click at [526, 401] on tbody "Huboo SKU Number 1030730 Client Identifier 5704420046949 Product title NPO_ZYN_…" at bounding box center [856, 353] width 1374 height 408
click at [536, 401] on td "Product title Zyn Black Cherry Mini 2/4 Medium 3mg 7311250045967" at bounding box center [605, 390] width 416 height 25
drag, startPoint x: 372, startPoint y: 387, endPoint x: 924, endPoint y: 496, distance: 562.7
click at [924, 496] on tbody "Huboo SKU Number 1030730 Client Identifier 5704420046949 Product title NPO_ZYN_…" at bounding box center [856, 353] width 1374 height 408
click at [917, 495] on td "960" at bounding box center [962, 492] width 112 height 25
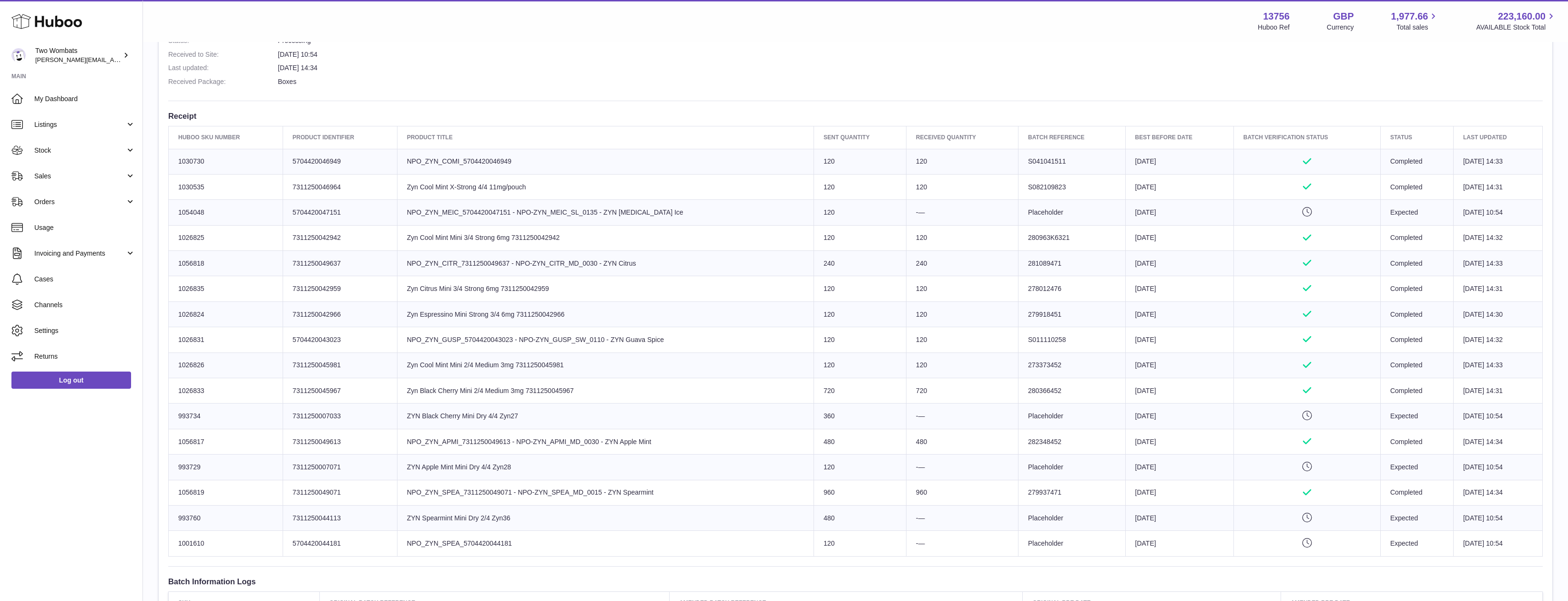
drag, startPoint x: 1067, startPoint y: 463, endPoint x: 569, endPoint y: 317, distance: 519.0
click at [628, 329] on tbody "Huboo SKU Number 1030730 Client Identifier 5704420046949 Product title NPO_ZYN_…" at bounding box center [856, 353] width 1374 height 408
click at [545, 313] on td "Product title Zyn Espressino Mini Strong 3/4 6mg 7311250042966" at bounding box center [605, 314] width 416 height 25
